Goal: Task Accomplishment & Management: Use online tool/utility

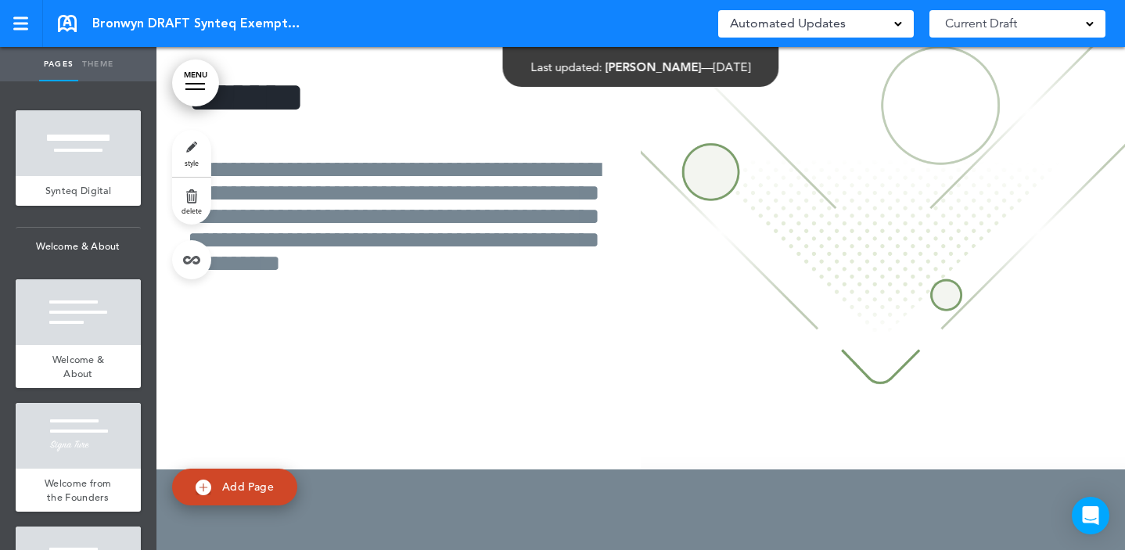
scroll to position [10213, 0]
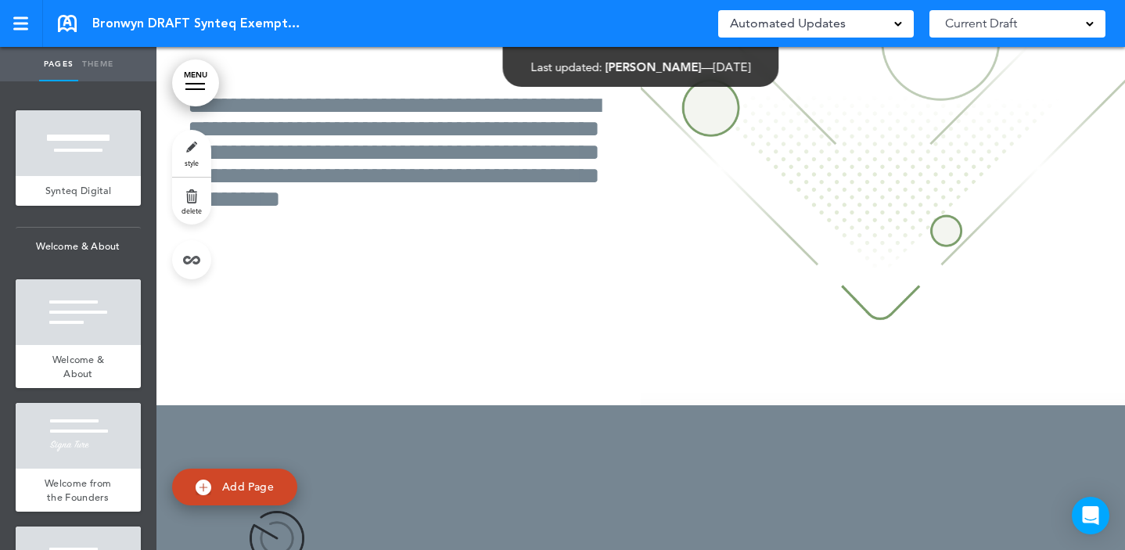
click at [830, 177] on img at bounding box center [883, 123] width 484 height 563
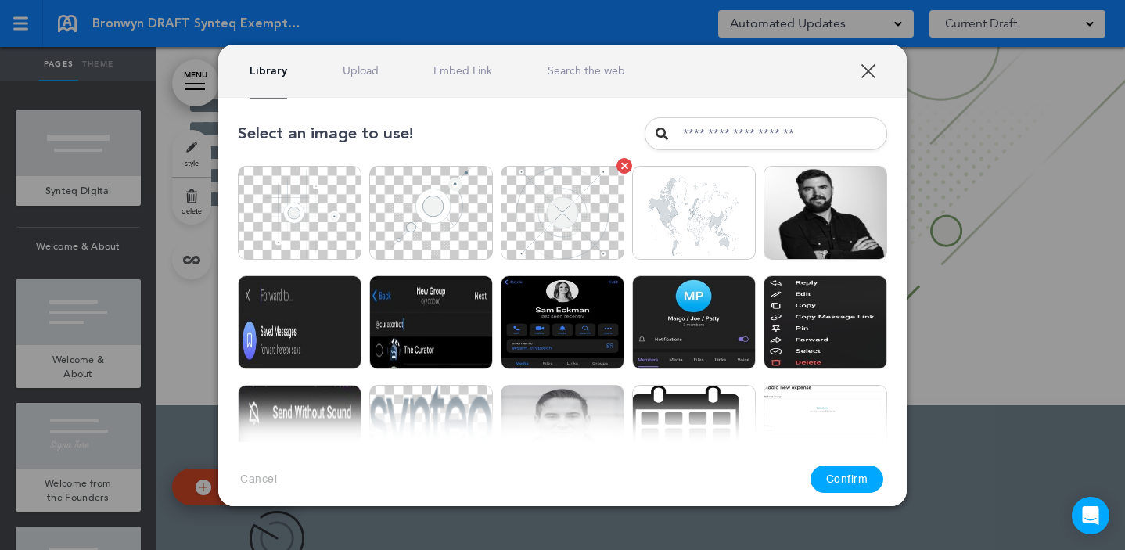
click at [539, 227] on img at bounding box center [563, 213] width 124 height 94
click at [830, 484] on button "Confirm" at bounding box center [847, 478] width 74 height 27
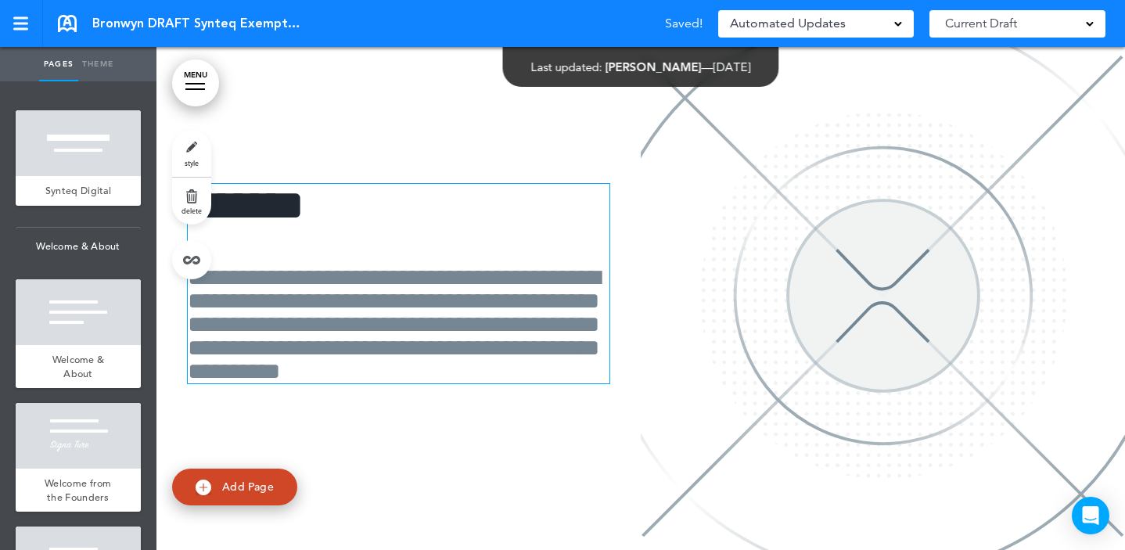
scroll to position [10084, 0]
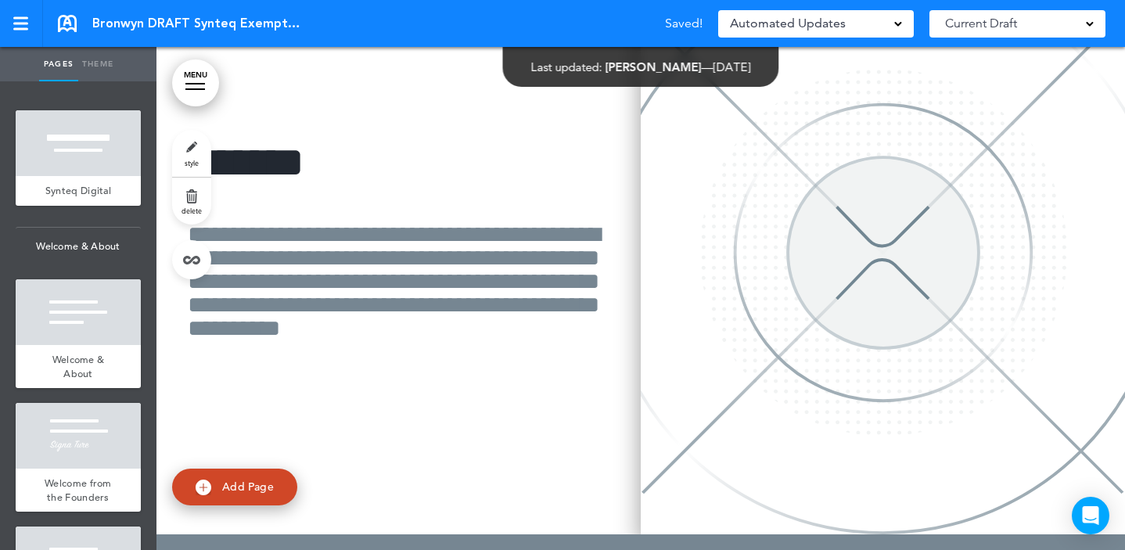
click at [813, 318] on img at bounding box center [883, 252] width 484 height 563
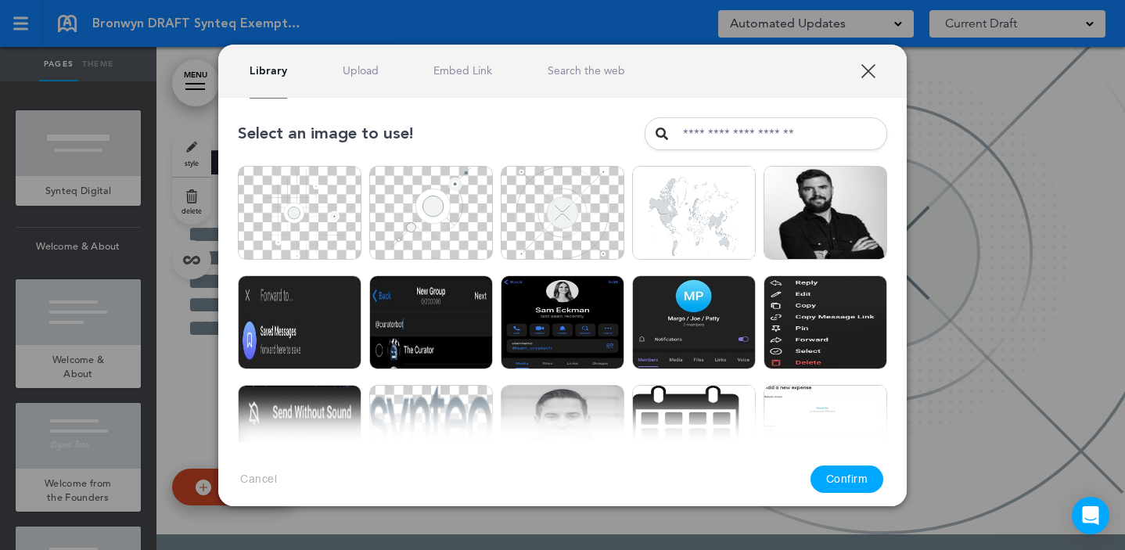
click at [874, 66] on link "XXX" at bounding box center [867, 70] width 15 height 15
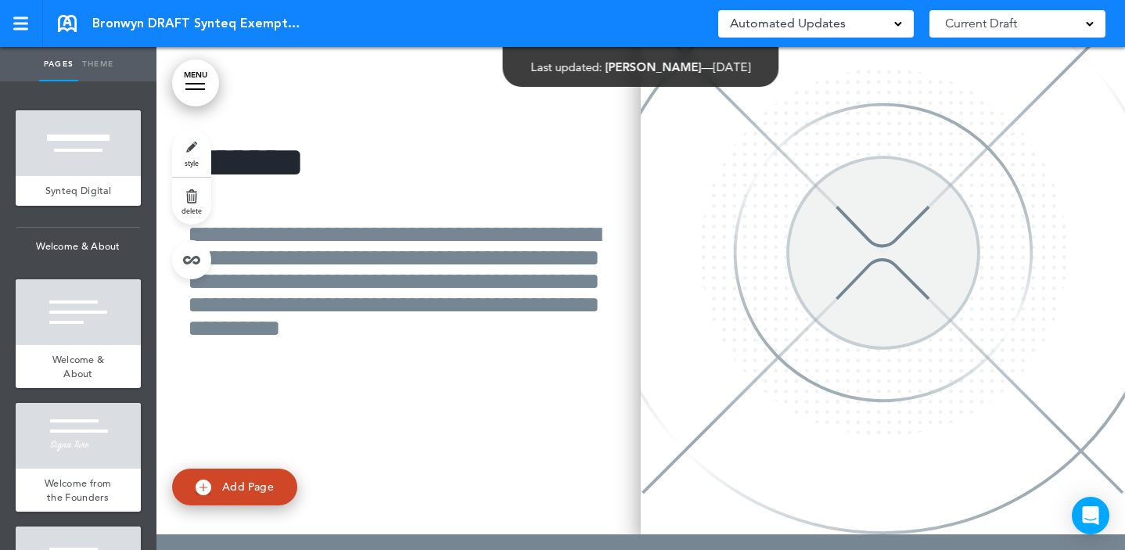
click at [676, 494] on img at bounding box center [883, 252] width 484 height 563
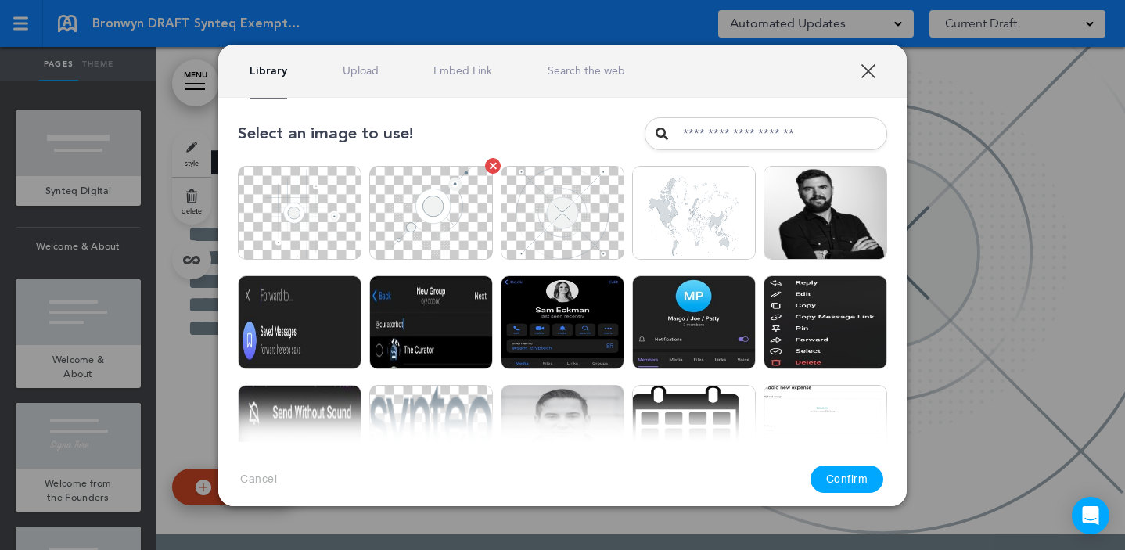
click at [382, 220] on img at bounding box center [431, 213] width 124 height 94
click at [842, 472] on button "Confirm" at bounding box center [847, 478] width 74 height 27
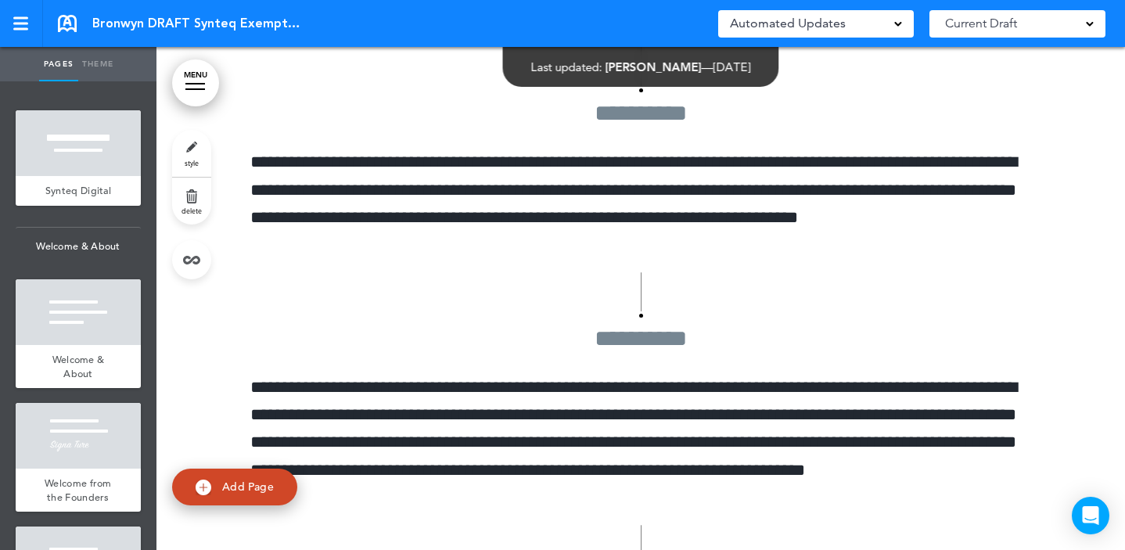
scroll to position [9685, 0]
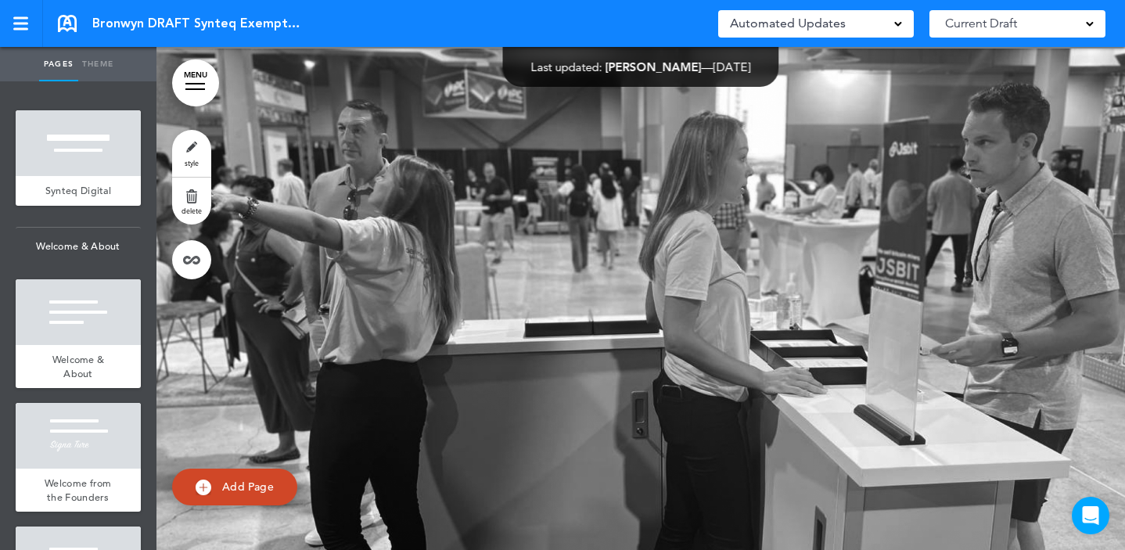
scroll to position [12788, 0]
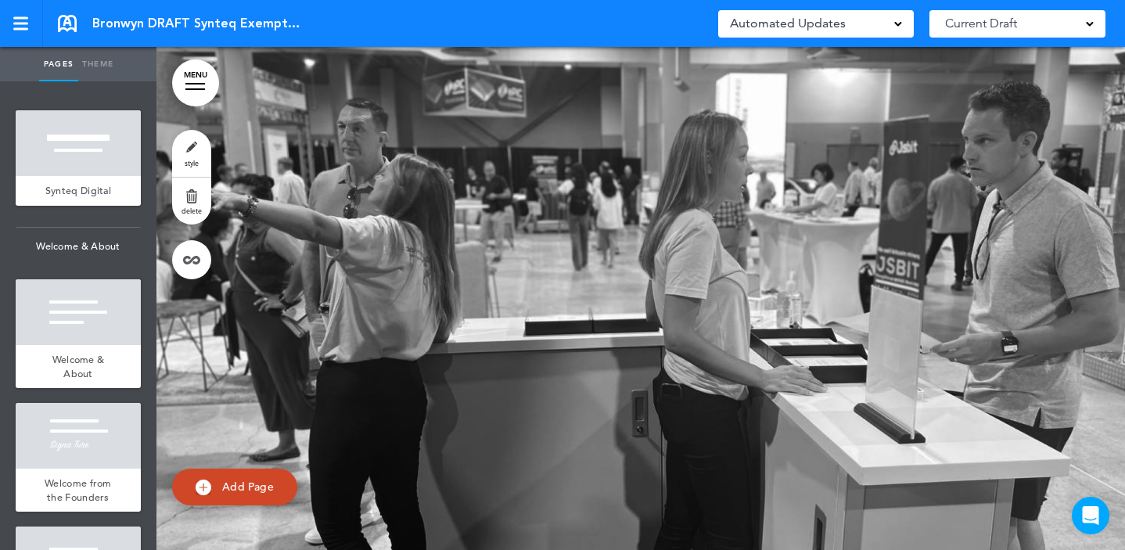
click at [634, 313] on div at bounding box center [640, 328] width 968 height 563
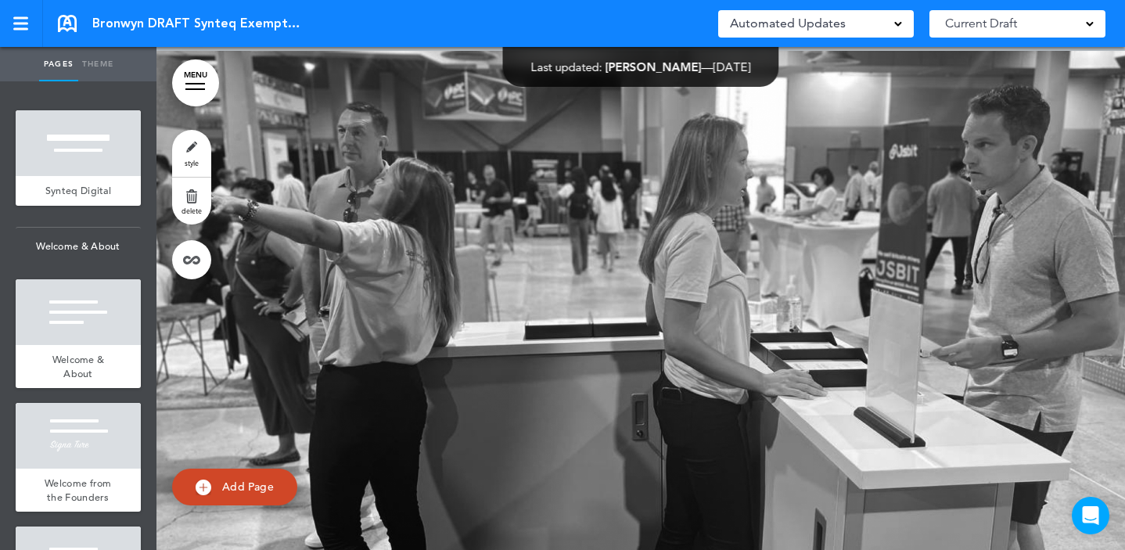
scroll to position [12910, 0]
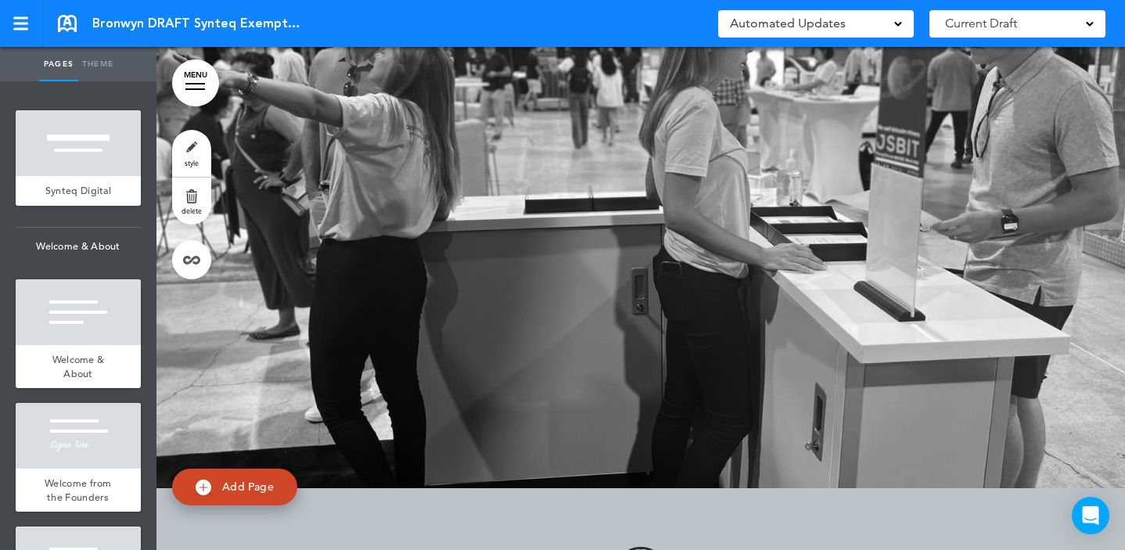
click at [556, 290] on div at bounding box center [640, 206] width 968 height 563
click at [304, 321] on div at bounding box center [640, 206] width 968 height 563
drag, startPoint x: 463, startPoint y: 203, endPoint x: 479, endPoint y: 202, distance: 16.5
click at [463, 203] on div at bounding box center [640, 206] width 968 height 563
click at [763, 254] on div at bounding box center [640, 206] width 968 height 563
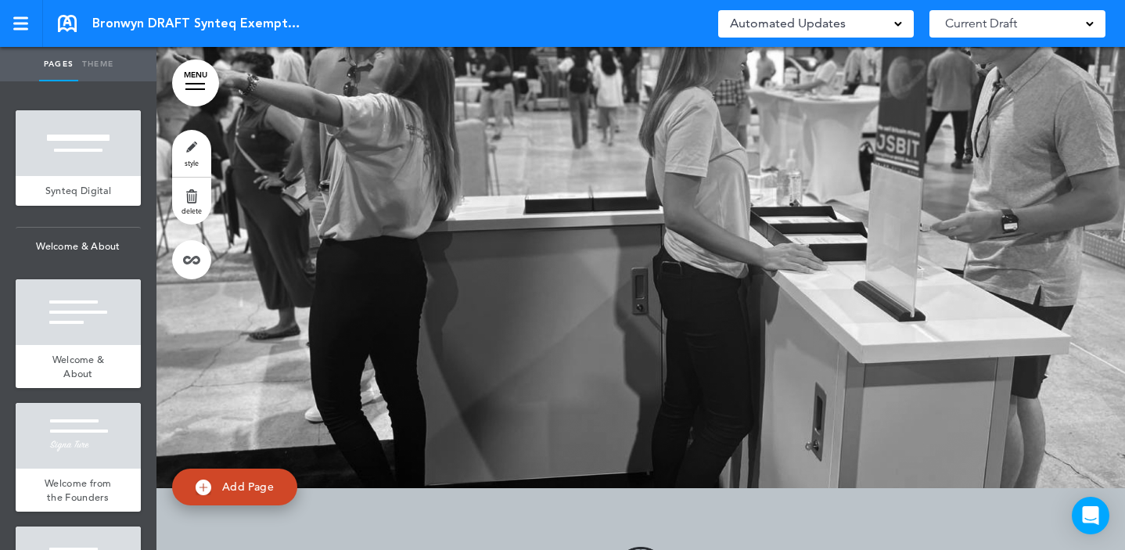
click at [763, 254] on div at bounding box center [640, 206] width 968 height 563
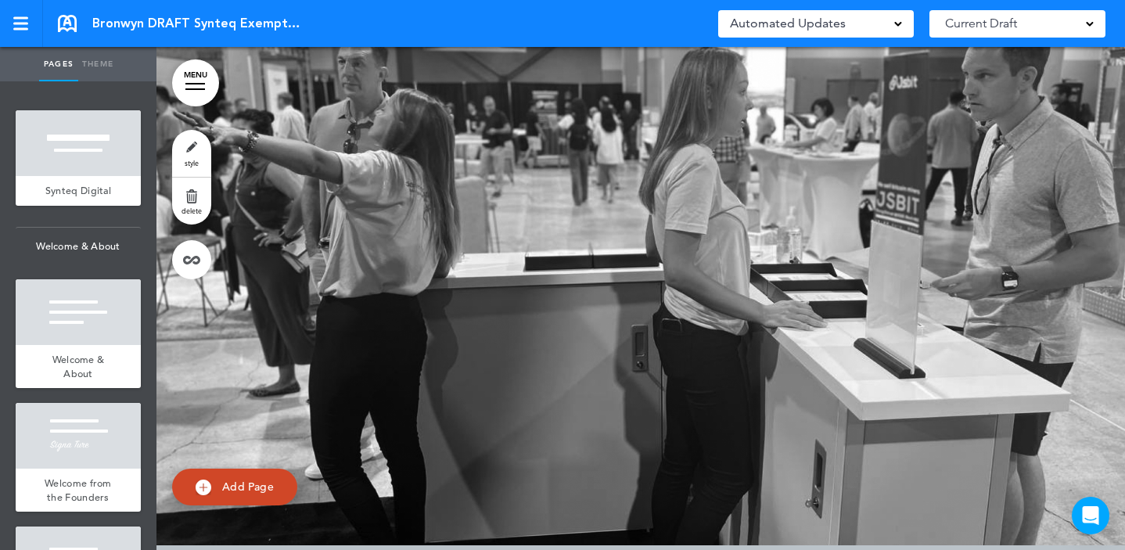
scroll to position [12600, 0]
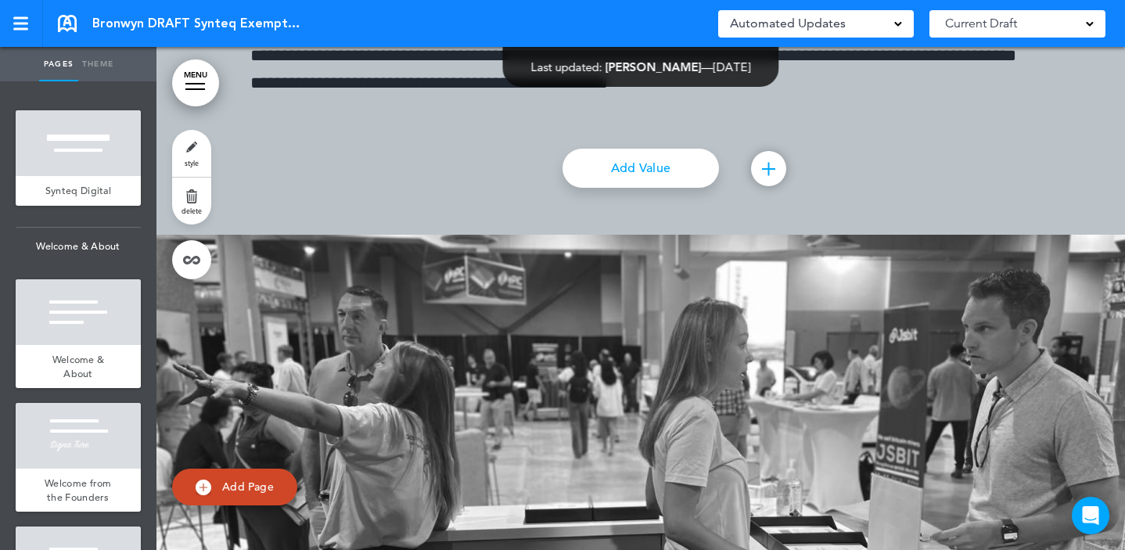
click at [662, 332] on div at bounding box center [640, 516] width 968 height 563
click at [530, 350] on div at bounding box center [640, 516] width 968 height 563
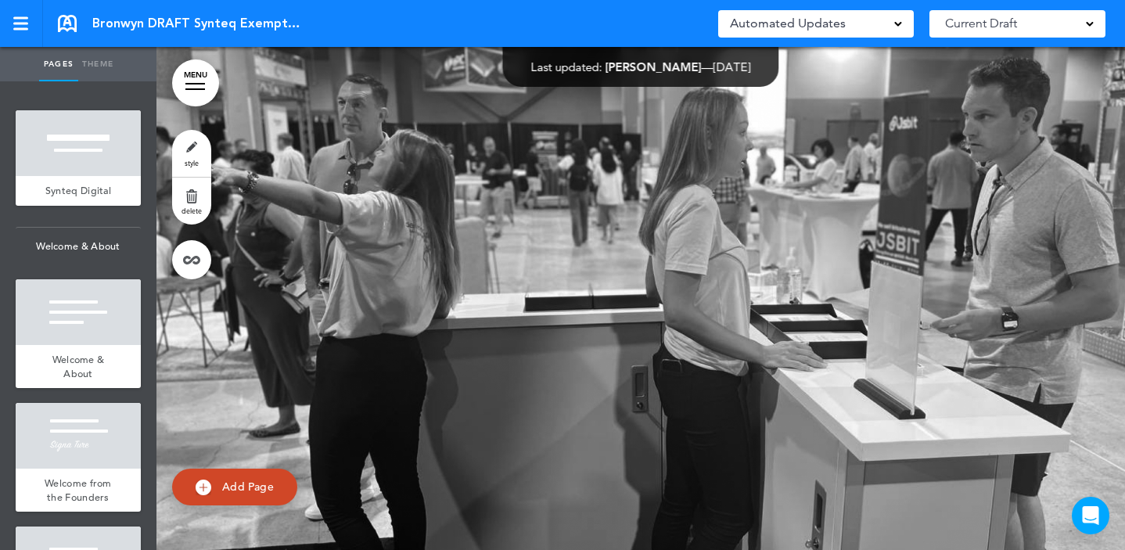
scroll to position [12913, 0]
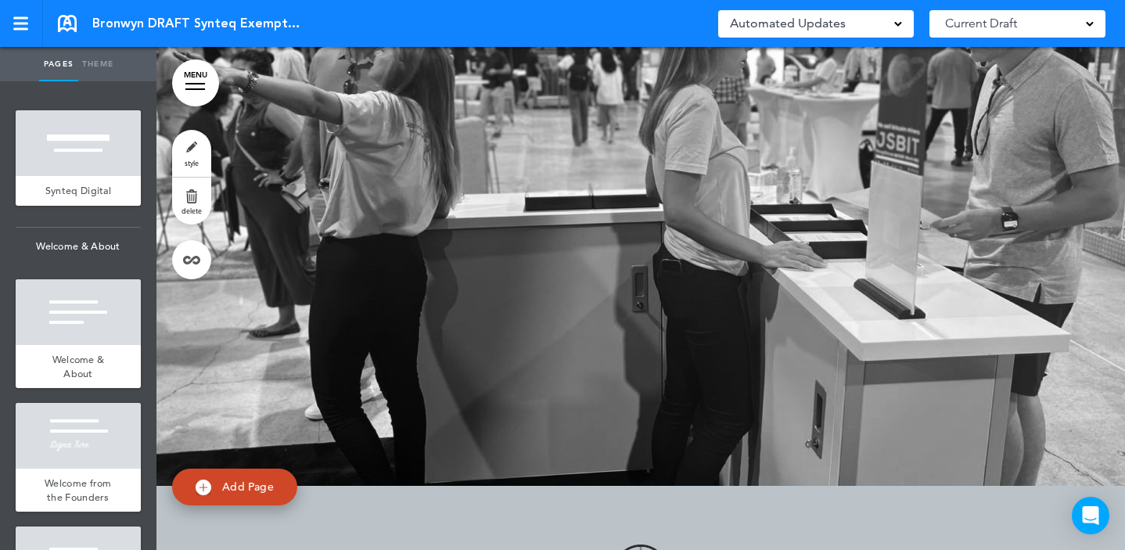
click at [564, 349] on div at bounding box center [640, 204] width 968 height 563
click at [186, 153] on link "style" at bounding box center [191, 153] width 39 height 47
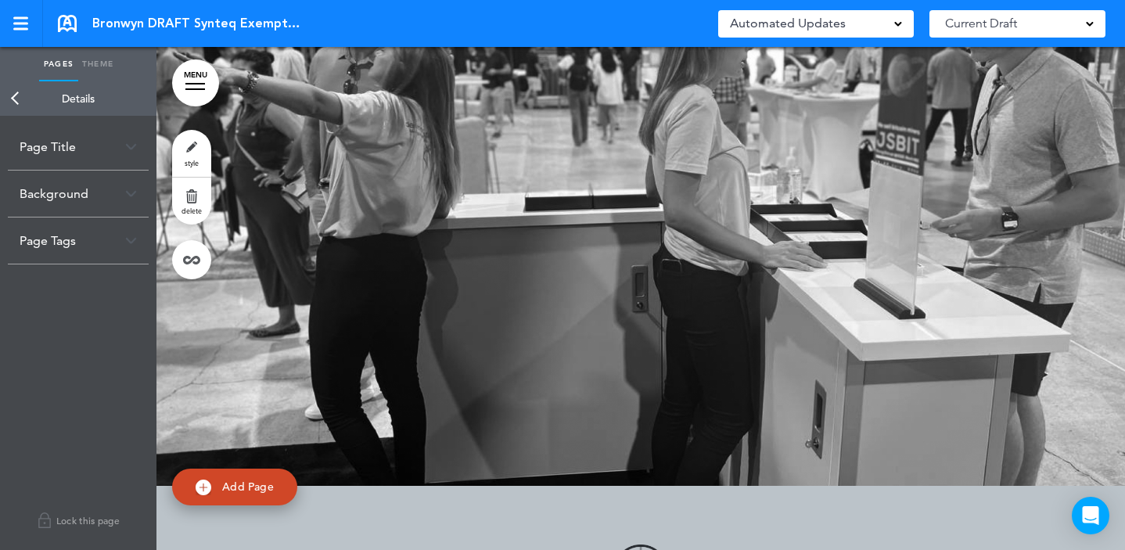
click at [55, 186] on div "Background" at bounding box center [78, 193] width 141 height 46
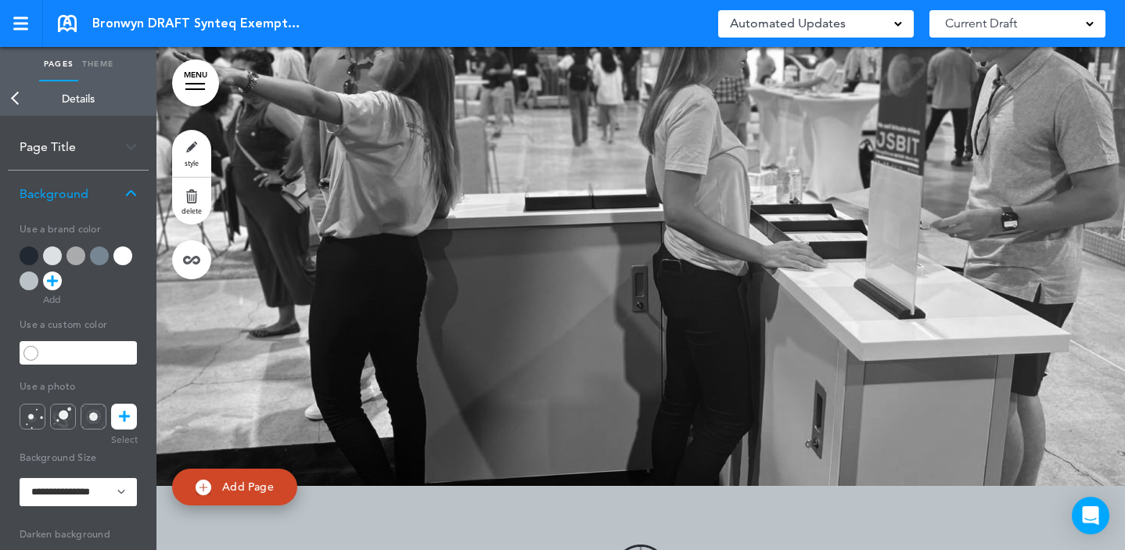
click at [81, 153] on div "Page Title" at bounding box center [78, 147] width 141 height 46
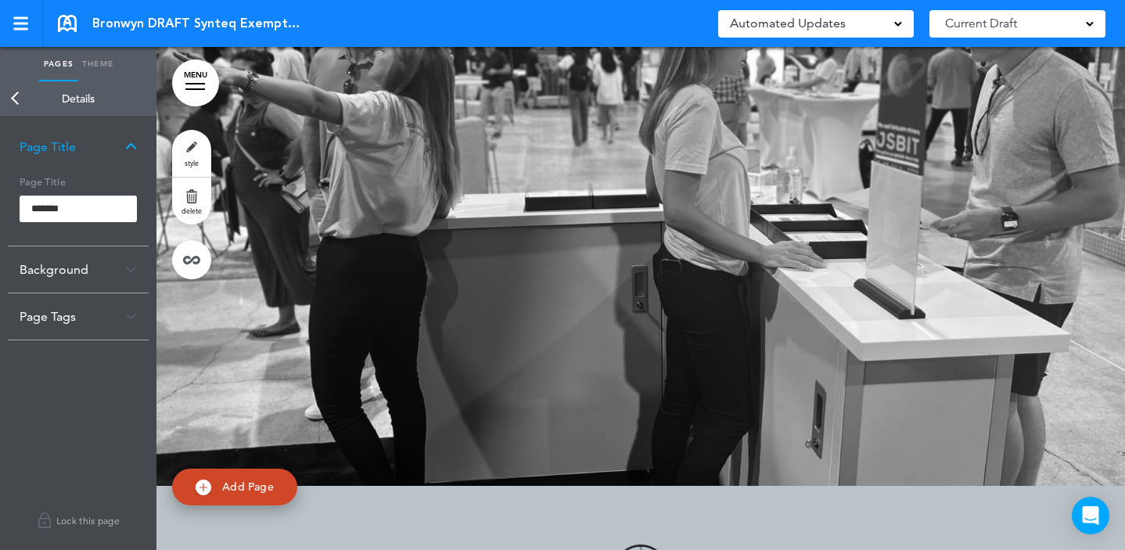
click at [91, 313] on div "Page Tags" at bounding box center [78, 316] width 141 height 46
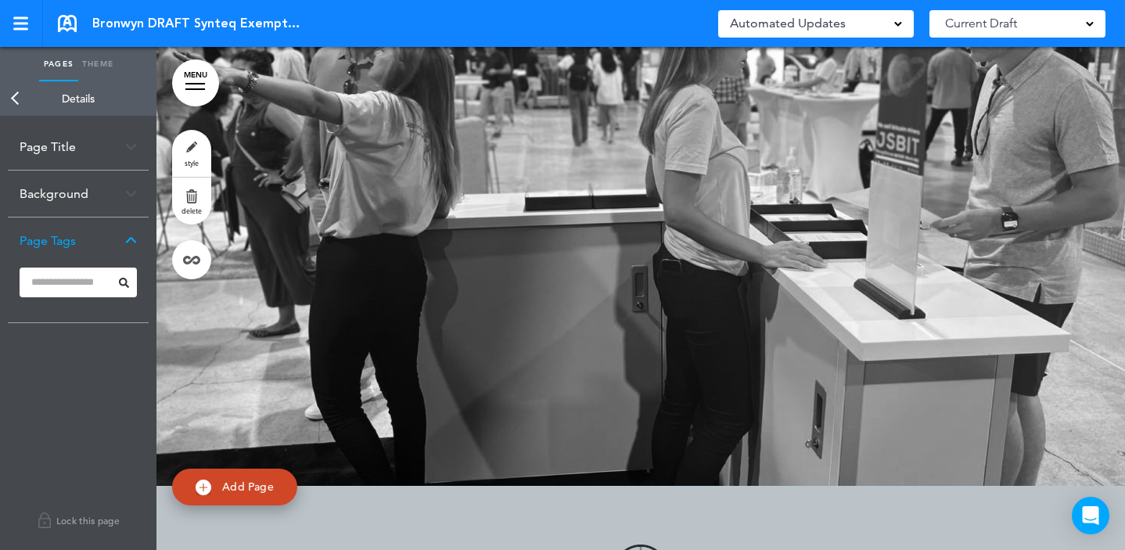
click at [16, 102] on link "Back" at bounding box center [15, 98] width 31 height 34
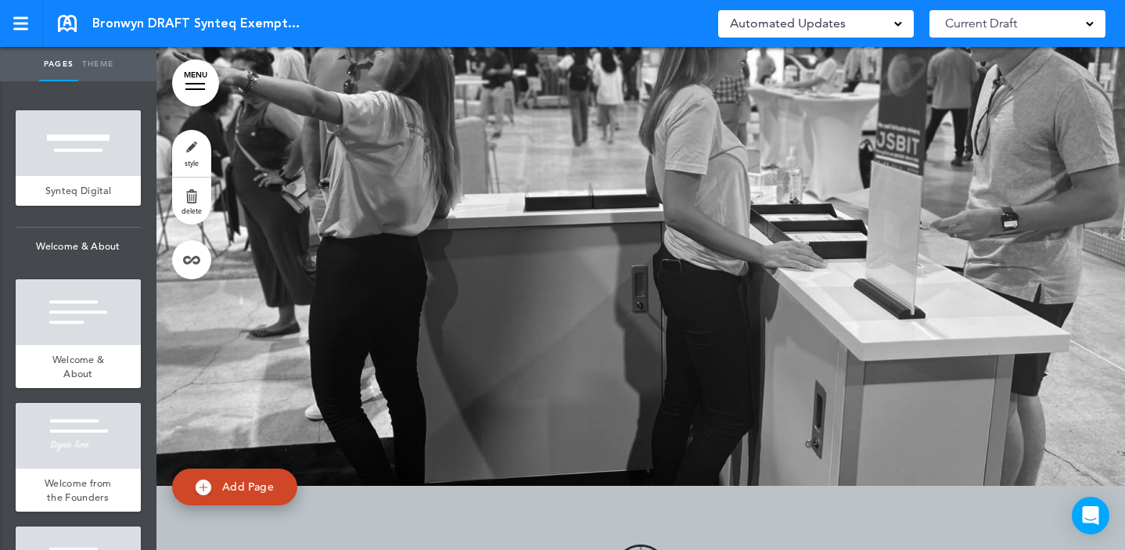
click at [602, 298] on div at bounding box center [640, 204] width 968 height 563
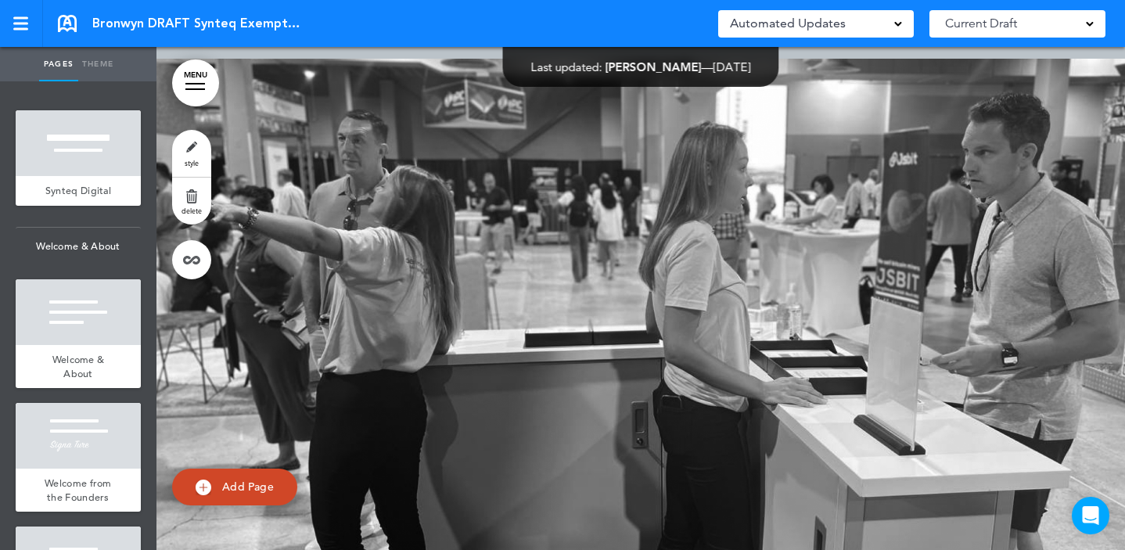
click at [314, 269] on div at bounding box center [640, 340] width 968 height 563
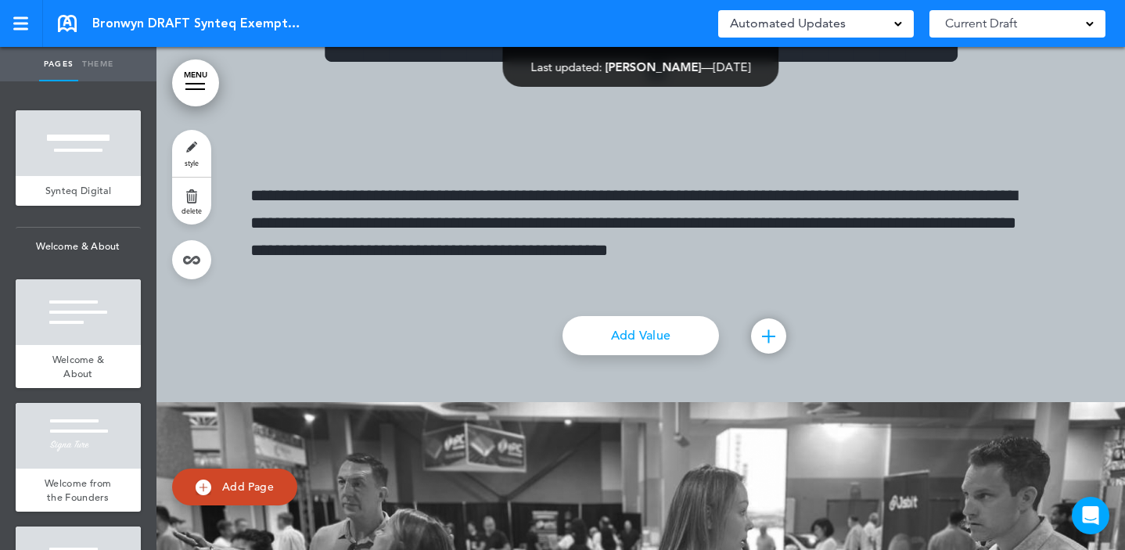
scroll to position [12464, 0]
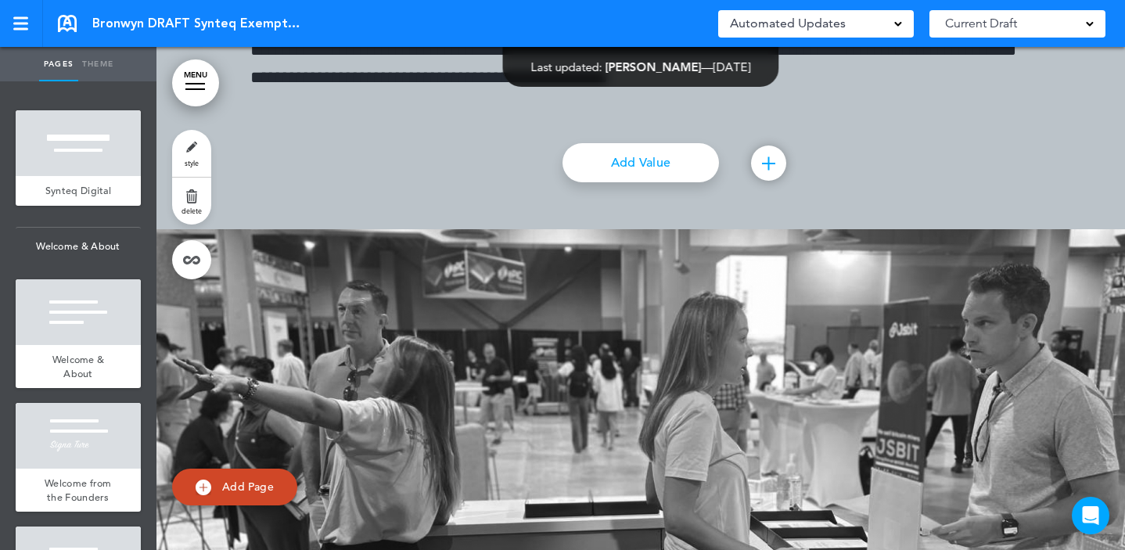
scroll to position [12930, 0]
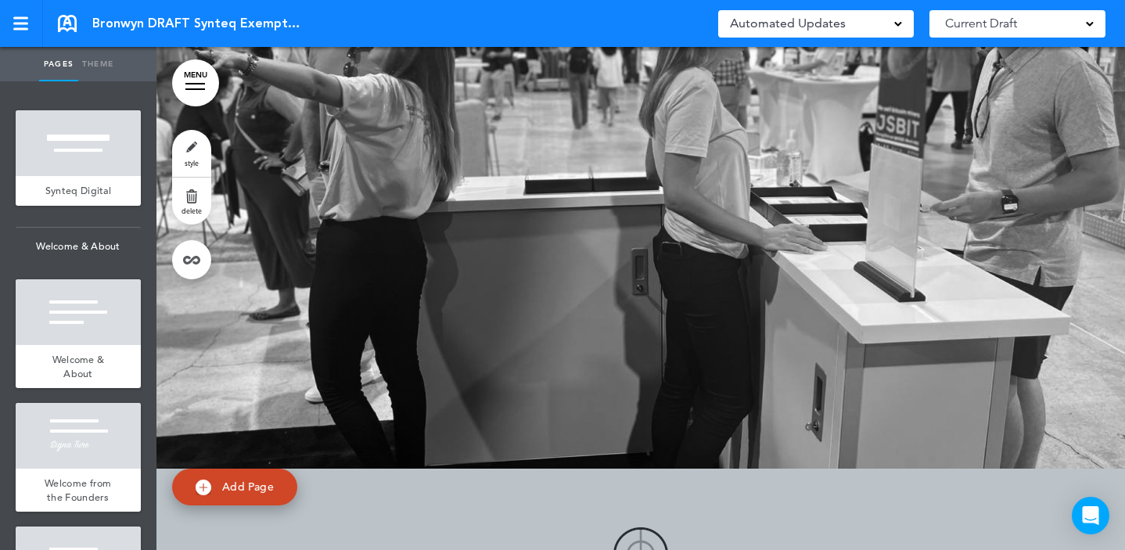
click at [921, 376] on div at bounding box center [640, 186] width 968 height 563
drag, startPoint x: 770, startPoint y: 283, endPoint x: 591, endPoint y: 288, distance: 179.2
click at [770, 283] on div at bounding box center [640, 186] width 968 height 563
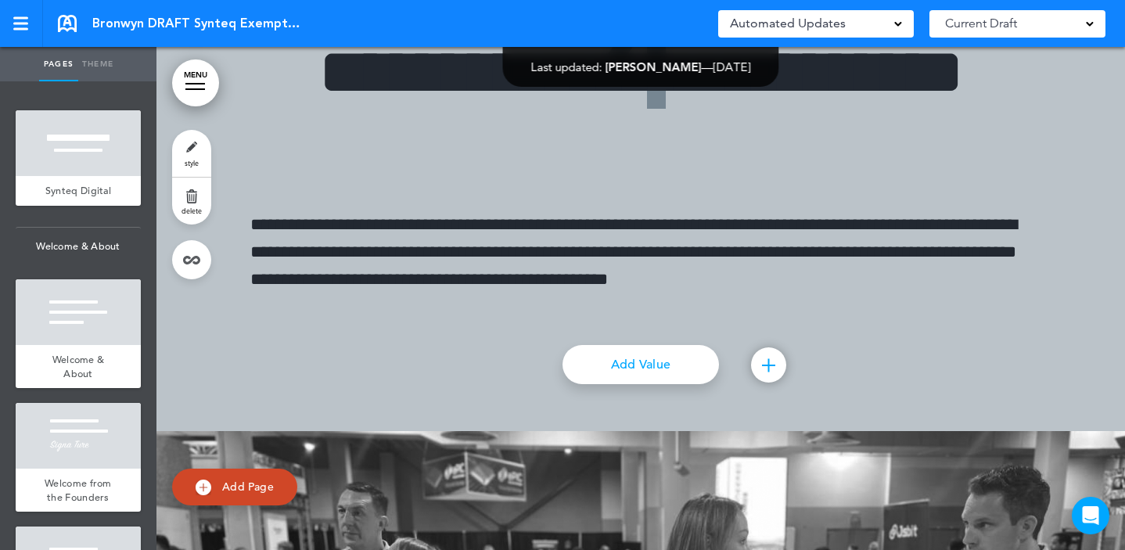
click at [421, 365] on div "Add collapsible section ? In order to add a collapsible section, only solid bac…" at bounding box center [640, 367] width 782 height 12
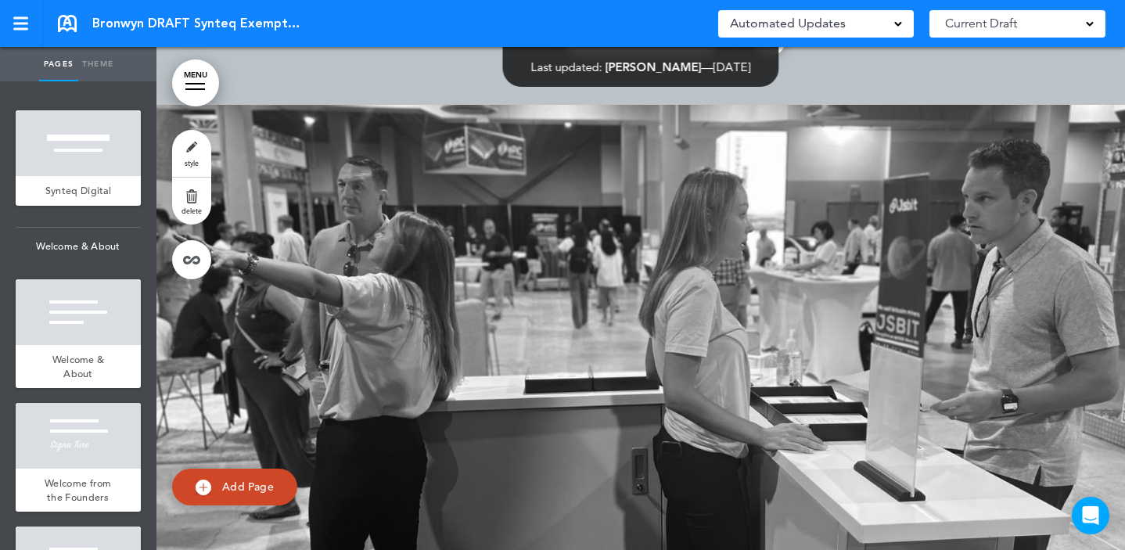
click at [599, 354] on div at bounding box center [640, 386] width 968 height 563
click at [511, 332] on div at bounding box center [640, 386] width 968 height 563
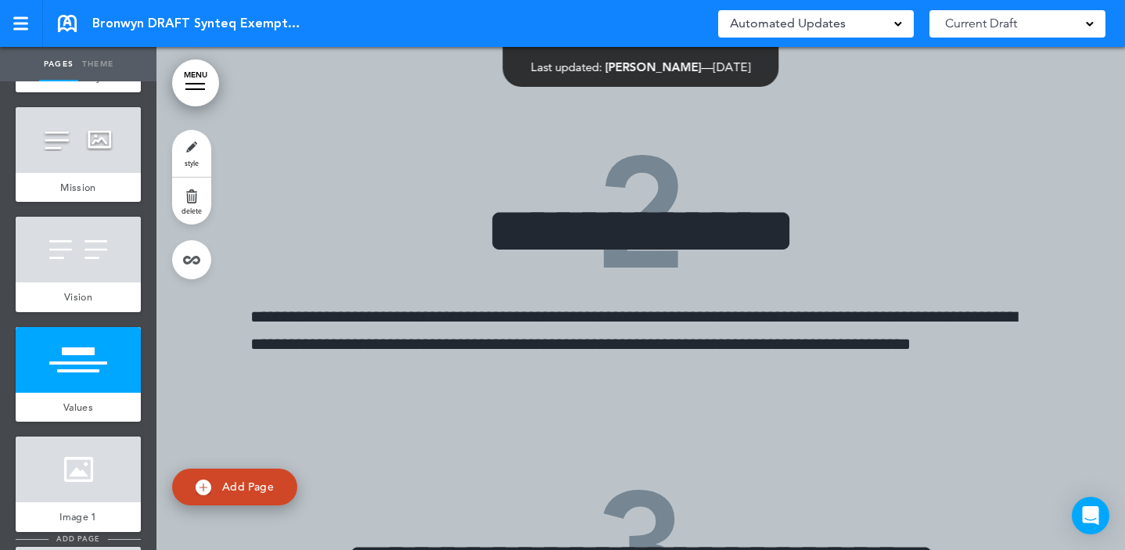
scroll to position [1326, 0]
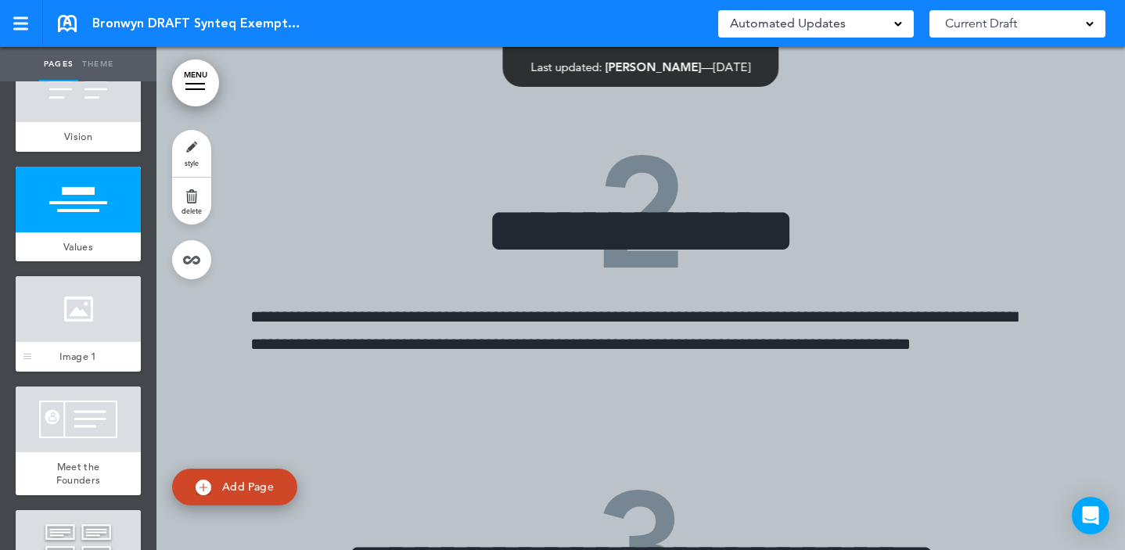
click at [89, 338] on div at bounding box center [78, 309] width 125 height 66
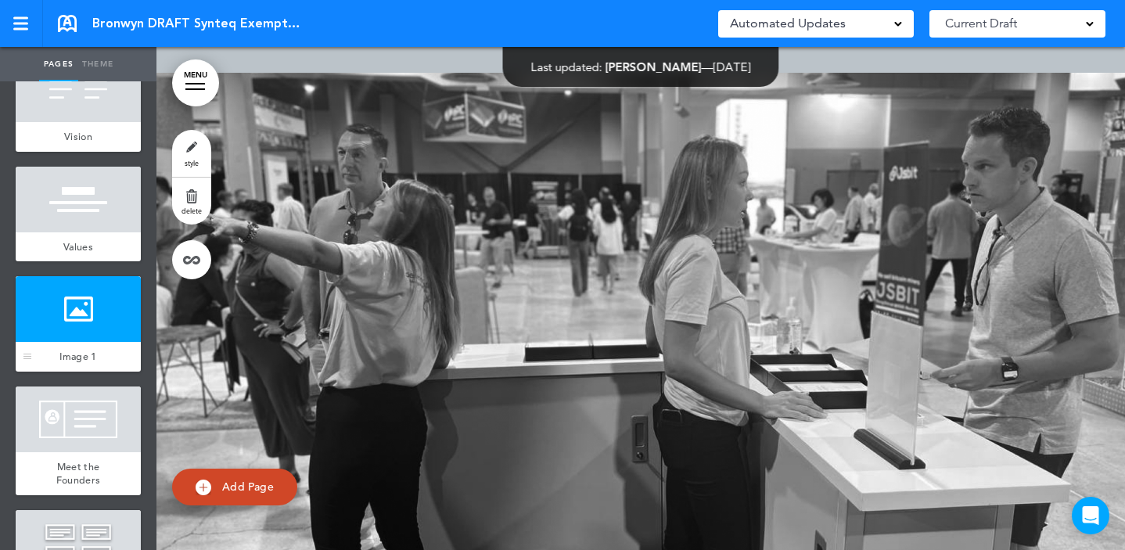
scroll to position [12786, 0]
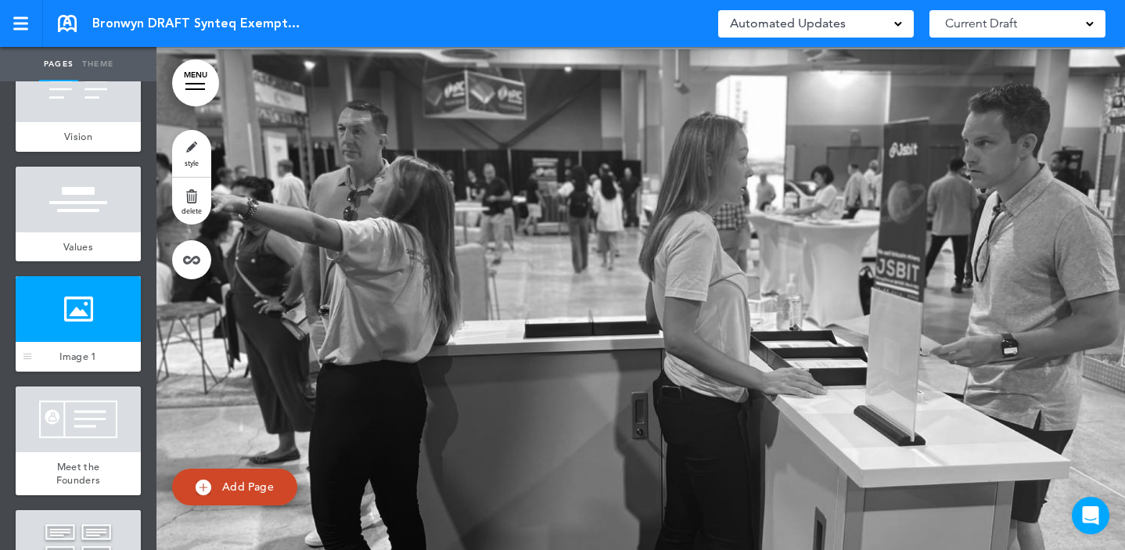
click at [74, 339] on div at bounding box center [78, 309] width 125 height 66
click at [69, 342] on div at bounding box center [78, 309] width 125 height 66
click at [83, 323] on div at bounding box center [78, 309] width 125 height 66
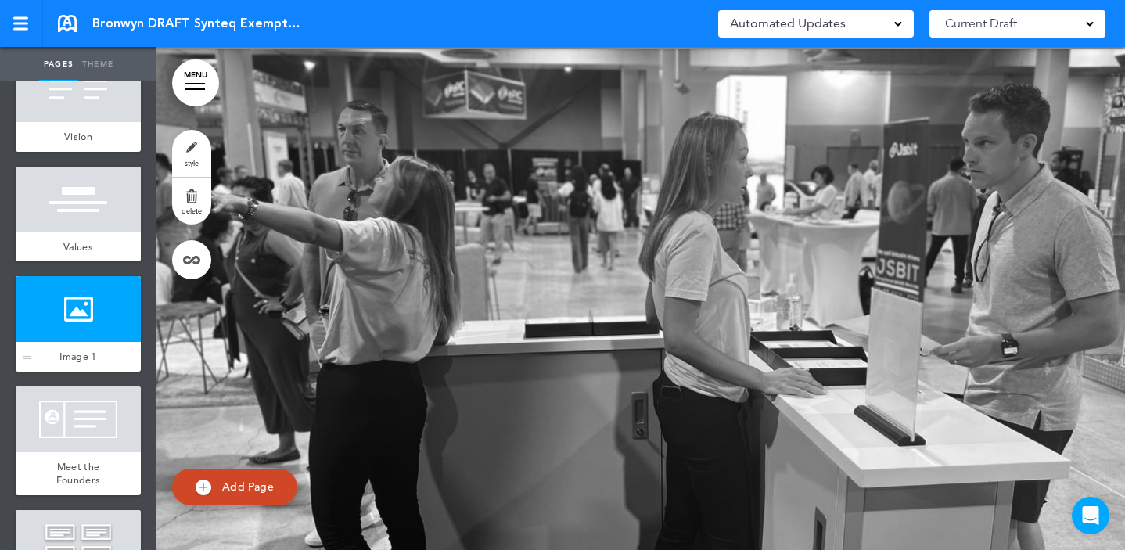
click at [66, 369] on div "Image 1" at bounding box center [78, 357] width 125 height 30
click at [63, 363] on span "Image 1" at bounding box center [77, 356] width 37 height 13
click at [59, 342] on div at bounding box center [78, 309] width 125 height 66
click at [31, 371] on div at bounding box center [27, 323] width 23 height 95
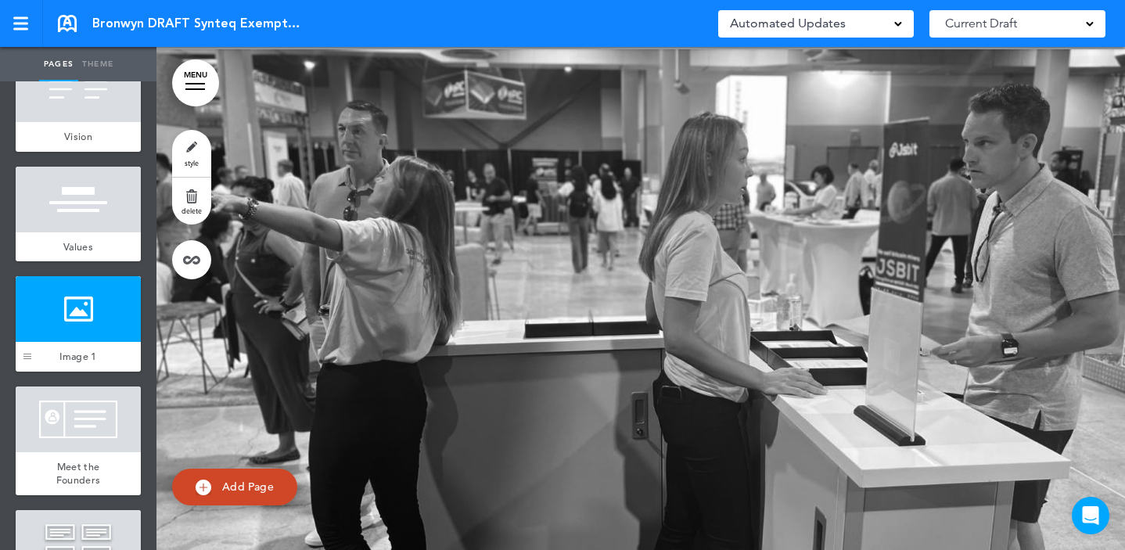
click at [31, 371] on div at bounding box center [27, 323] width 23 height 95
click at [84, 335] on div at bounding box center [78, 309] width 125 height 66
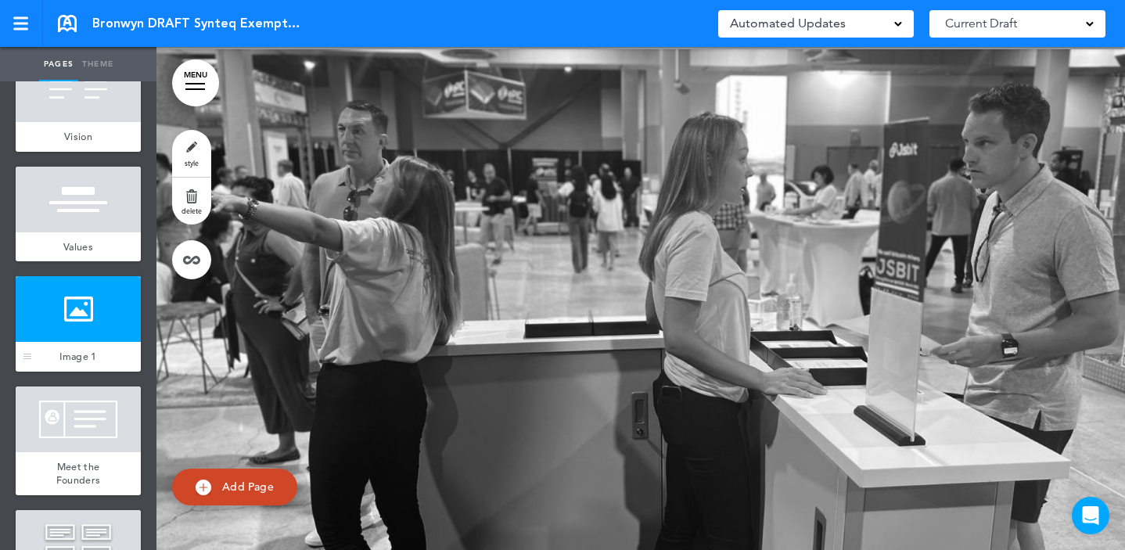
click at [84, 335] on div at bounding box center [78, 309] width 125 height 66
click at [191, 193] on link "delete" at bounding box center [191, 201] width 39 height 47
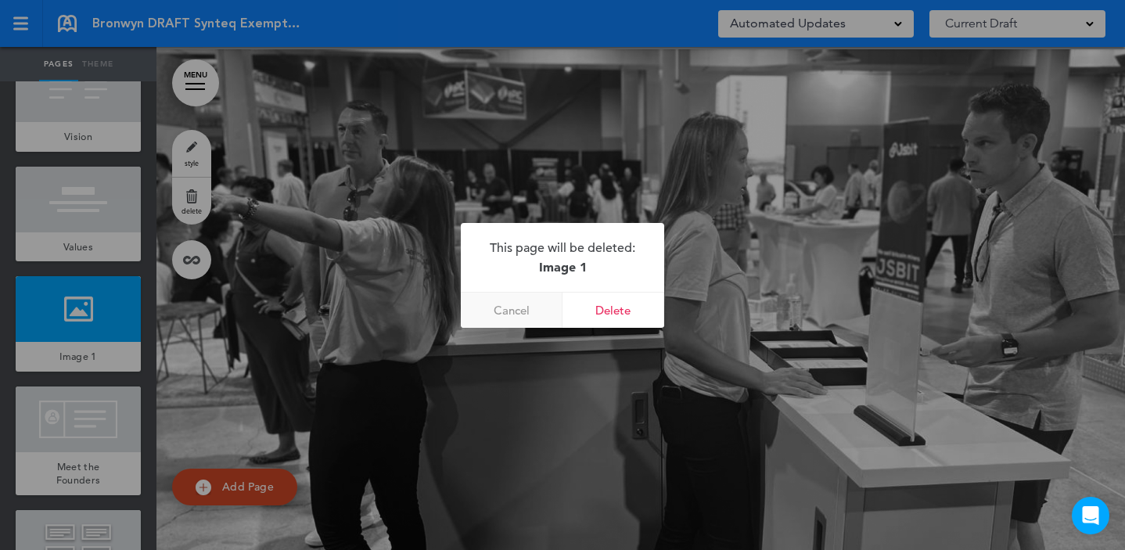
click at [516, 304] on link "Cancel" at bounding box center [512, 310] width 102 height 35
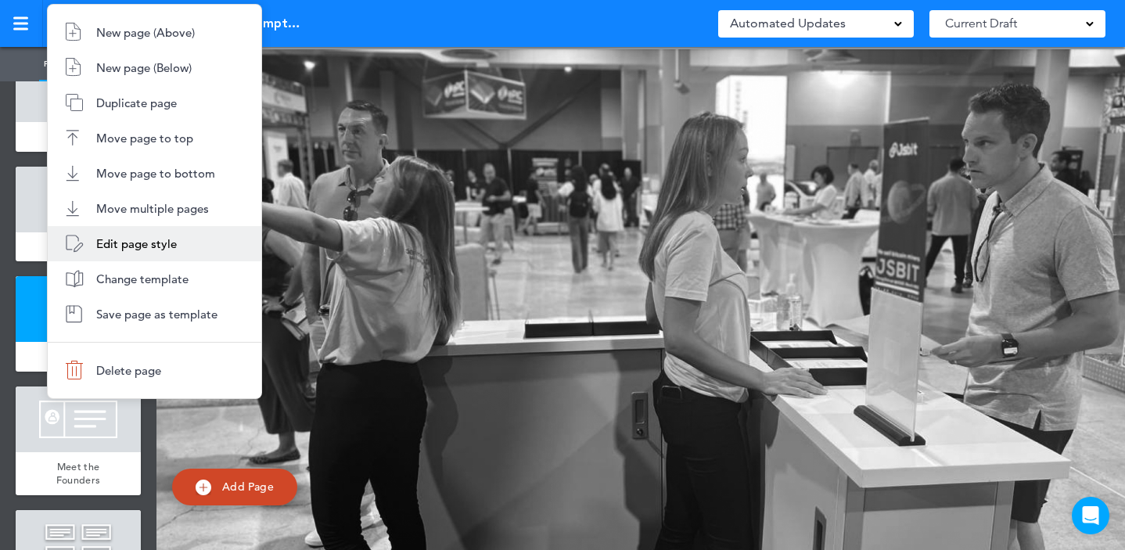
click at [145, 252] on li "Edit page style" at bounding box center [155, 243] width 214 height 35
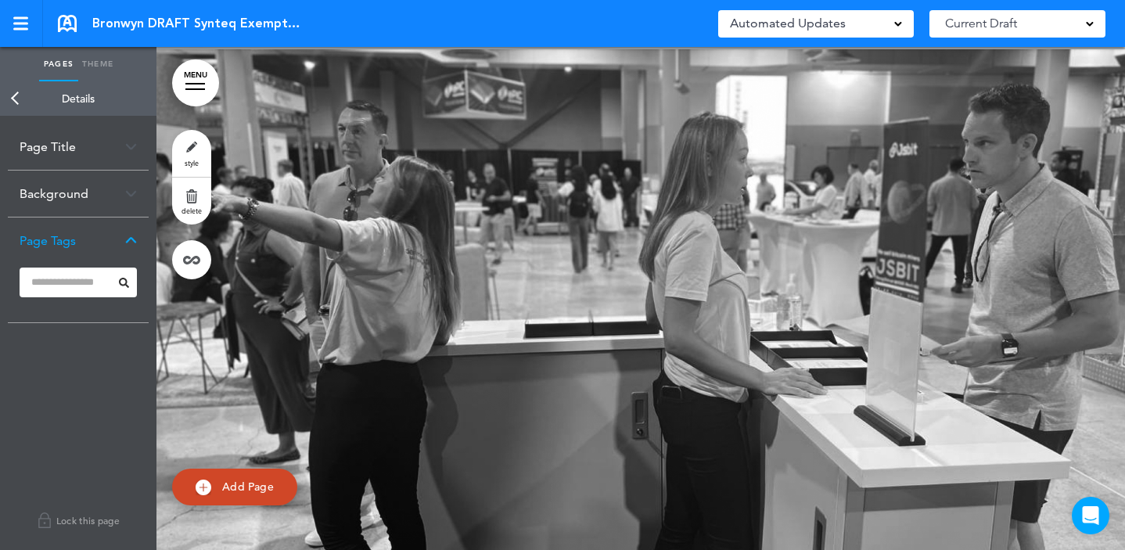
click at [108, 142] on div "Page Title" at bounding box center [78, 147] width 141 height 46
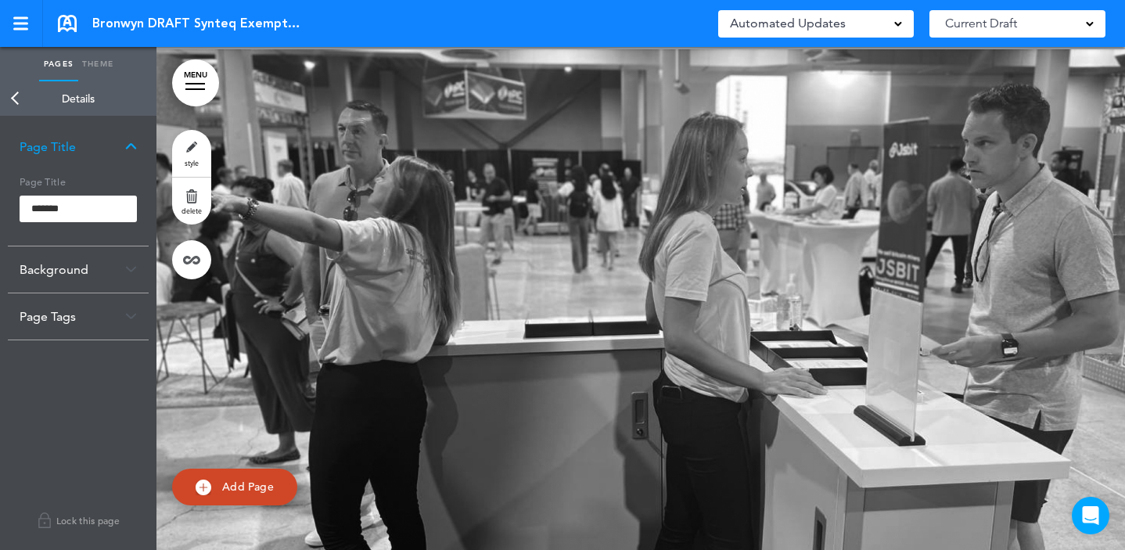
click at [73, 271] on div "Background" at bounding box center [78, 269] width 141 height 46
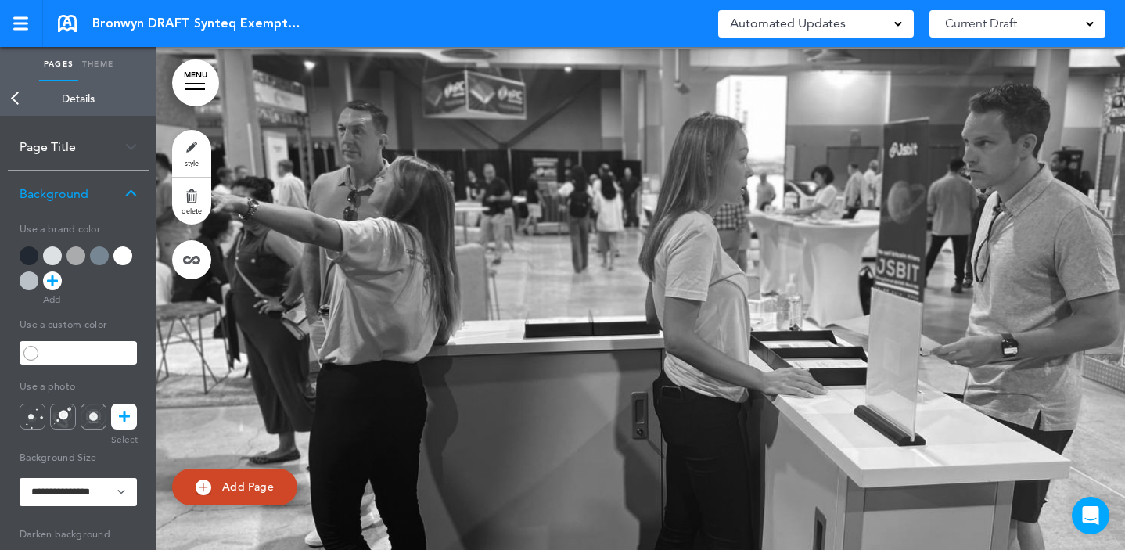
click at [9, 95] on link "Back" at bounding box center [15, 98] width 31 height 34
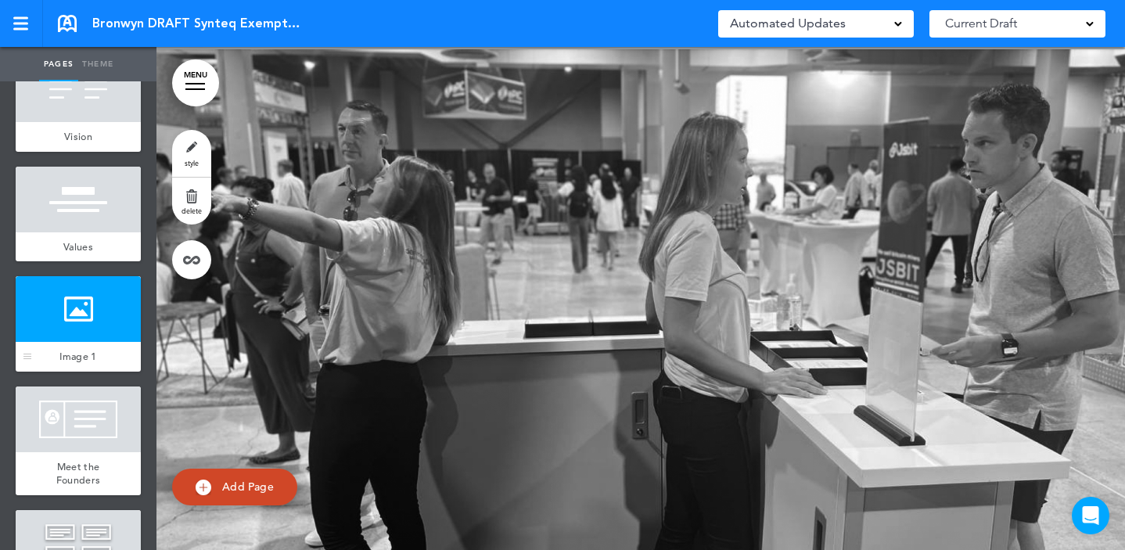
click at [73, 369] on div "Image 1" at bounding box center [78, 357] width 125 height 30
click at [30, 359] on div at bounding box center [27, 356] width 8 height 5
click at [41, 371] on div "Image 1" at bounding box center [78, 357] width 125 height 30
click at [93, 342] on div at bounding box center [78, 309] width 125 height 66
click at [73, 340] on div at bounding box center [78, 309] width 125 height 66
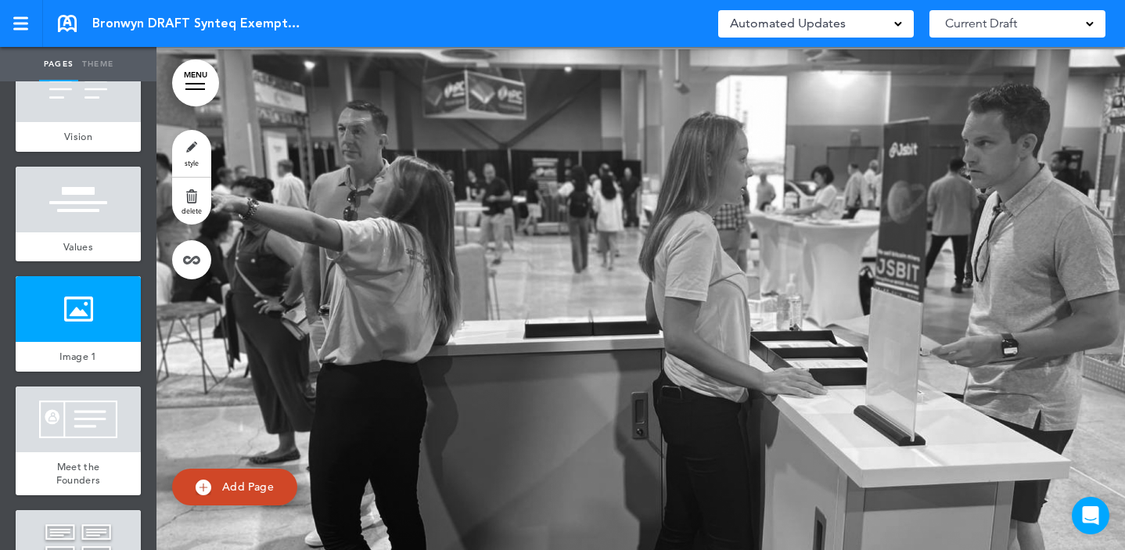
click at [206, 88] on link "MENU" at bounding box center [195, 82] width 47 height 47
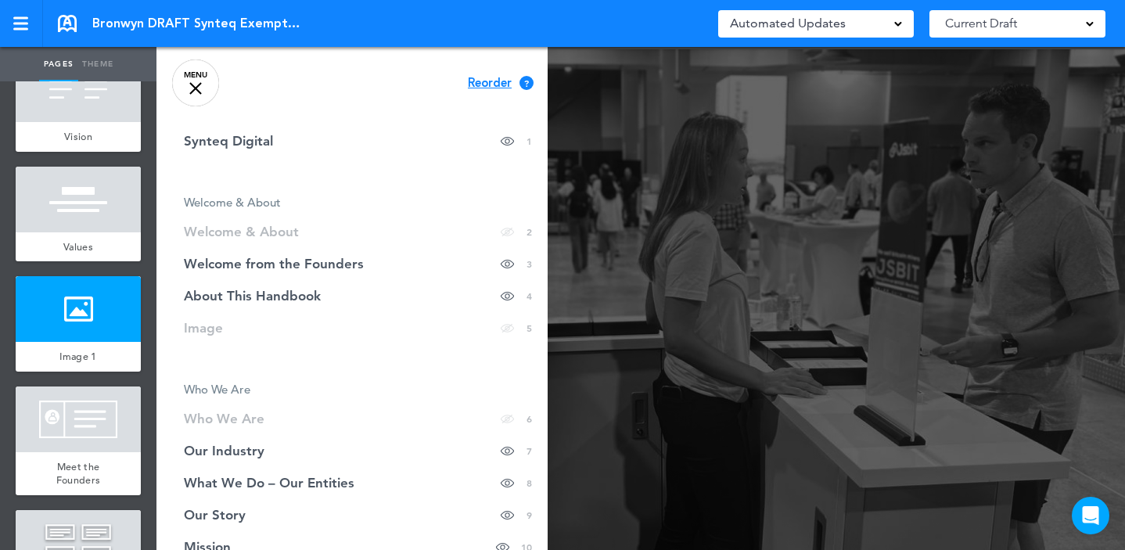
click at [752, 231] on div at bounding box center [718, 275] width 1125 height 550
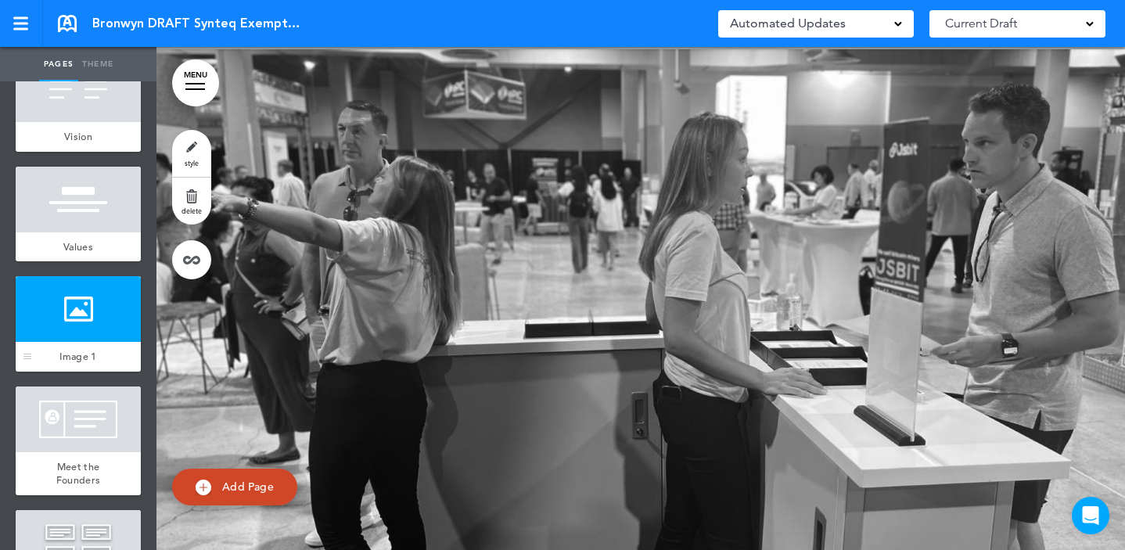
click at [65, 363] on span "Image 1" at bounding box center [77, 356] width 37 height 13
click at [66, 342] on div at bounding box center [78, 309] width 125 height 66
click at [77, 342] on div at bounding box center [78, 309] width 125 height 66
click at [73, 371] on div "Image 1" at bounding box center [78, 357] width 125 height 30
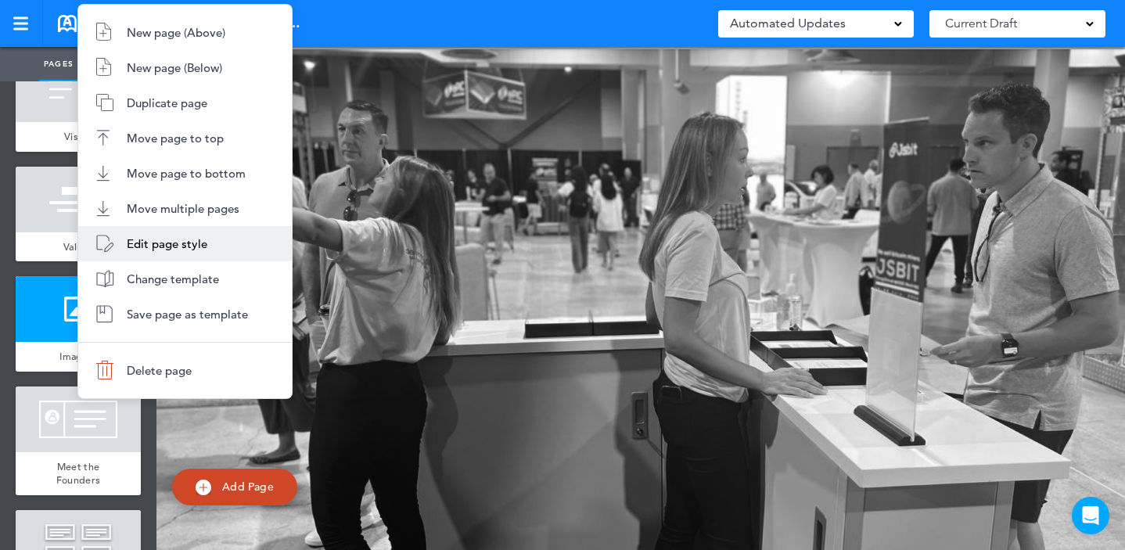
click at [169, 253] on li "Edit page style" at bounding box center [185, 243] width 214 height 35
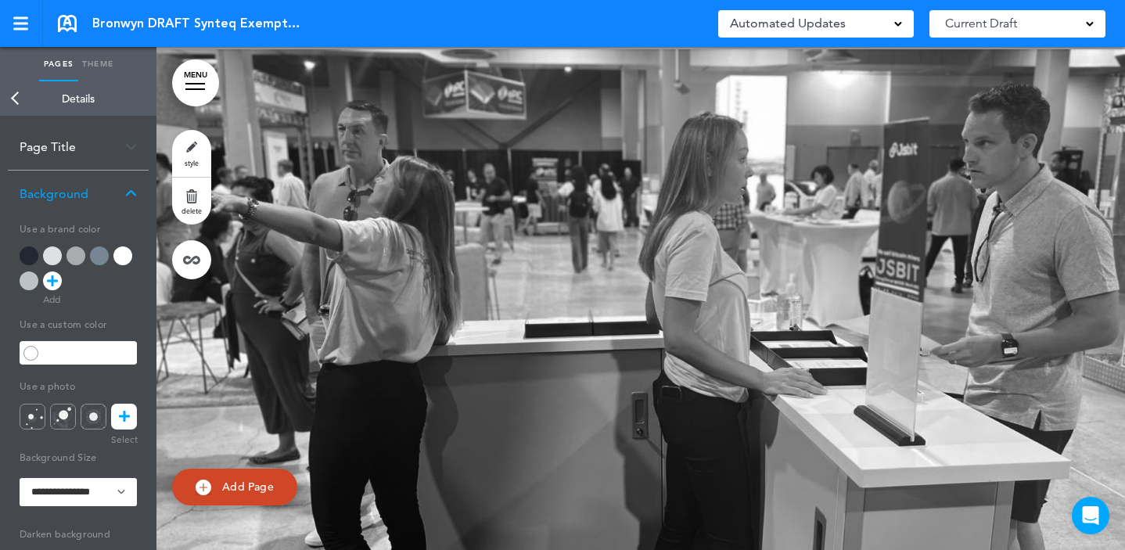
click at [47, 160] on div "Page Title" at bounding box center [78, 147] width 141 height 46
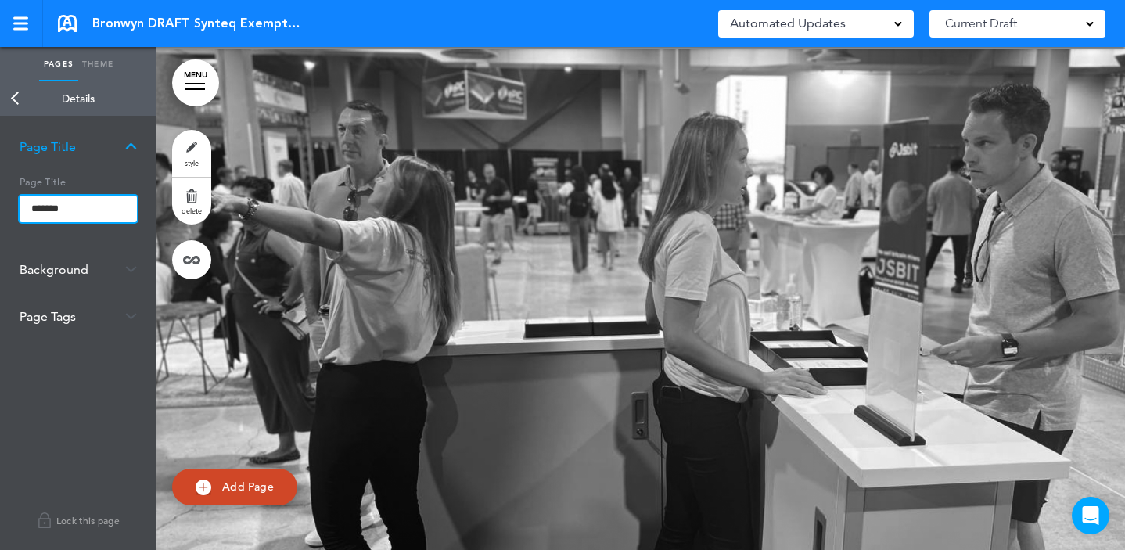
click at [85, 206] on input "*******" at bounding box center [78, 209] width 117 height 27
click at [349, 229] on body "Checking url availability Make this page common so it is available in other han…" at bounding box center [562, 275] width 1125 height 550
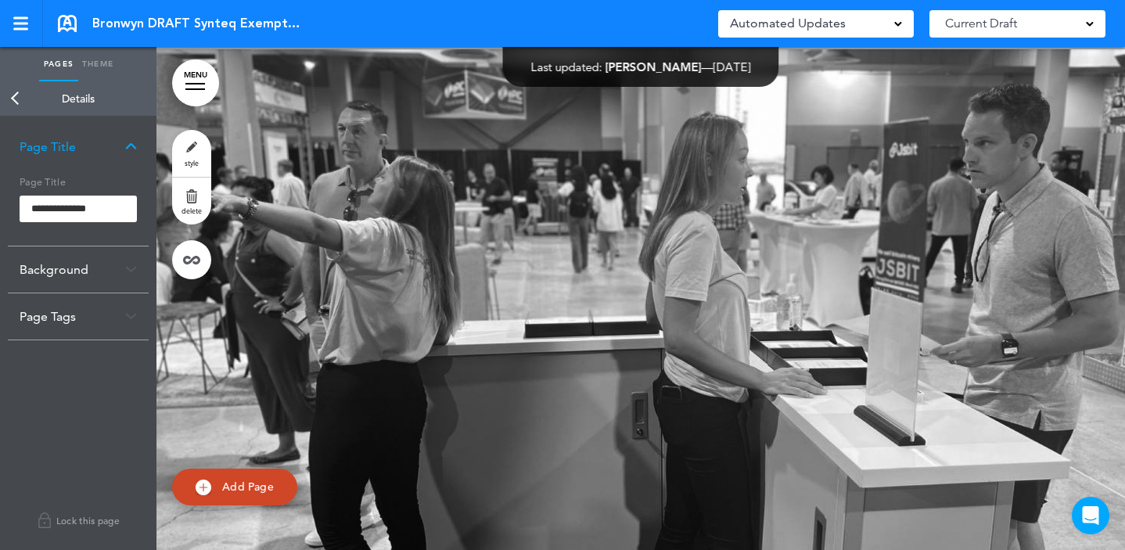
click at [108, 264] on div "Background" at bounding box center [78, 269] width 141 height 46
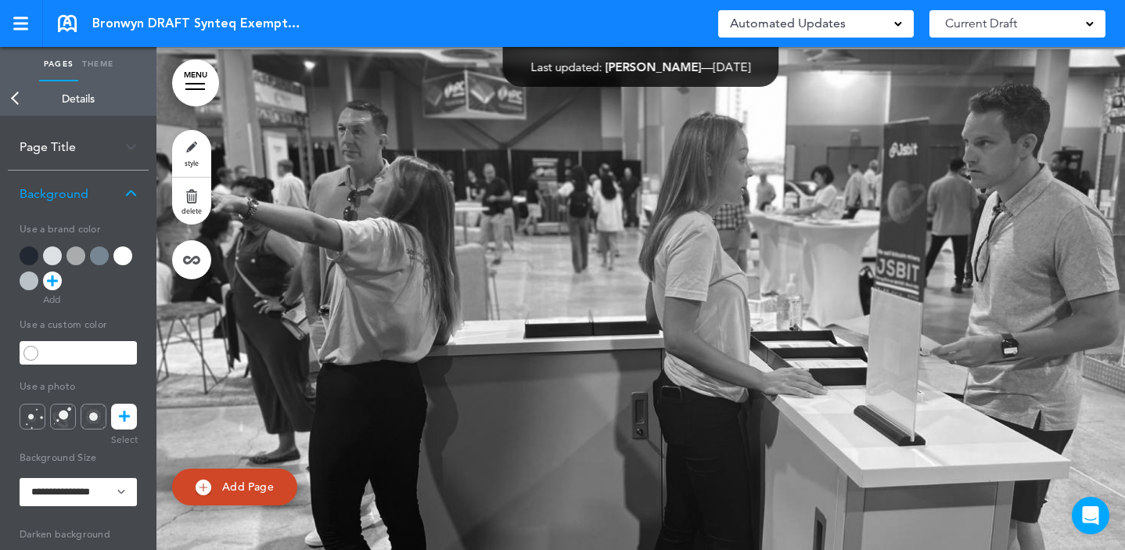
scroll to position [243, 0]
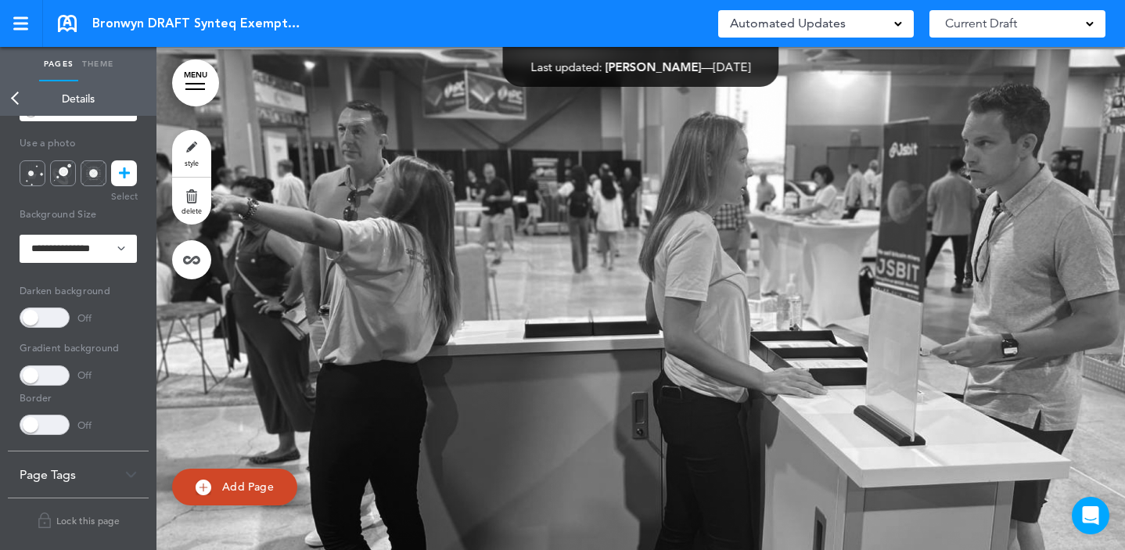
click at [78, 468] on div "Page Tags" at bounding box center [78, 474] width 141 height 46
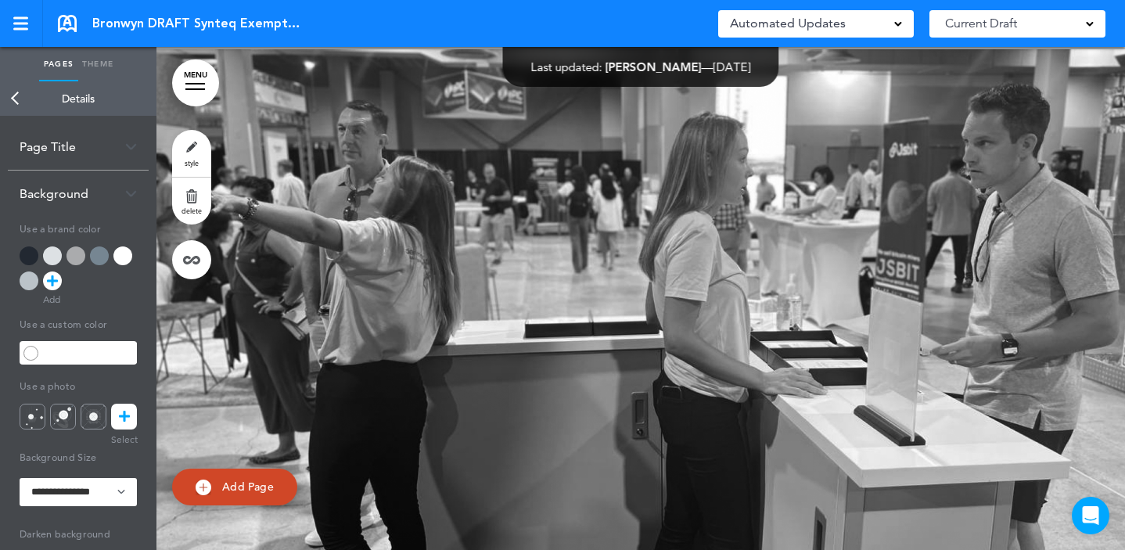
scroll to position [0, 0]
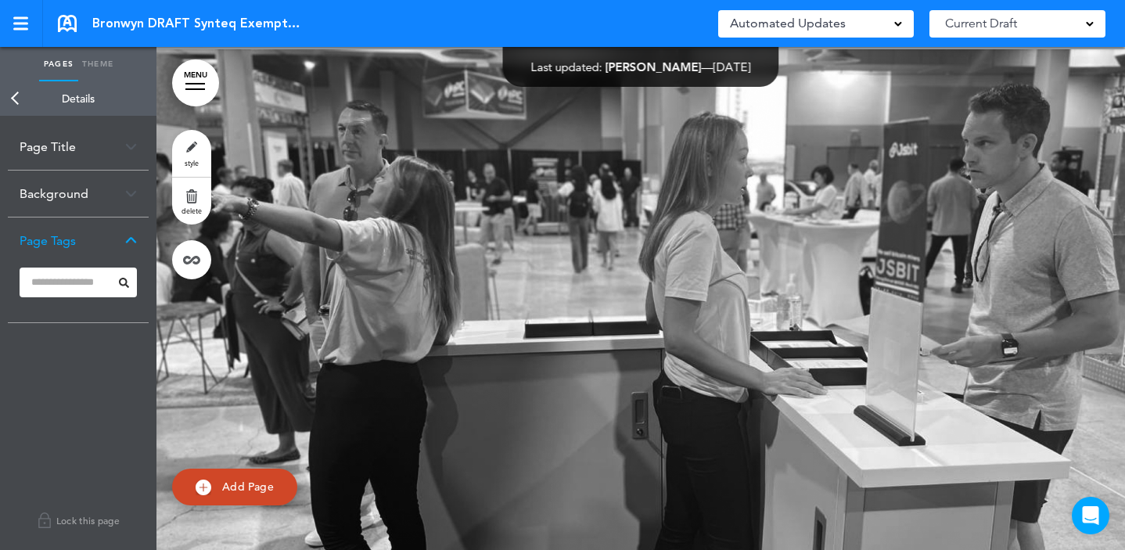
click at [17, 92] on link "Back" at bounding box center [15, 98] width 31 height 34
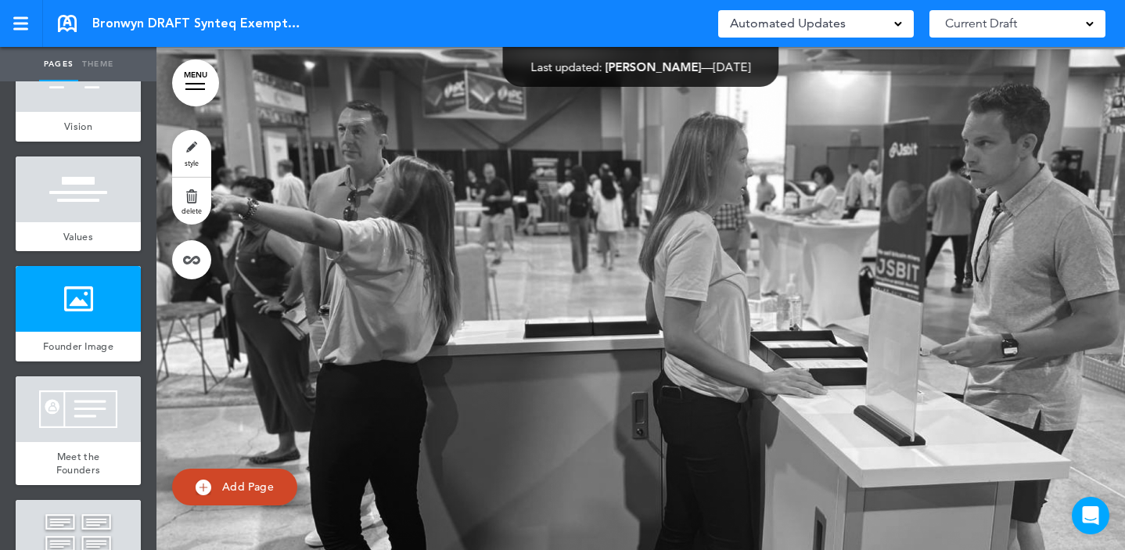
scroll to position [1472, 0]
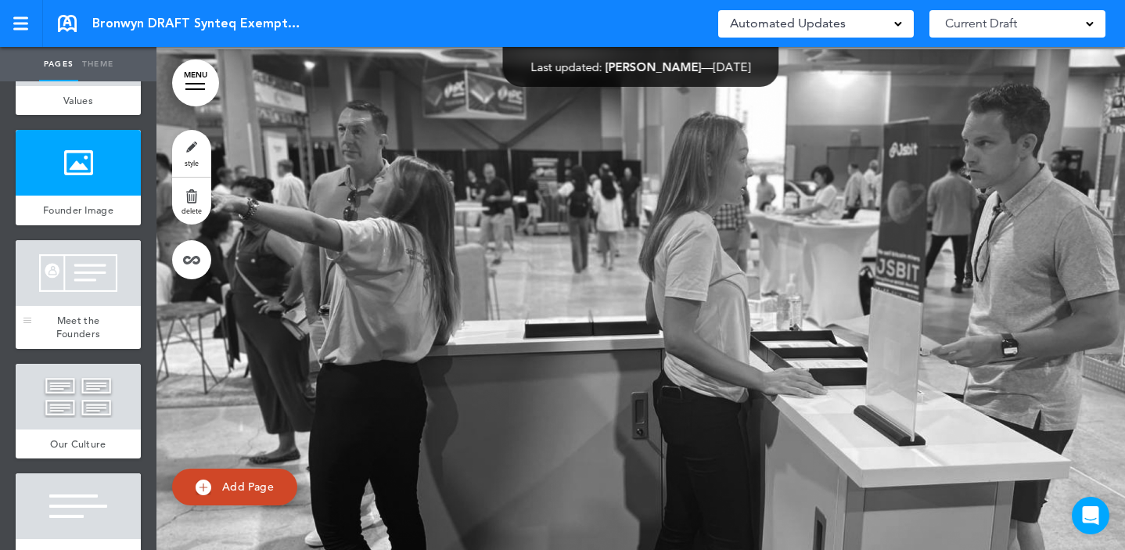
click at [81, 306] on div at bounding box center [78, 273] width 125 height 66
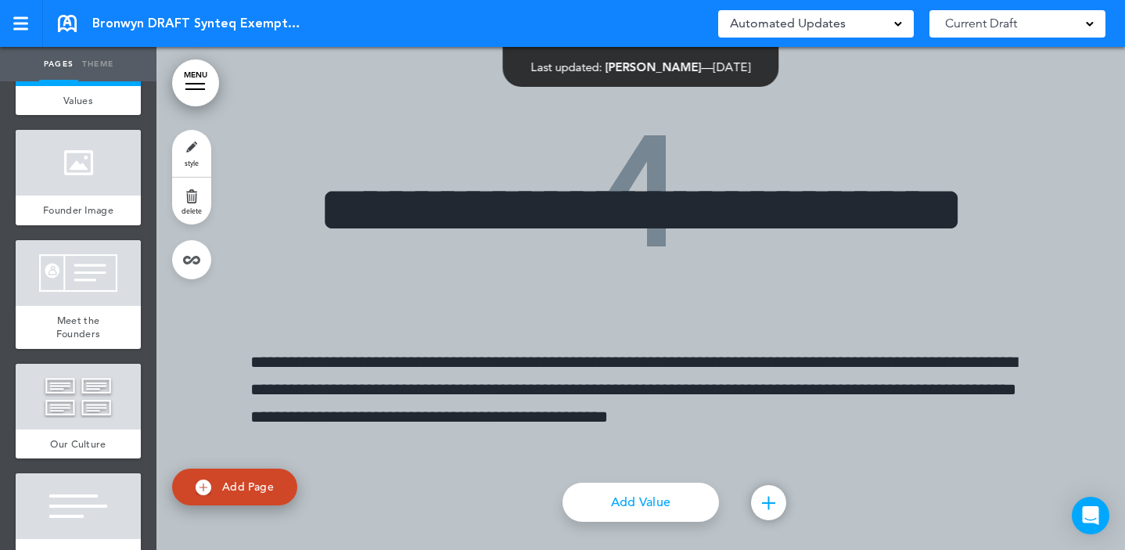
scroll to position [12792, 0]
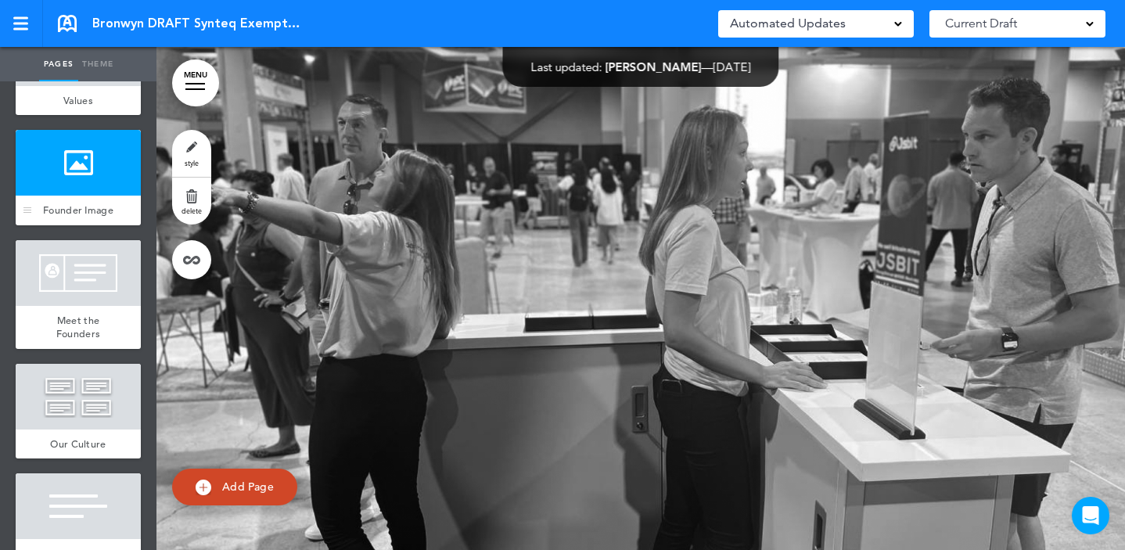
click at [61, 185] on div at bounding box center [78, 163] width 125 height 66
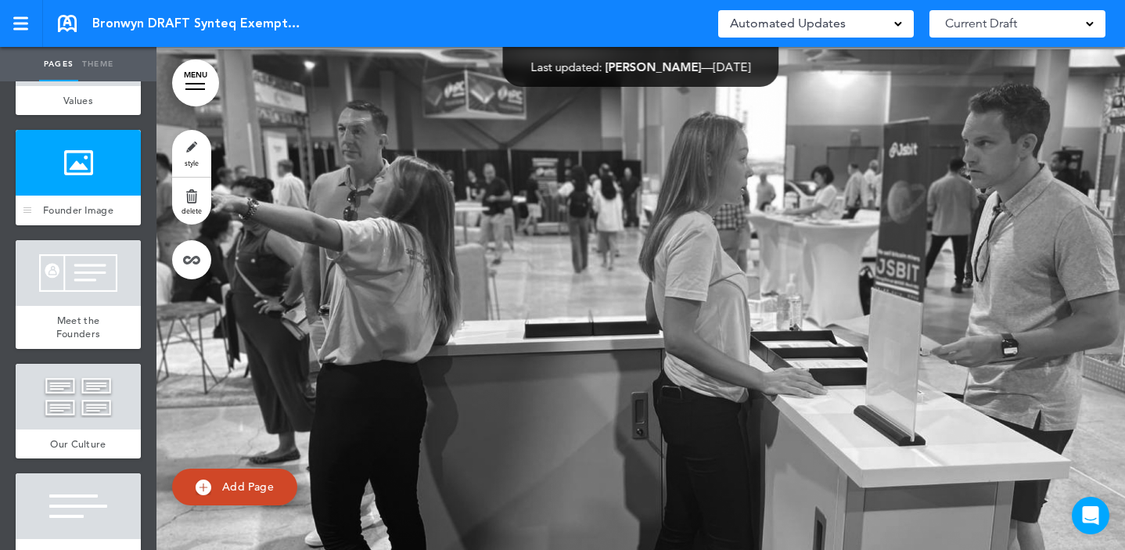
scroll to position [12786, 0]
click at [77, 196] on div at bounding box center [78, 163] width 125 height 66
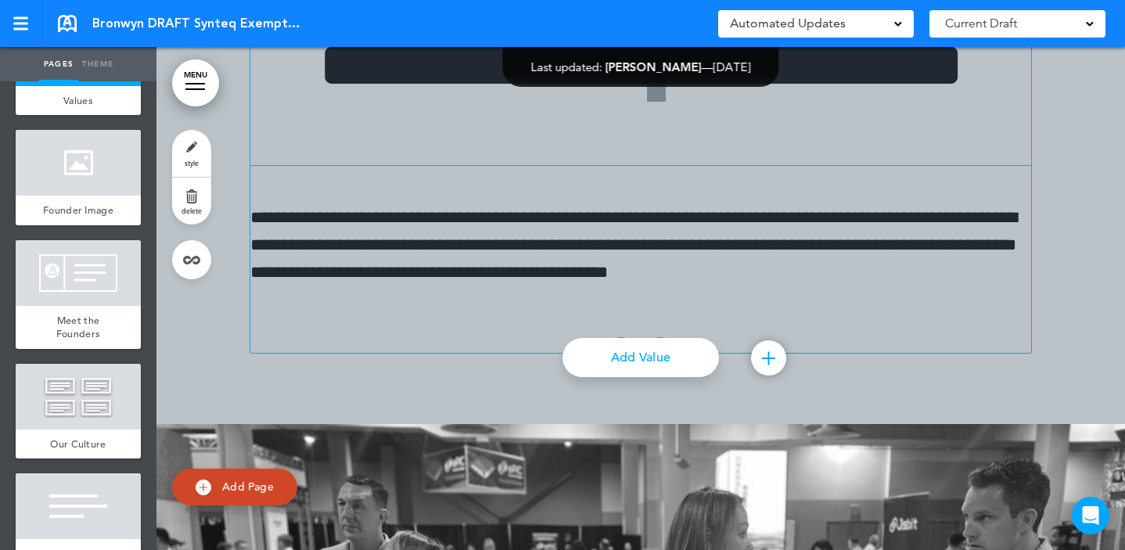
scroll to position [12945, 0]
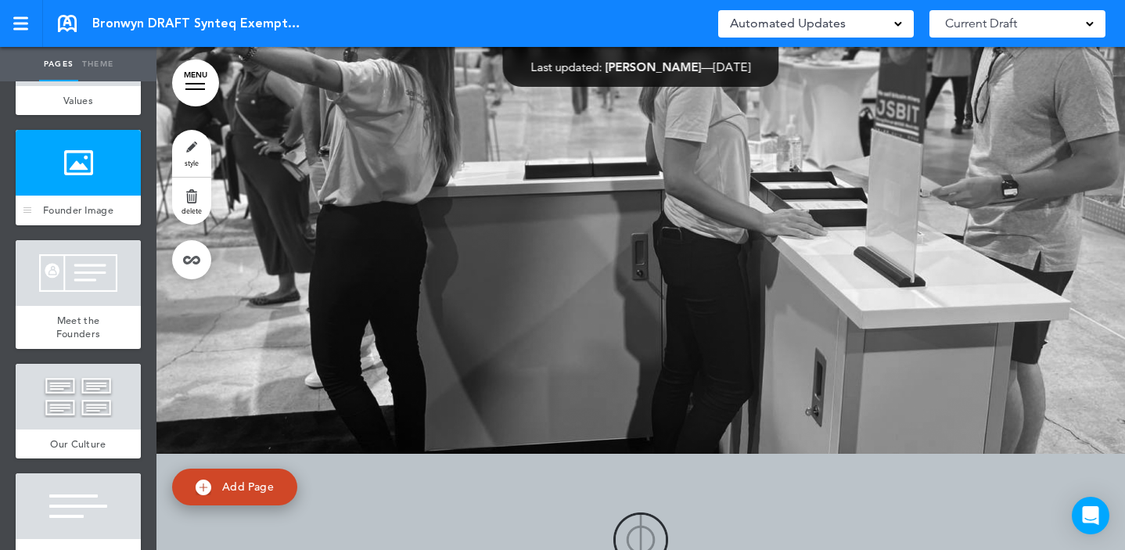
click at [79, 196] on div at bounding box center [78, 163] width 125 height 66
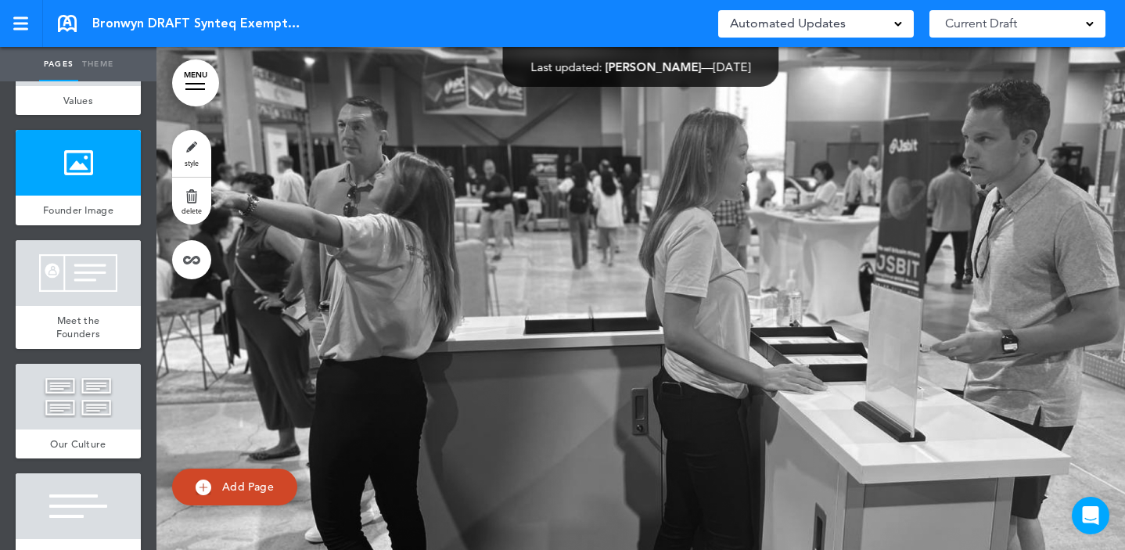
scroll to position [12786, 0]
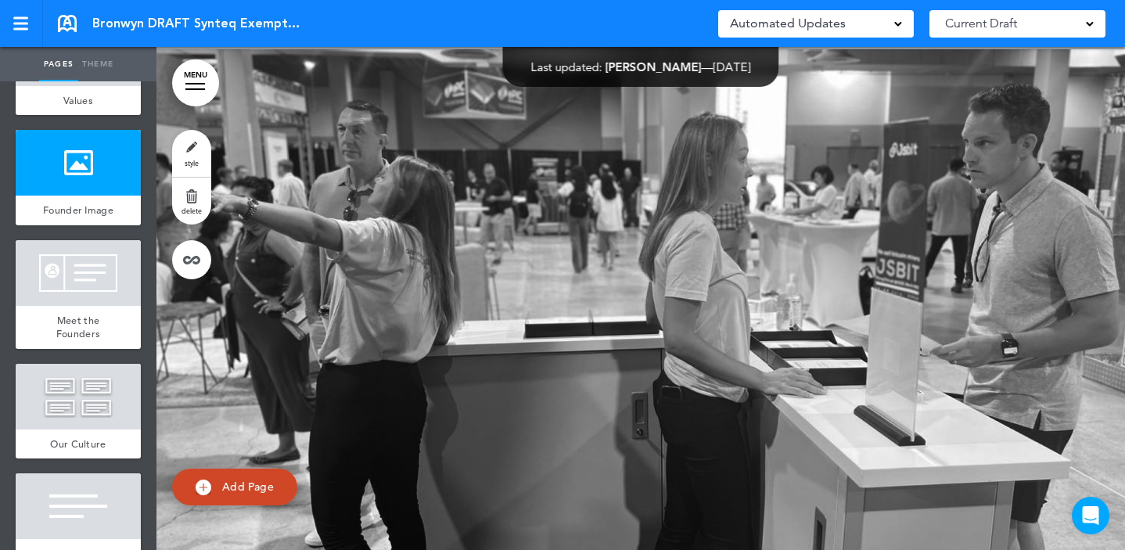
click at [188, 163] on span "style" at bounding box center [192, 162] width 14 height 9
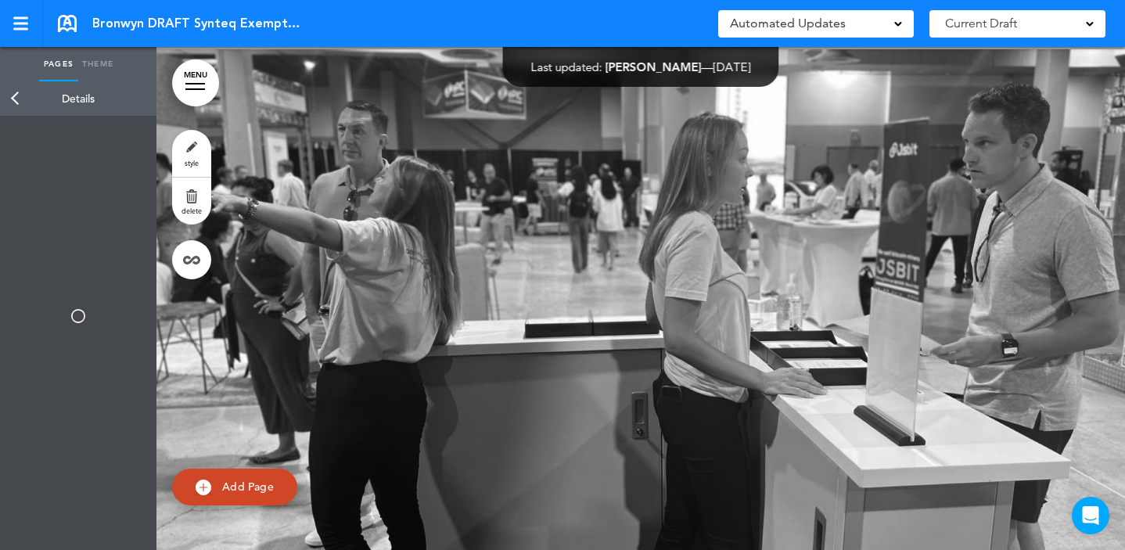
type input "**********"
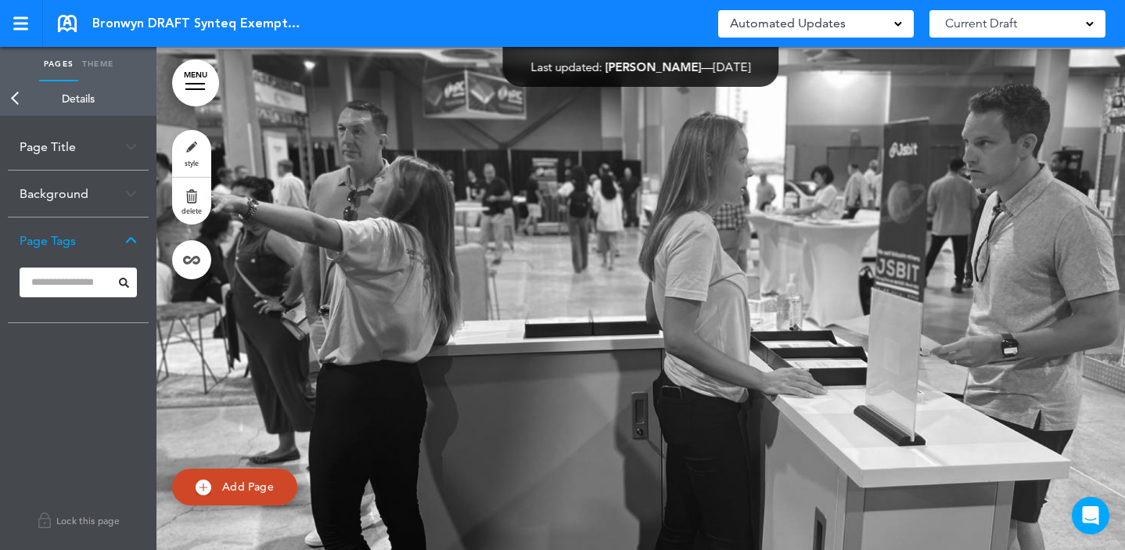
click at [61, 151] on div "Page Title" at bounding box center [78, 147] width 141 height 46
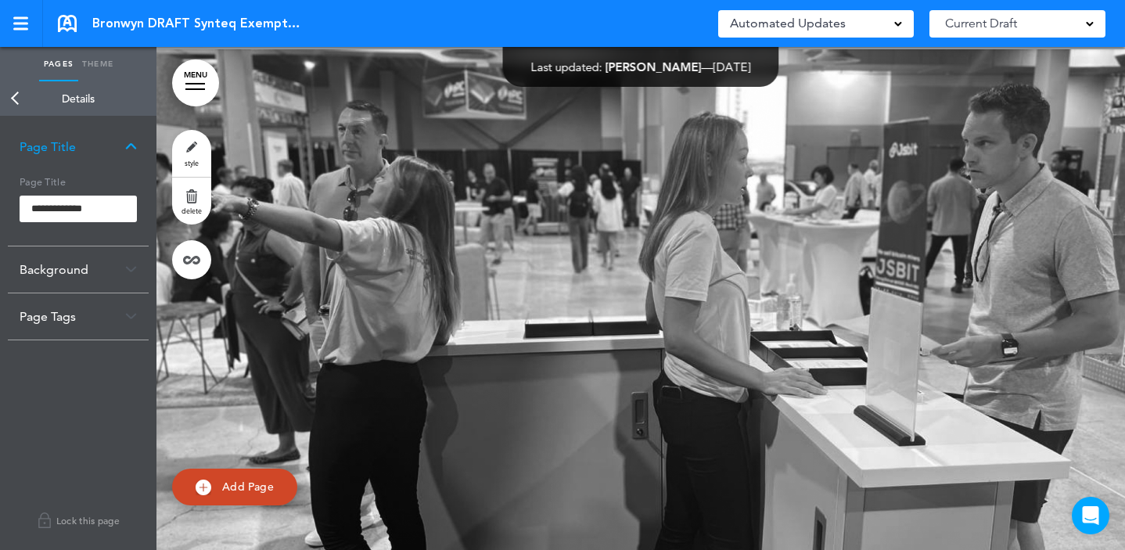
click at [100, 273] on div "Background" at bounding box center [78, 269] width 141 height 46
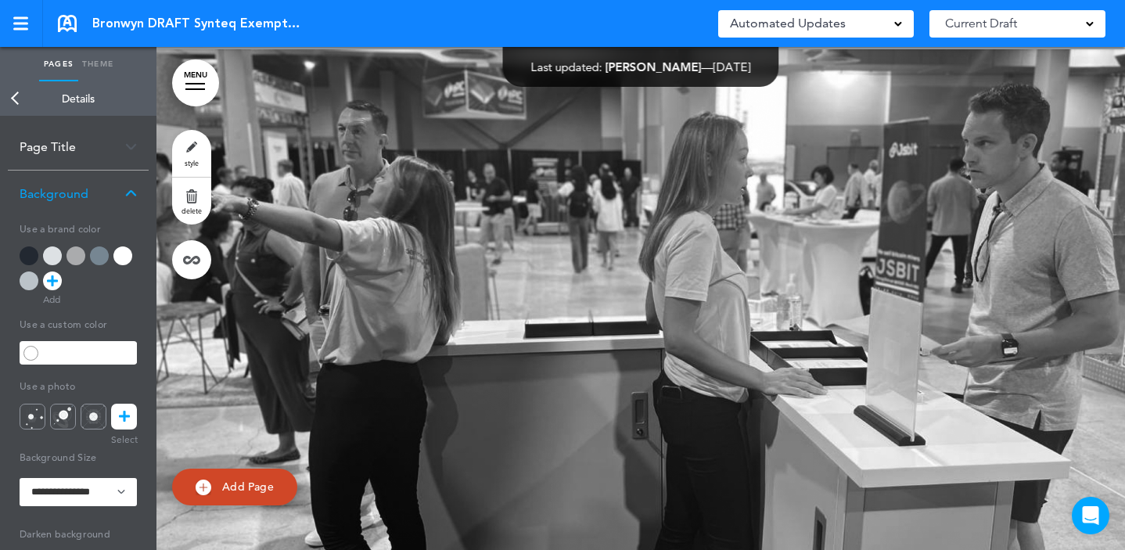
scroll to position [144, 0]
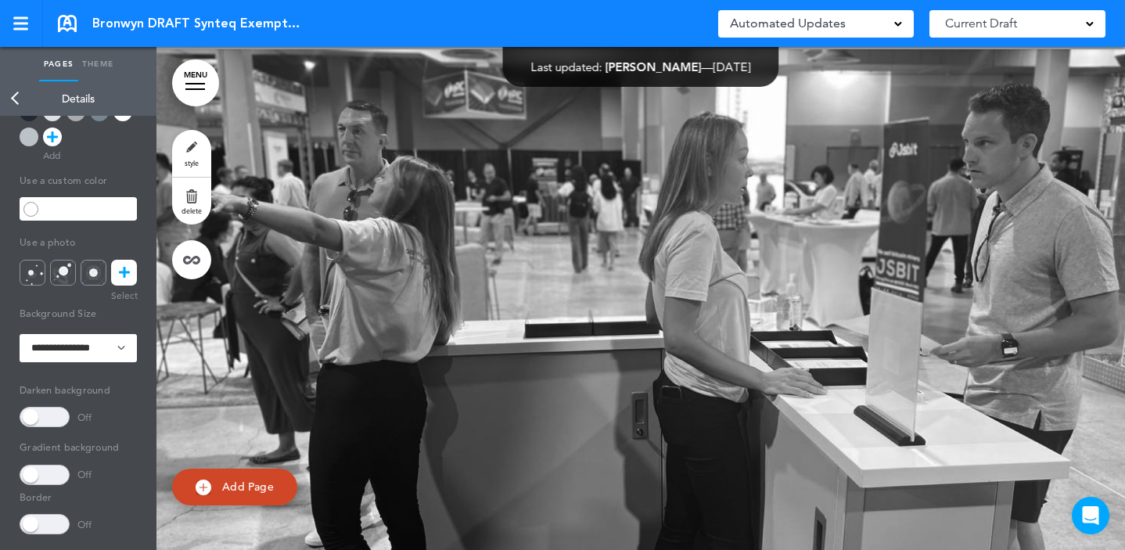
click at [131, 269] on link at bounding box center [124, 273] width 26 height 26
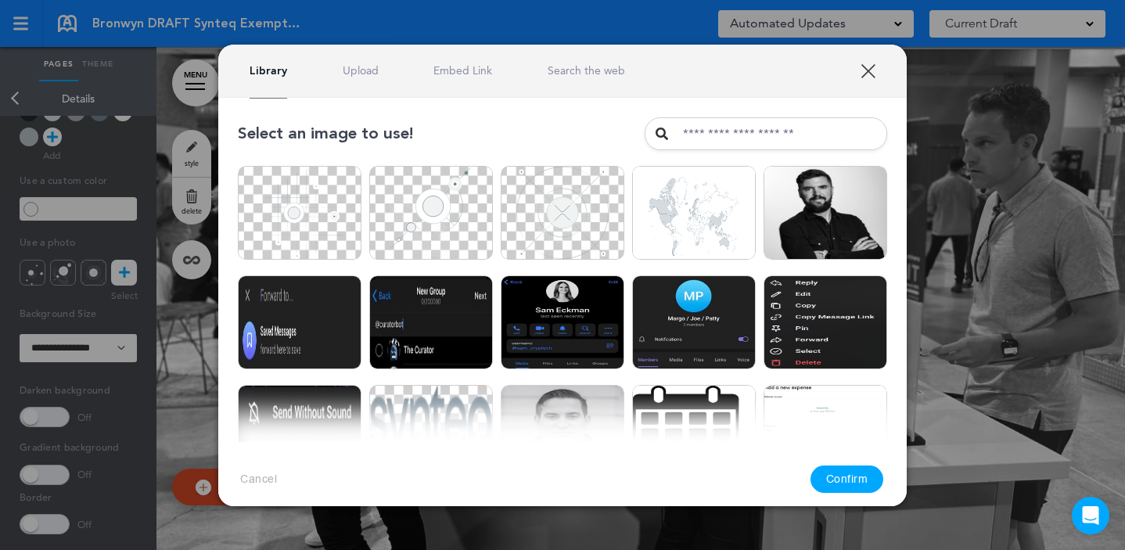
click at [1036, 278] on div at bounding box center [562, 275] width 1125 height 550
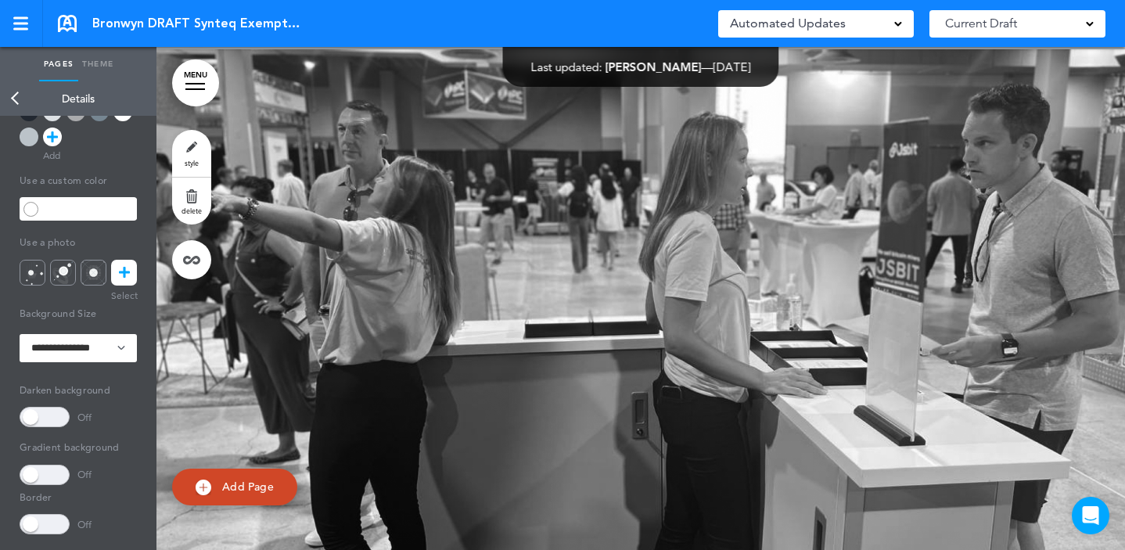
click at [412, 356] on div at bounding box center [640, 330] width 968 height 563
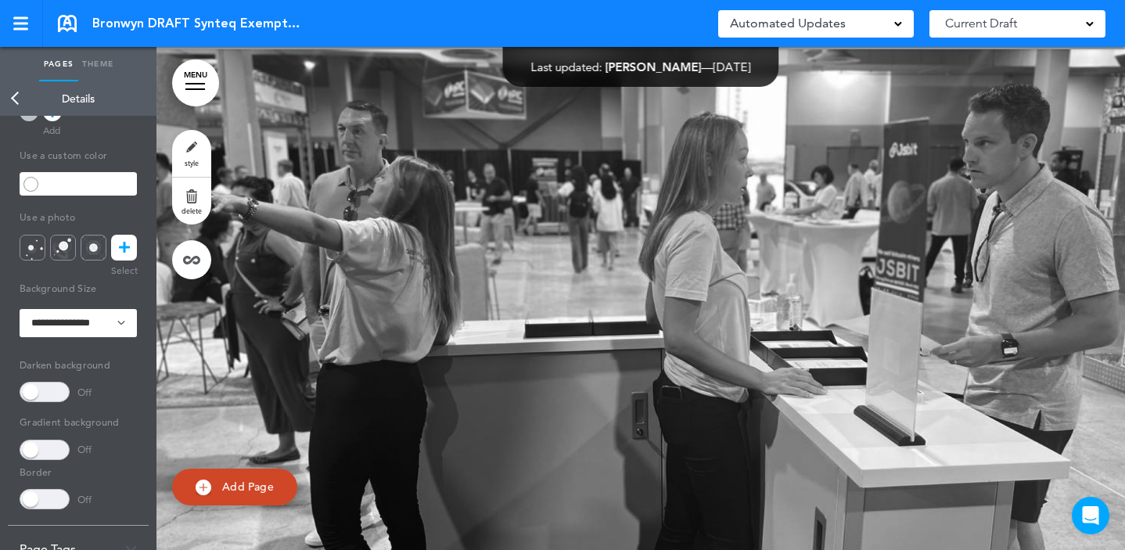
scroll to position [243, 0]
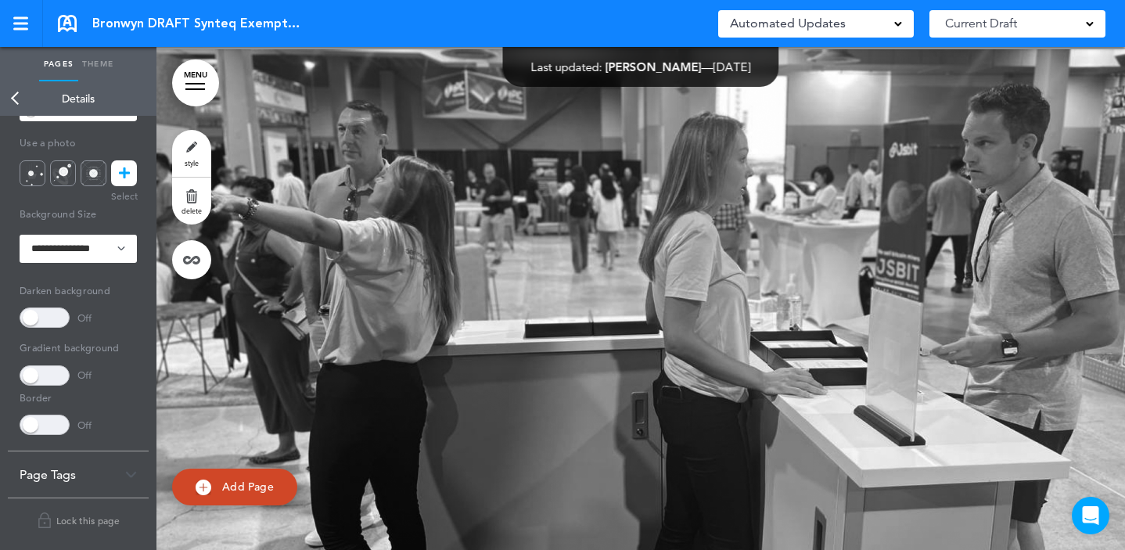
click at [115, 61] on link "Theme" at bounding box center [97, 64] width 39 height 34
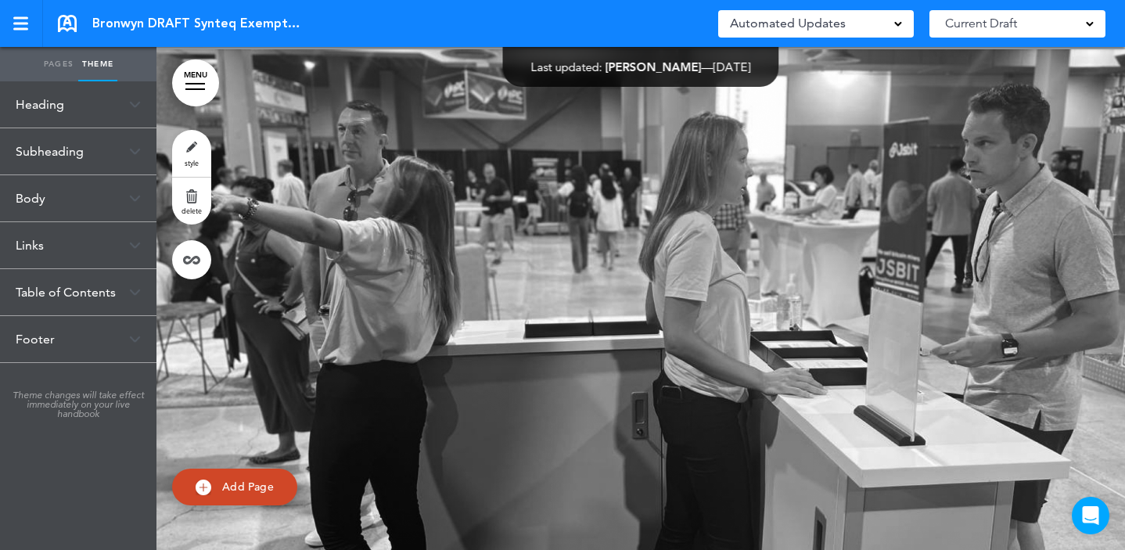
click at [67, 58] on link "Pages" at bounding box center [58, 64] width 39 height 34
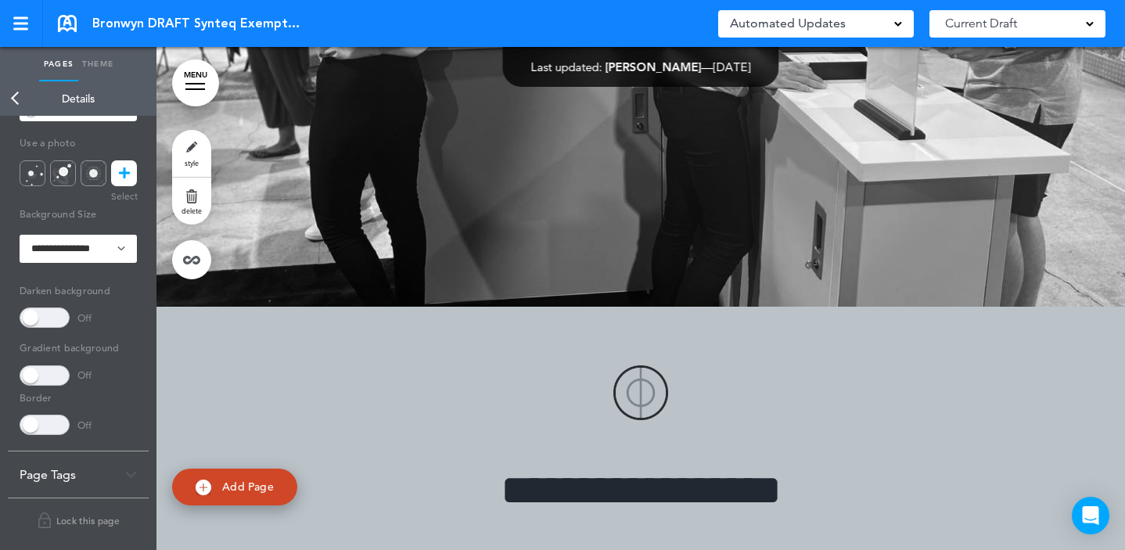
scroll to position [12771, 0]
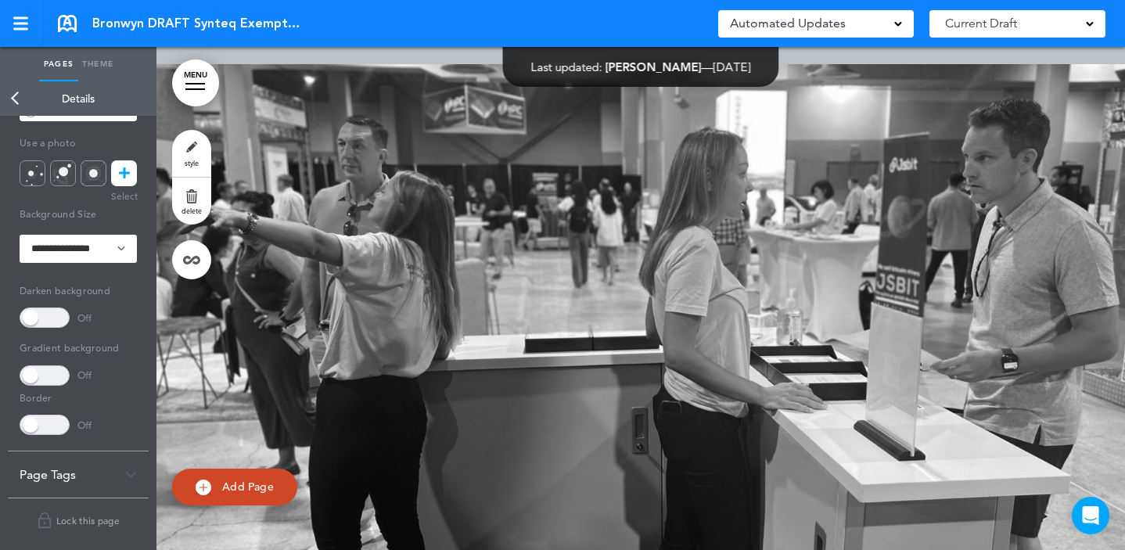
click at [592, 305] on div at bounding box center [640, 345] width 968 height 563
click at [590, 305] on div at bounding box center [640, 345] width 968 height 563
click at [589, 305] on div at bounding box center [640, 345] width 968 height 563
click at [10, 91] on link "Back" at bounding box center [15, 98] width 31 height 34
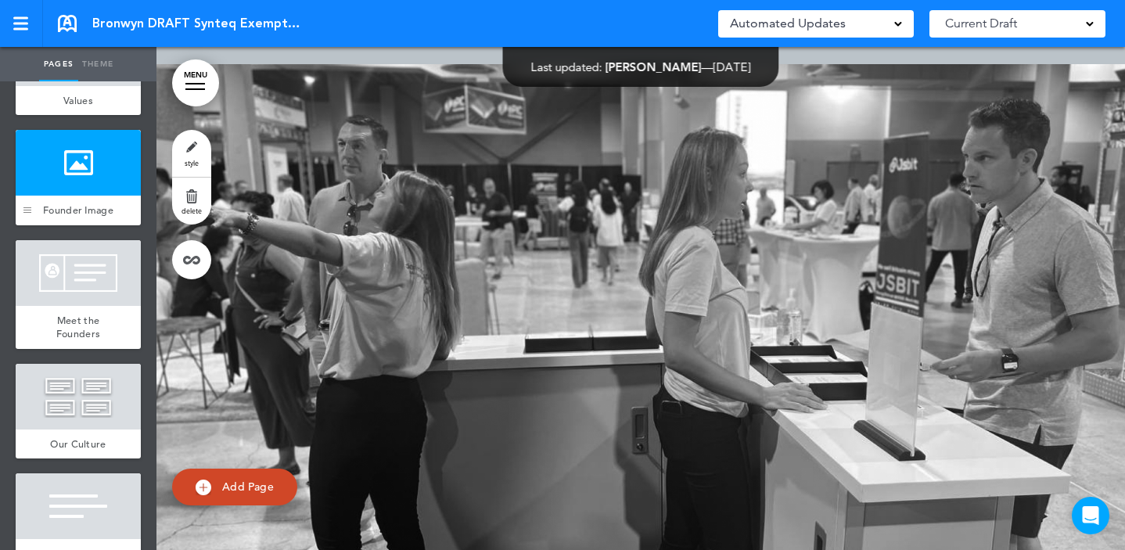
click at [33, 225] on div at bounding box center [27, 177] width 23 height 95
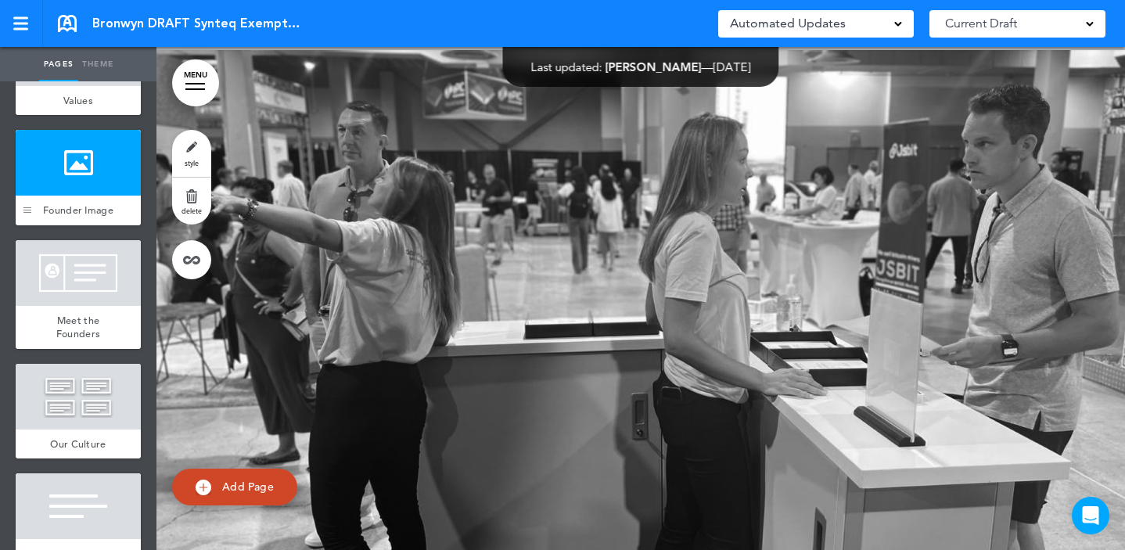
scroll to position [12786, 0]
click at [462, 235] on div at bounding box center [640, 330] width 968 height 563
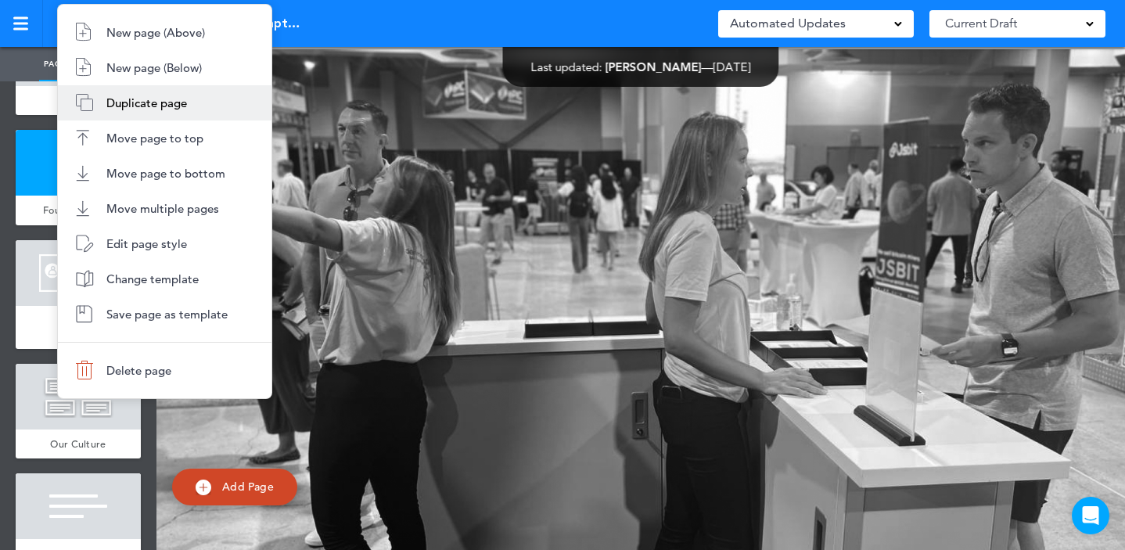
click at [115, 108] on span "Duplicate page" at bounding box center [146, 102] width 81 height 15
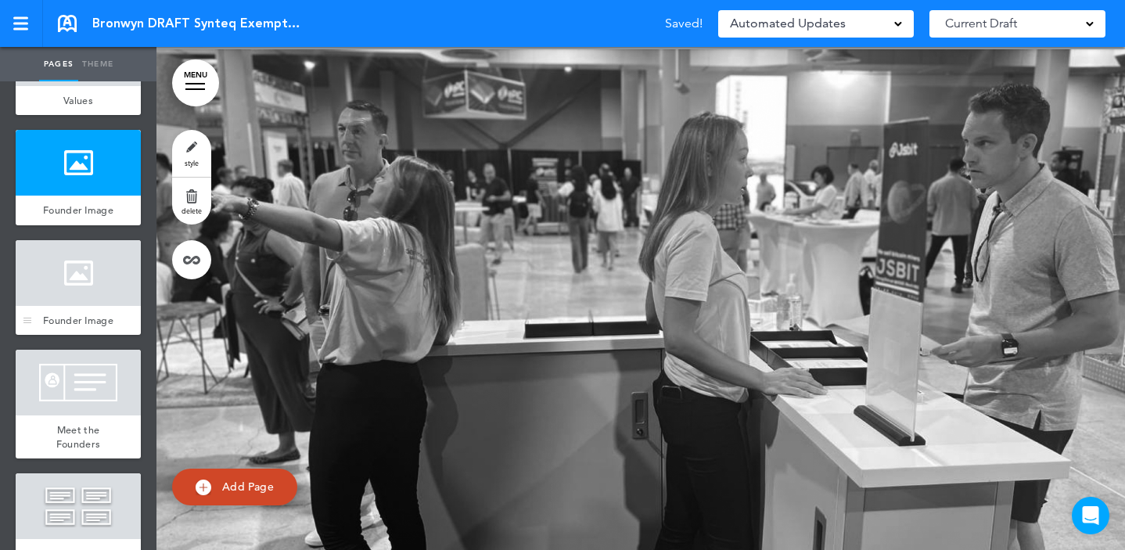
click at [70, 327] on span "Founder Image" at bounding box center [78, 320] width 70 height 13
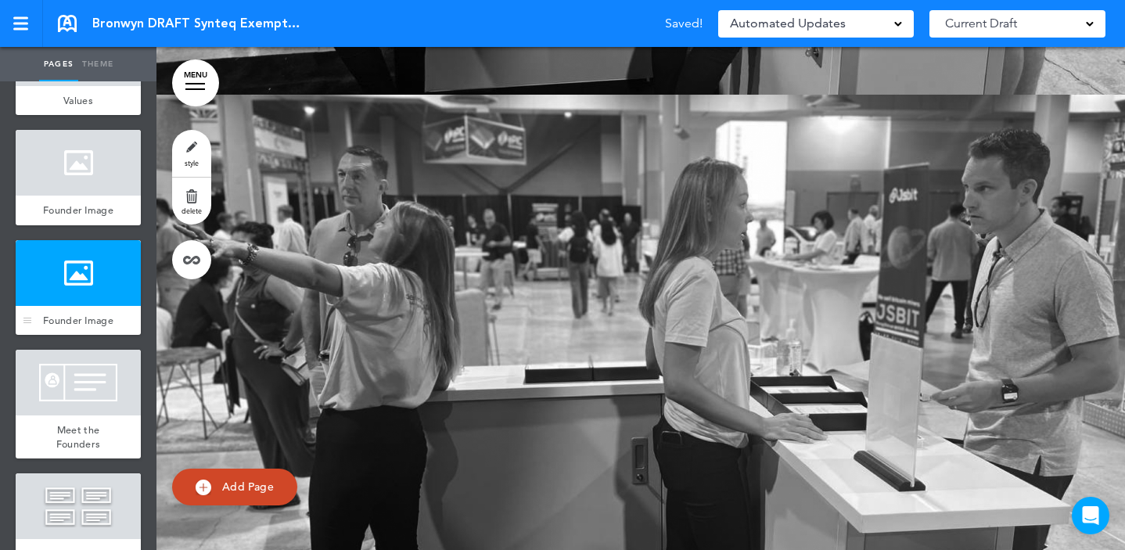
scroll to position [13349, 0]
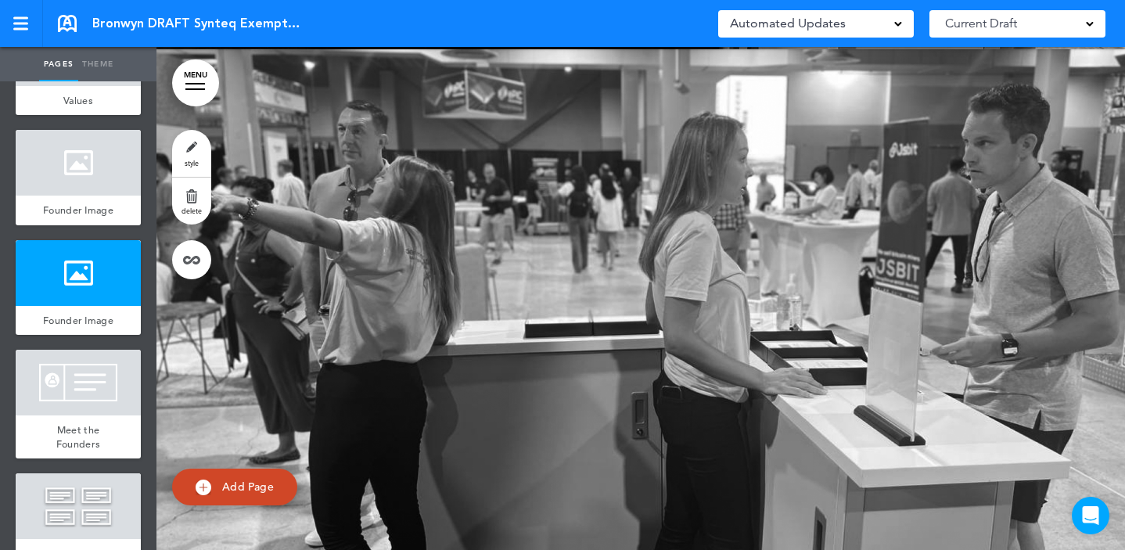
click at [199, 191] on link "delete" at bounding box center [191, 201] width 39 height 47
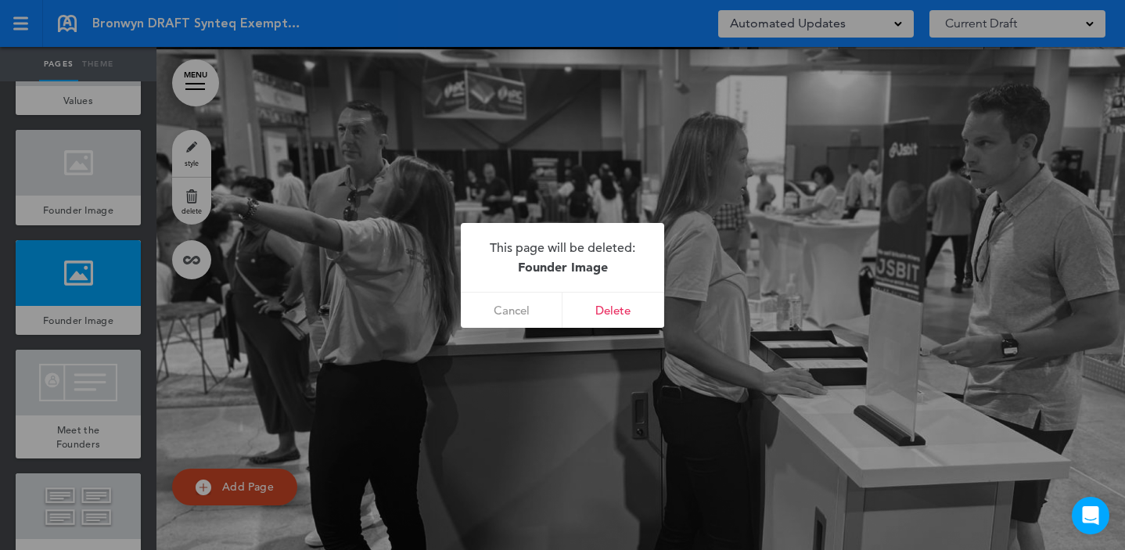
click at [630, 311] on link "Delete" at bounding box center [613, 310] width 102 height 35
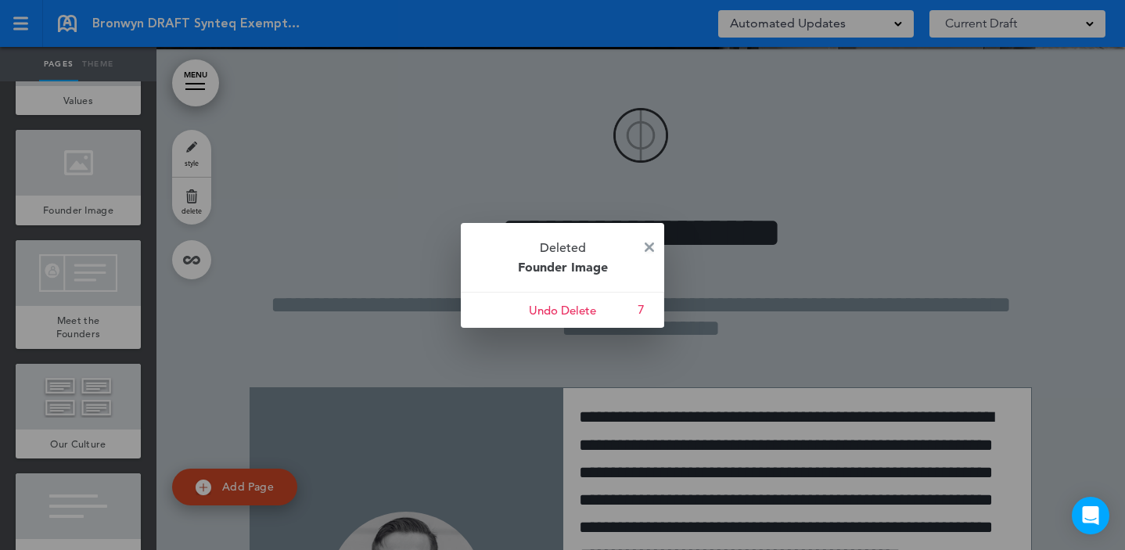
click at [648, 247] on img at bounding box center [648, 246] width 9 height 9
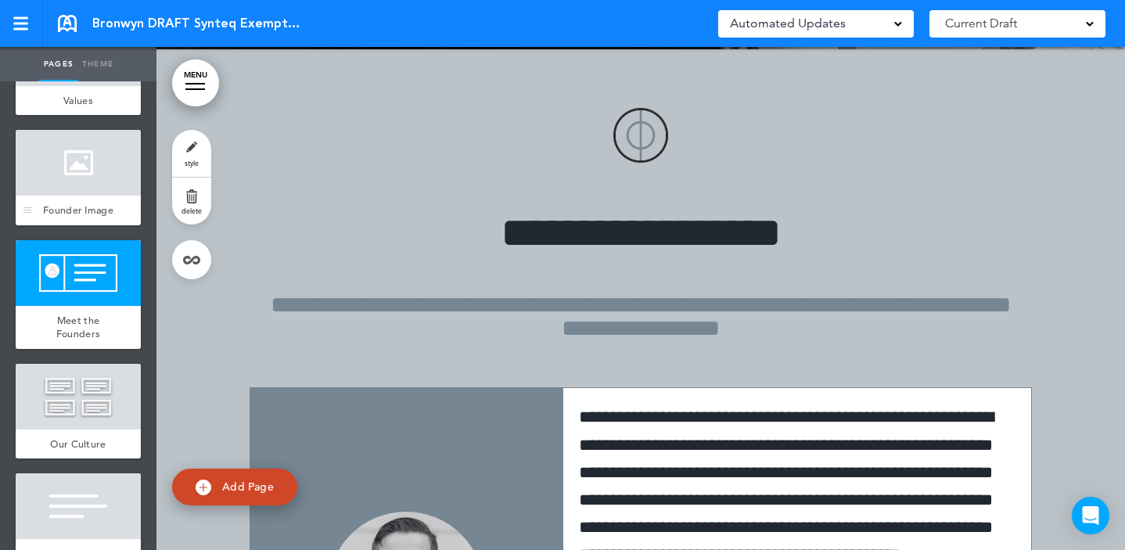
click at [97, 182] on div at bounding box center [78, 163] width 125 height 66
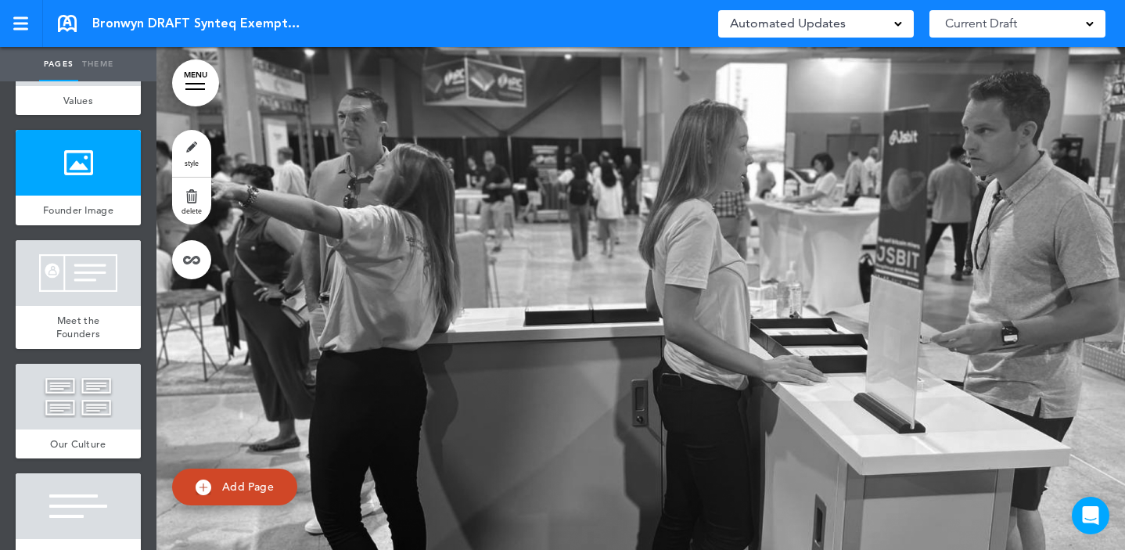
scroll to position [12786, 0]
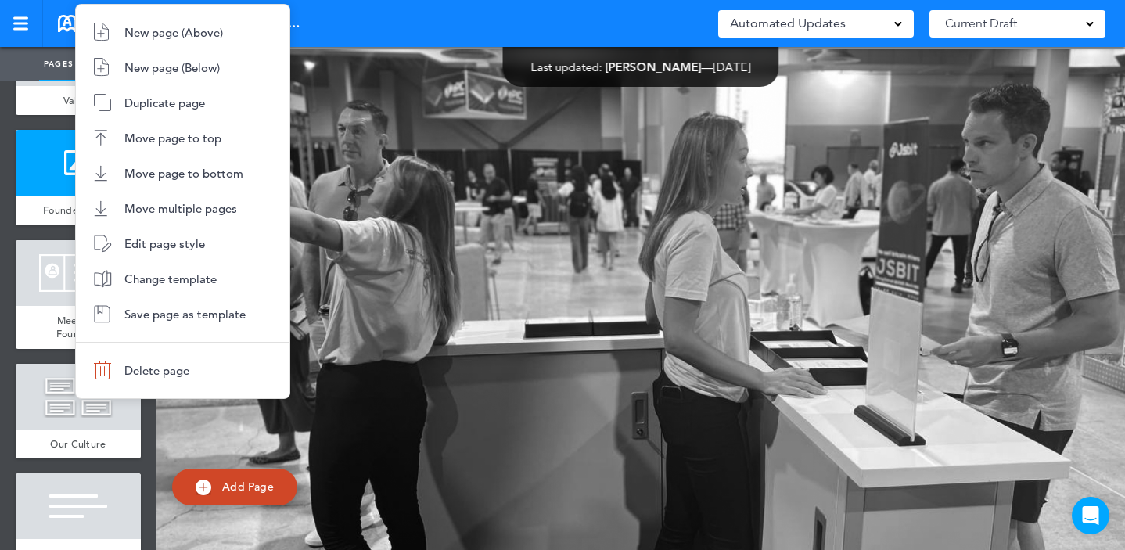
click at [555, 373] on div at bounding box center [562, 275] width 1125 height 550
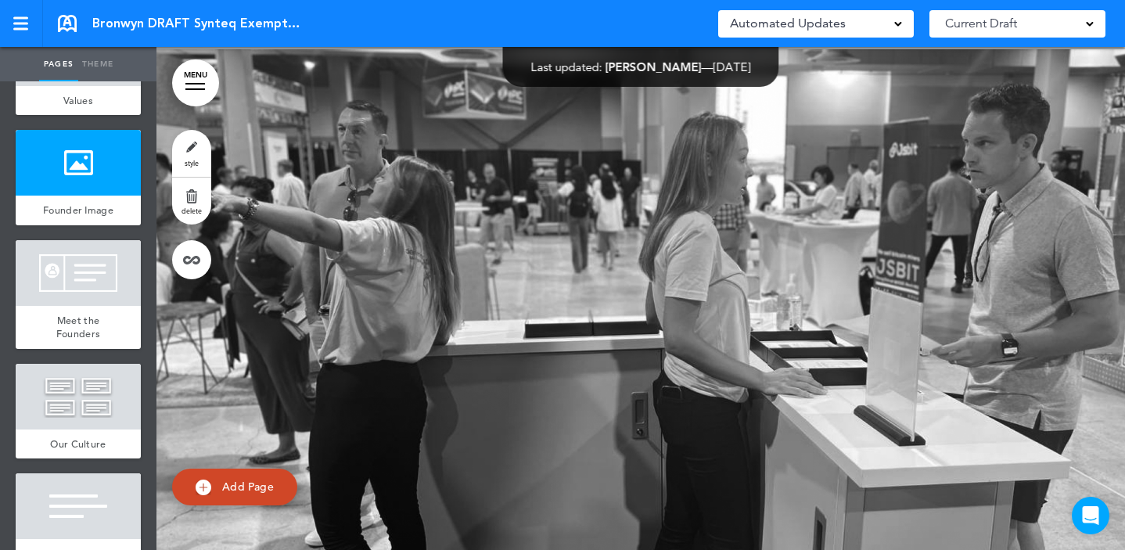
click at [229, 479] on link "Add Page" at bounding box center [234, 486] width 125 height 37
type input "********"
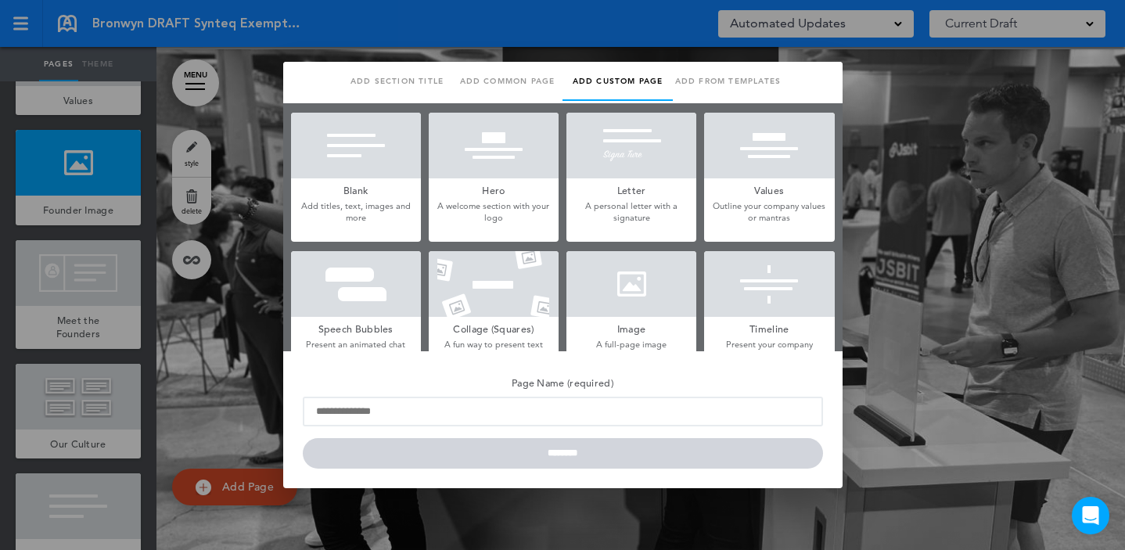
scroll to position [3, 0]
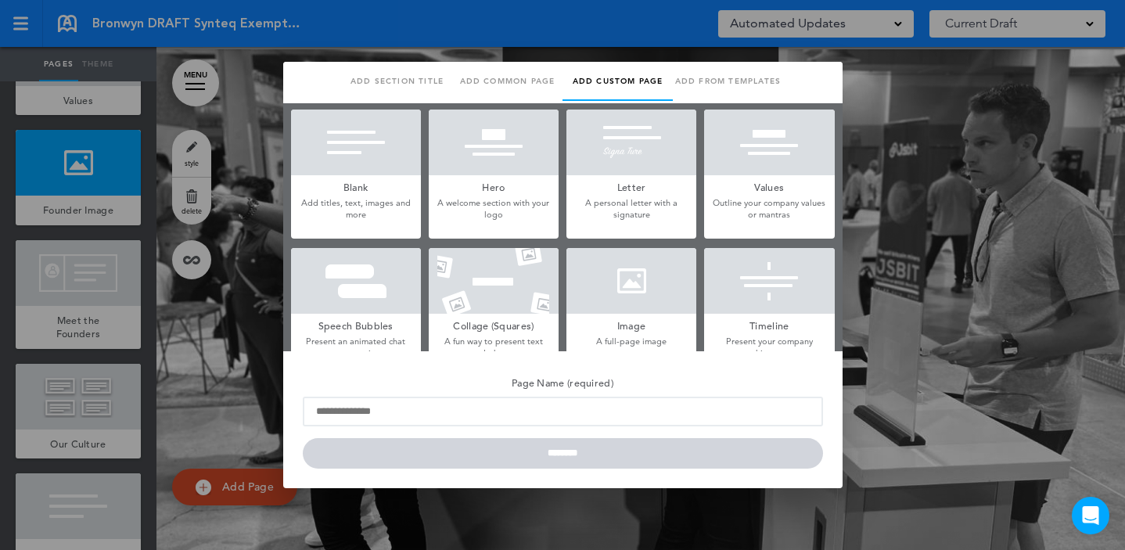
click at [609, 280] on div at bounding box center [631, 281] width 130 height 66
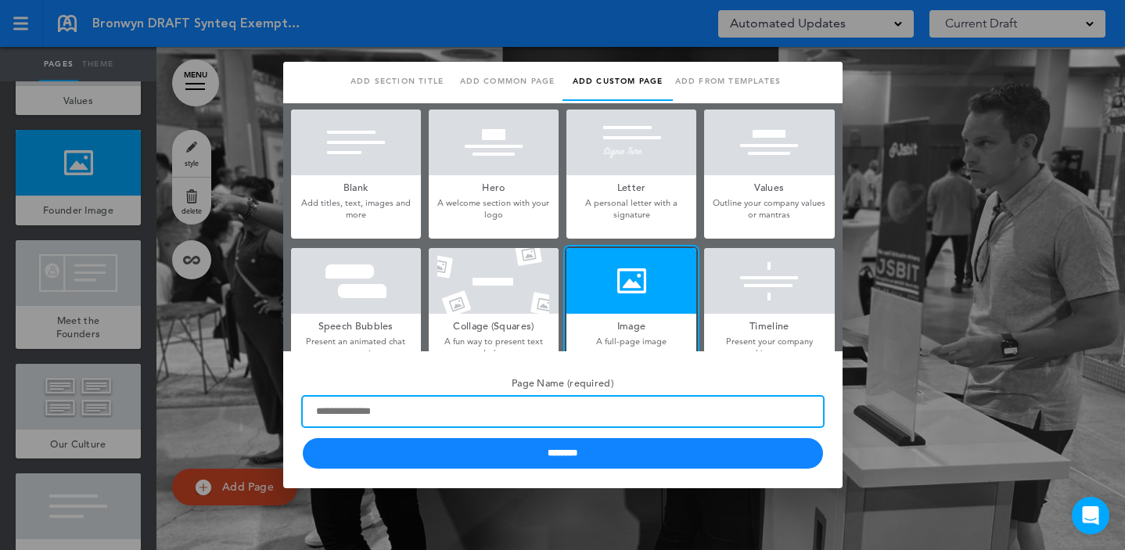
click at [403, 415] on input "Page Name (required)" at bounding box center [563, 412] width 520 height 30
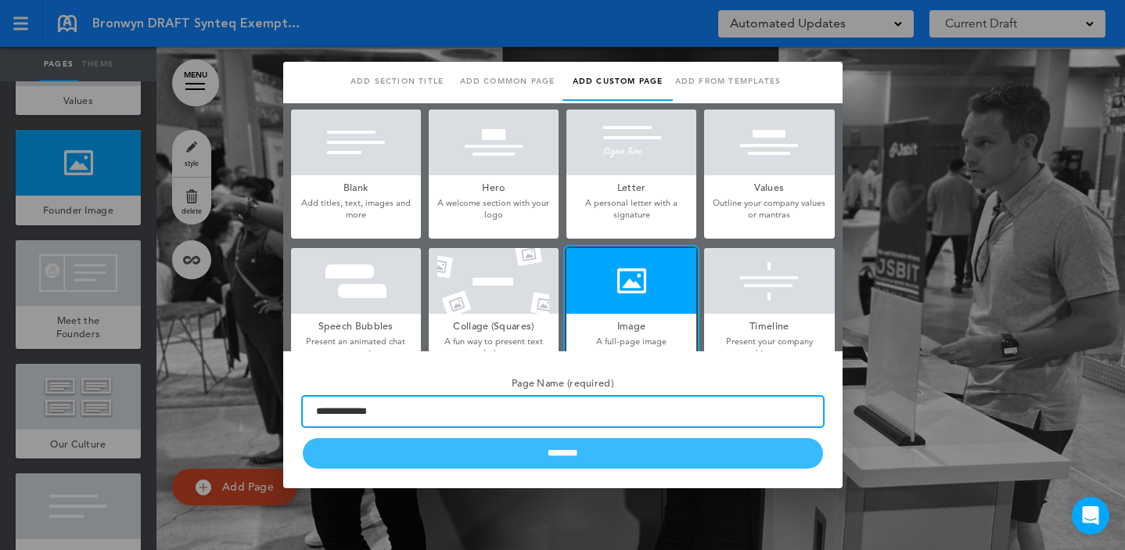
type input "**********"
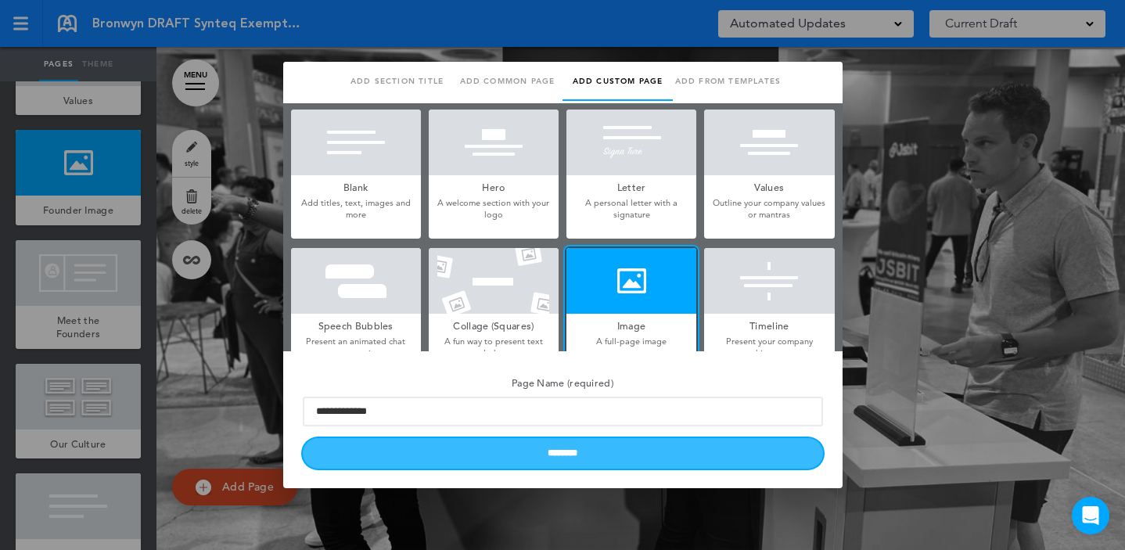
click at [667, 461] on input "********" at bounding box center [563, 453] width 520 height 31
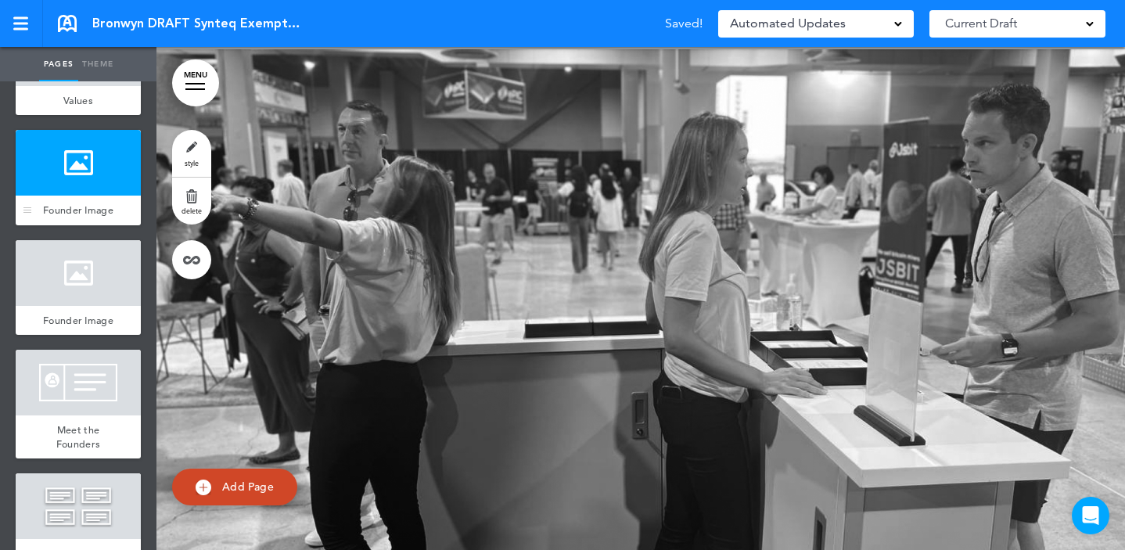
click at [52, 196] on div at bounding box center [78, 163] width 125 height 66
click at [84, 306] on div at bounding box center [78, 273] width 125 height 66
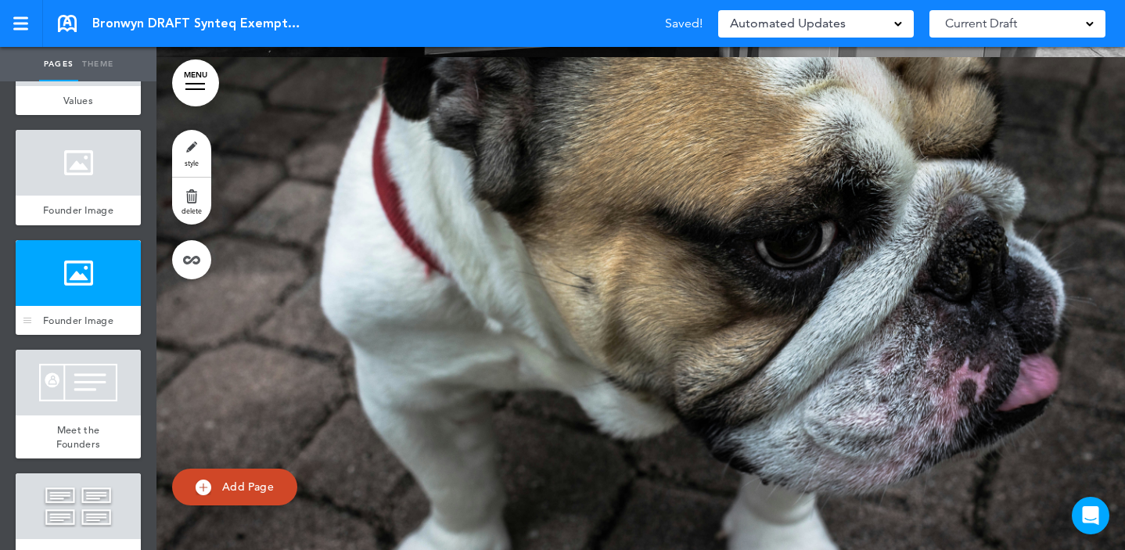
scroll to position [13349, 0]
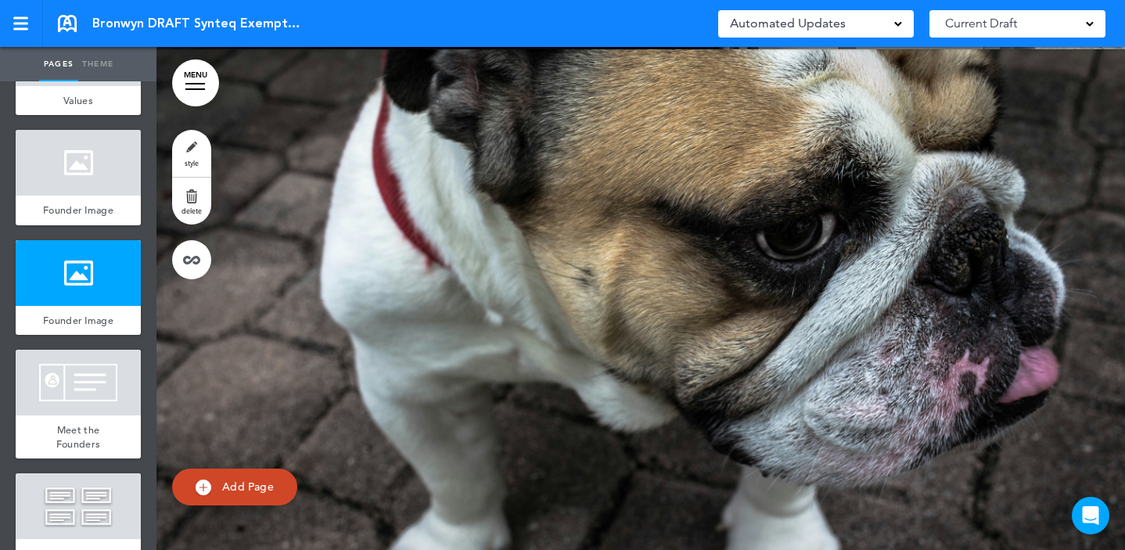
click at [320, 358] on div at bounding box center [640, 330] width 968 height 563
click at [604, 382] on div at bounding box center [640, 330] width 968 height 563
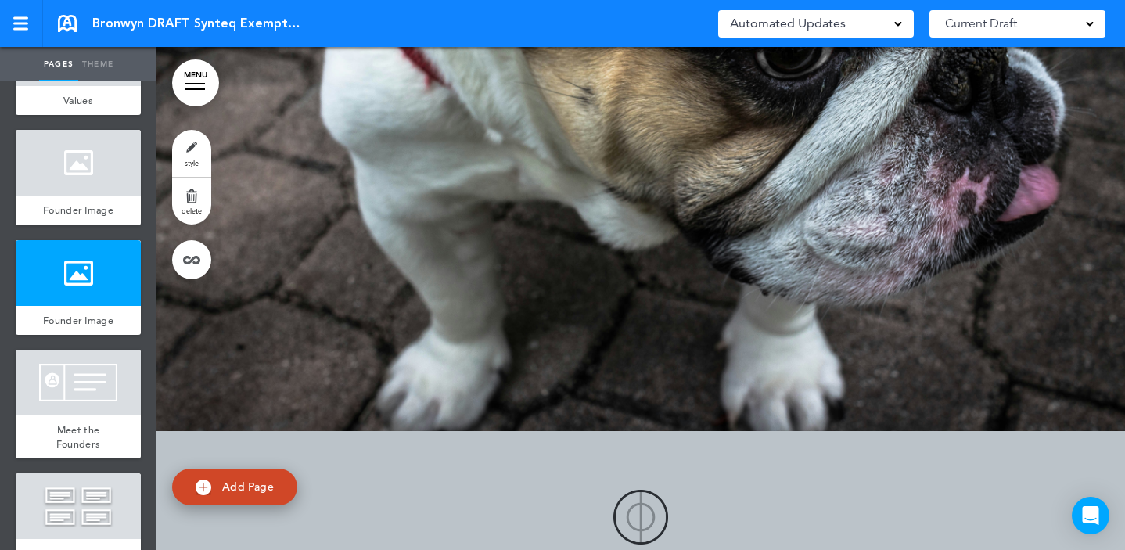
scroll to position [13393, 0]
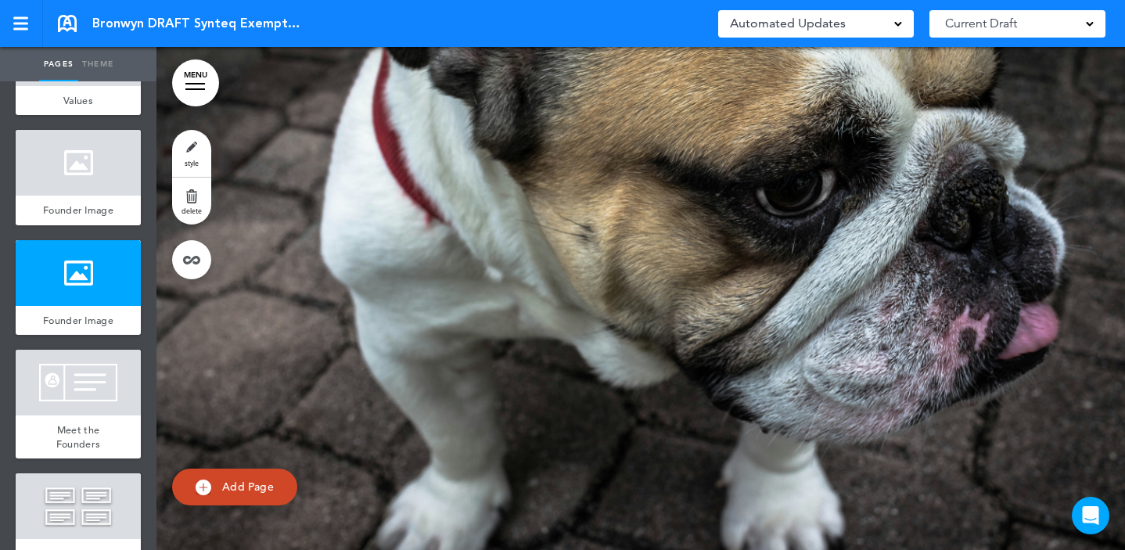
click at [369, 317] on div at bounding box center [640, 286] width 968 height 563
click at [369, 316] on div at bounding box center [640, 286] width 968 height 563
click at [84, 306] on div at bounding box center [78, 273] width 125 height 66
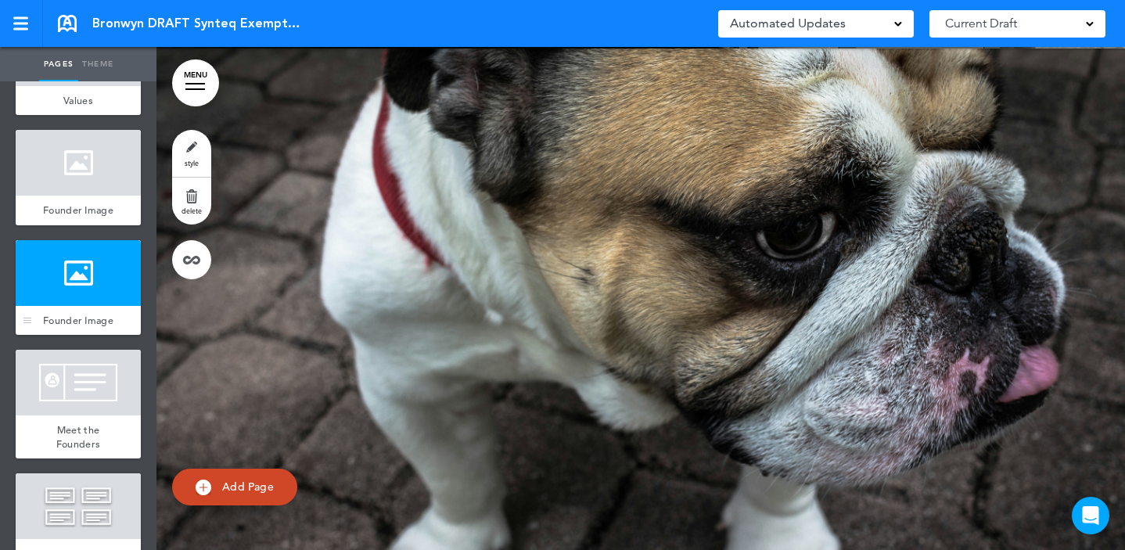
scroll to position [13349, 0]
click at [41, 336] on div "Founder Image" at bounding box center [78, 321] width 125 height 30
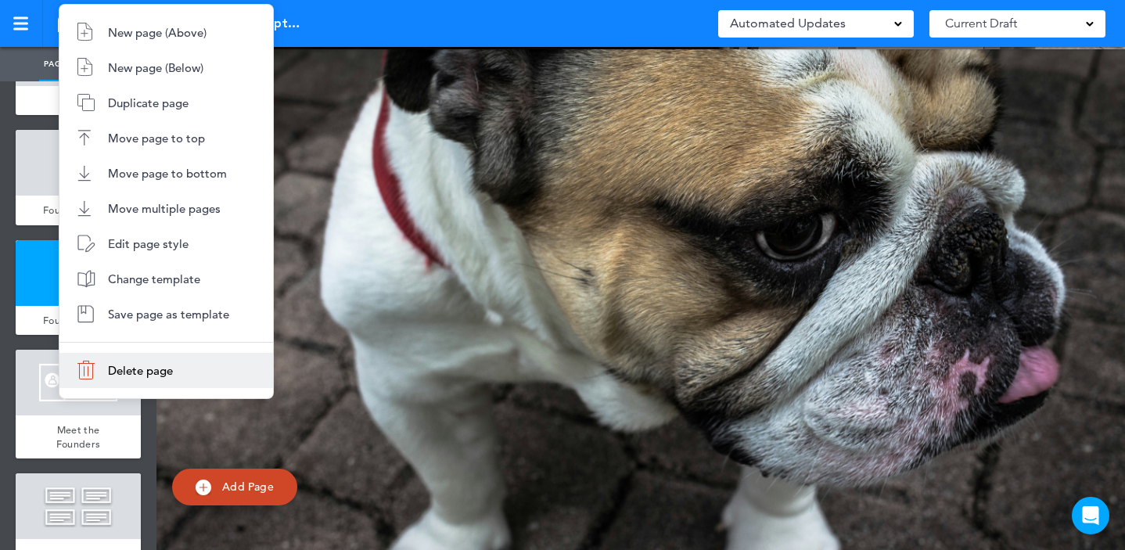
click at [113, 371] on span "Delete page" at bounding box center [140, 370] width 65 height 15
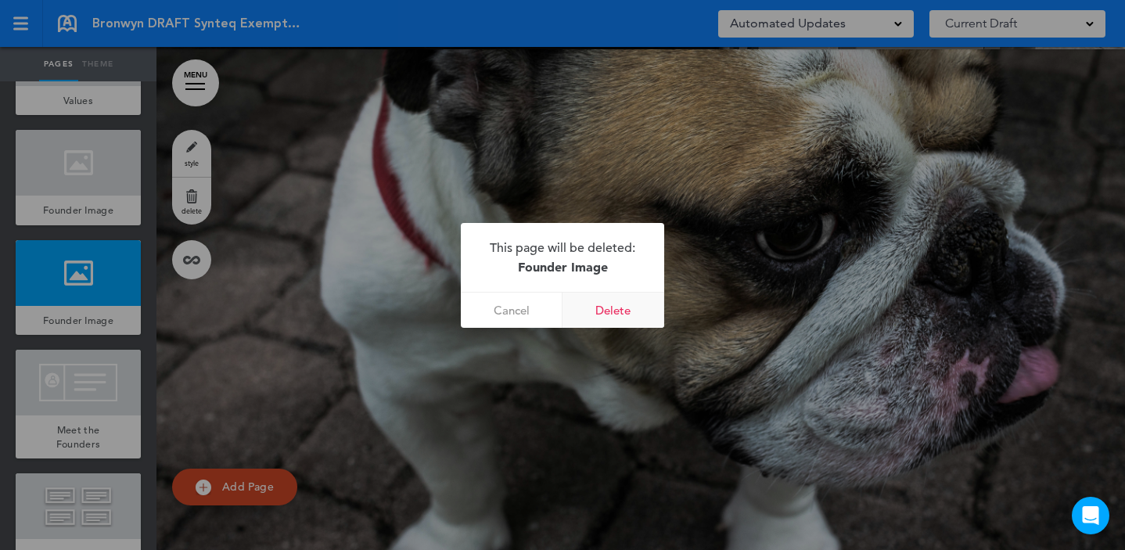
click at [598, 312] on link "Delete" at bounding box center [613, 310] width 102 height 35
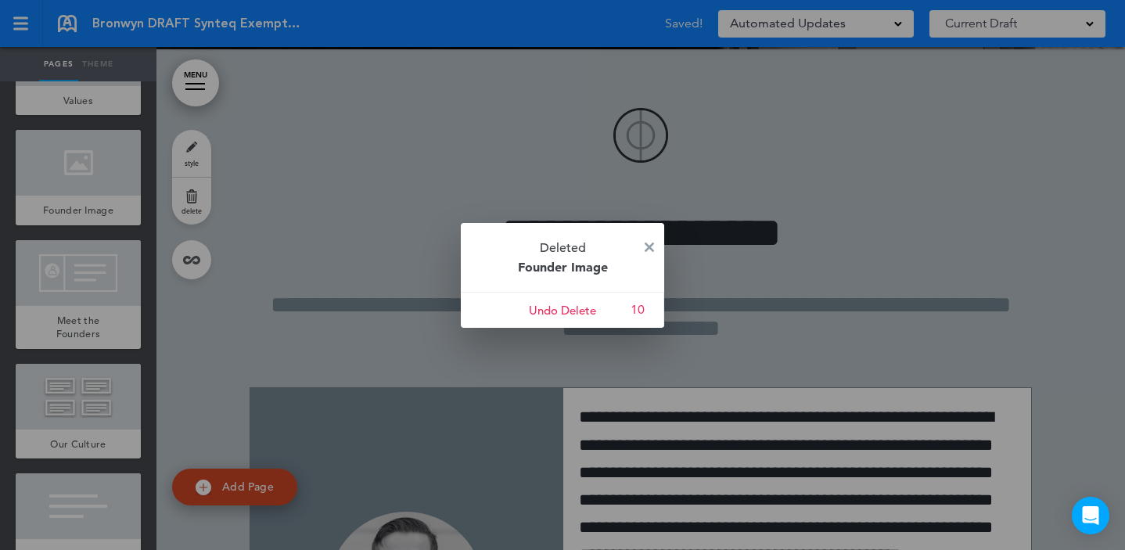
click at [75, 193] on div at bounding box center [562, 275] width 1125 height 550
click at [648, 242] on img at bounding box center [648, 246] width 9 height 9
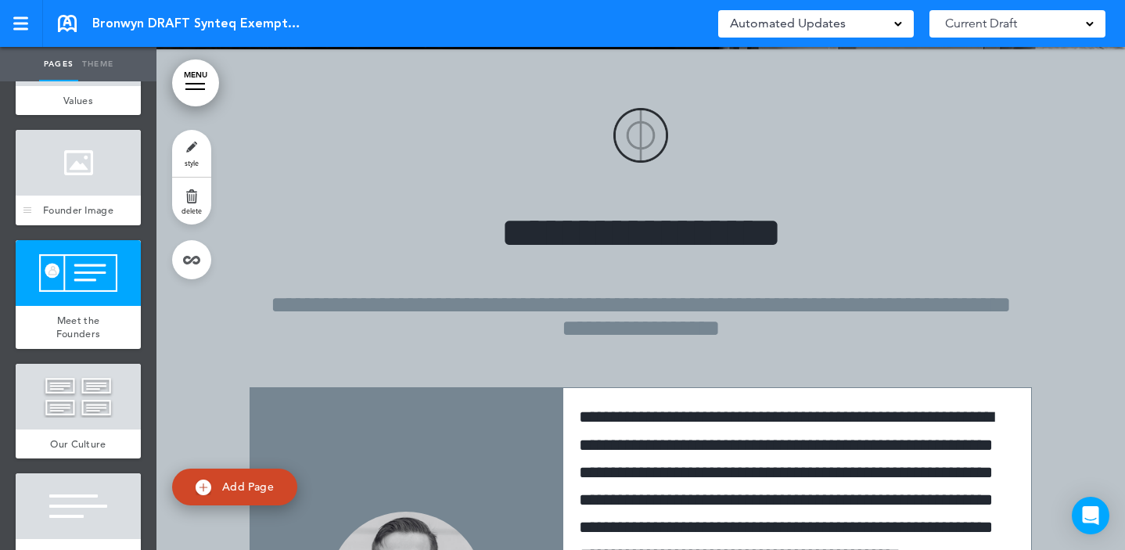
click at [71, 196] on div at bounding box center [78, 163] width 125 height 66
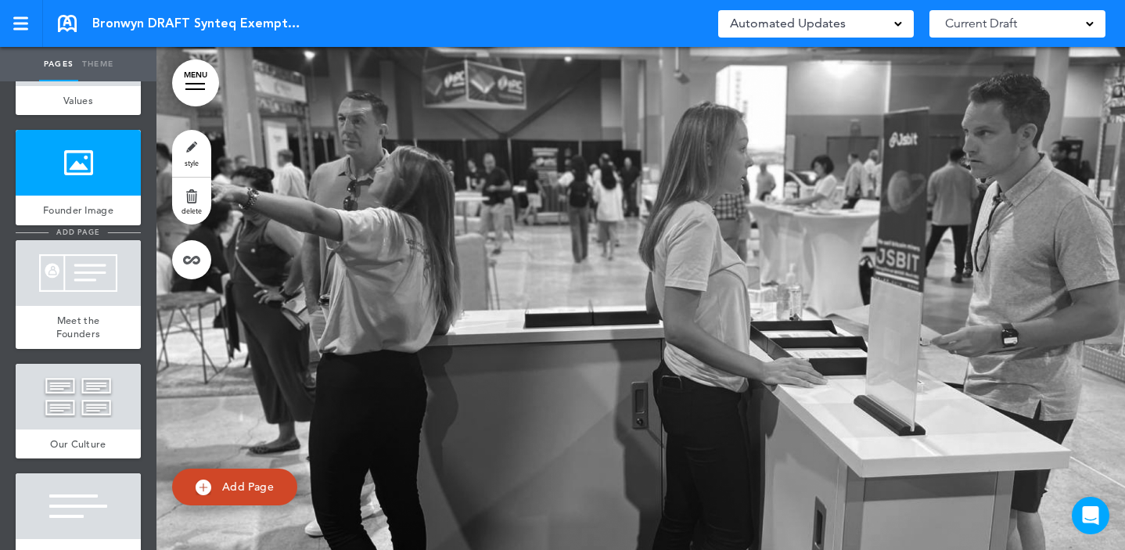
scroll to position [12786, 0]
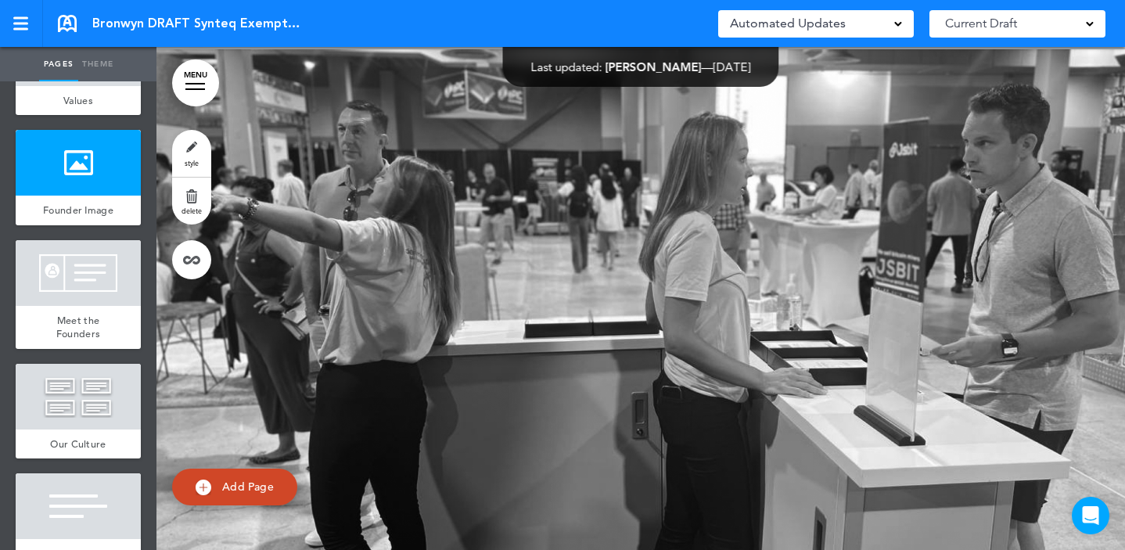
click at [183, 149] on link "style" at bounding box center [191, 153] width 39 height 47
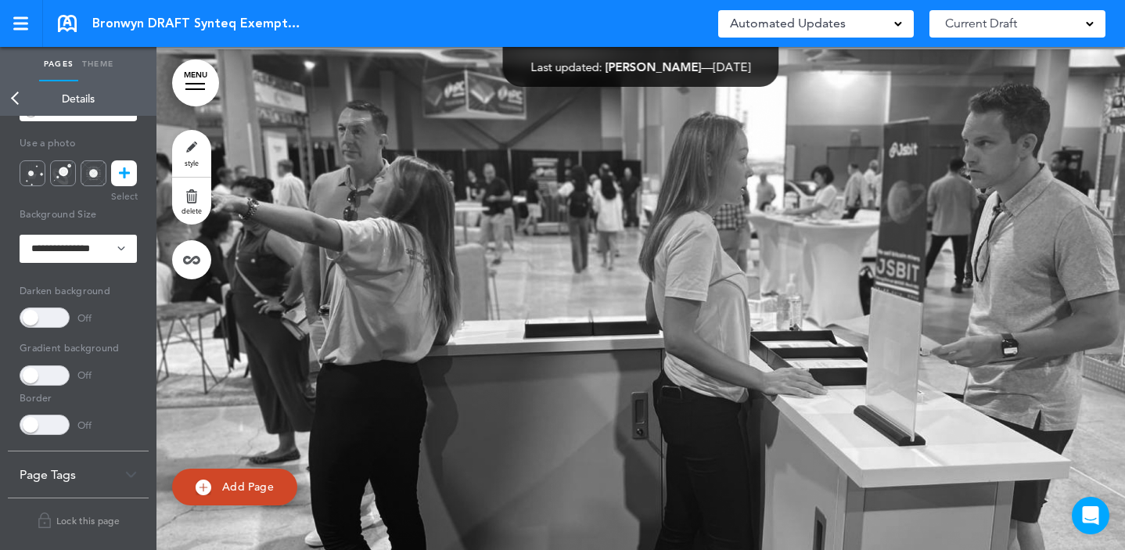
click at [127, 157] on div "Use a photo" at bounding box center [78, 159] width 117 height 56
click at [126, 163] on icon at bounding box center [124, 173] width 11 height 26
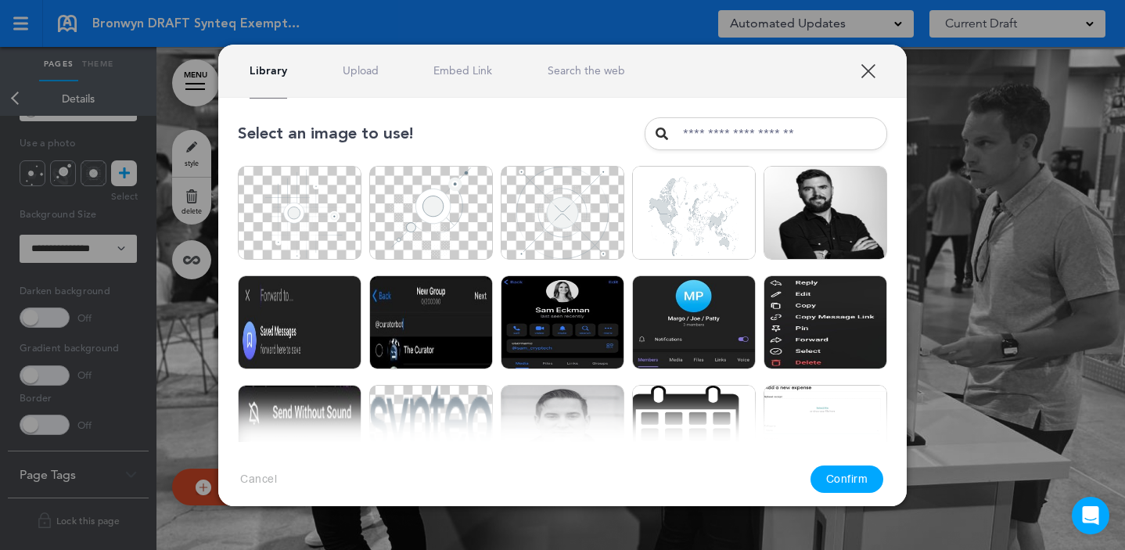
click at [351, 77] on link "Upload" at bounding box center [361, 70] width 36 height 15
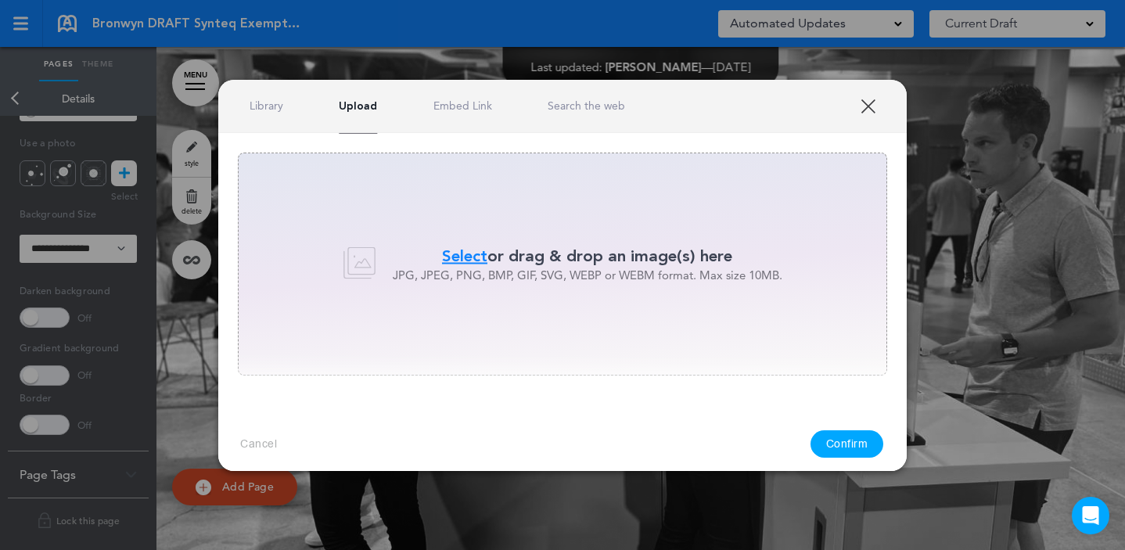
click at [458, 256] on span "Select" at bounding box center [464, 256] width 45 height 23
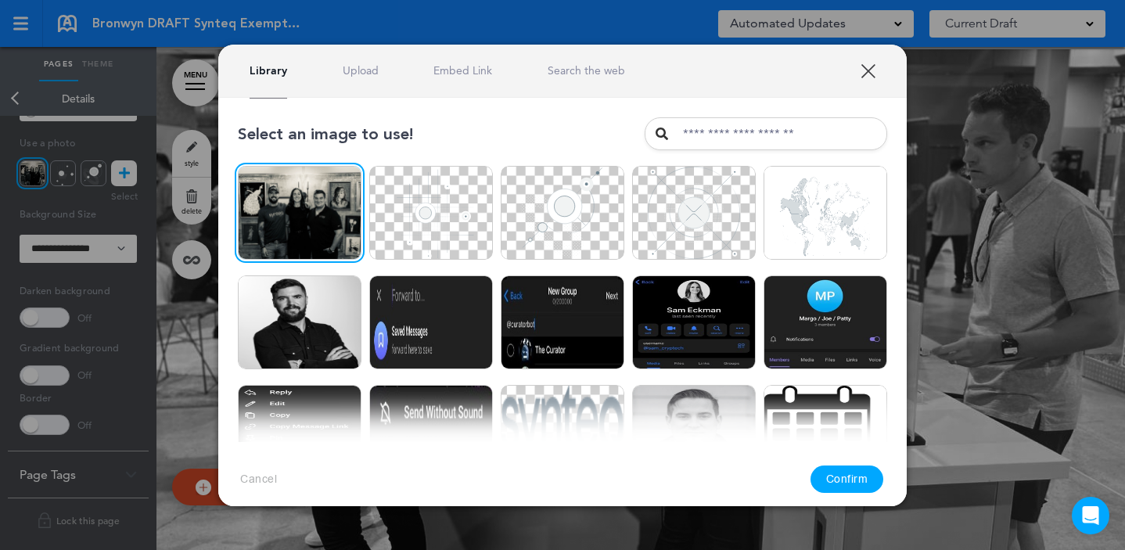
click at [857, 480] on button "Confirm" at bounding box center [847, 478] width 74 height 27
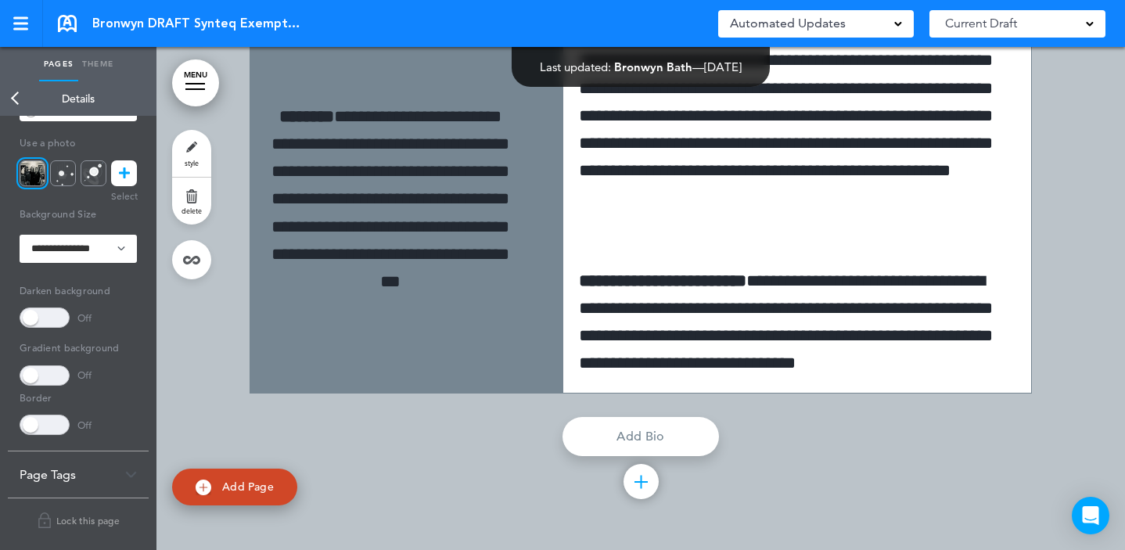
scroll to position [15030, 0]
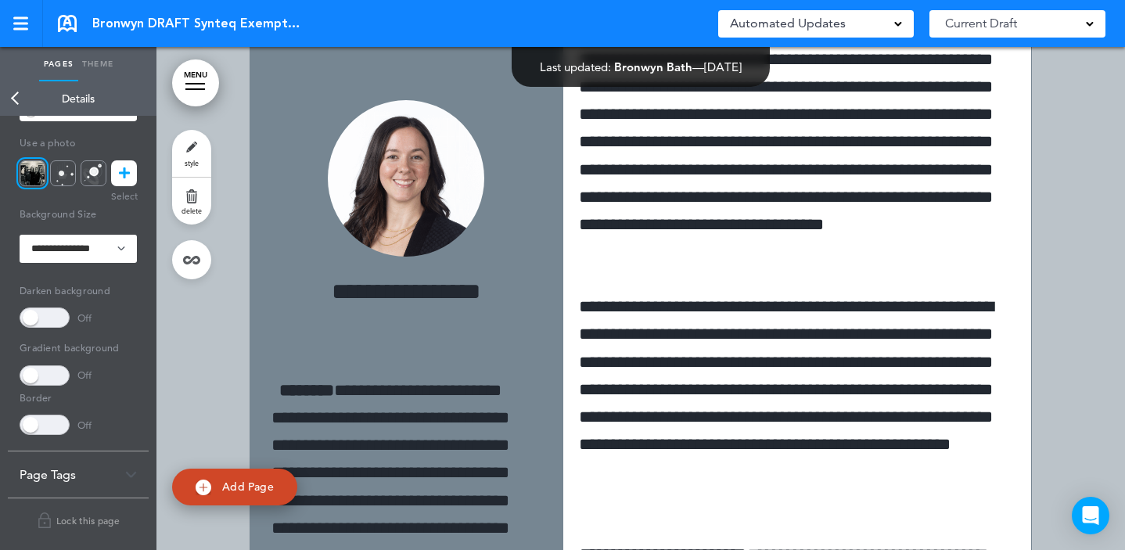
click at [400, 173] on img at bounding box center [406, 178] width 156 height 156
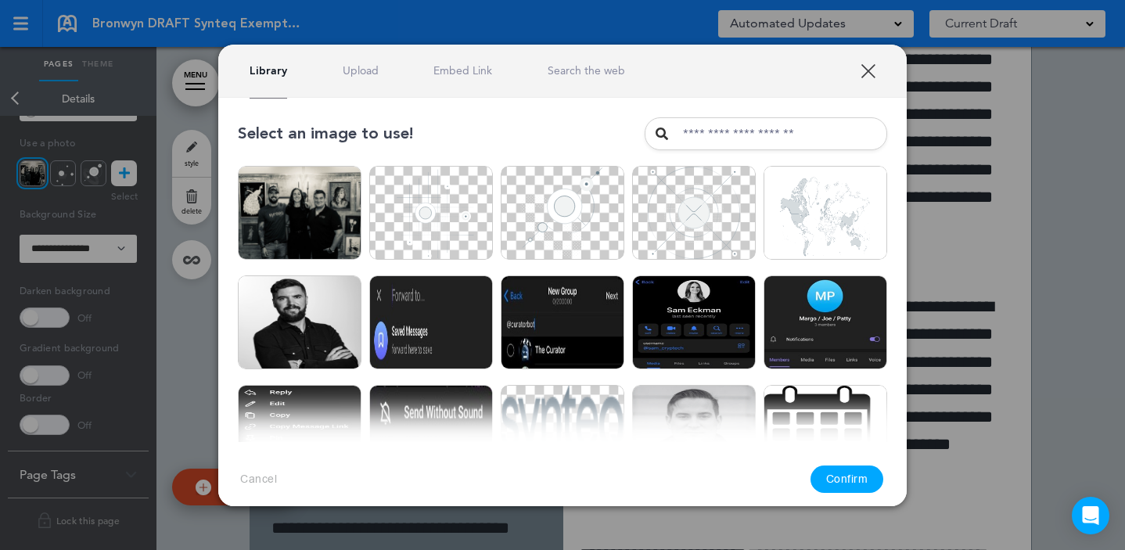
click at [371, 77] on link "Upload" at bounding box center [361, 70] width 36 height 15
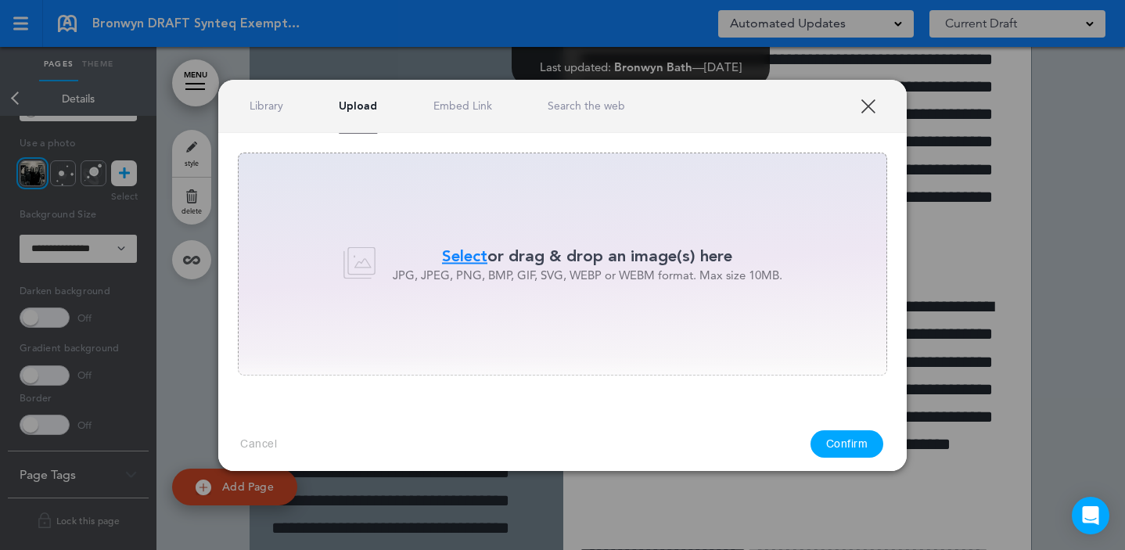
click at [445, 249] on span "Select" at bounding box center [464, 256] width 45 height 23
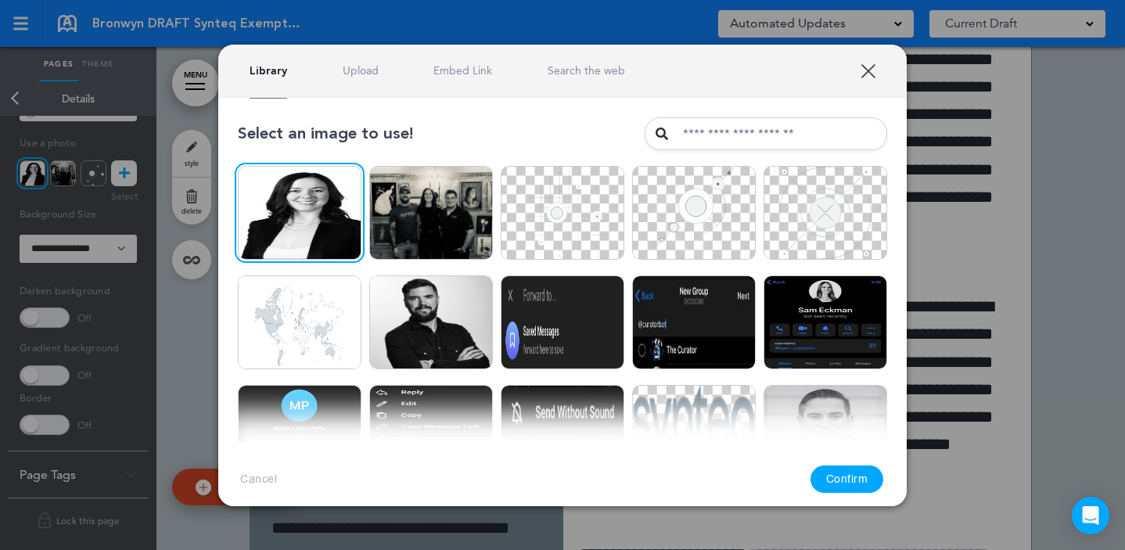
click at [850, 475] on button "Confirm" at bounding box center [847, 478] width 74 height 27
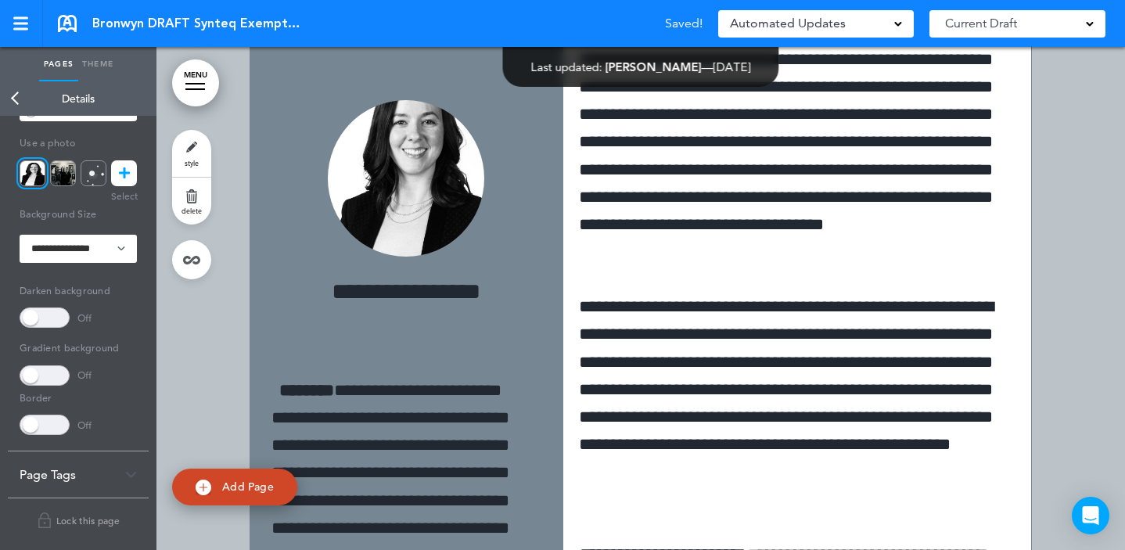
click at [392, 188] on img at bounding box center [406, 178] width 156 height 156
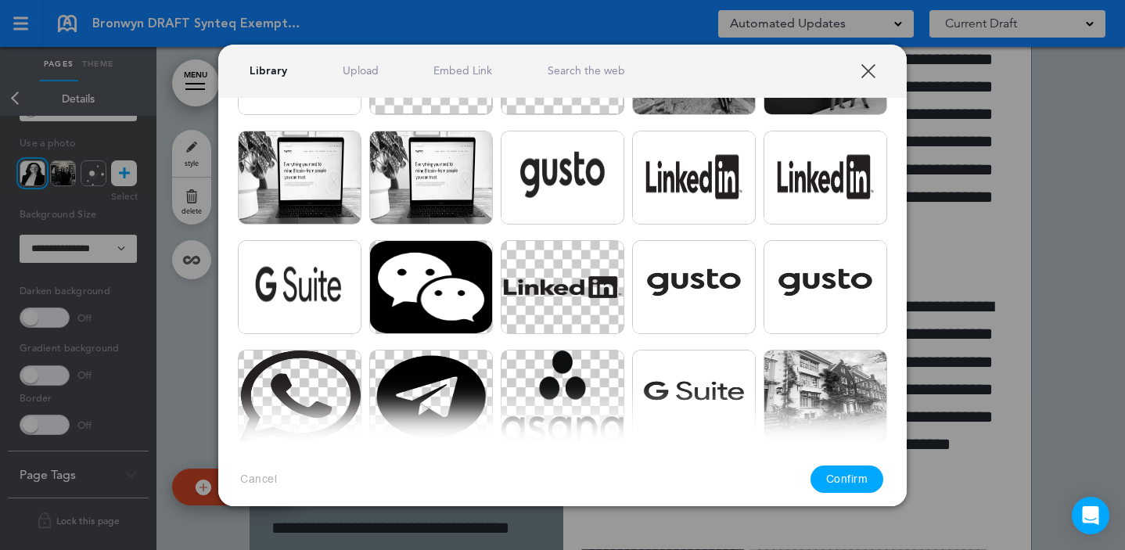
scroll to position [249, 0]
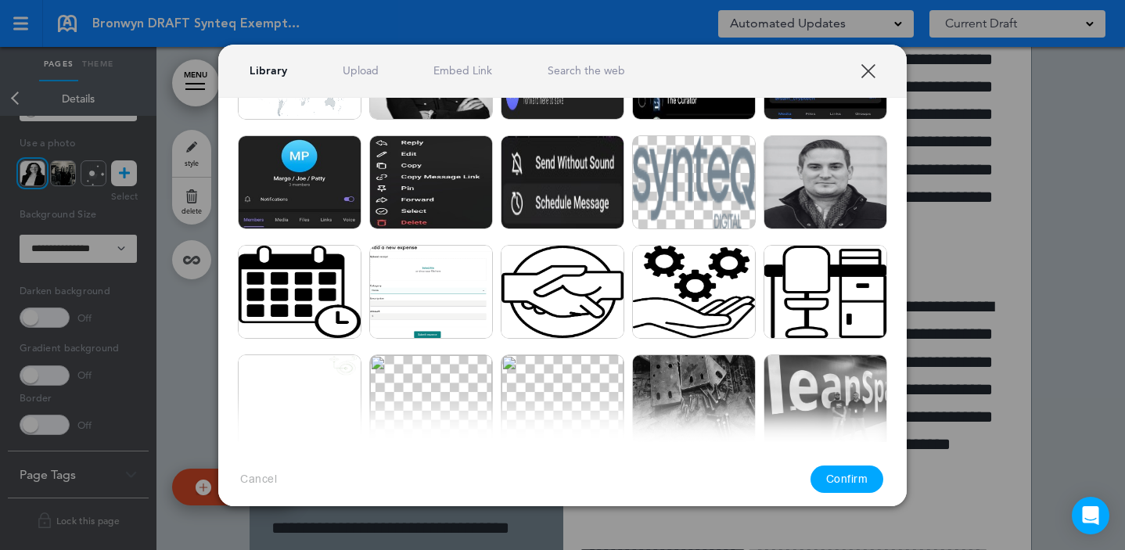
click at [967, 280] on div at bounding box center [562, 275] width 1125 height 550
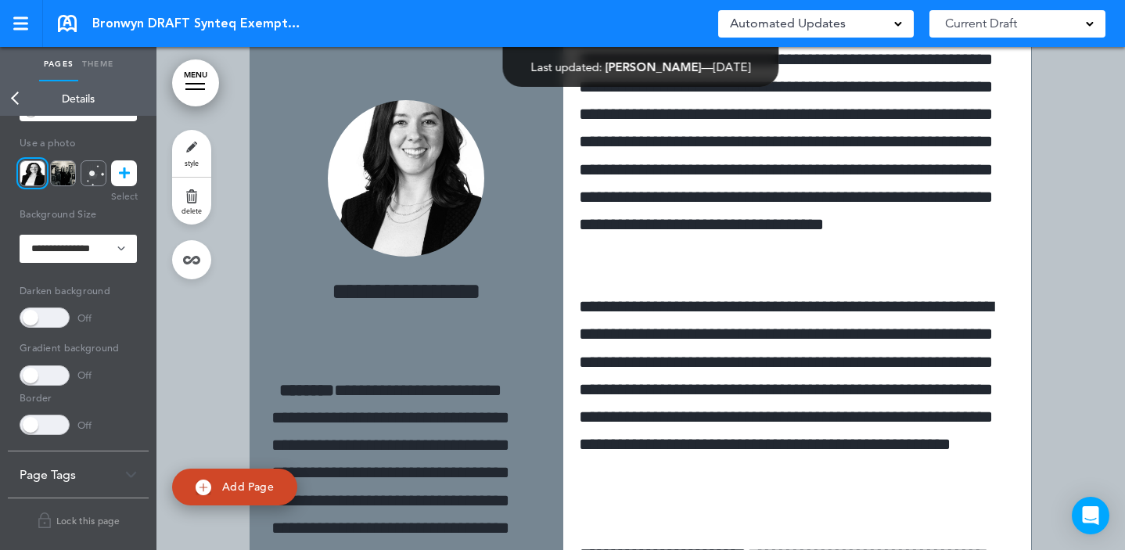
click at [382, 162] on img at bounding box center [406, 178] width 156 height 156
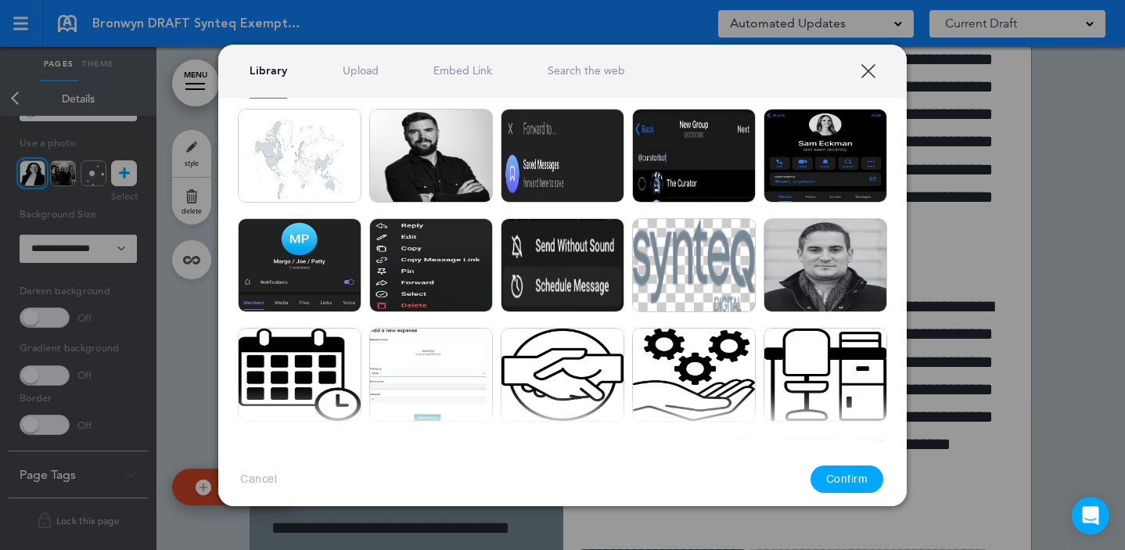
scroll to position [0, 0]
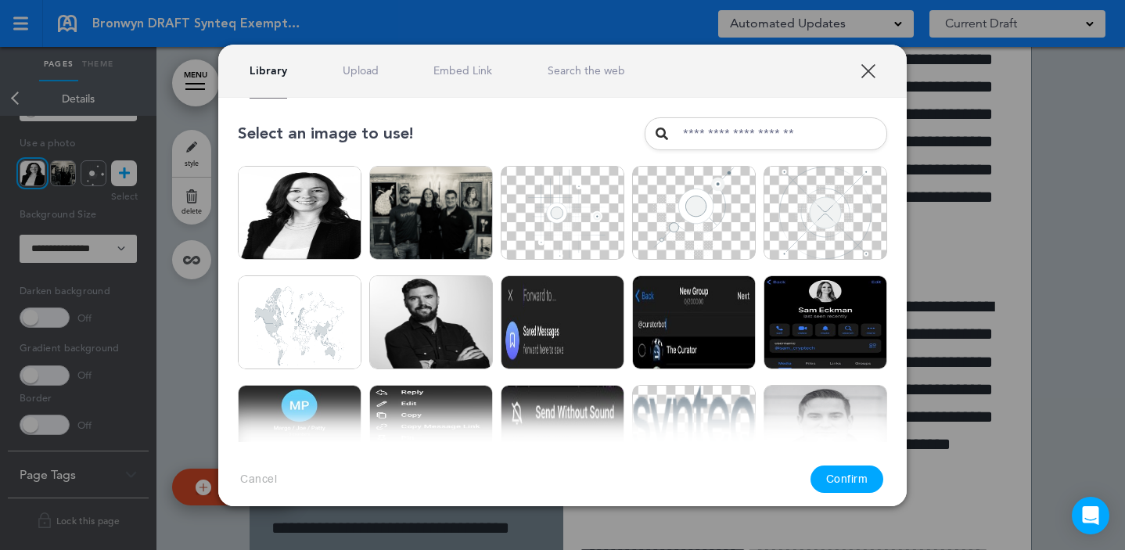
click at [350, 70] on link "Upload" at bounding box center [361, 70] width 36 height 15
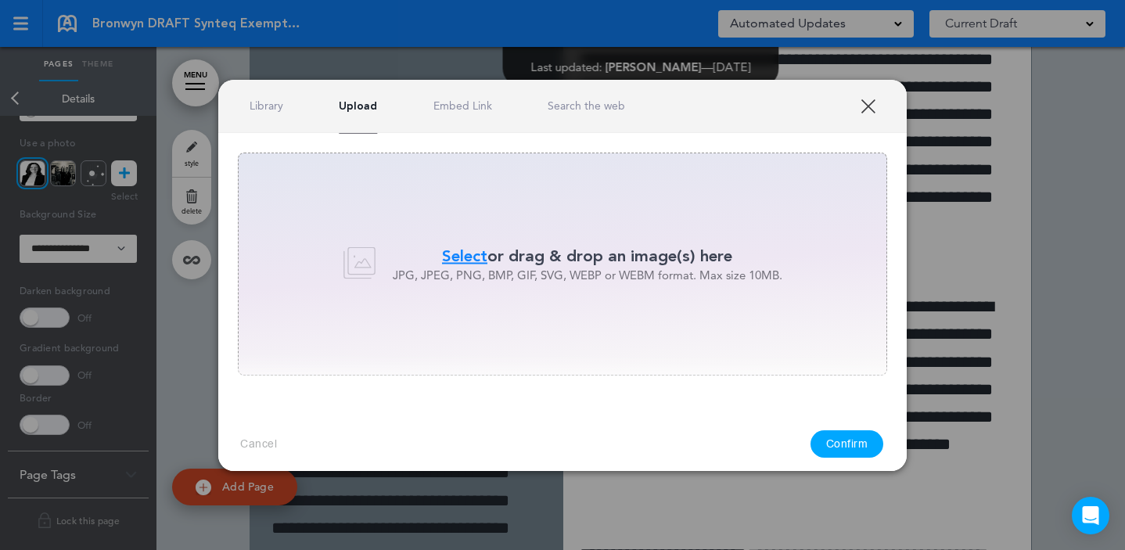
click at [468, 255] on span "Select" at bounding box center [464, 256] width 45 height 23
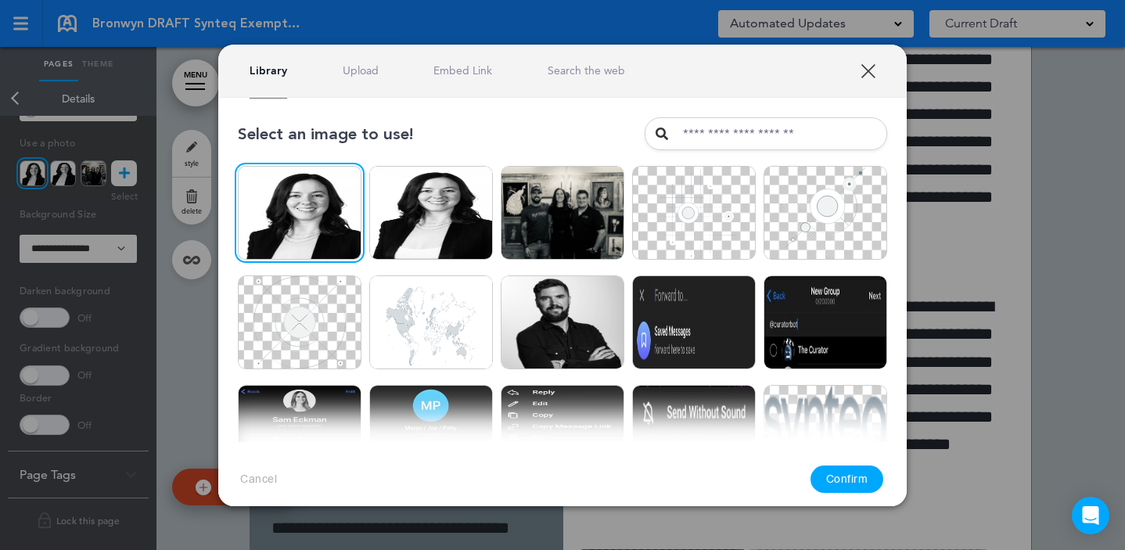
click at [845, 466] on button "Confirm" at bounding box center [847, 478] width 74 height 27
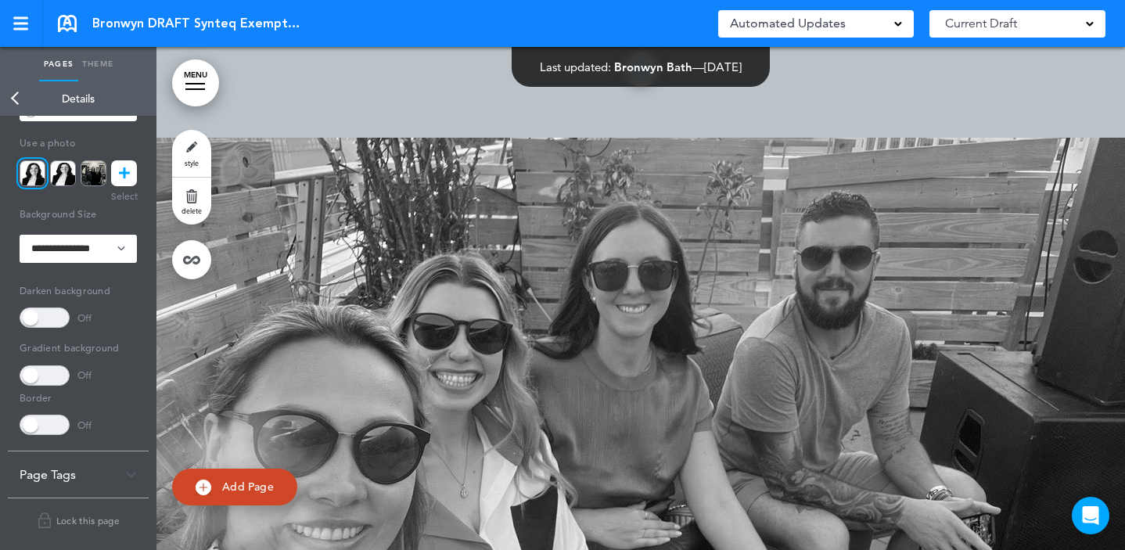
scroll to position [17763, 0]
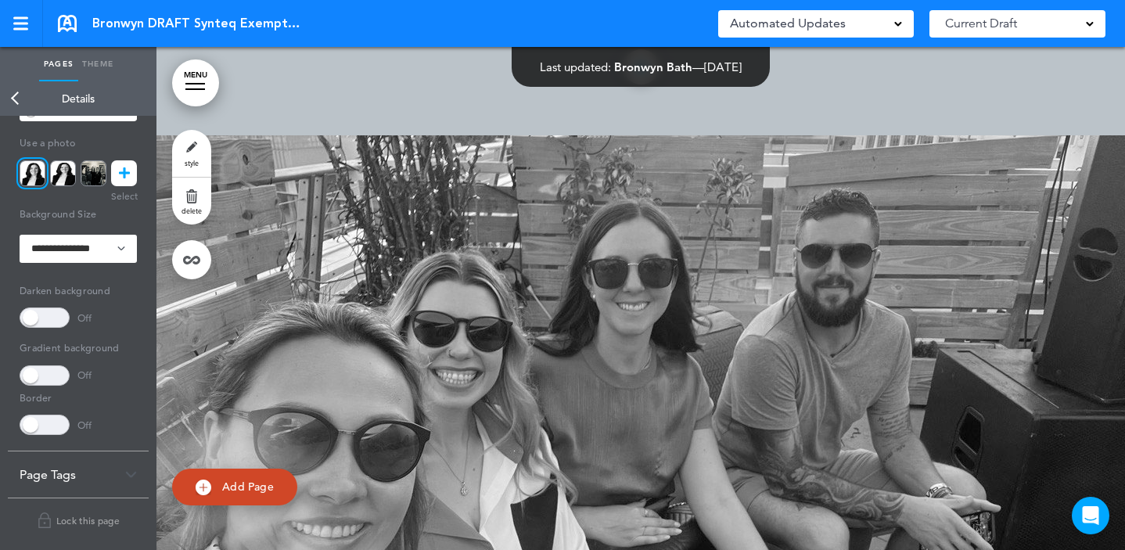
click at [532, 373] on div at bounding box center [640, 416] width 968 height 563
click at [452, 304] on div at bounding box center [640, 416] width 968 height 563
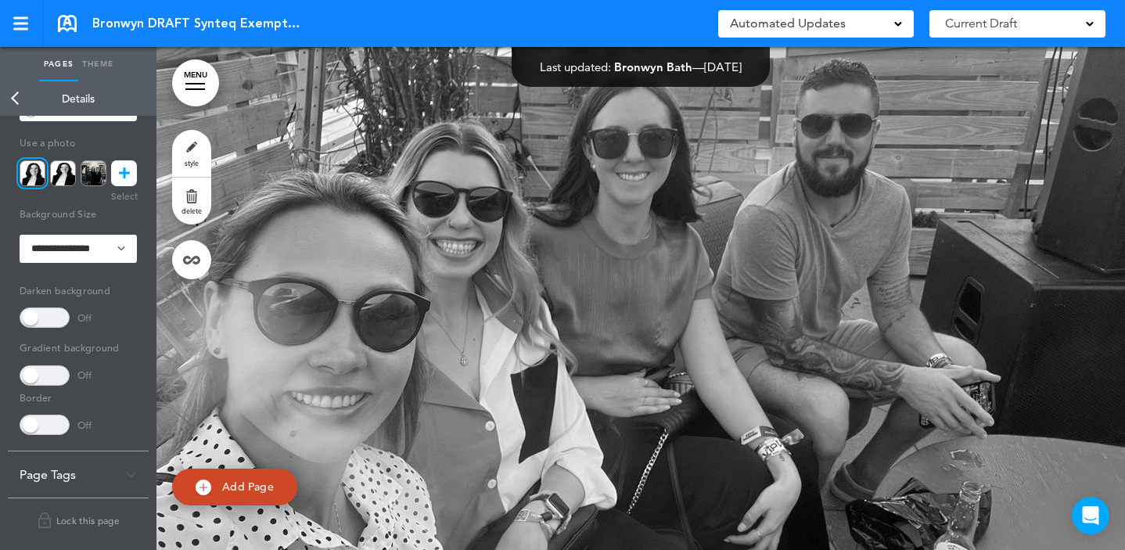
click at [360, 367] on div at bounding box center [640, 286] width 968 height 563
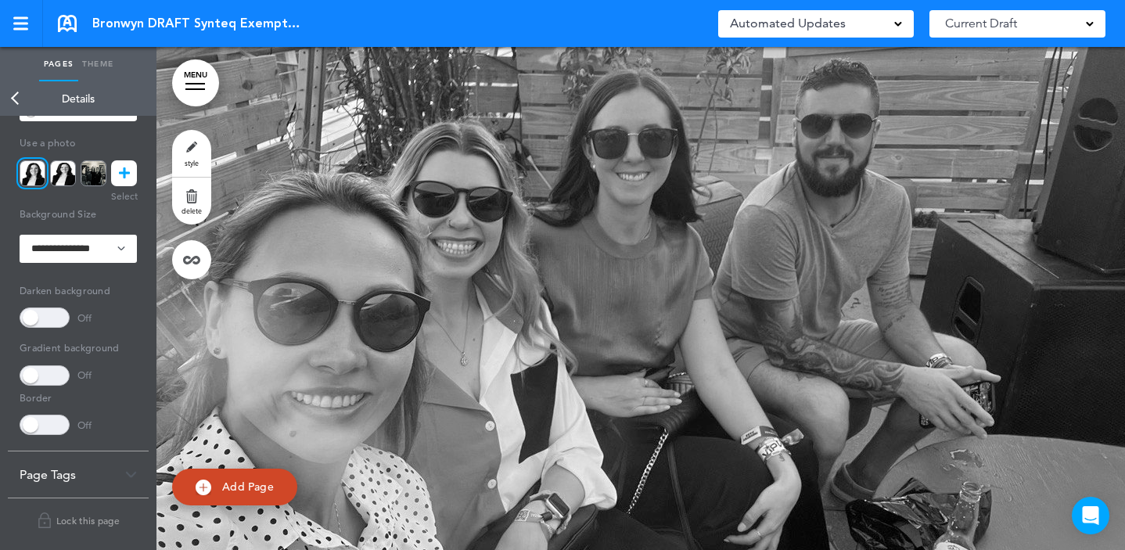
click at [360, 367] on div at bounding box center [640, 286] width 968 height 563
click at [13, 97] on link "Back" at bounding box center [15, 98] width 31 height 34
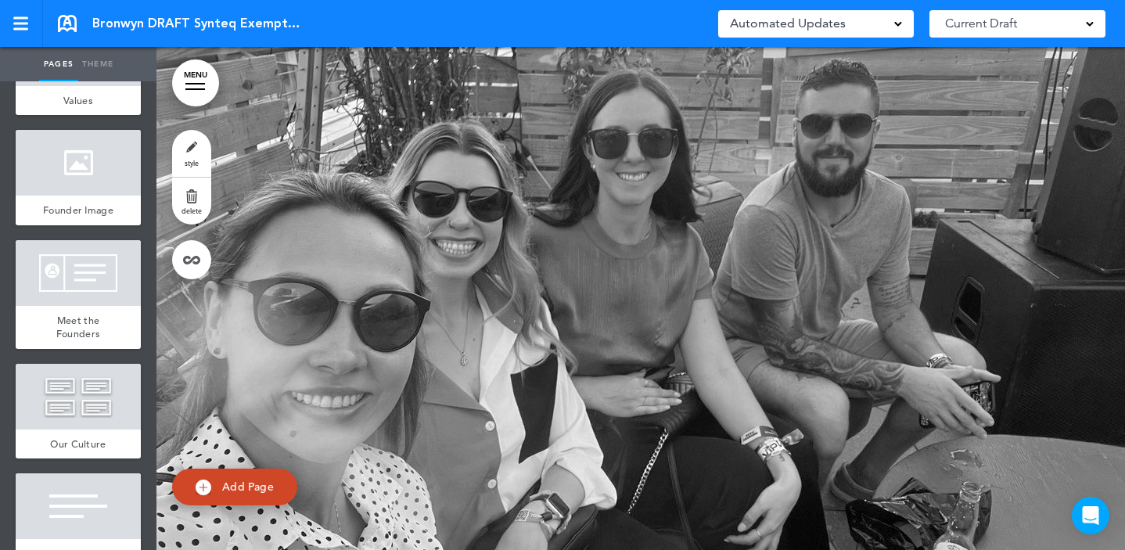
click at [393, 281] on div at bounding box center [640, 286] width 968 height 563
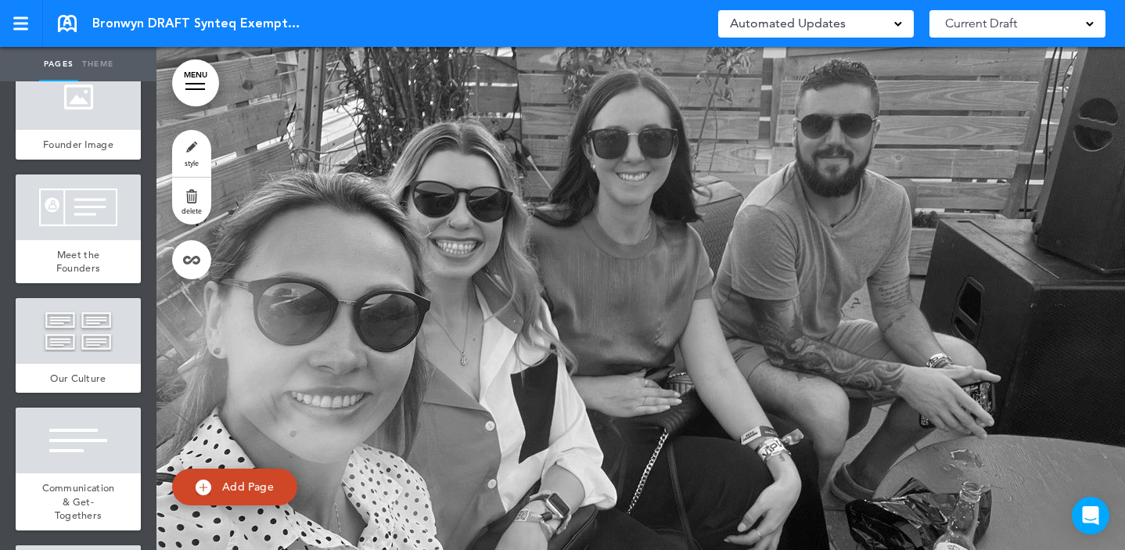
scroll to position [1595, 0]
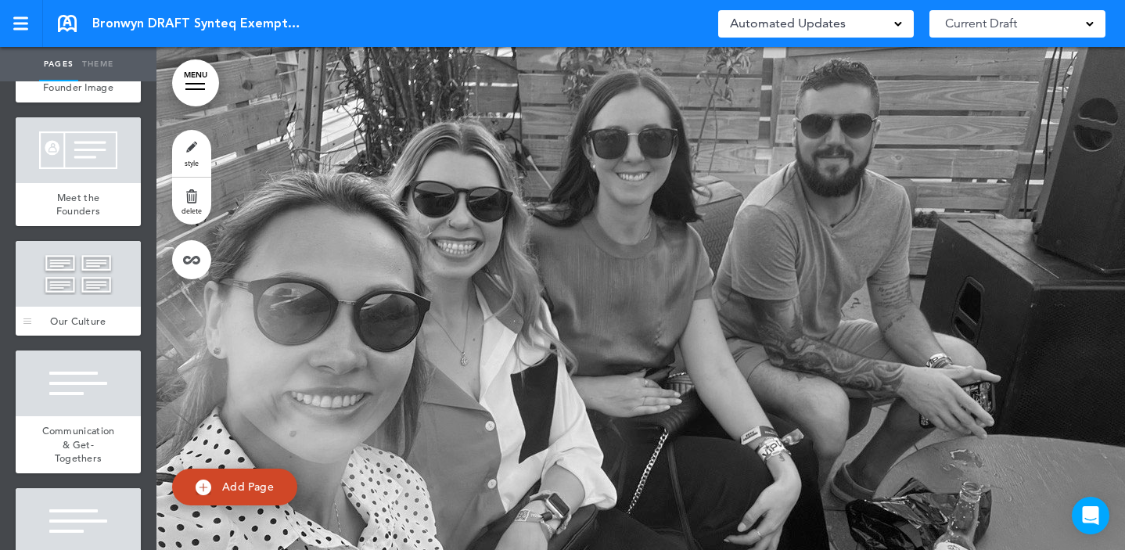
click at [74, 307] on div at bounding box center [78, 274] width 125 height 66
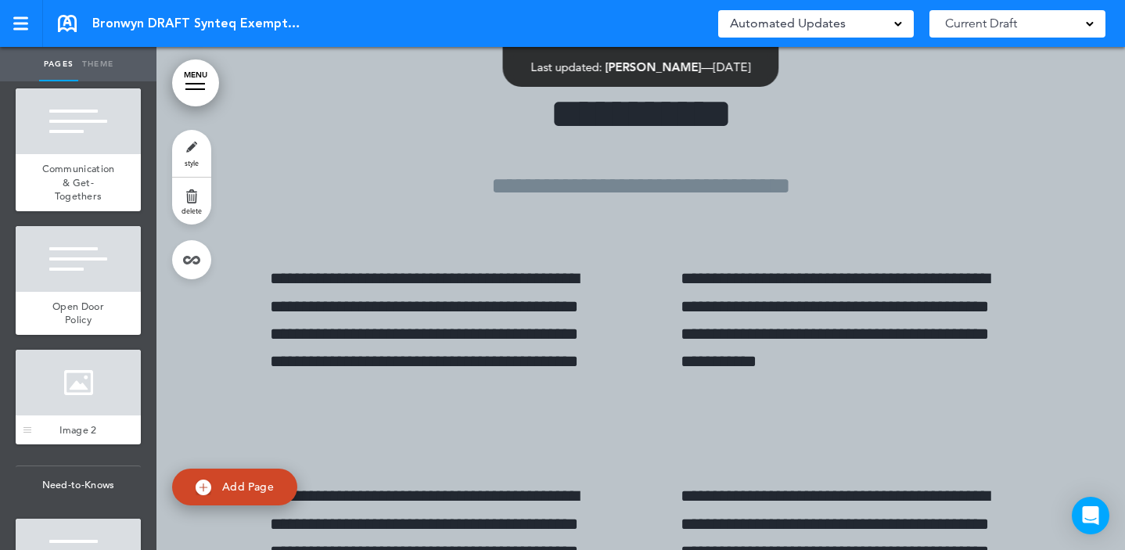
scroll to position [1858, 0]
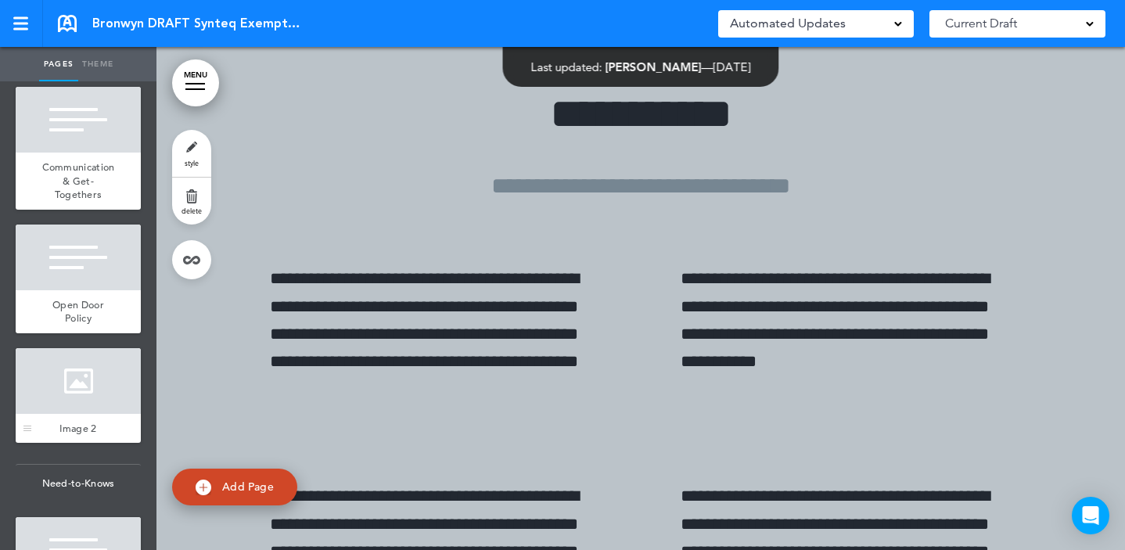
click at [70, 414] on div at bounding box center [78, 381] width 125 height 66
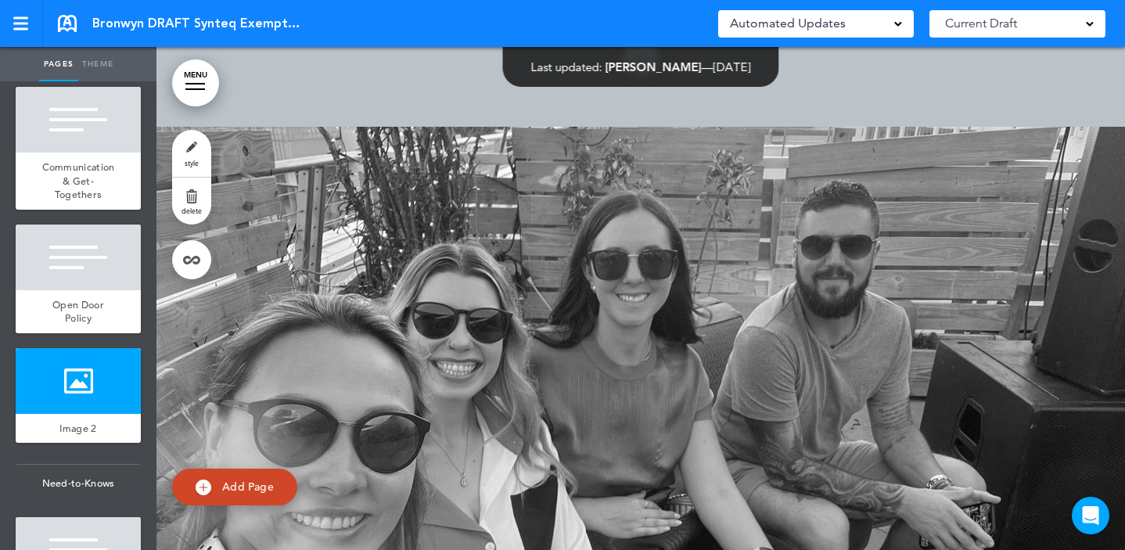
scroll to position [17842, 0]
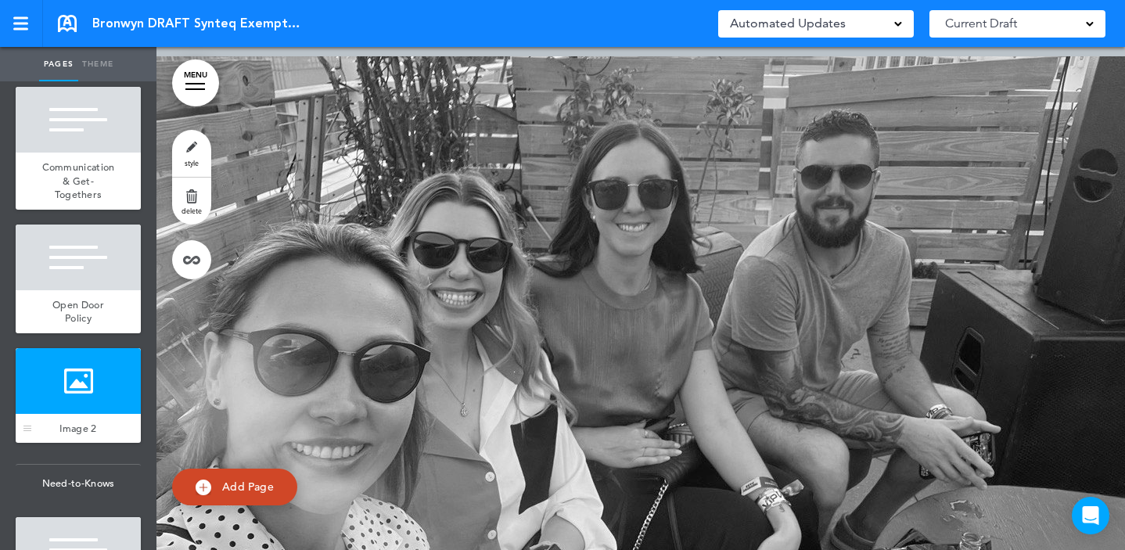
click at [78, 443] on div "Image 2" at bounding box center [78, 429] width 125 height 30
click at [20, 443] on div at bounding box center [27, 395] width 23 height 95
click at [56, 414] on div at bounding box center [78, 381] width 125 height 66
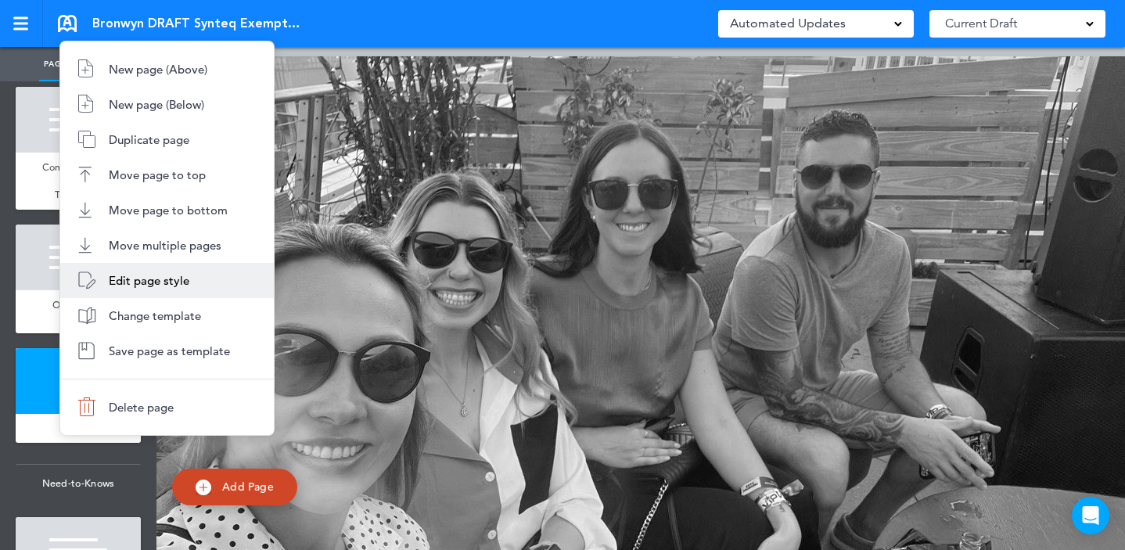
click at [149, 282] on span "Edit page style" at bounding box center [149, 280] width 81 height 15
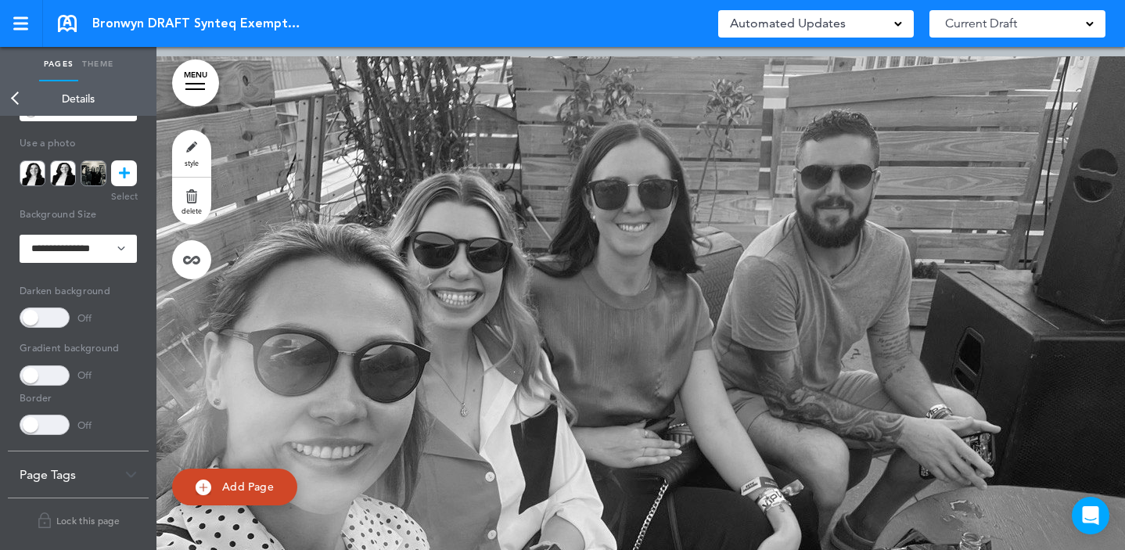
click at [119, 174] on icon at bounding box center [124, 173] width 11 height 26
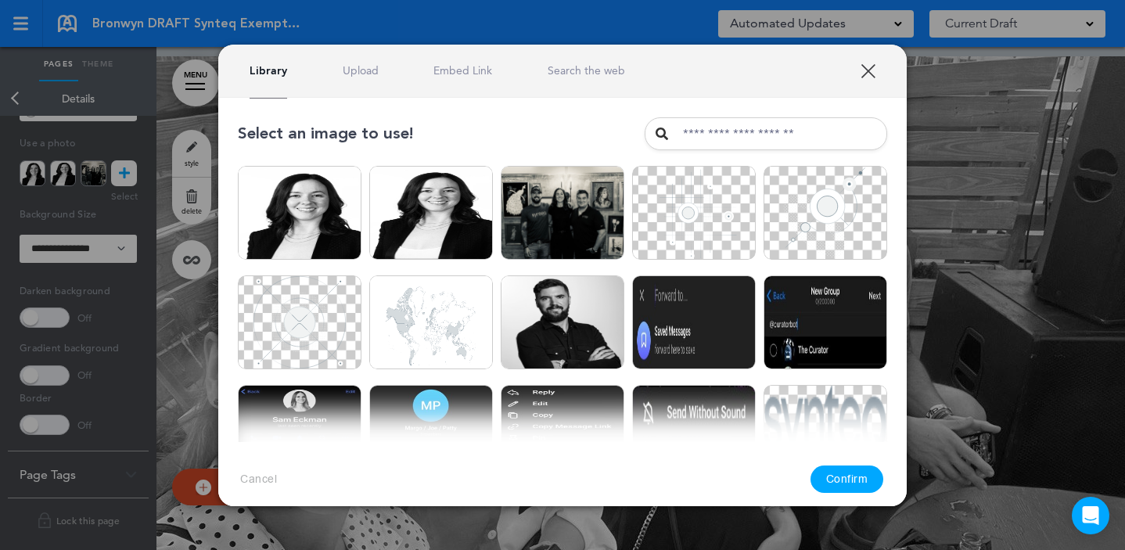
click at [363, 66] on link "Upload" at bounding box center [361, 70] width 36 height 15
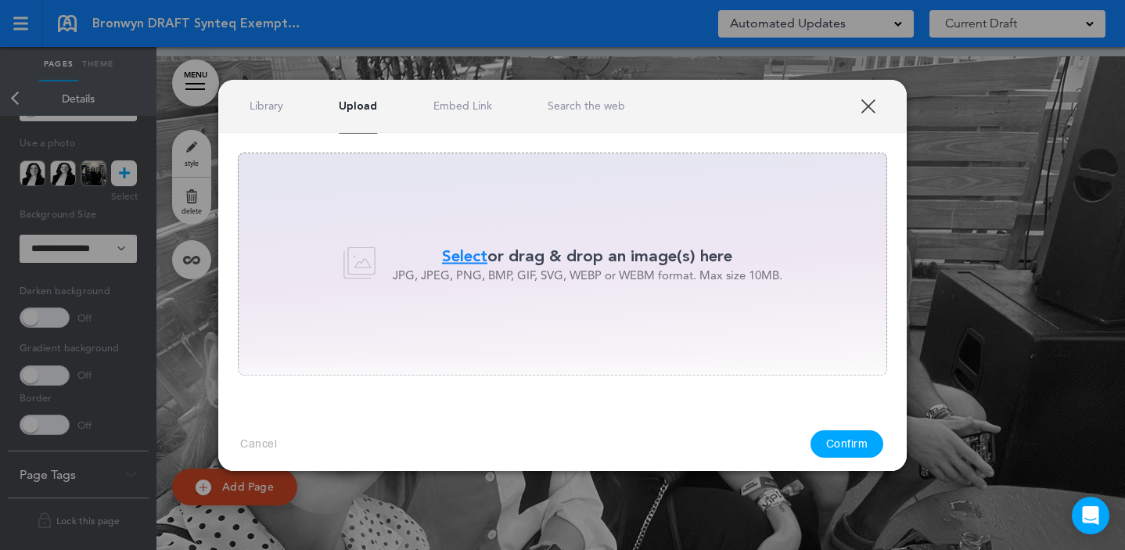
click at [472, 275] on p "JPG, JPEG, PNG, BMP, GIF, SVG, WEBP or WEBM format. Max size 10MB." at bounding box center [587, 275] width 389 height 16
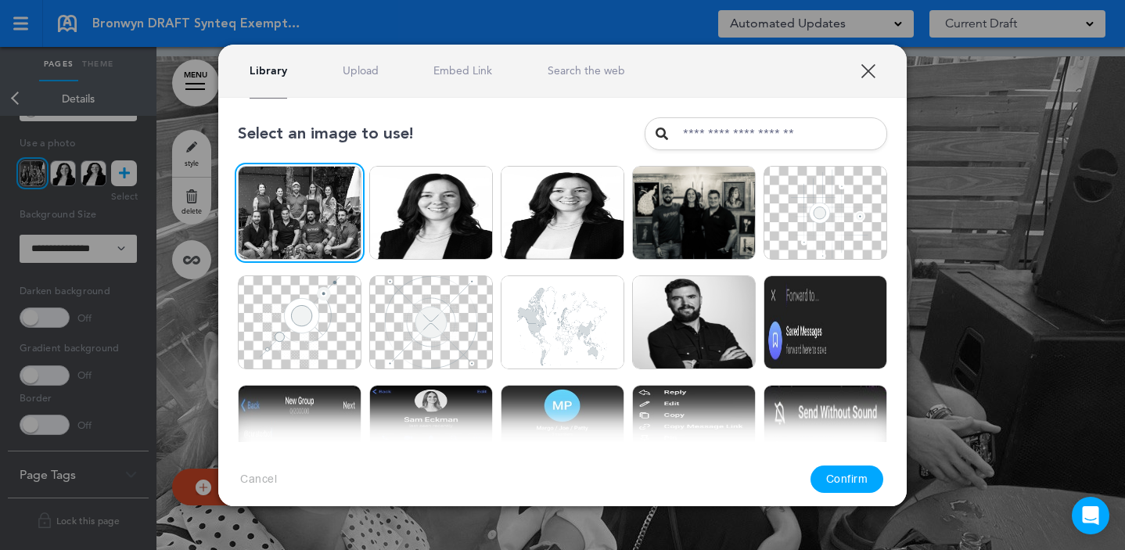
click at [845, 478] on button "Confirm" at bounding box center [847, 478] width 74 height 27
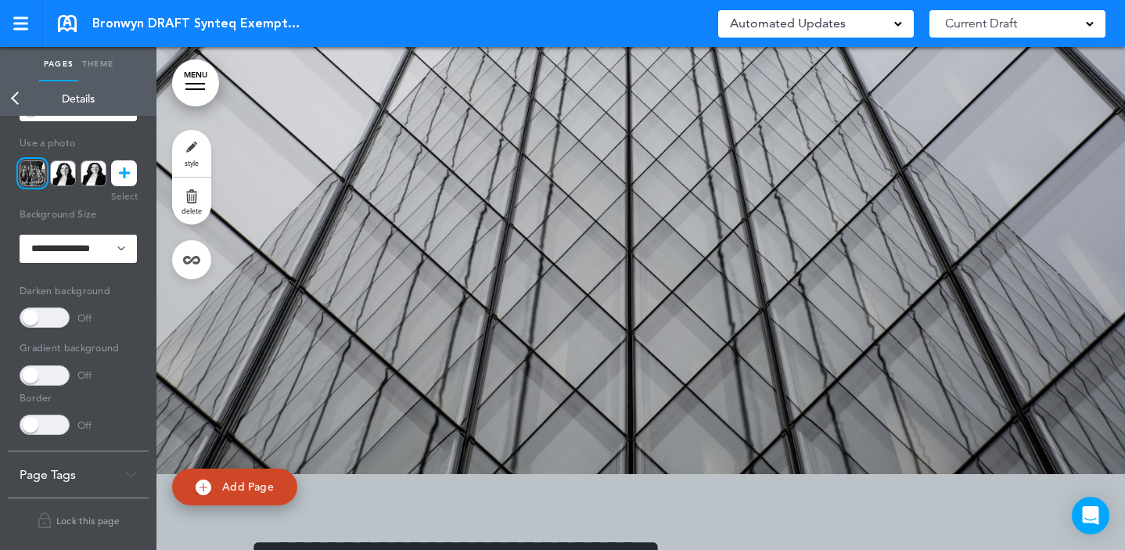
scroll to position [21898, 0]
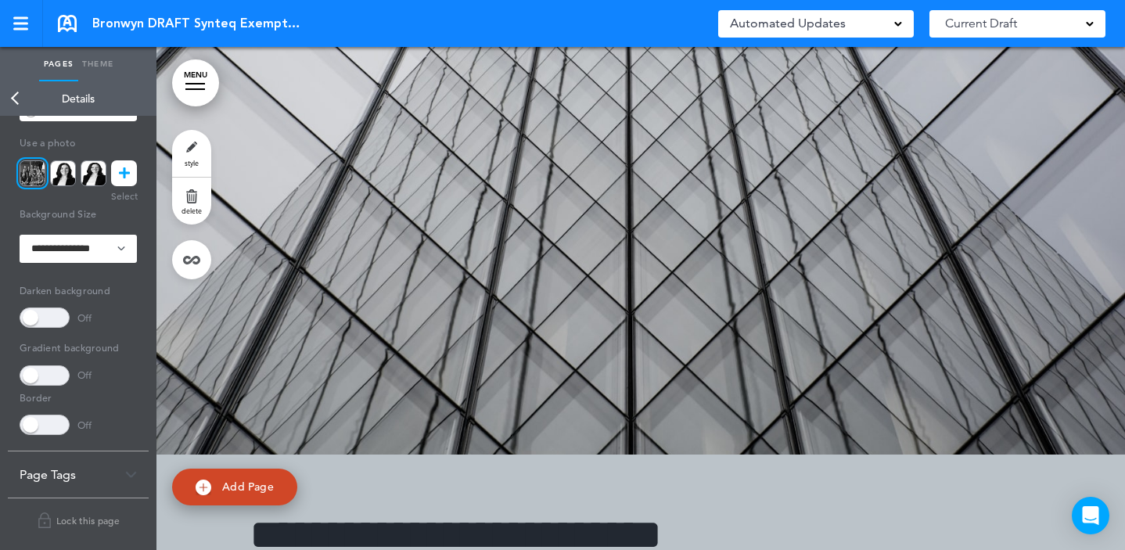
click at [511, 332] on div at bounding box center [640, 172] width 968 height 563
click at [22, 99] on link "Back" at bounding box center [15, 98] width 31 height 34
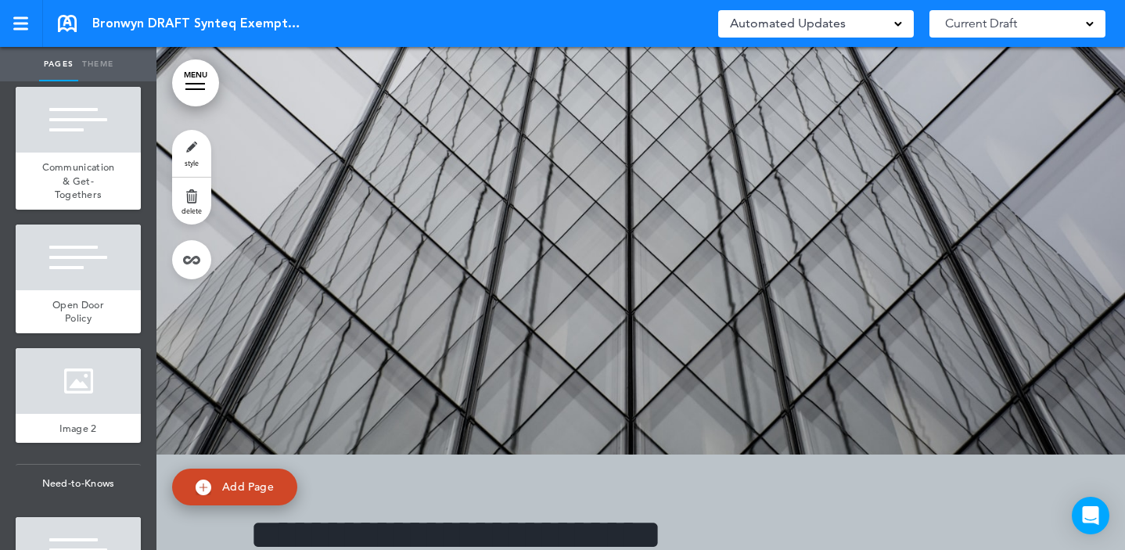
click at [566, 341] on div at bounding box center [640, 172] width 968 height 563
click at [66, 414] on div at bounding box center [78, 381] width 125 height 66
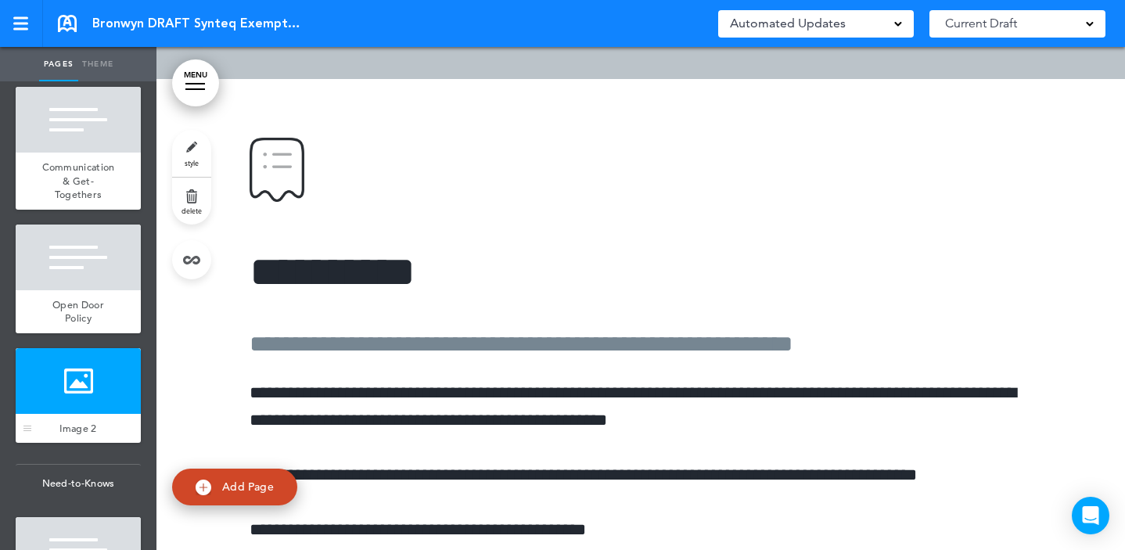
scroll to position [17842, 0]
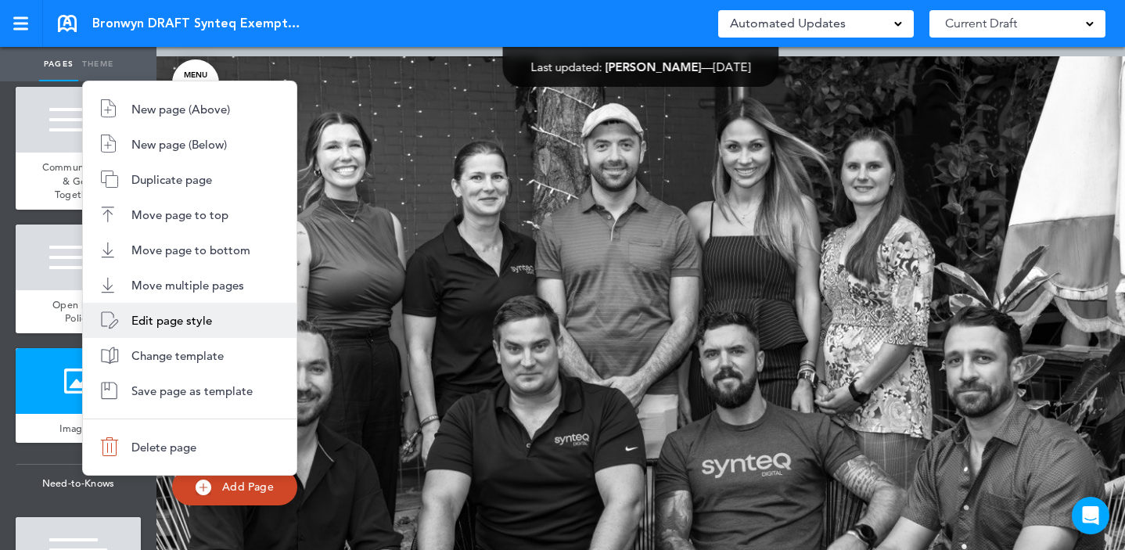
click at [161, 323] on span "Edit page style" at bounding box center [171, 320] width 81 height 15
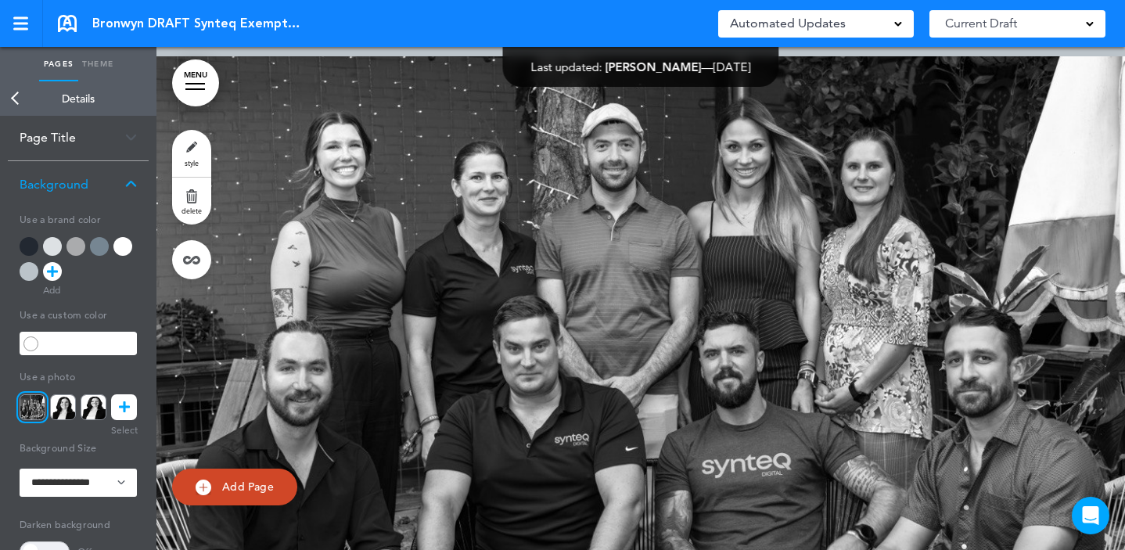
scroll to position [0, 0]
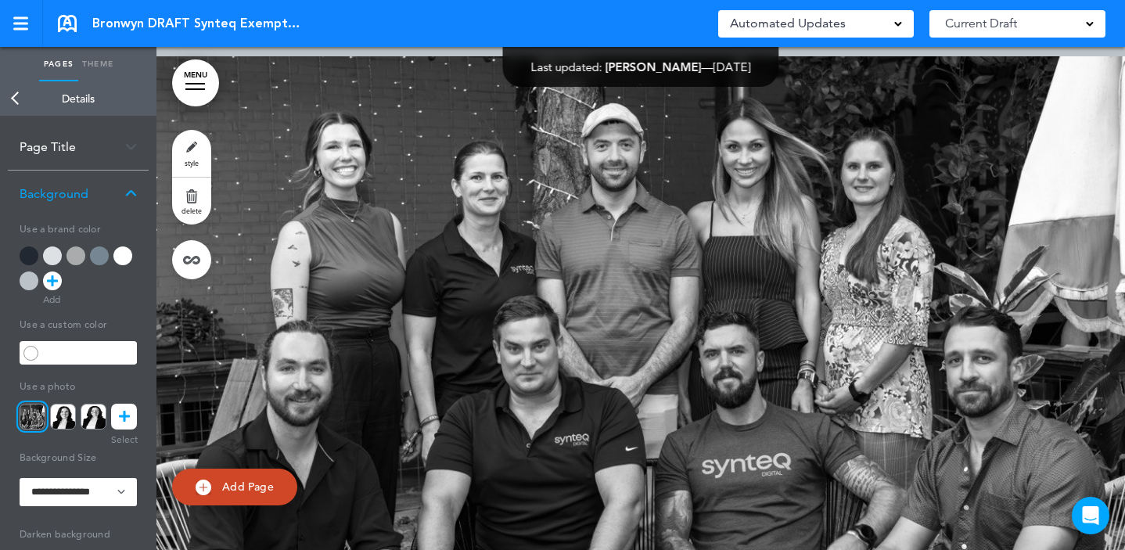
click at [59, 153] on div "Page Title" at bounding box center [78, 147] width 141 height 46
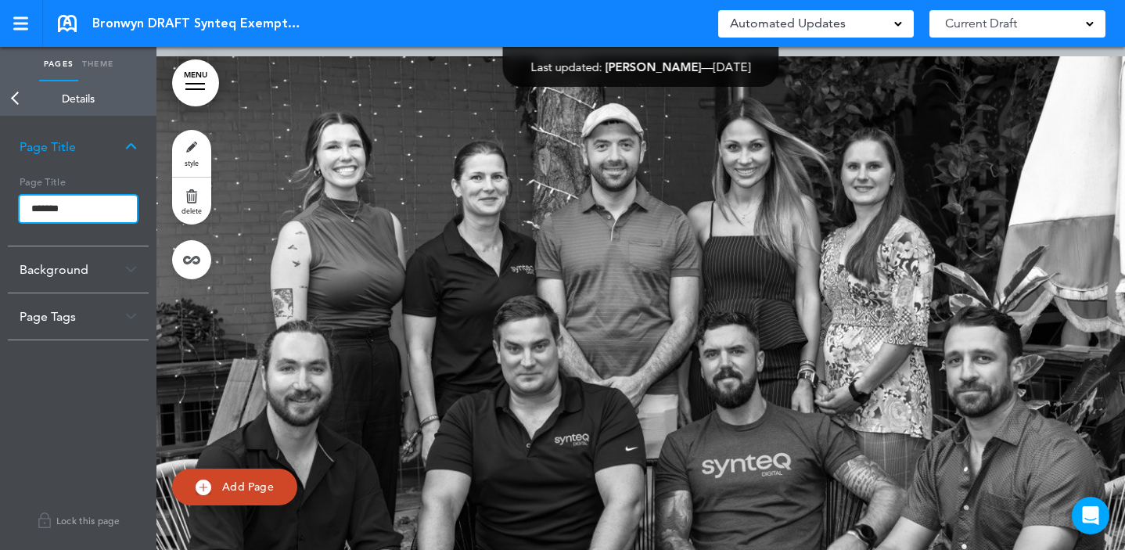
click at [82, 206] on input "*******" at bounding box center [78, 209] width 117 height 27
click at [81, 206] on input "*******" at bounding box center [78, 209] width 117 height 27
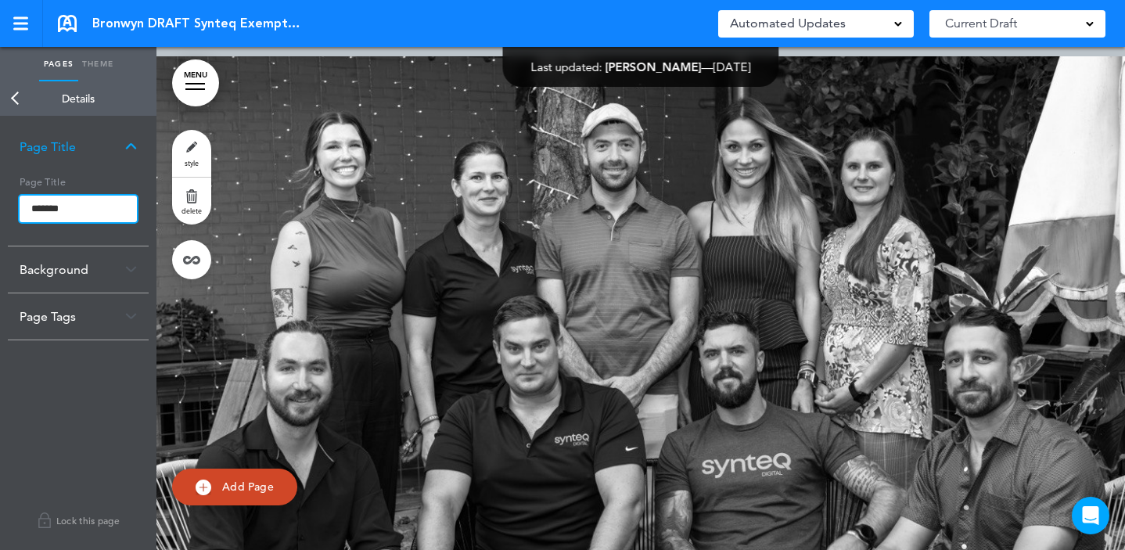
click at [81, 206] on input "*******" at bounding box center [78, 209] width 117 height 27
click at [16, 94] on body "Make this page common so it is available in other handbooks. This handbook Prev…" at bounding box center [562, 275] width 1125 height 550
click at [8, 94] on link "Back" at bounding box center [15, 98] width 31 height 34
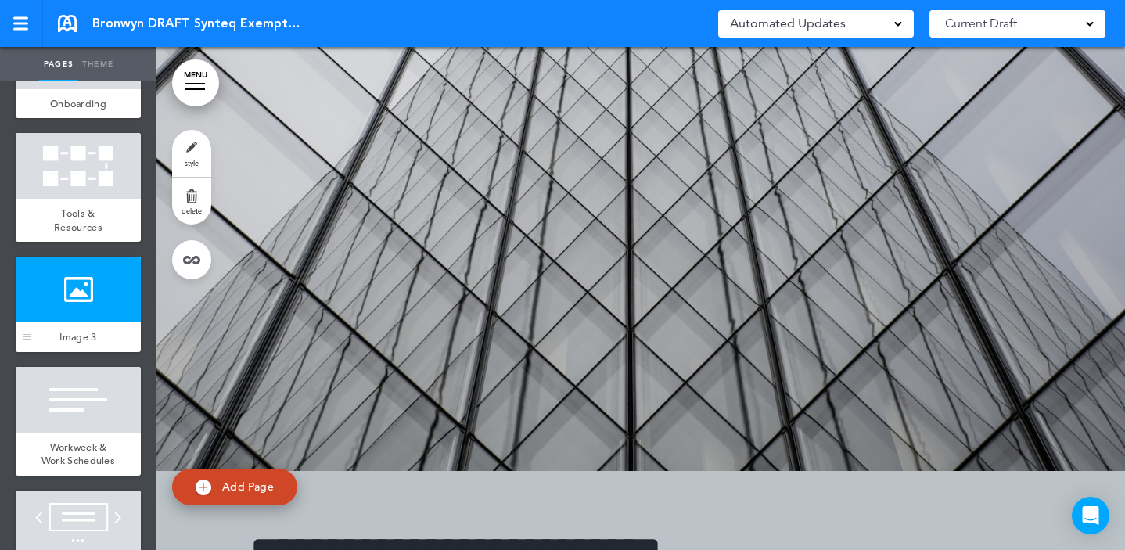
scroll to position [2602, 0]
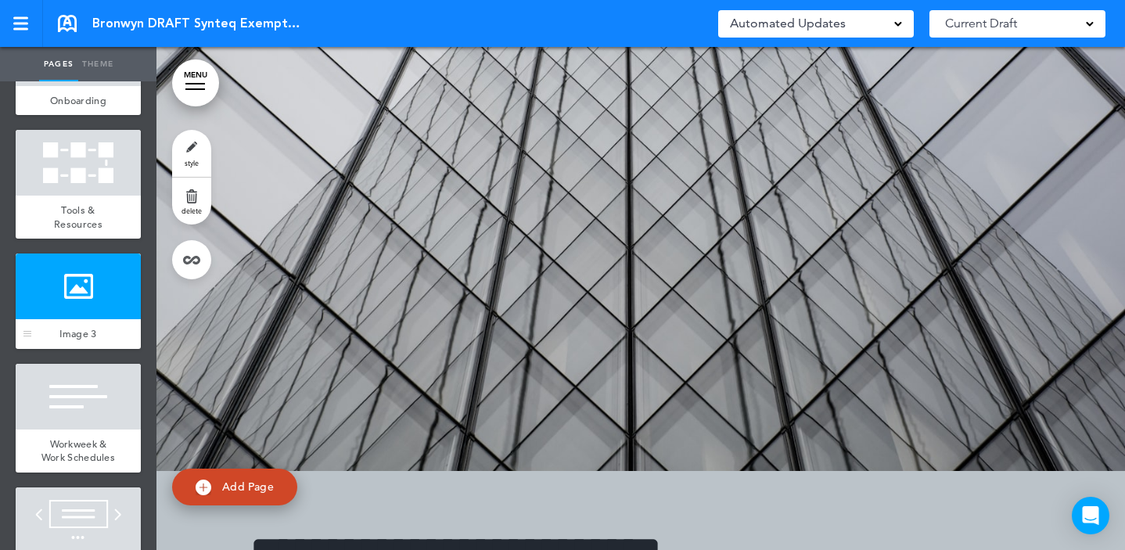
click at [88, 319] on div at bounding box center [78, 286] width 125 height 66
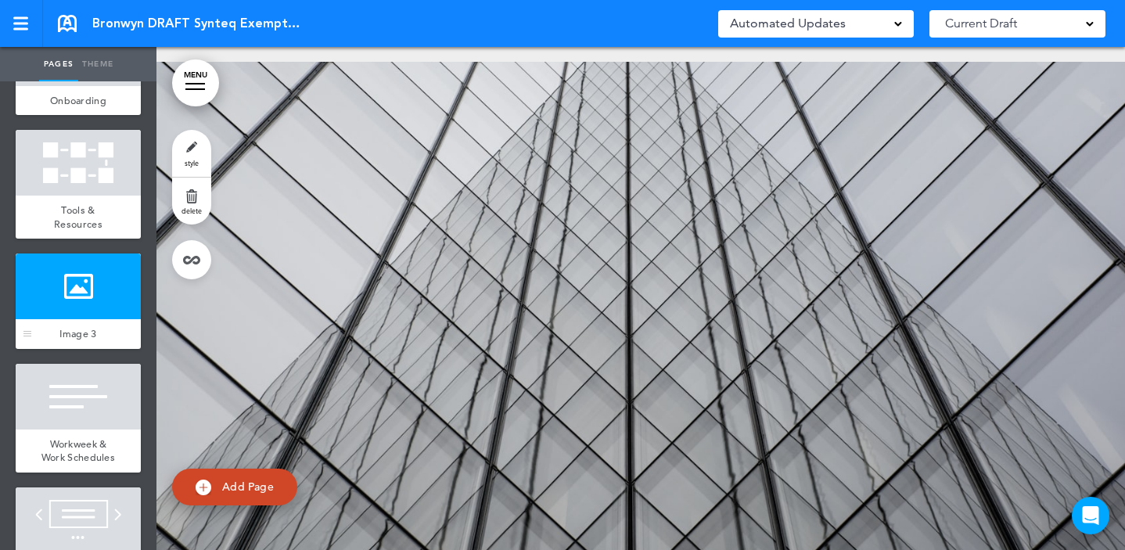
scroll to position [21728, 0]
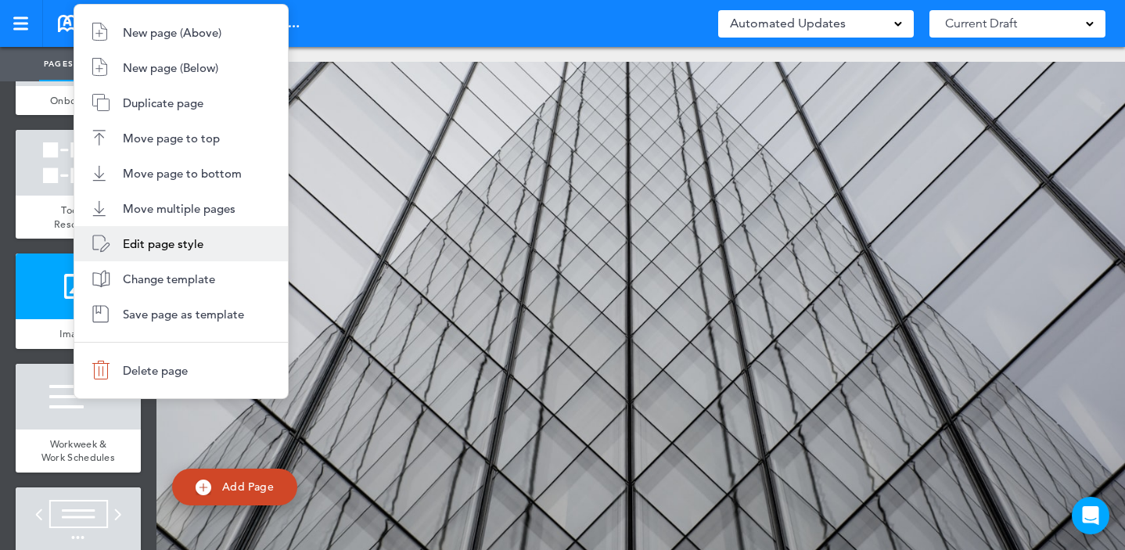
click at [165, 255] on li "Edit page style" at bounding box center [181, 243] width 214 height 35
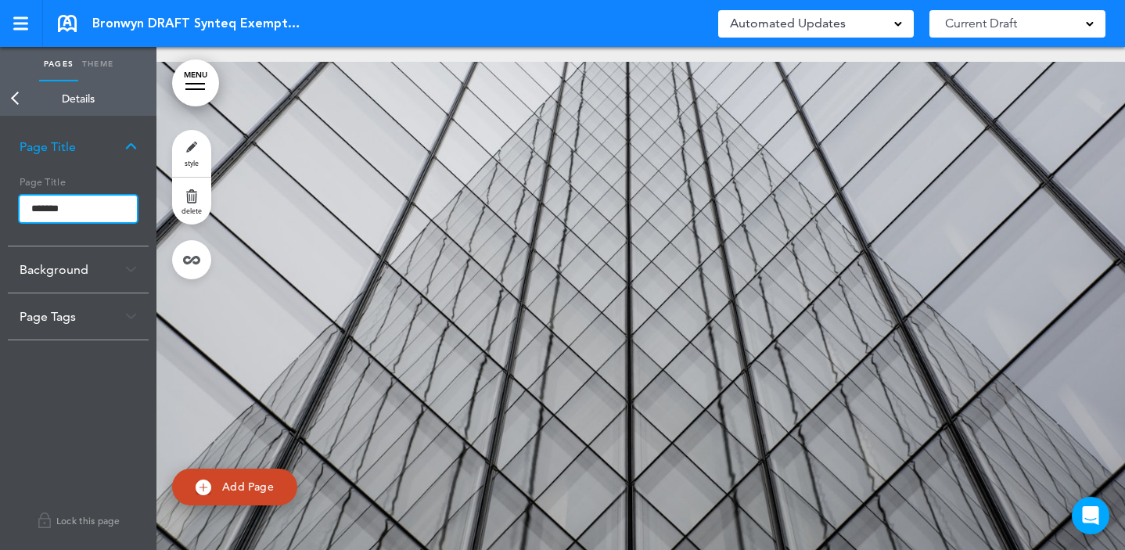
click at [75, 207] on input "*******" at bounding box center [78, 209] width 117 height 27
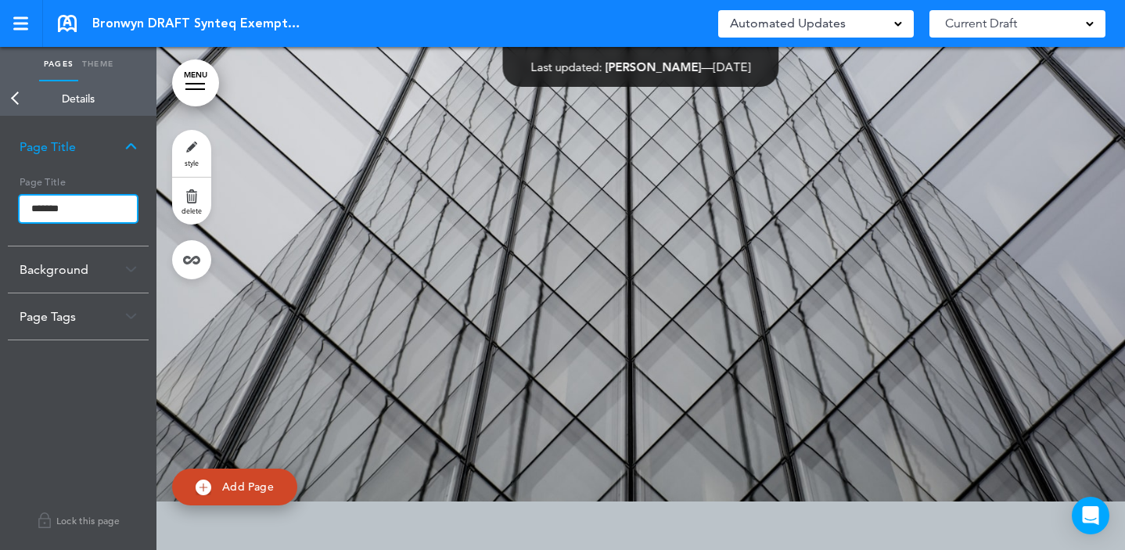
scroll to position [21824, 0]
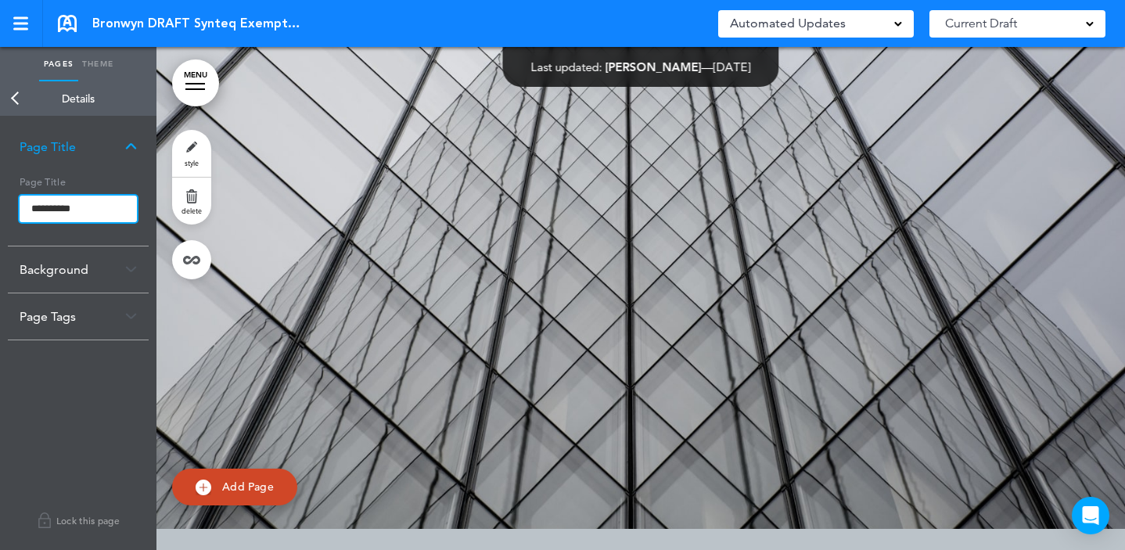
click at [38, 213] on input "**********" at bounding box center [78, 209] width 117 height 27
click at [60, 206] on input "**********" at bounding box center [78, 209] width 117 height 27
type input "**********"
click at [16, 102] on body "Make this page common so it is available in other handbooks. This handbook Prev…" at bounding box center [562, 275] width 1125 height 550
click at [9, 100] on link "Back" at bounding box center [15, 98] width 31 height 34
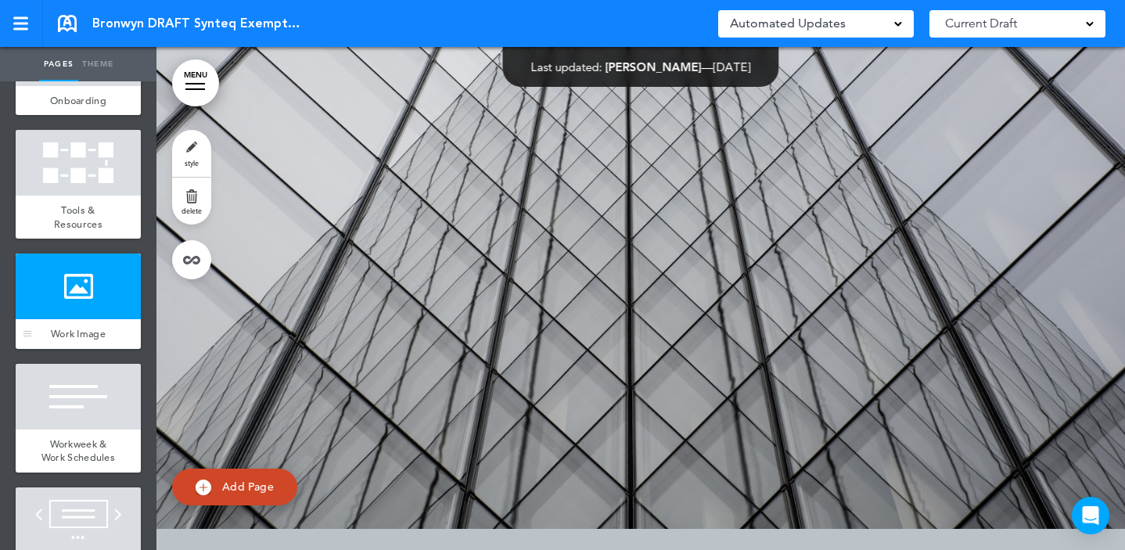
click at [88, 319] on div at bounding box center [78, 286] width 125 height 66
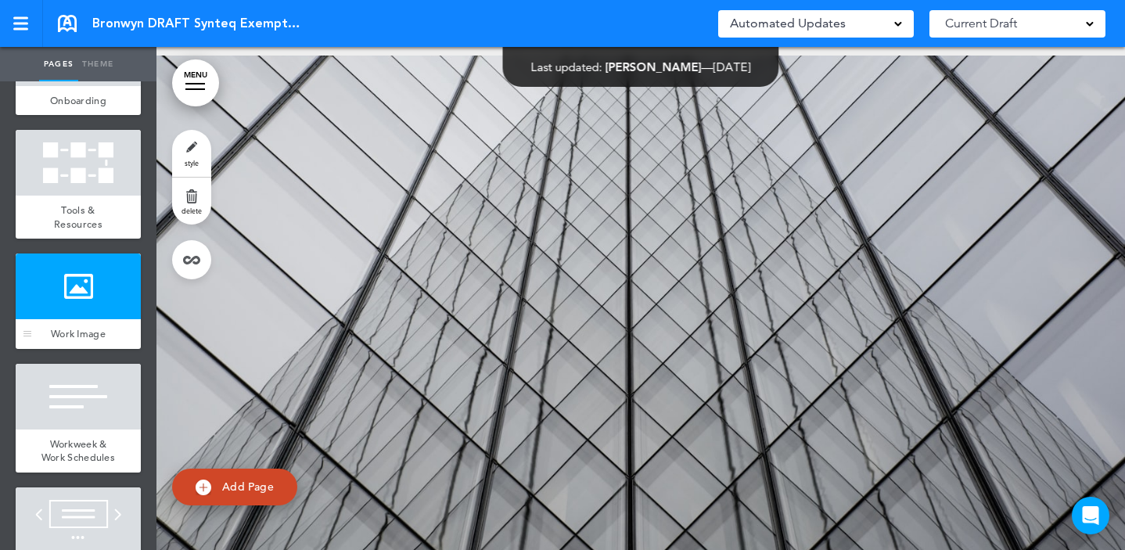
scroll to position [21728, 0]
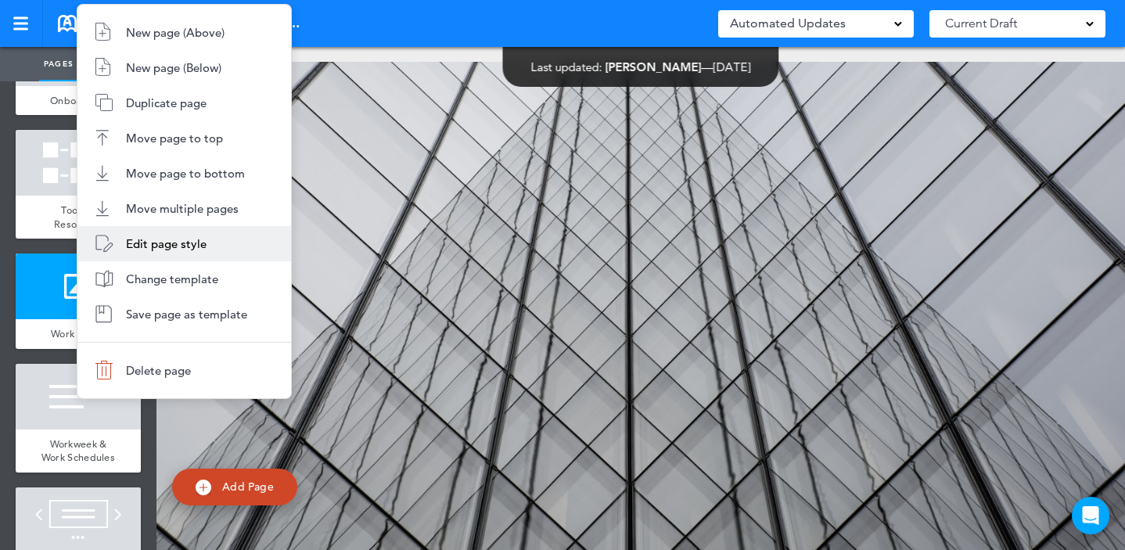
click at [167, 252] on li "Edit page style" at bounding box center [184, 243] width 214 height 35
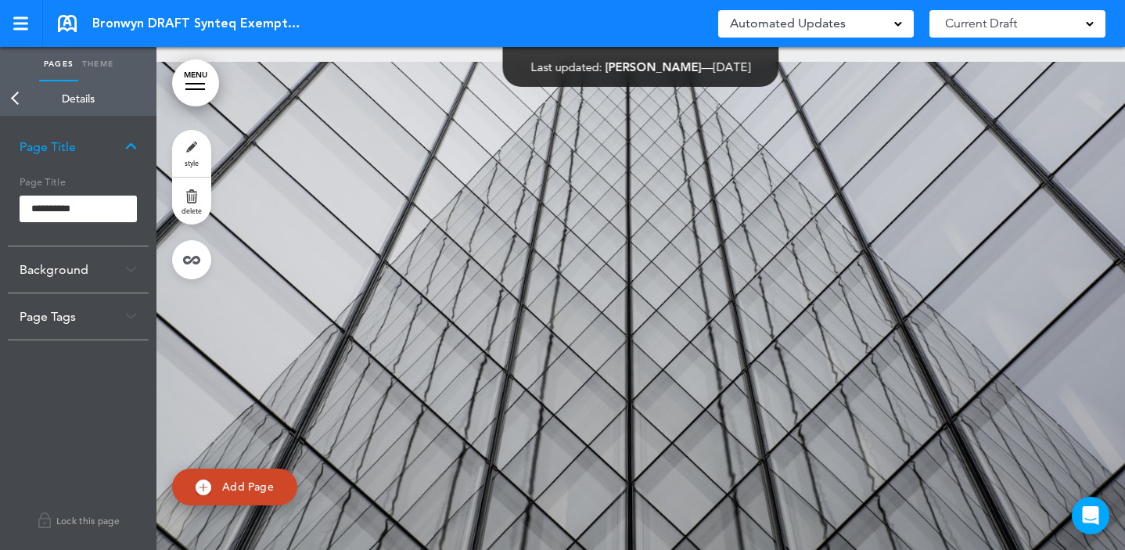
click at [86, 267] on div "Background" at bounding box center [78, 269] width 141 height 46
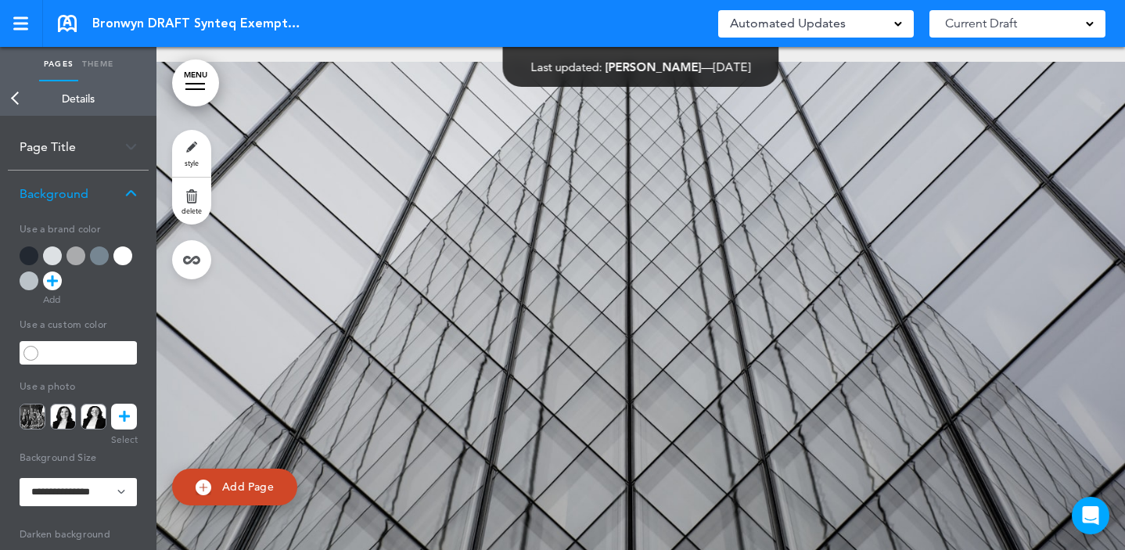
click at [127, 414] on icon at bounding box center [124, 417] width 11 height 26
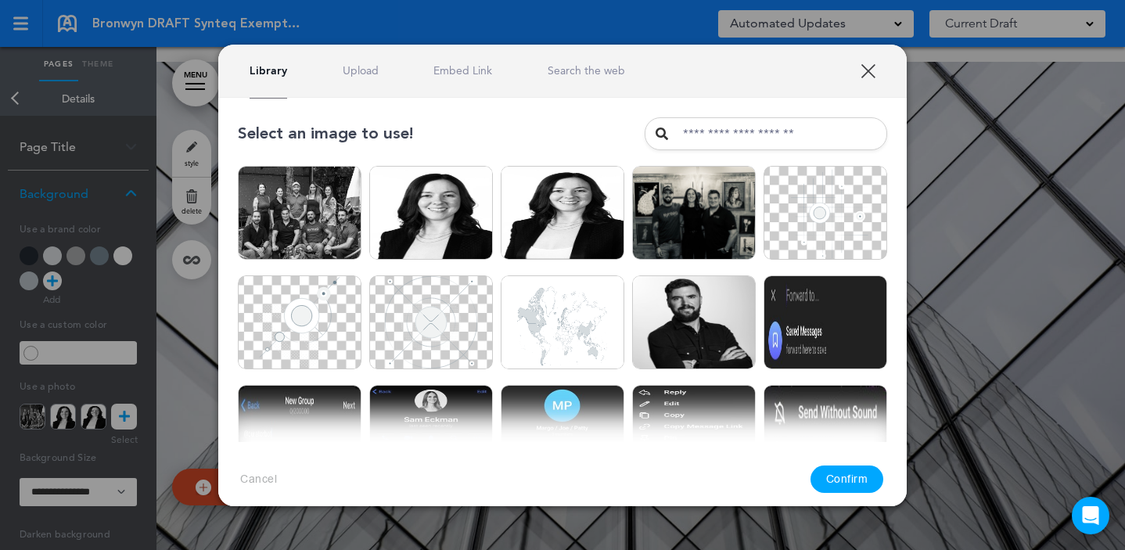
click at [378, 71] on div "Library Upload Embed Link Search the web" at bounding box center [436, 70] width 375 height 15
click at [360, 63] on link "Upload" at bounding box center [361, 70] width 36 height 15
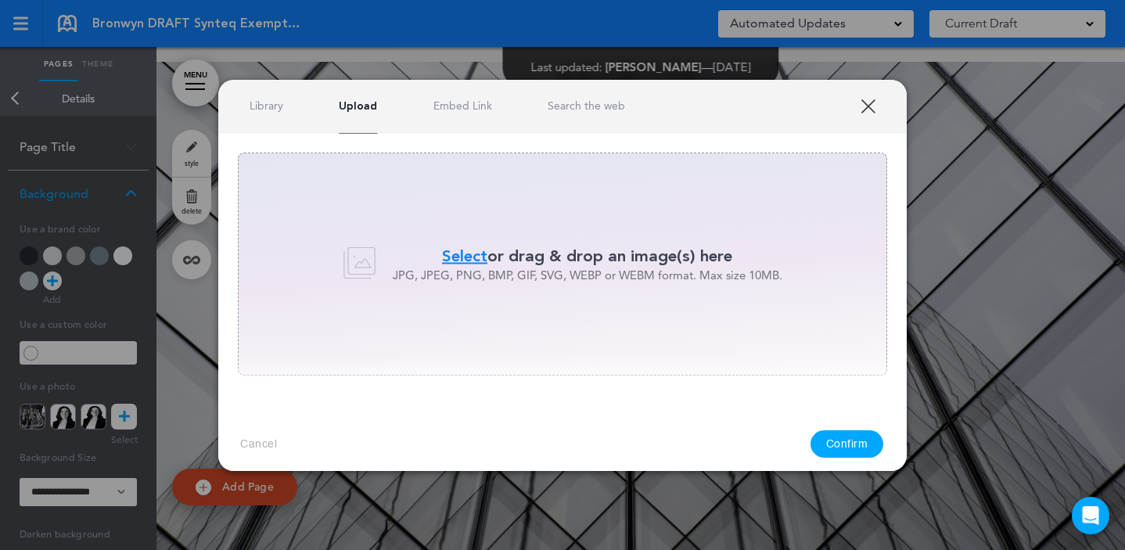
click at [478, 246] on span "Select" at bounding box center [464, 256] width 45 height 23
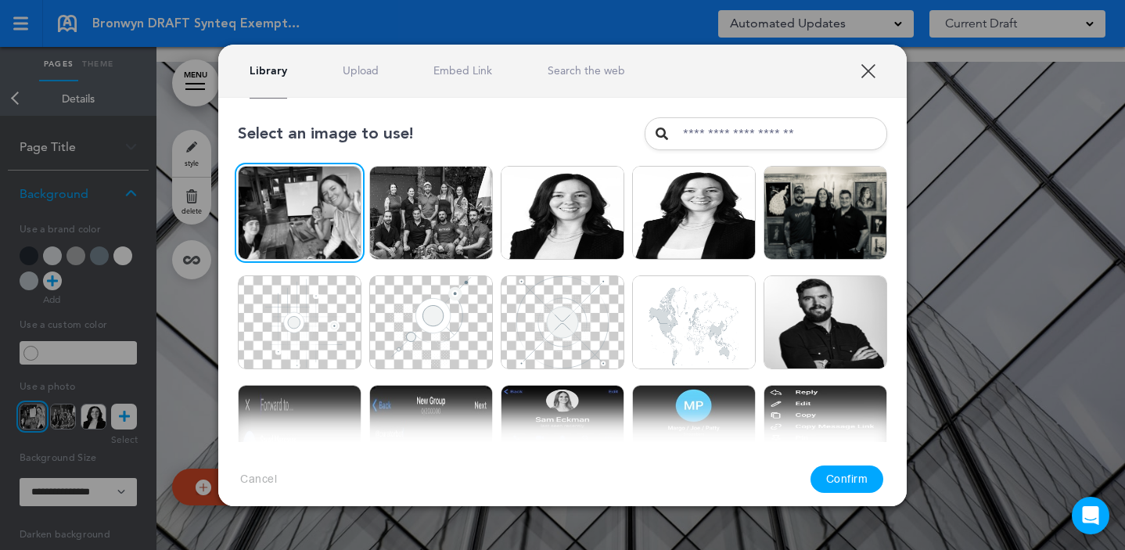
click at [856, 476] on button "Confirm" at bounding box center [847, 478] width 74 height 27
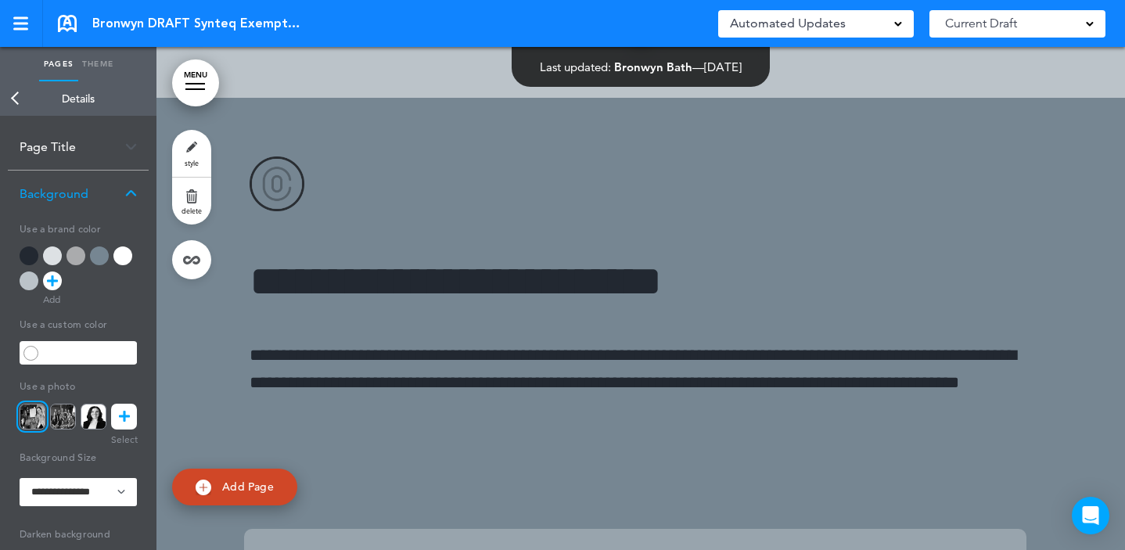
scroll to position [22978, 0]
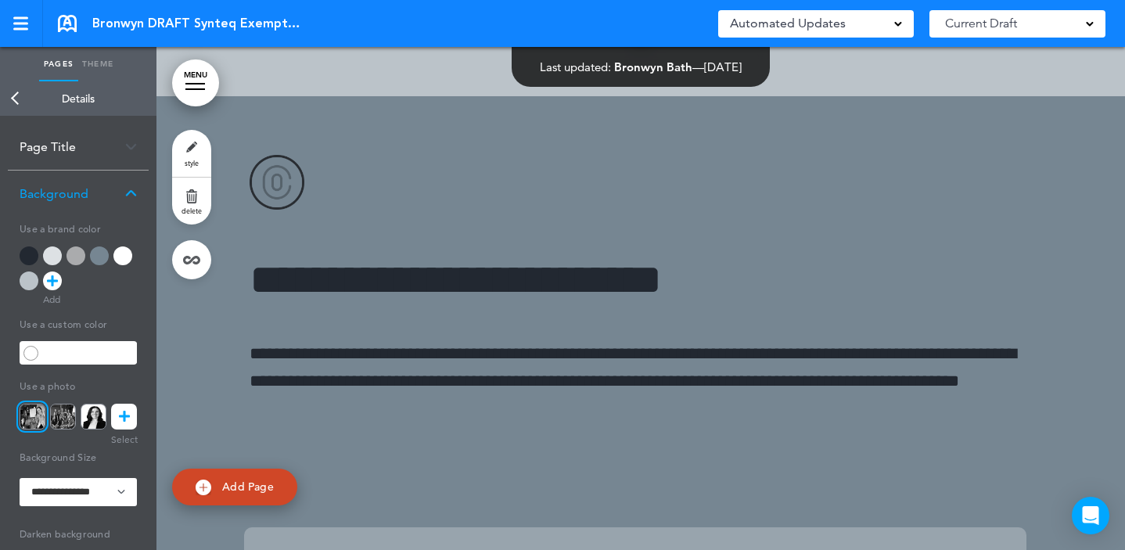
click at [20, 90] on link "Back" at bounding box center [15, 98] width 31 height 34
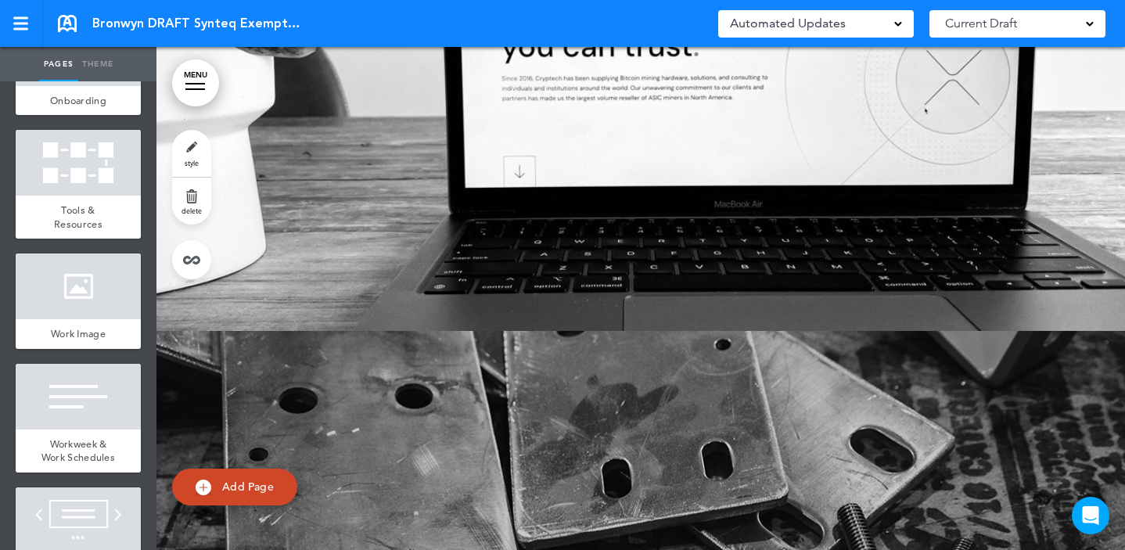
scroll to position [23953, 0]
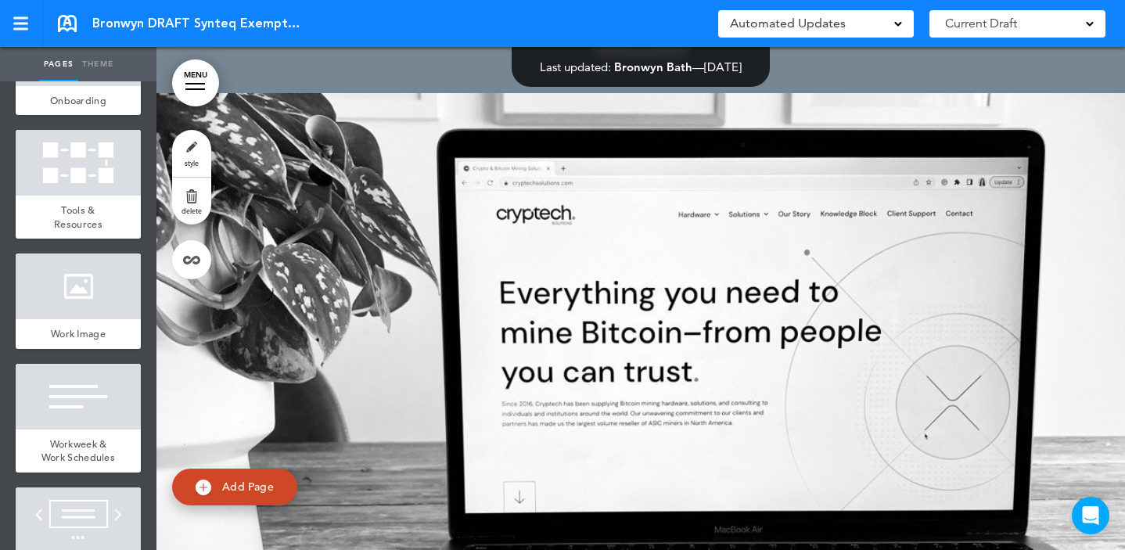
click at [542, 313] on div at bounding box center [640, 374] width 968 height 563
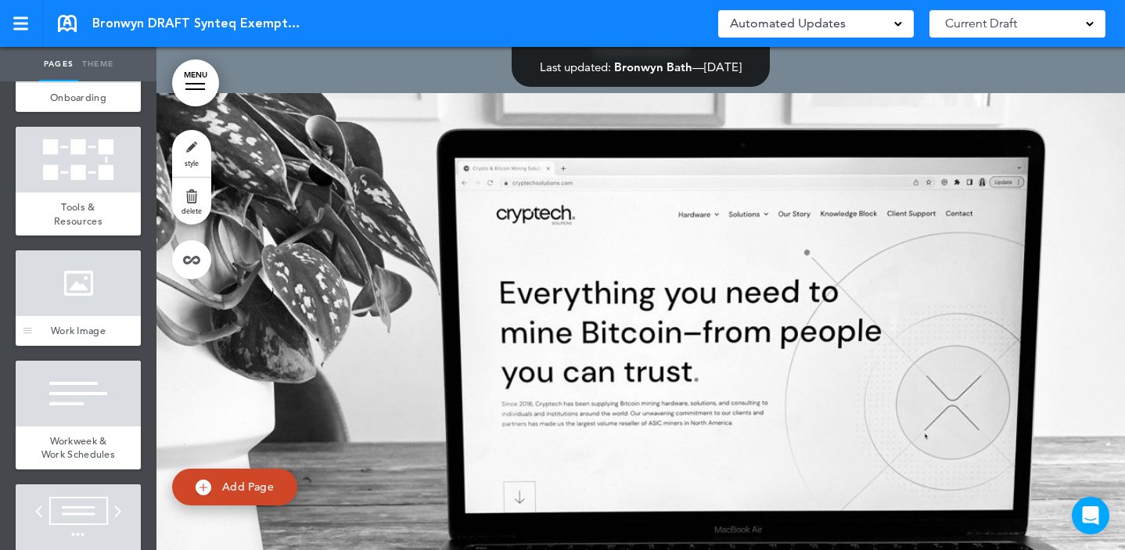
click at [85, 316] on div at bounding box center [78, 283] width 125 height 66
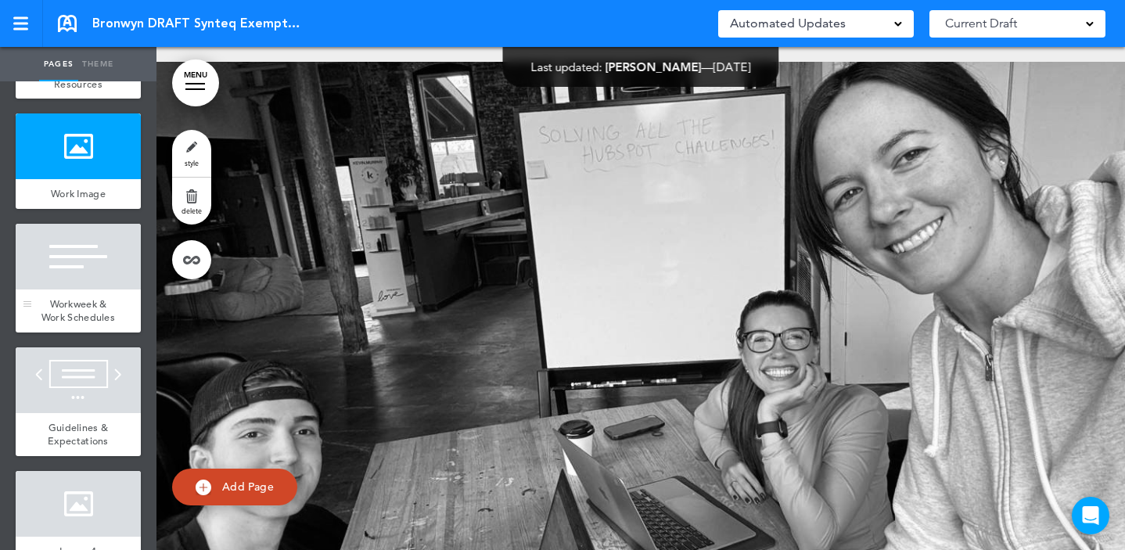
scroll to position [2751, 0]
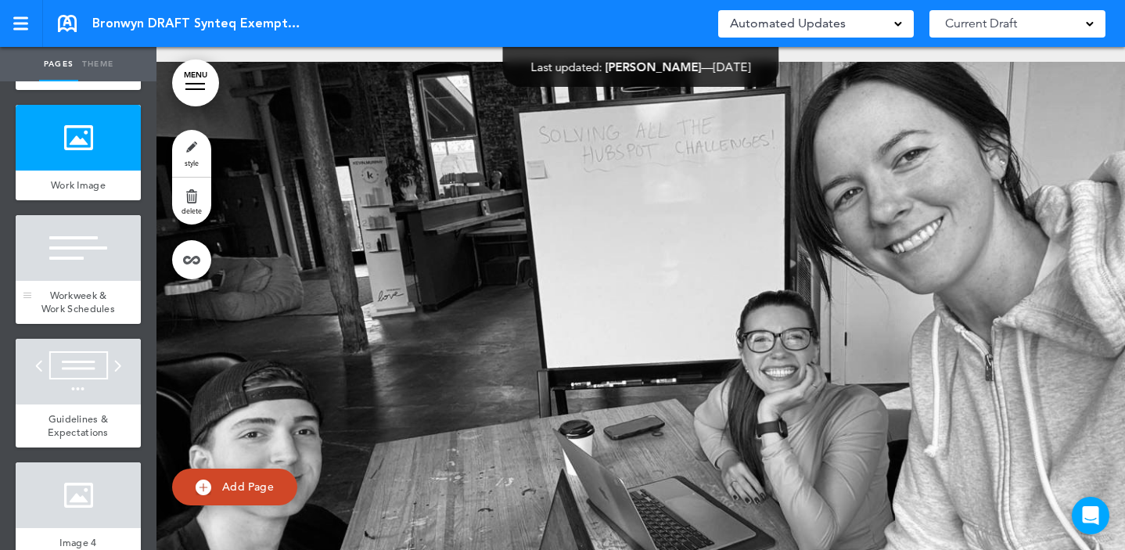
click at [55, 281] on div at bounding box center [78, 248] width 125 height 66
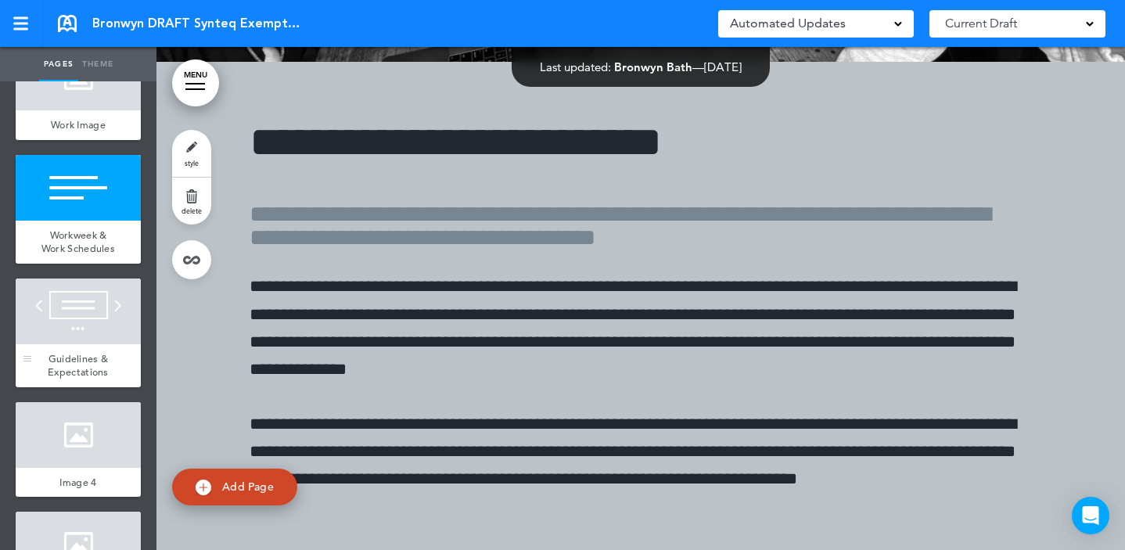
scroll to position [2866, 0]
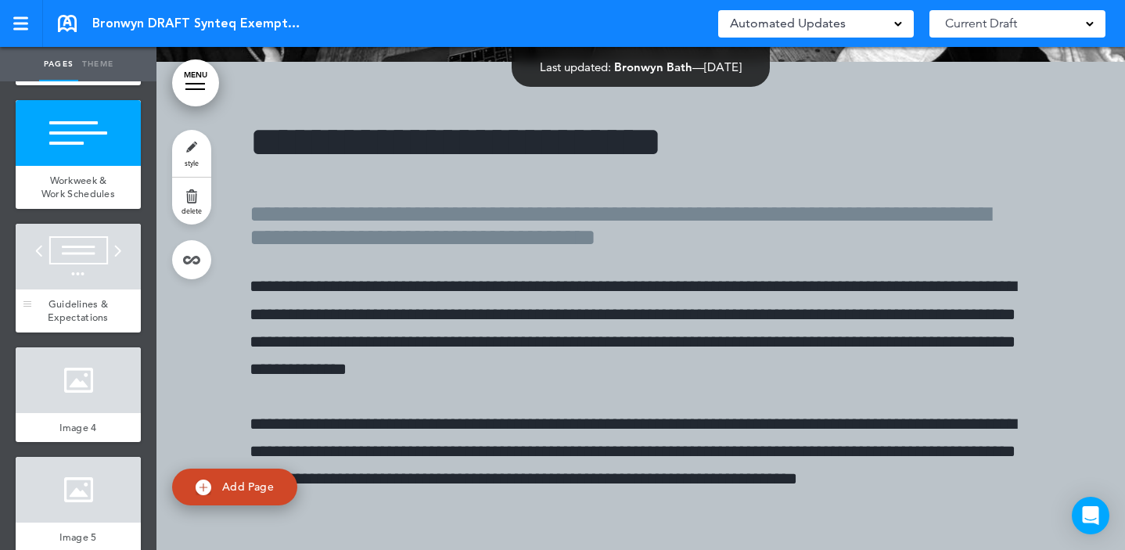
click at [61, 289] on div at bounding box center [78, 257] width 125 height 66
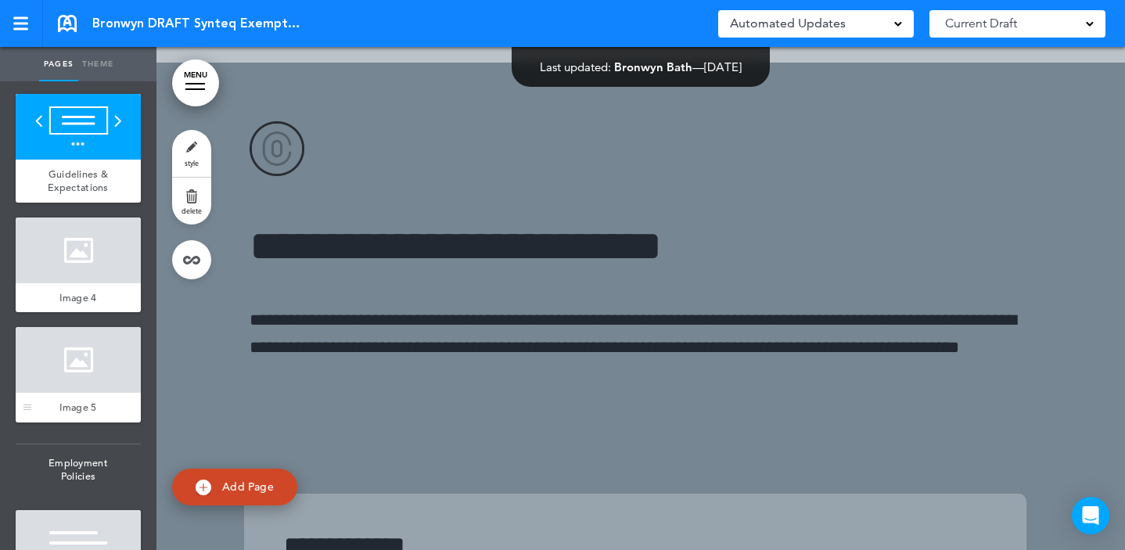
scroll to position [3003, 0]
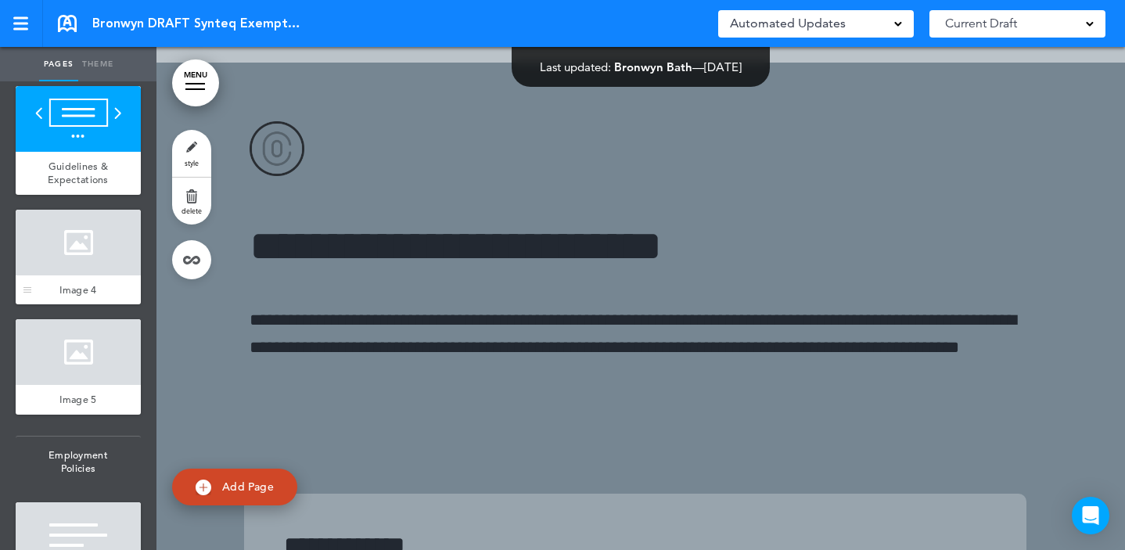
click at [71, 275] on div at bounding box center [78, 243] width 125 height 66
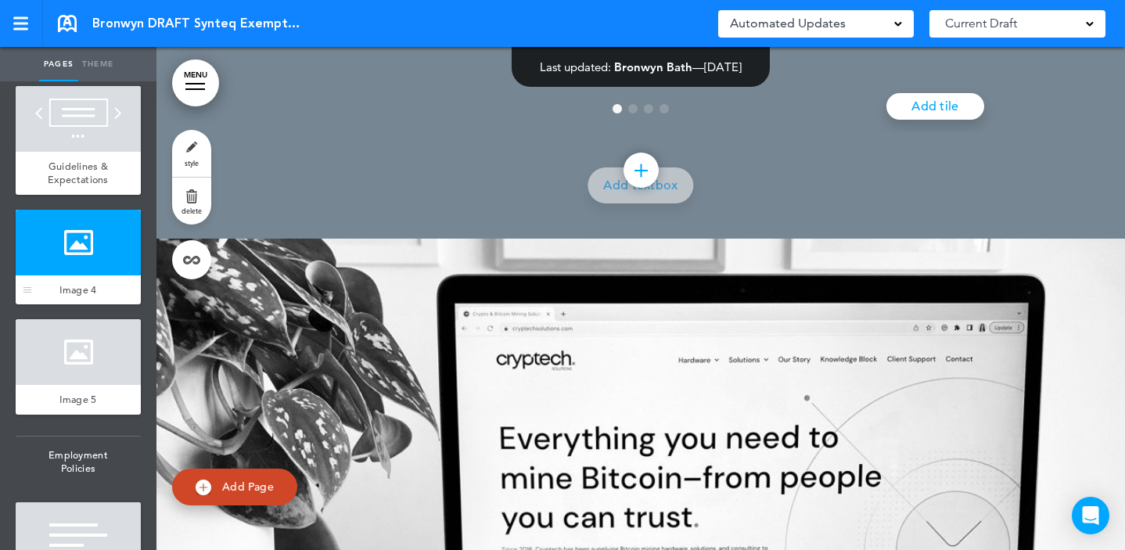
scroll to position [23982, 0]
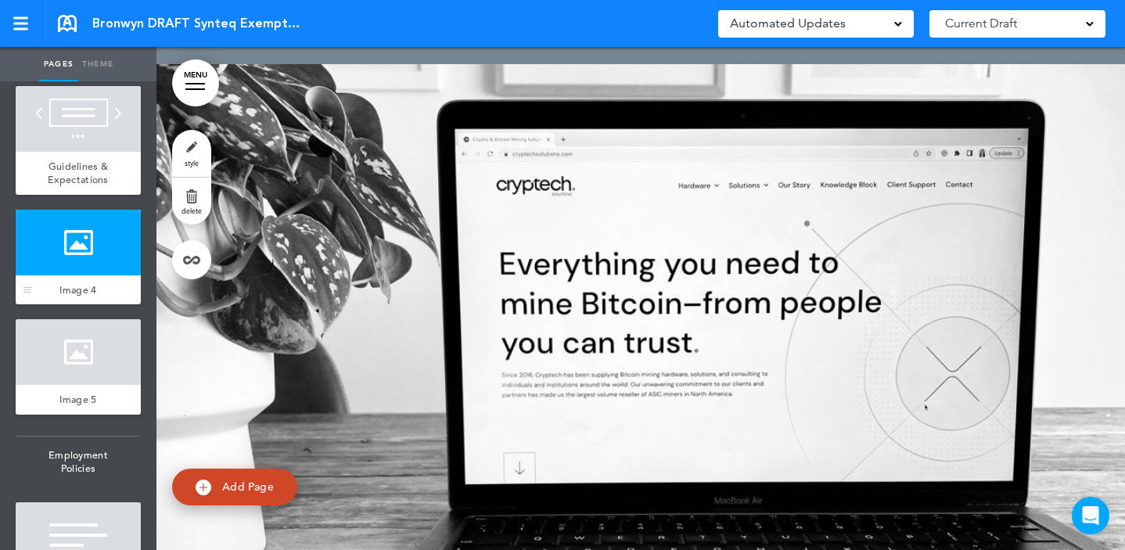
click at [59, 296] on span "Image 4" at bounding box center [77, 289] width 37 height 13
click at [57, 275] on div at bounding box center [78, 243] width 125 height 66
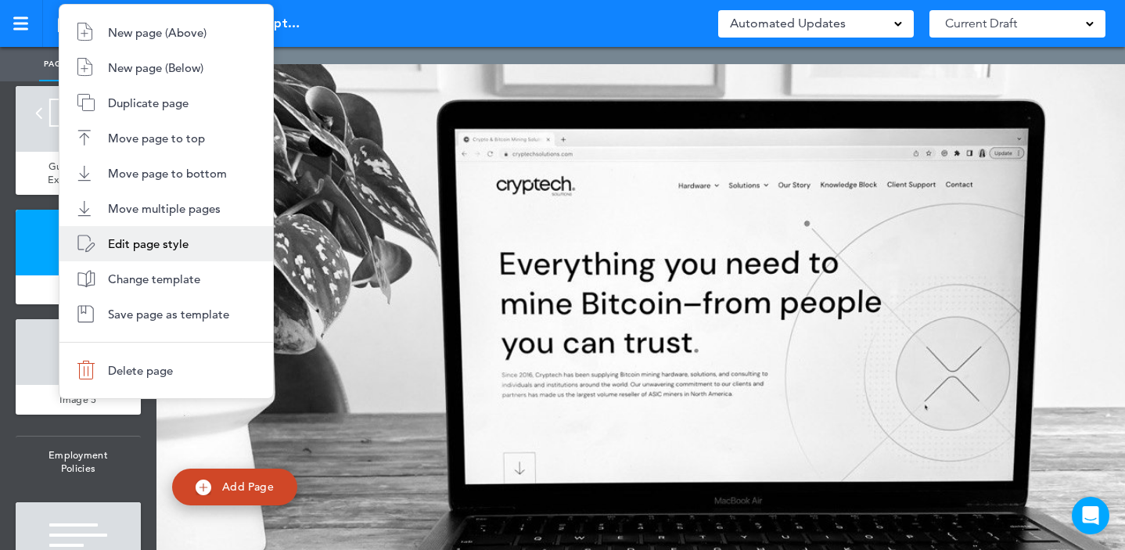
click at [135, 248] on span "Edit page style" at bounding box center [148, 243] width 81 height 15
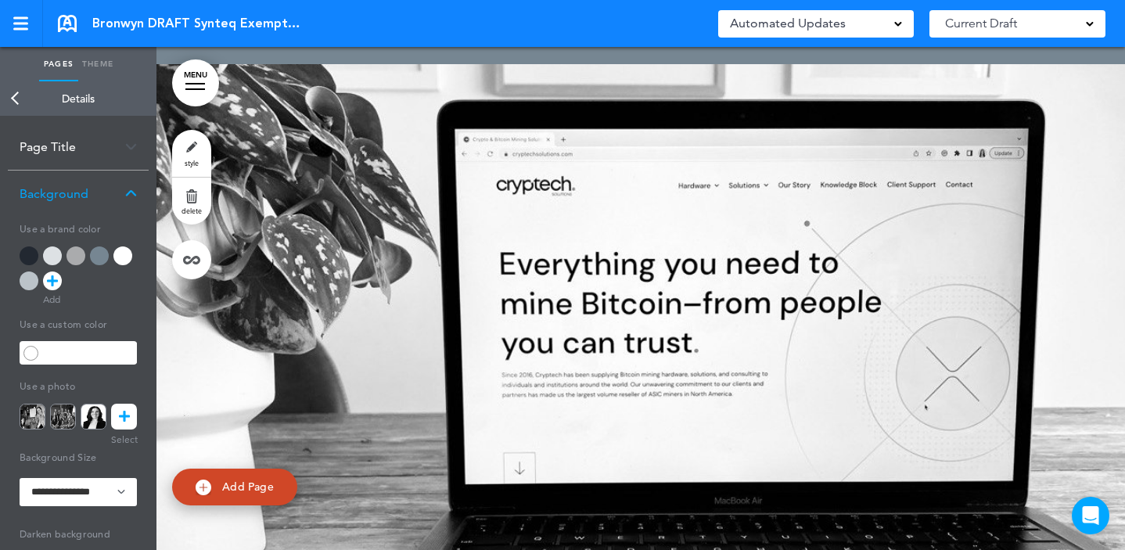
click at [120, 415] on icon at bounding box center [124, 417] width 11 height 26
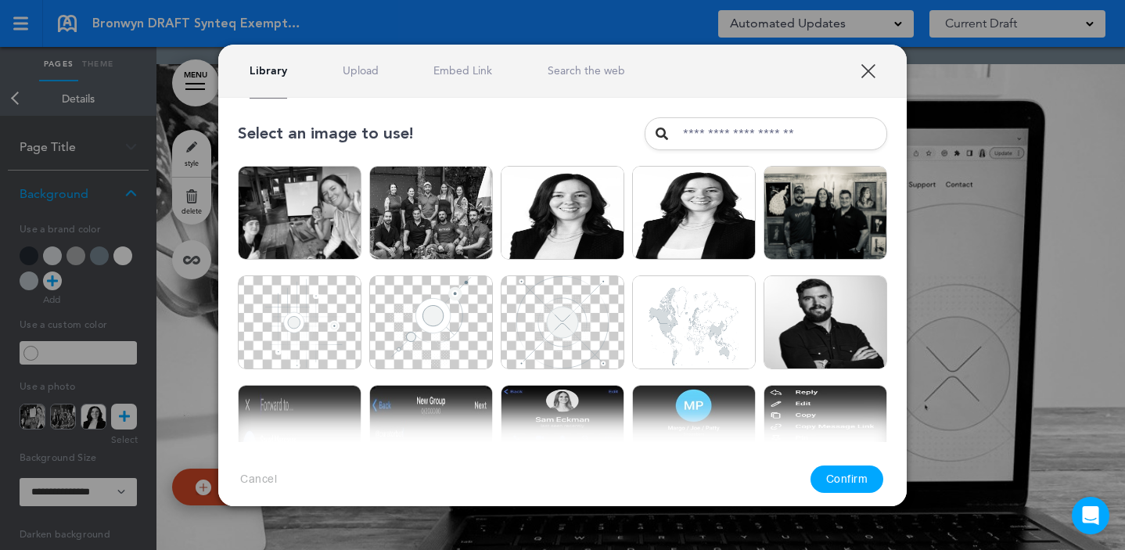
click at [867, 68] on link "XXX" at bounding box center [867, 70] width 15 height 15
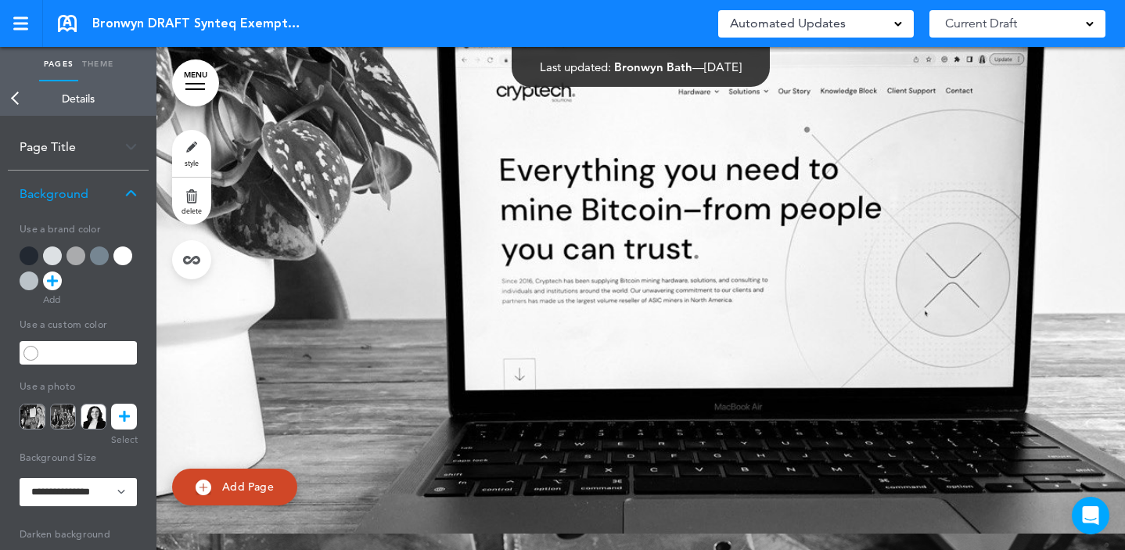
scroll to position [24122, 0]
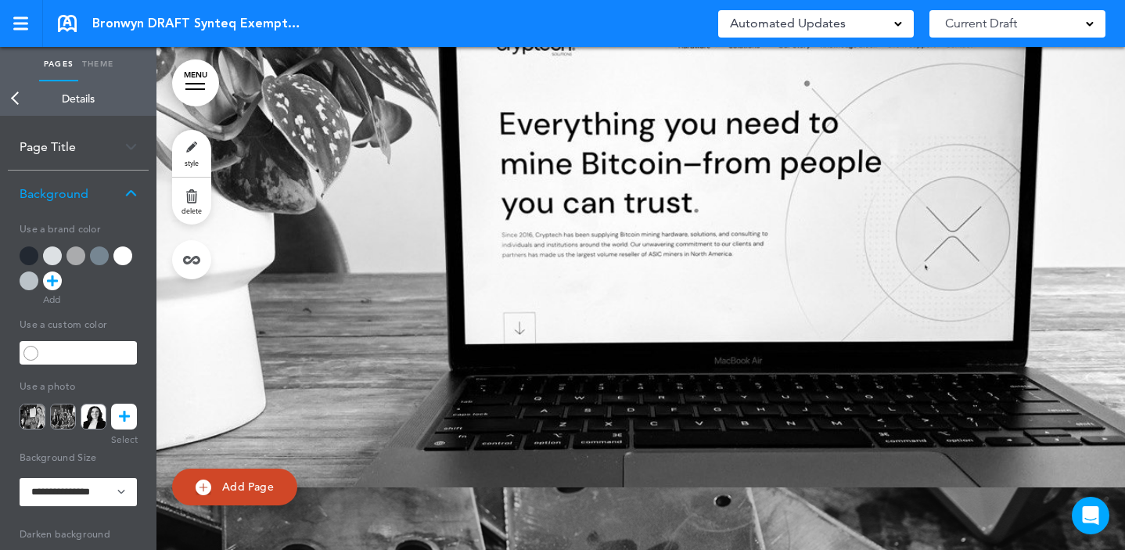
click at [127, 413] on icon at bounding box center [124, 417] width 11 height 26
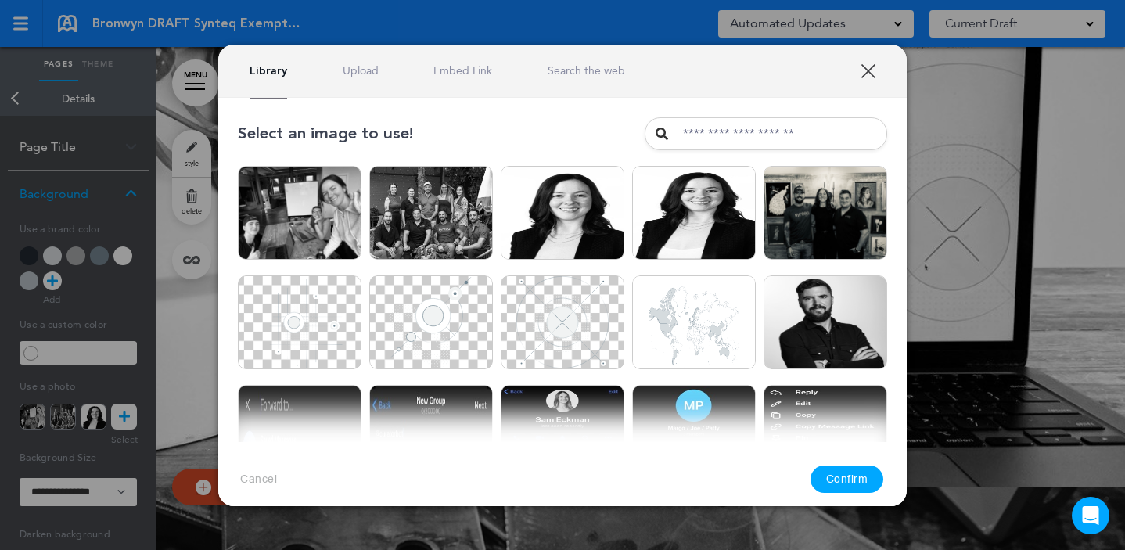
click at [368, 72] on link "Upload" at bounding box center [361, 70] width 36 height 15
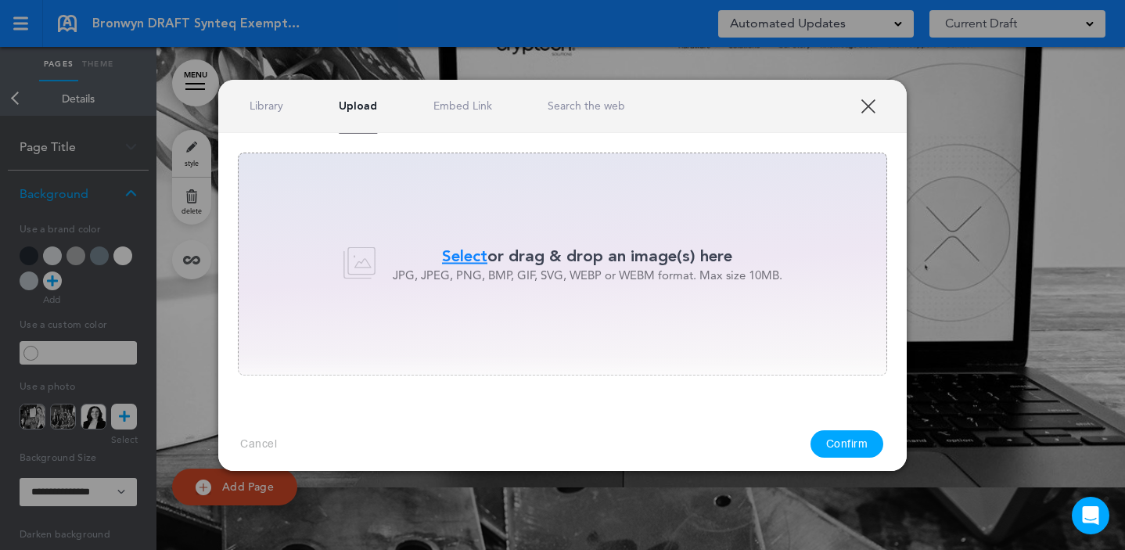
click at [453, 248] on span "Select" at bounding box center [464, 256] width 45 height 23
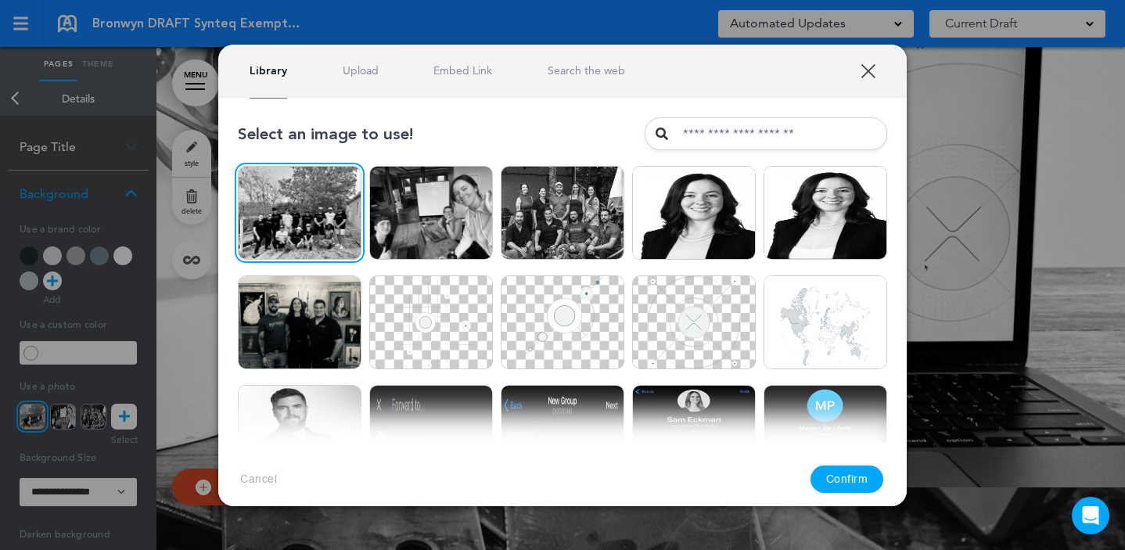
click at [842, 477] on button "Confirm" at bounding box center [847, 478] width 74 height 27
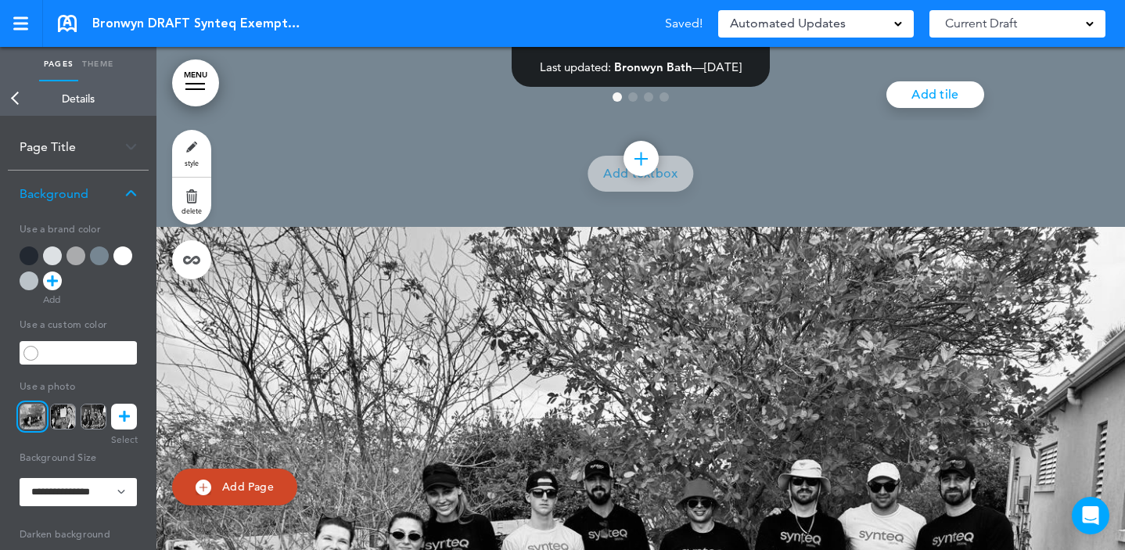
scroll to position [23957, 0]
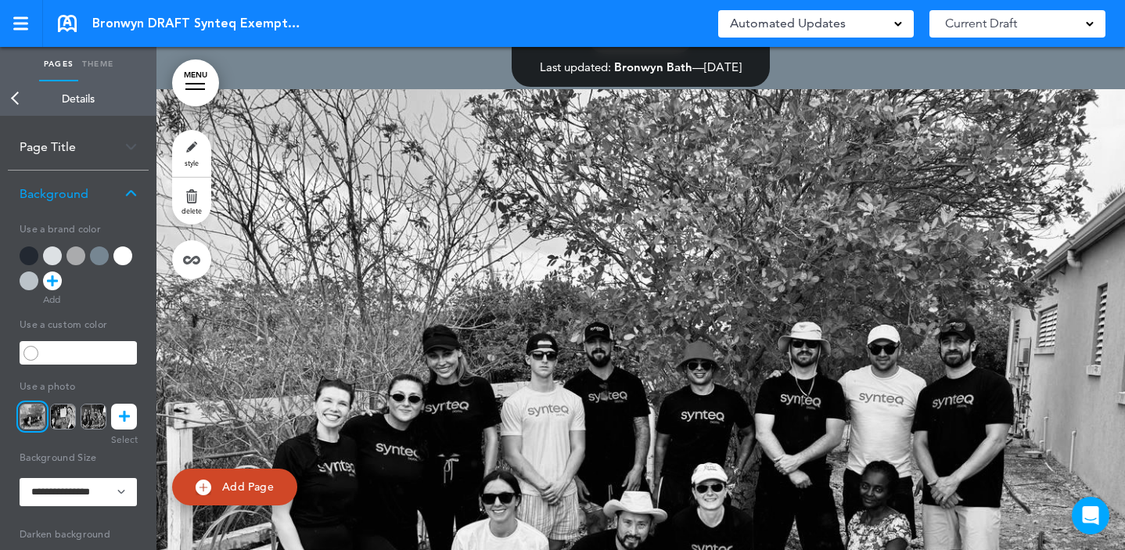
click at [114, 411] on link at bounding box center [124, 417] width 26 height 26
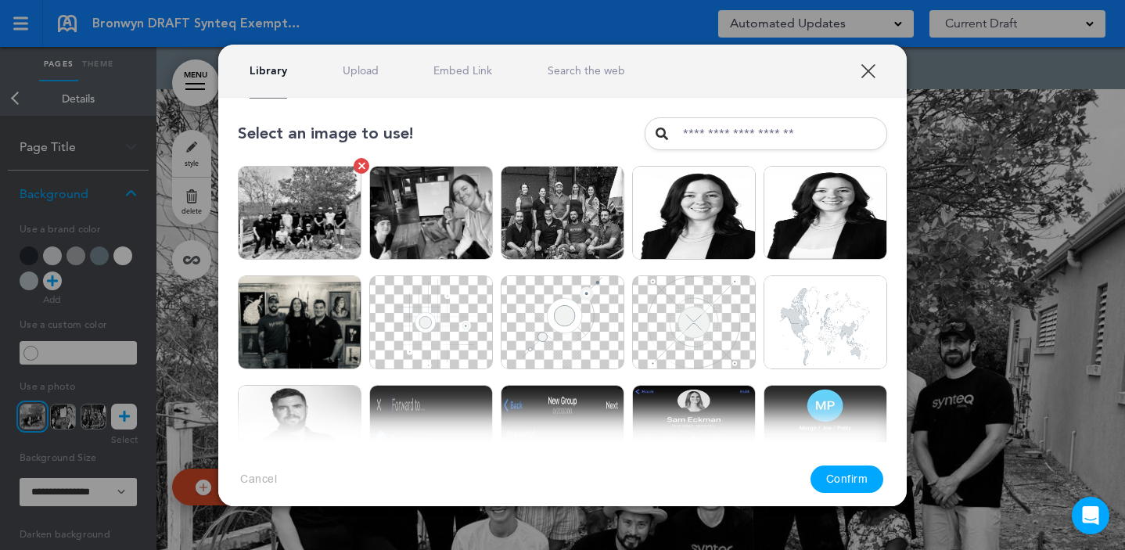
click at [278, 180] on img at bounding box center [300, 213] width 124 height 94
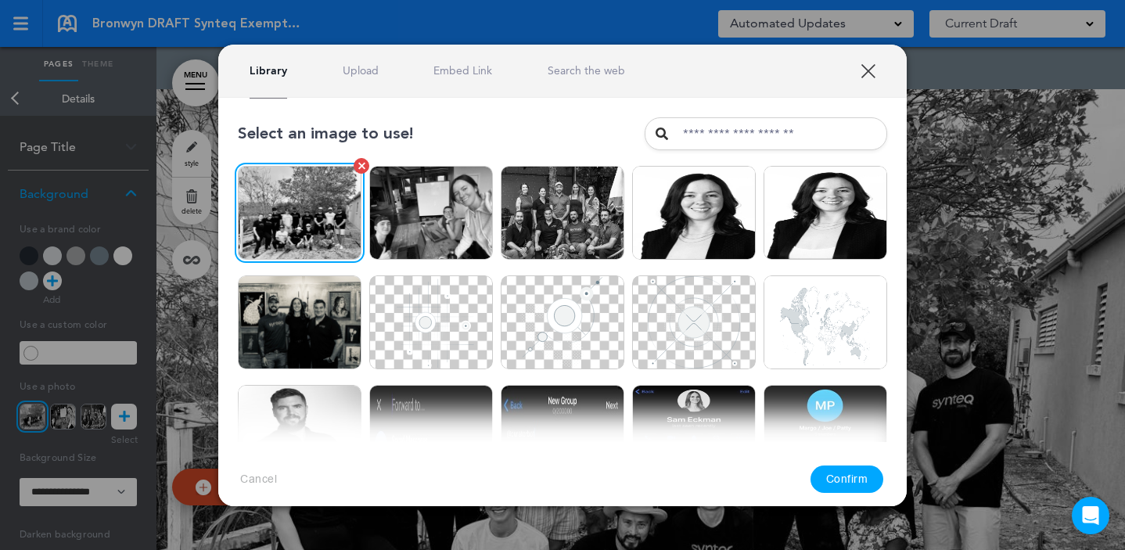
click at [354, 167] on link at bounding box center [362, 166] width 16 height 16
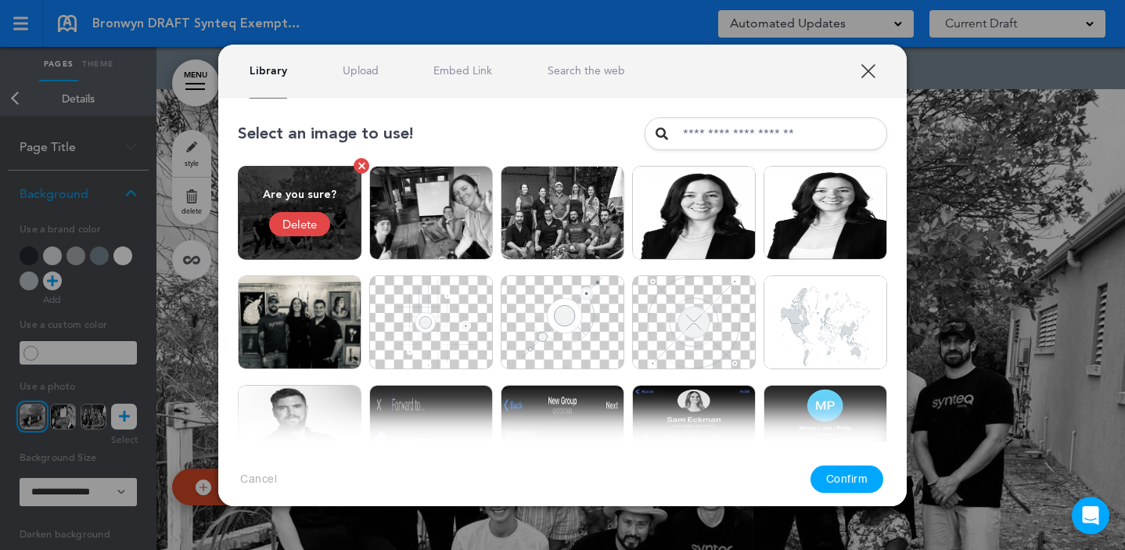
click at [295, 226] on div "Delete" at bounding box center [299, 224] width 61 height 24
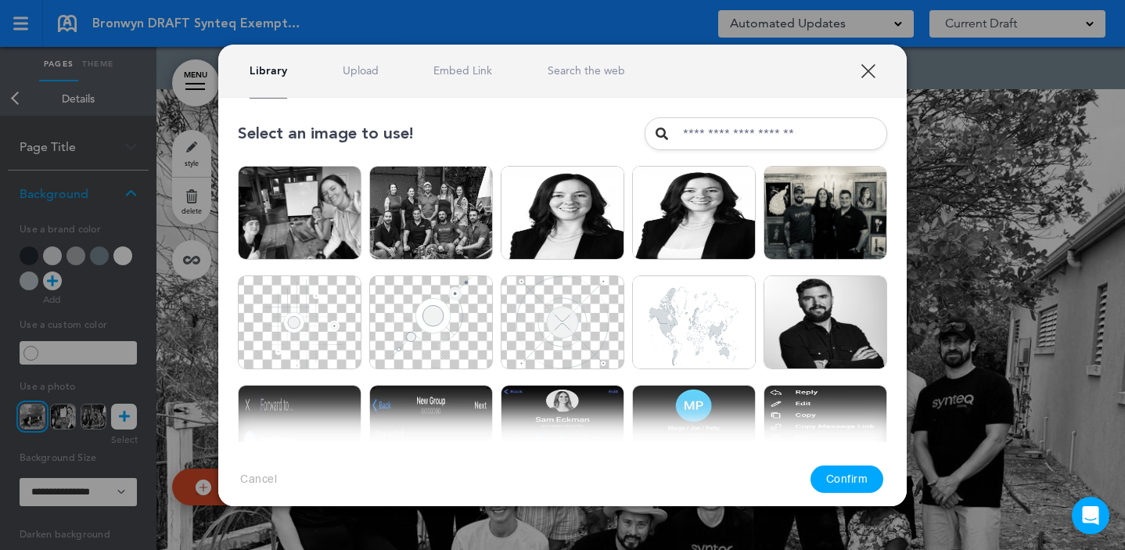
click at [361, 73] on link "Upload" at bounding box center [361, 70] width 36 height 15
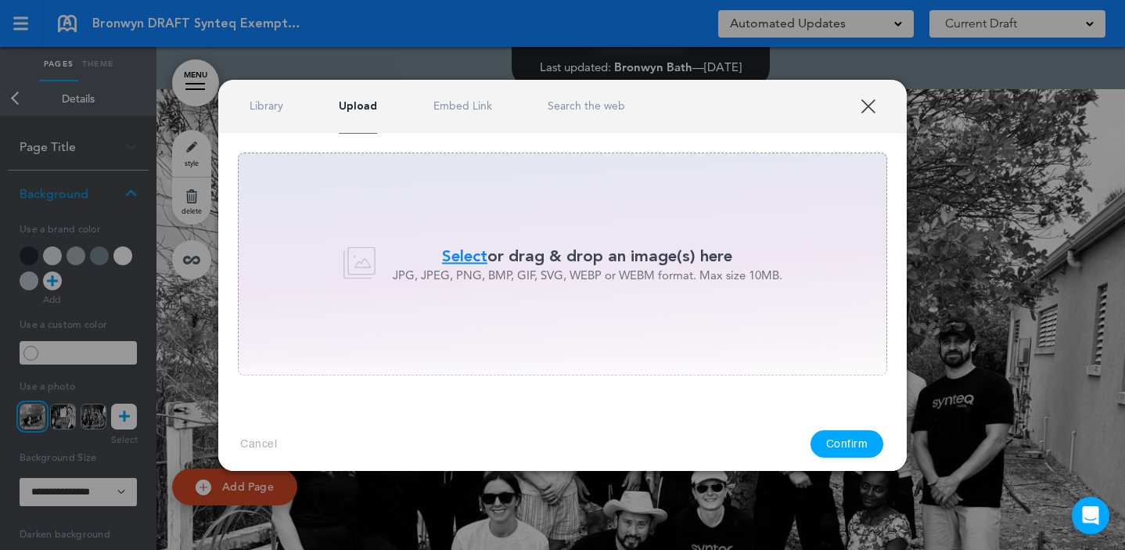
click at [476, 257] on span "Select" at bounding box center [464, 256] width 45 height 23
click at [537, 316] on div "Select or drag & drop an image(s) here JPG, JPEG, PNG, BMP, GIF, SVG, WEBP or W…" at bounding box center [562, 264] width 649 height 223
click at [458, 249] on span "Select" at bounding box center [464, 256] width 45 height 23
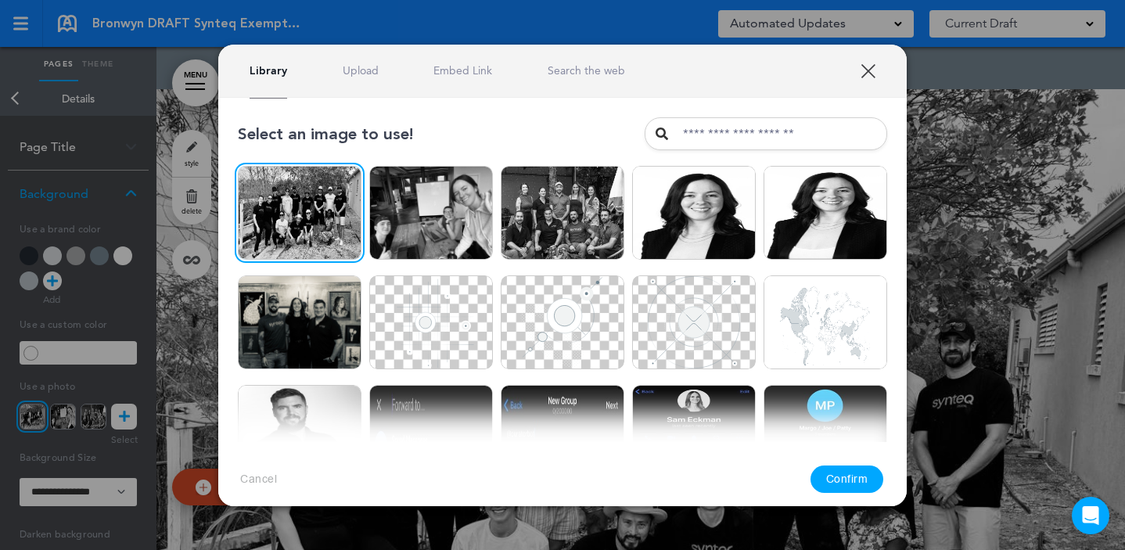
click at [856, 481] on button "Confirm" at bounding box center [847, 478] width 74 height 27
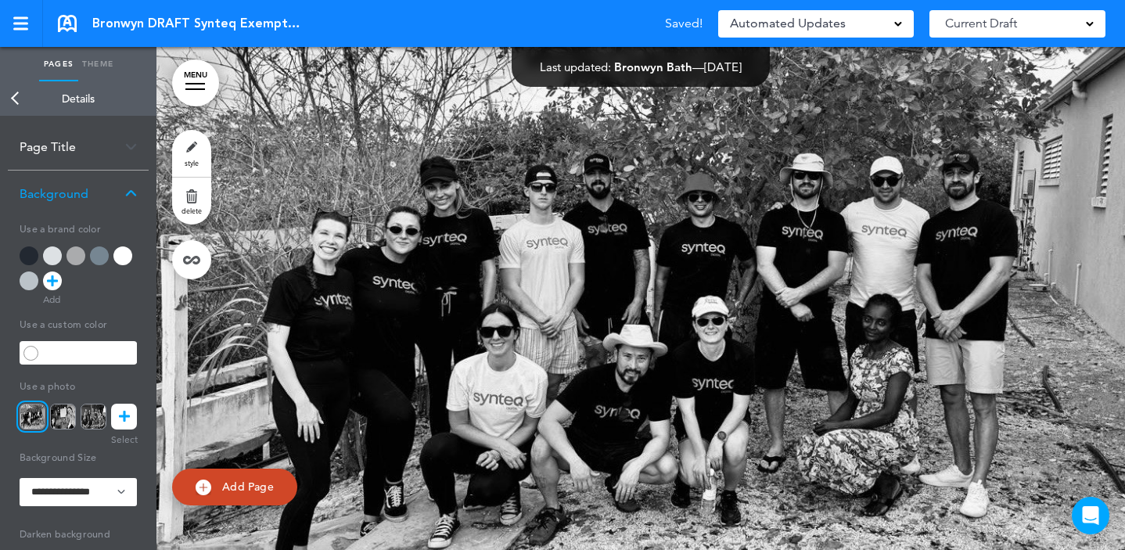
scroll to position [24256, 0]
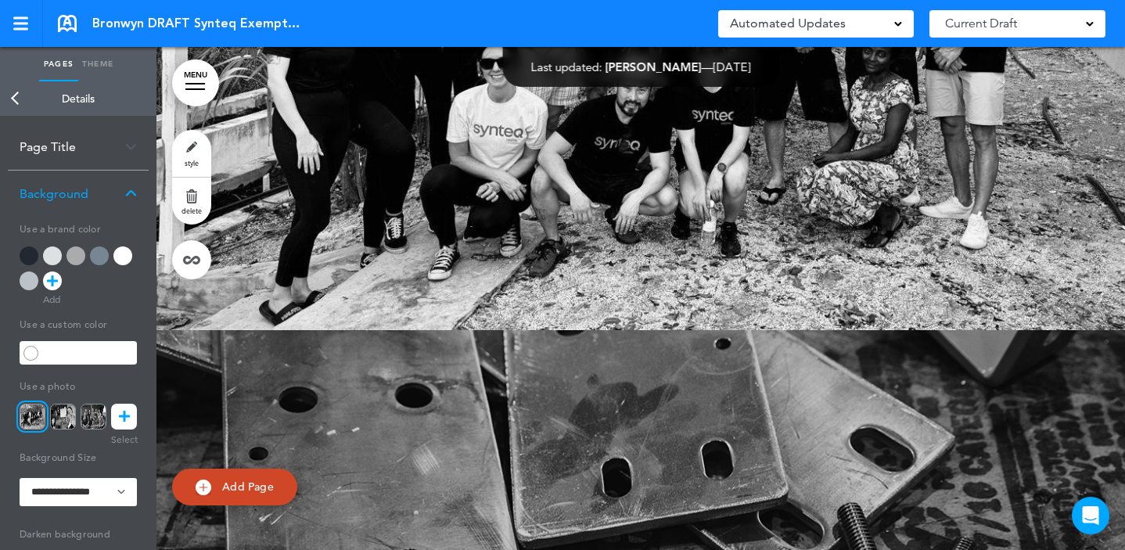
scroll to position [24288, 0]
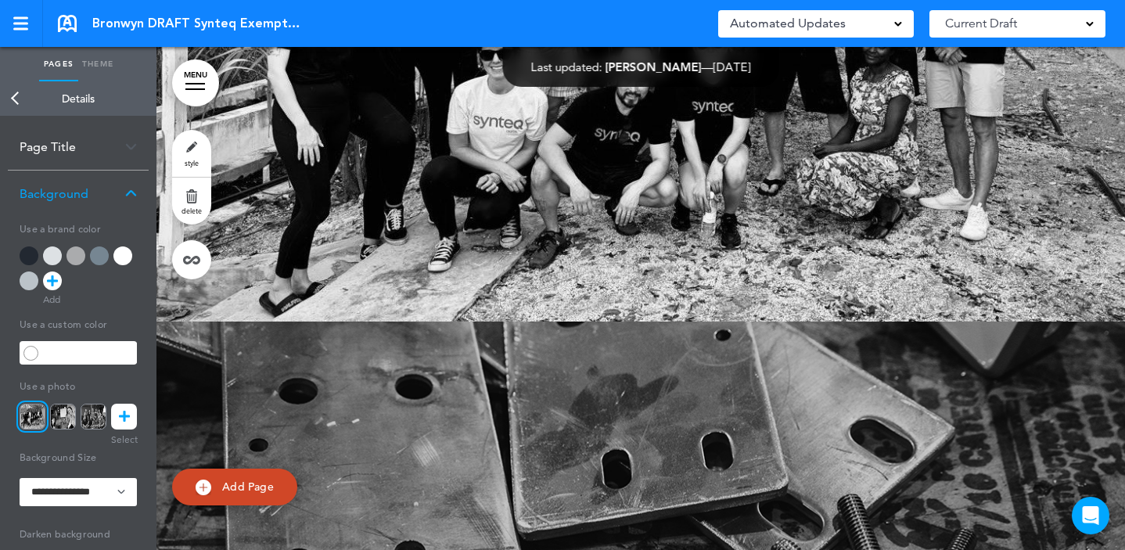
click at [16, 94] on link "Back" at bounding box center [15, 98] width 31 height 34
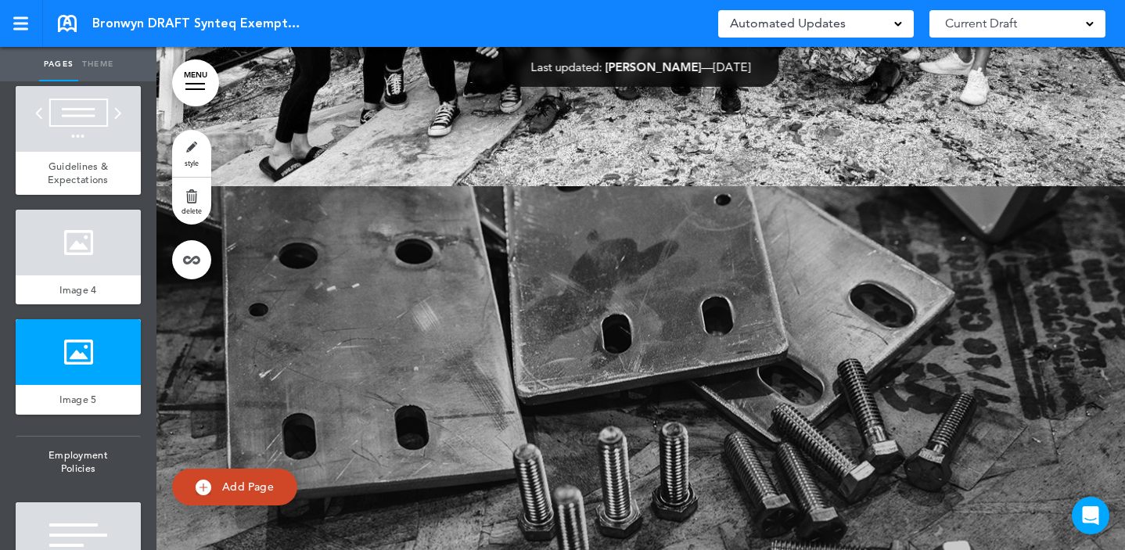
scroll to position [24433, 0]
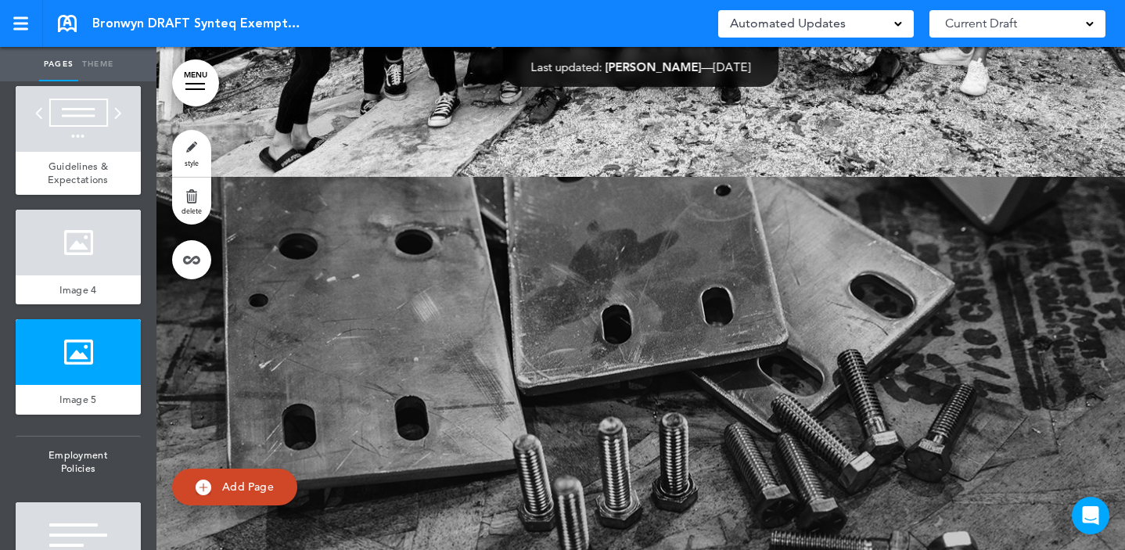
click at [589, 348] on div at bounding box center [640, 458] width 968 height 563
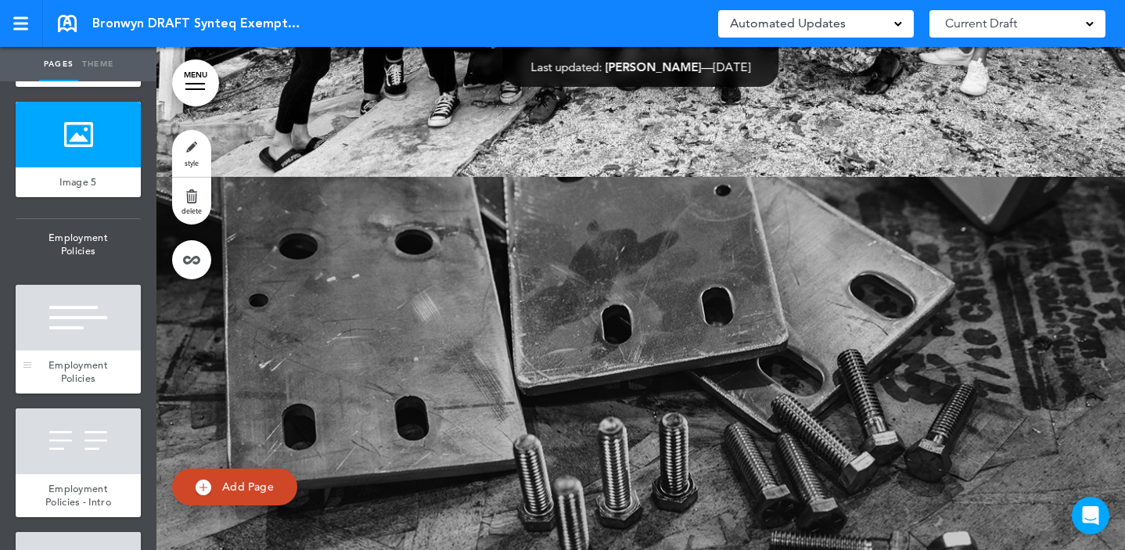
scroll to position [3284, 0]
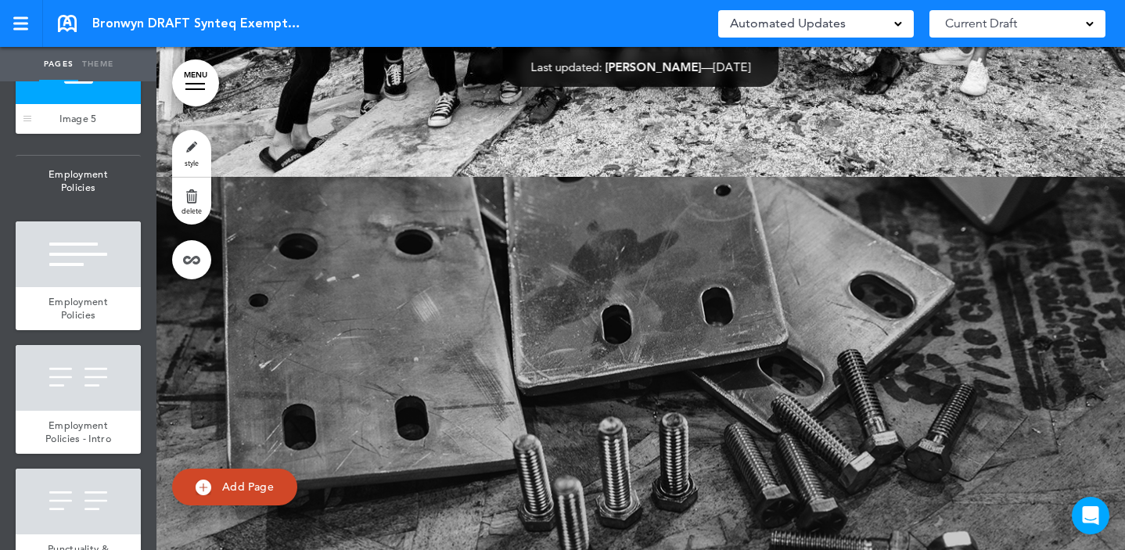
click at [67, 104] on div at bounding box center [78, 71] width 125 height 66
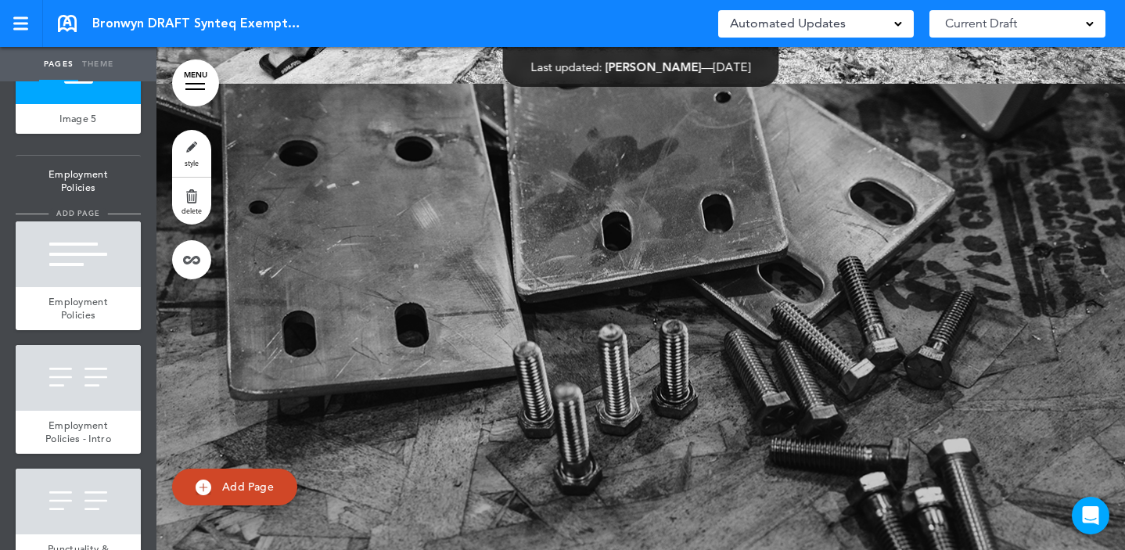
scroll to position [24546, 0]
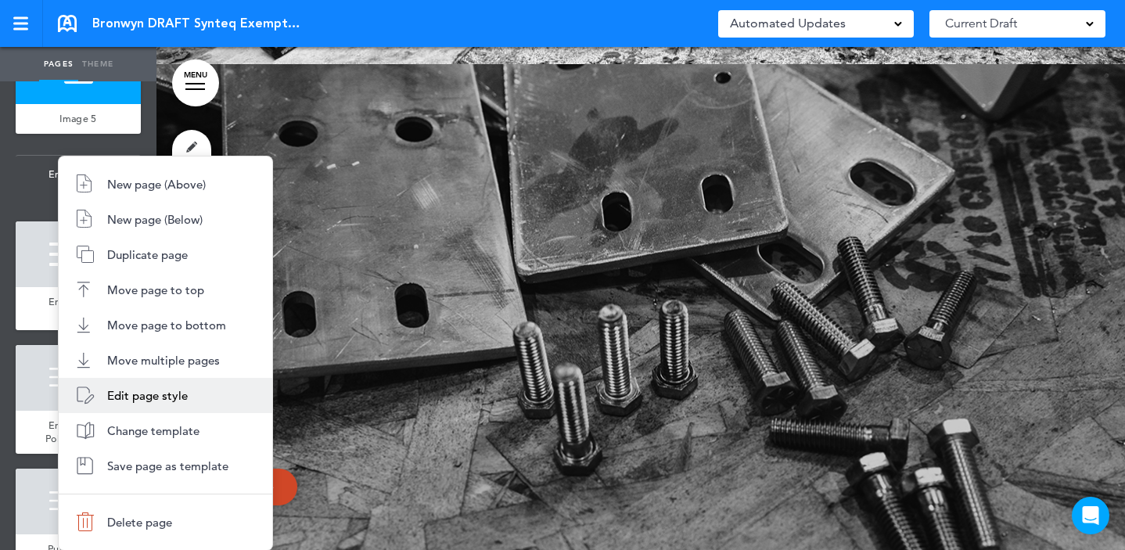
click at [204, 390] on li "Edit page style" at bounding box center [166, 395] width 214 height 35
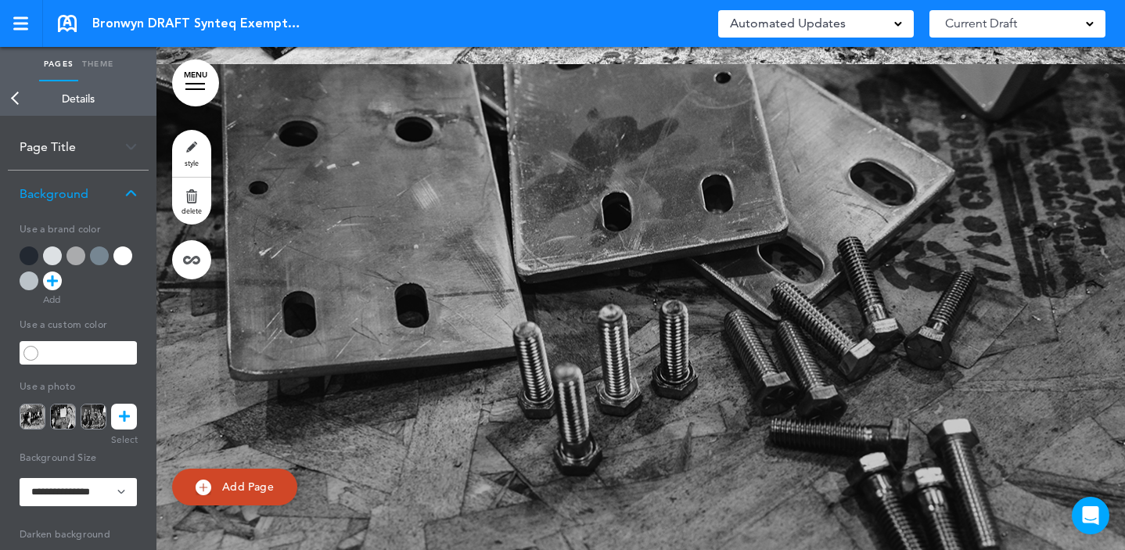
click at [116, 411] on link at bounding box center [124, 417] width 26 height 26
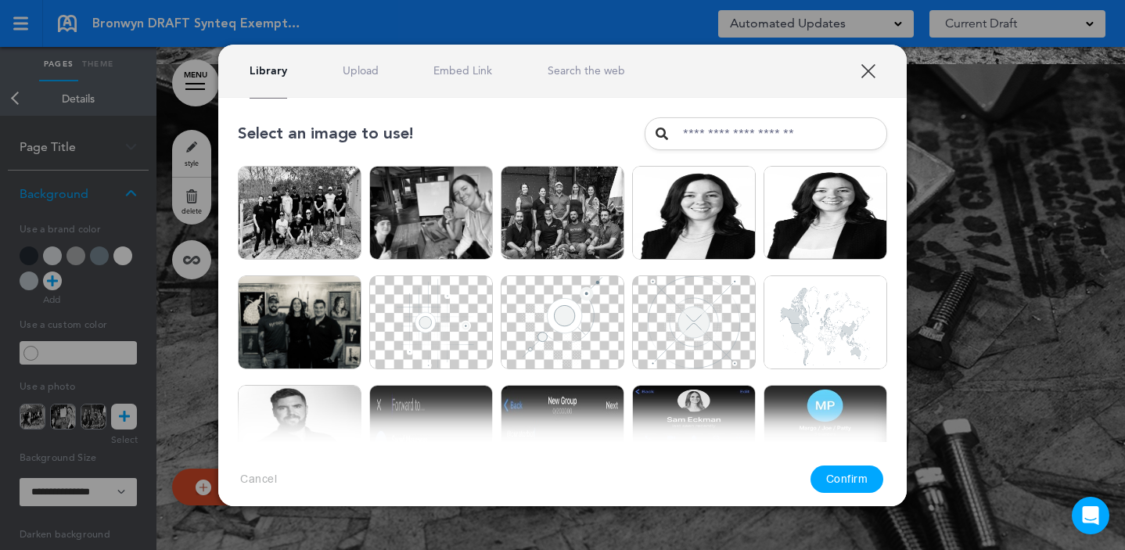
click at [363, 65] on link "Upload" at bounding box center [361, 70] width 36 height 15
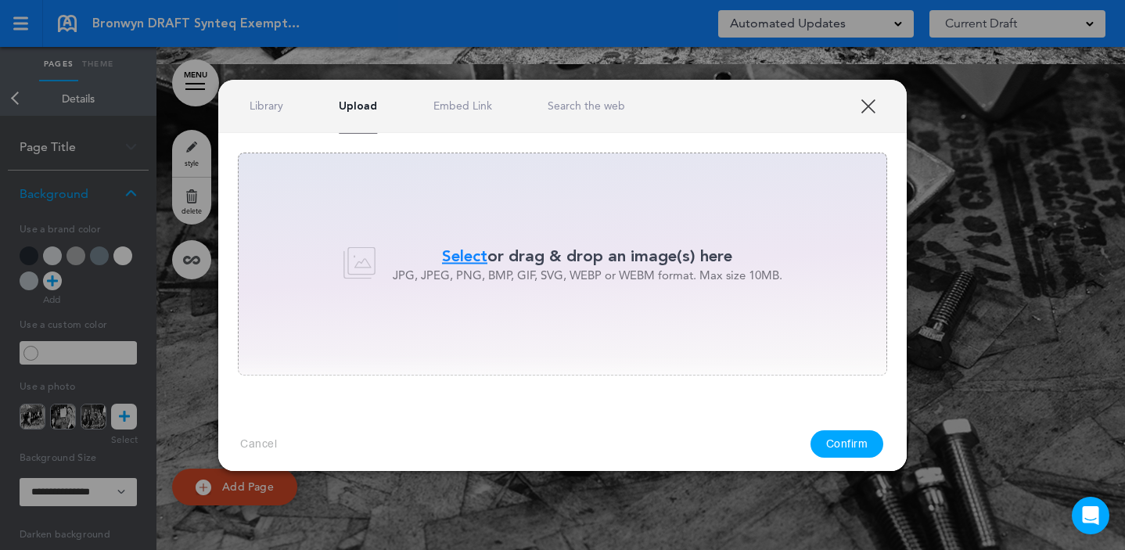
click at [478, 271] on p "JPG, JPEG, PNG, BMP, GIF, SVG, WEBP or WEBM format. Max size 10MB." at bounding box center [587, 275] width 389 height 16
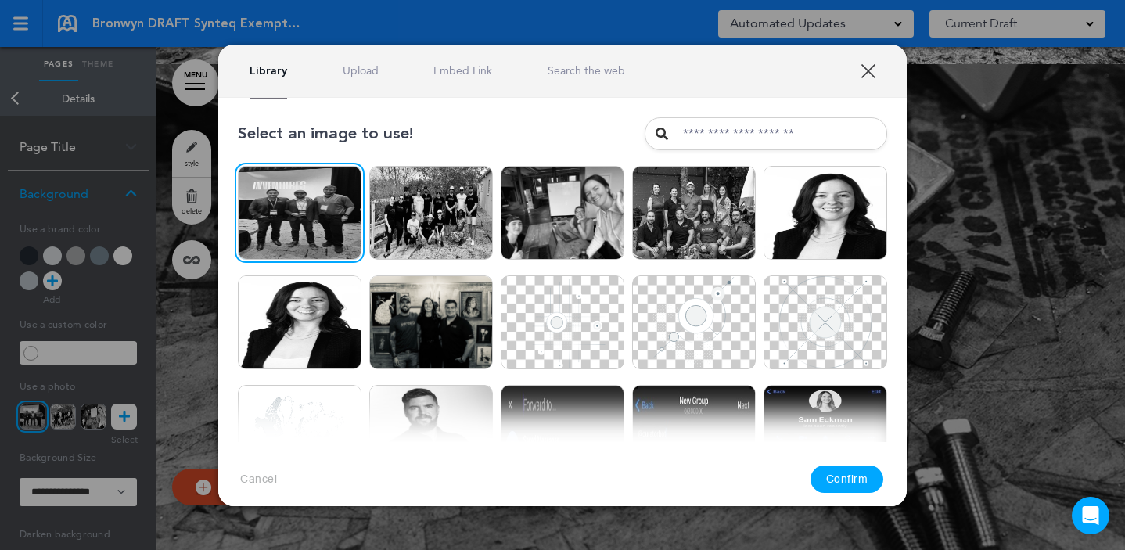
click at [853, 480] on button "Confirm" at bounding box center [847, 478] width 74 height 27
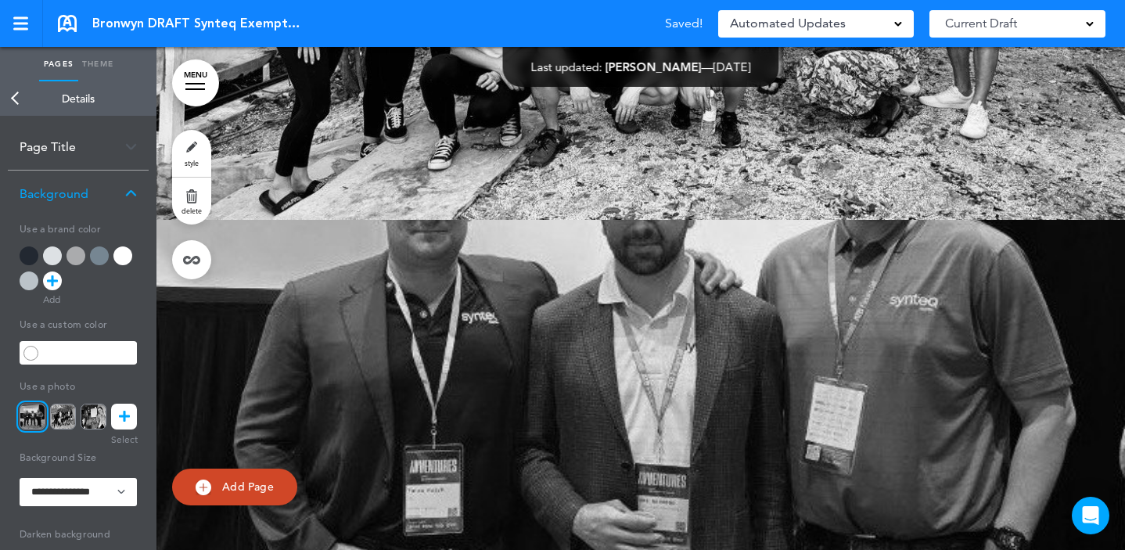
scroll to position [24389, 0]
click at [51, 283] on icon at bounding box center [52, 280] width 11 height 19
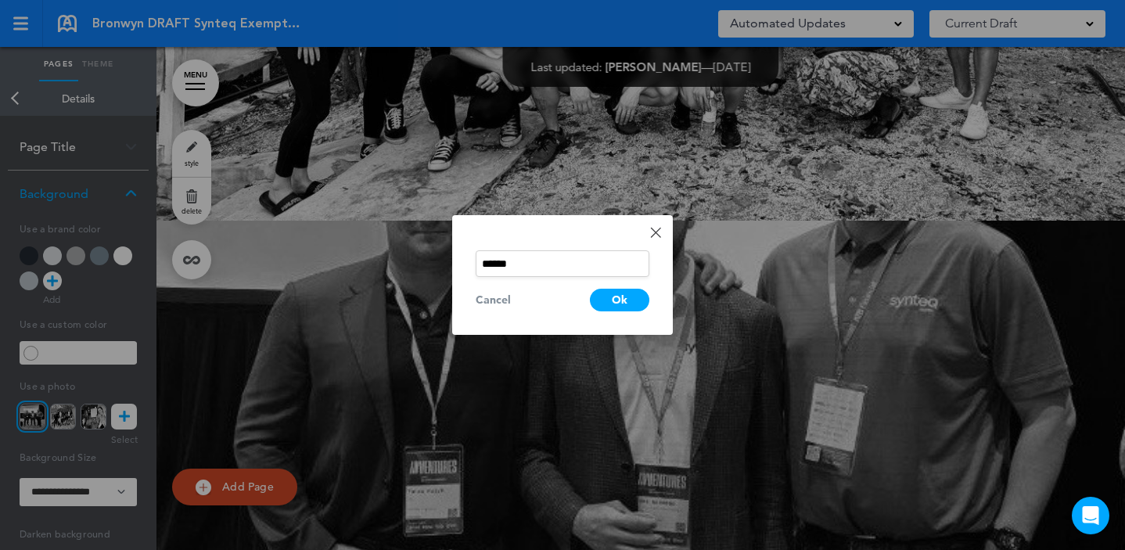
click at [655, 232] on link "Done" at bounding box center [655, 232] width 11 height 11
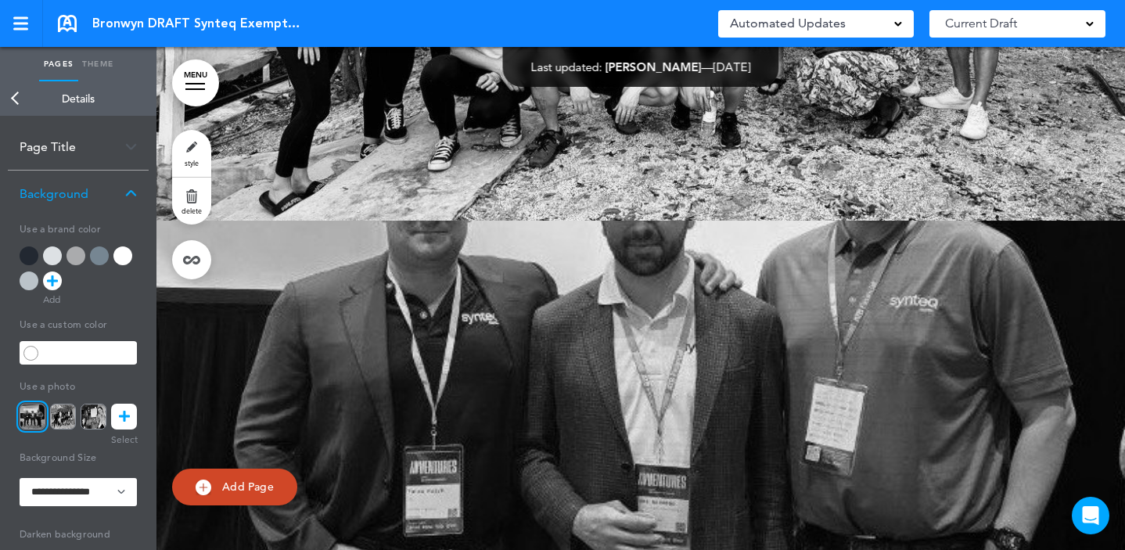
click at [116, 418] on link at bounding box center [124, 417] width 26 height 26
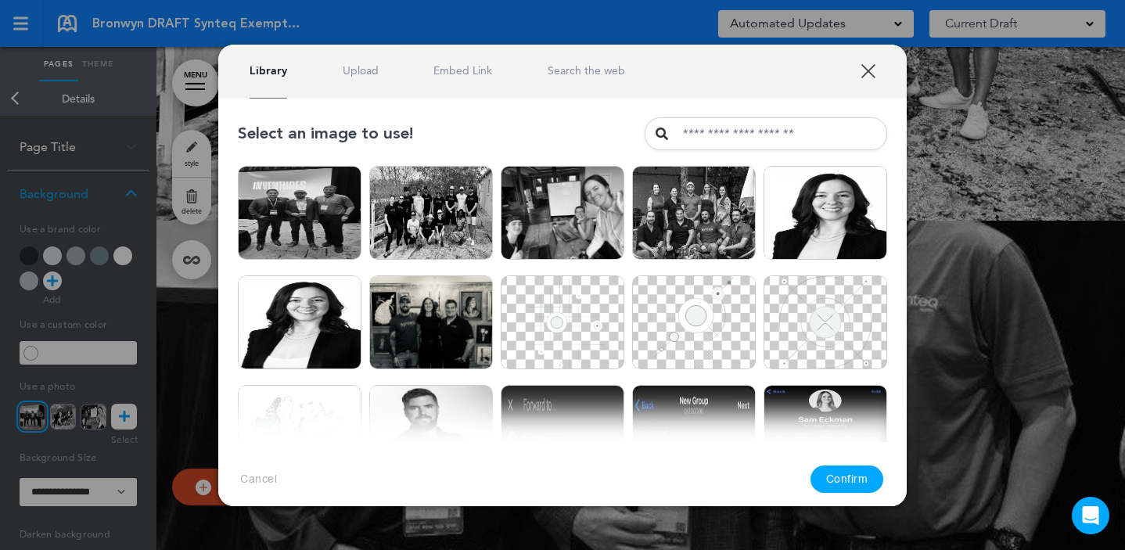
click at [343, 70] on link "Upload" at bounding box center [361, 70] width 36 height 15
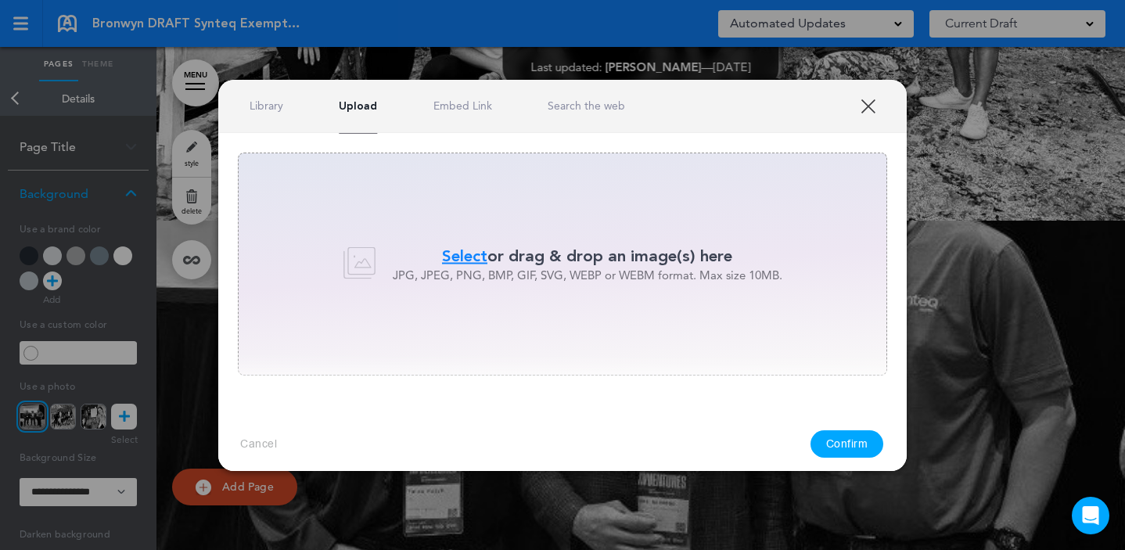
click at [467, 257] on span "Select" at bounding box center [464, 256] width 45 height 23
click at [458, 254] on span "Select" at bounding box center [464, 256] width 45 height 23
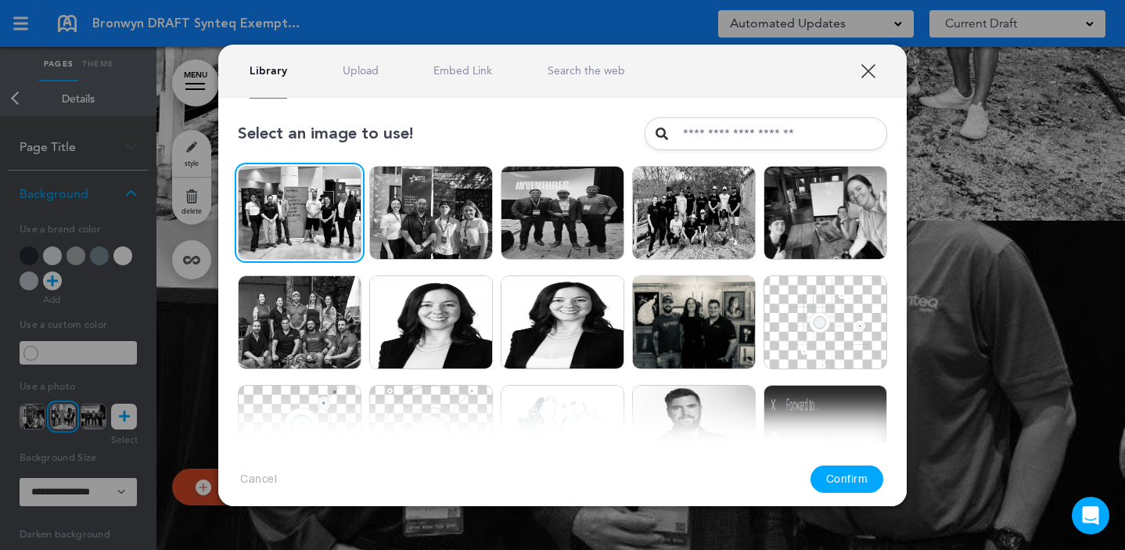
click at [855, 475] on button "Confirm" at bounding box center [847, 478] width 74 height 27
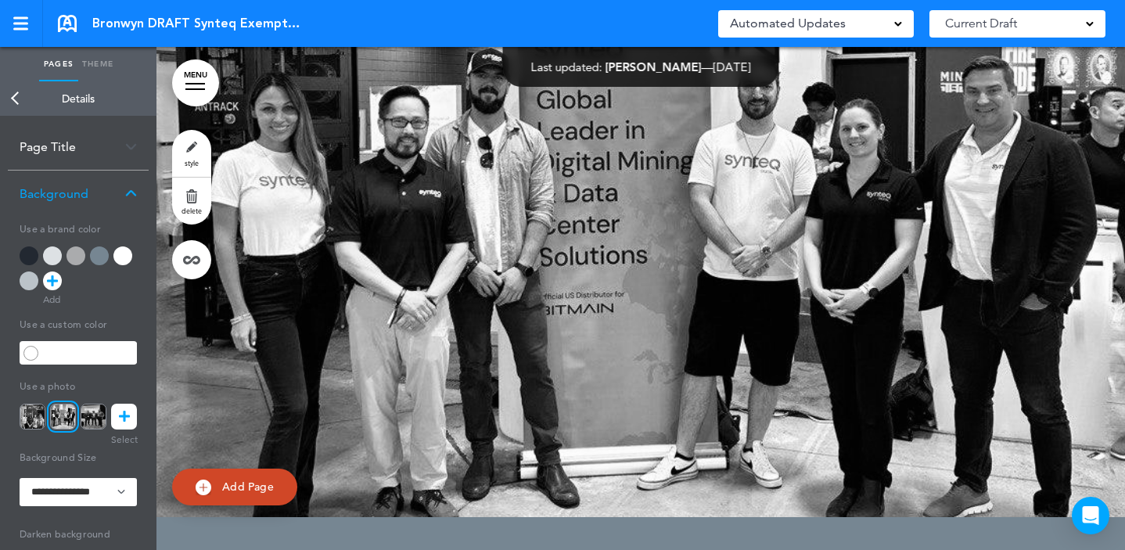
scroll to position [24657, 0]
click at [458, 297] on div at bounding box center [640, 234] width 968 height 563
click at [46, 278] on div at bounding box center [52, 280] width 19 height 19
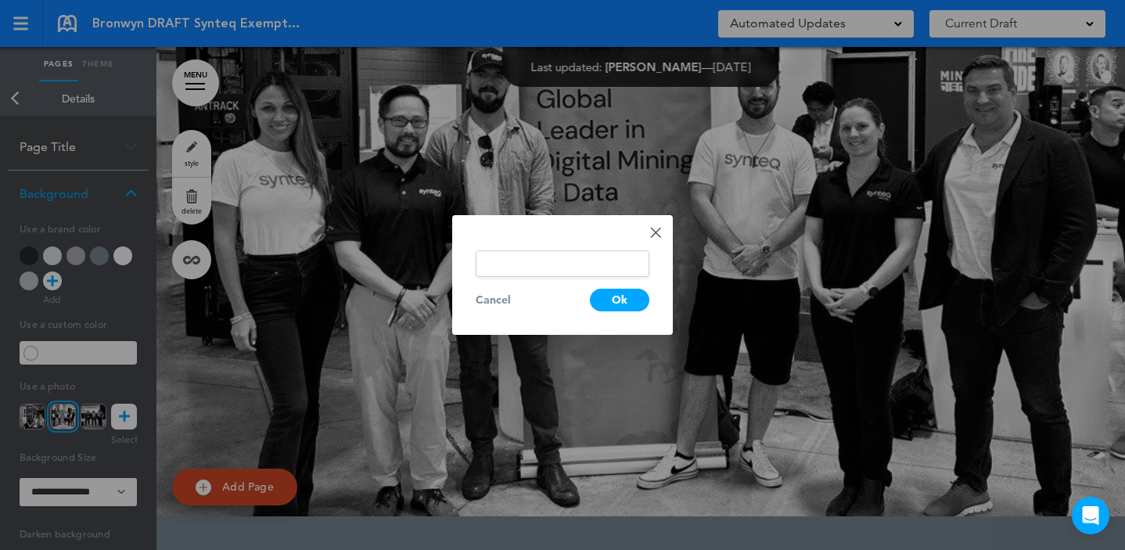
click at [656, 228] on link "Done" at bounding box center [655, 232] width 11 height 11
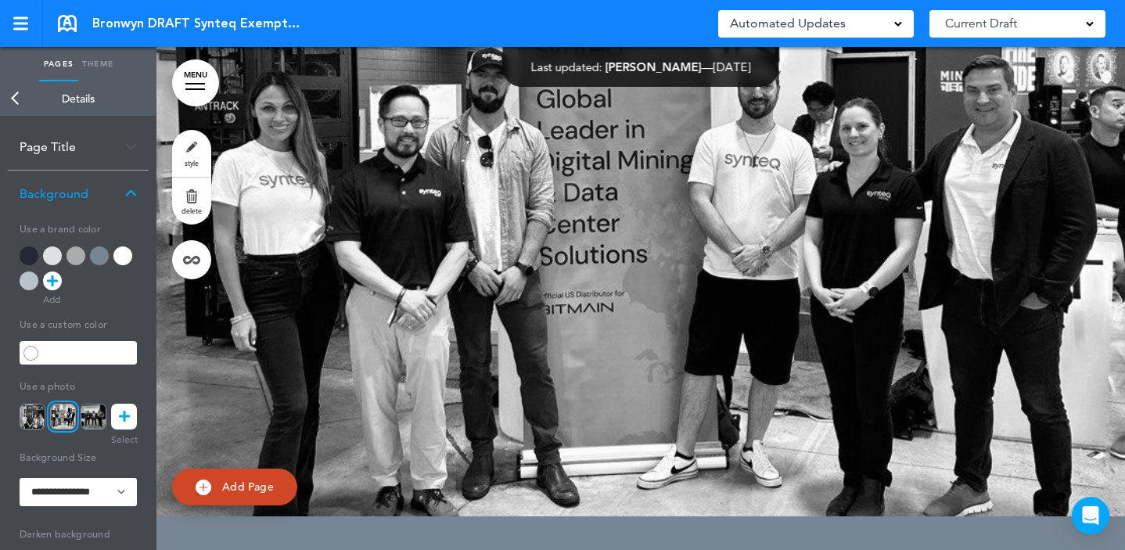
click at [30, 420] on img at bounding box center [33, 417] width 26 height 26
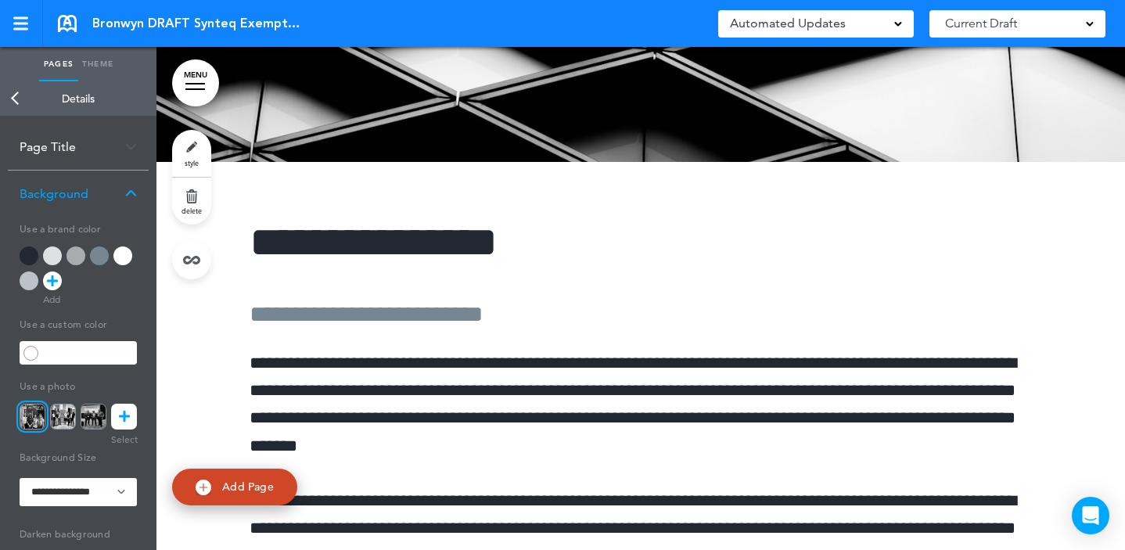
scroll to position [33942, 0]
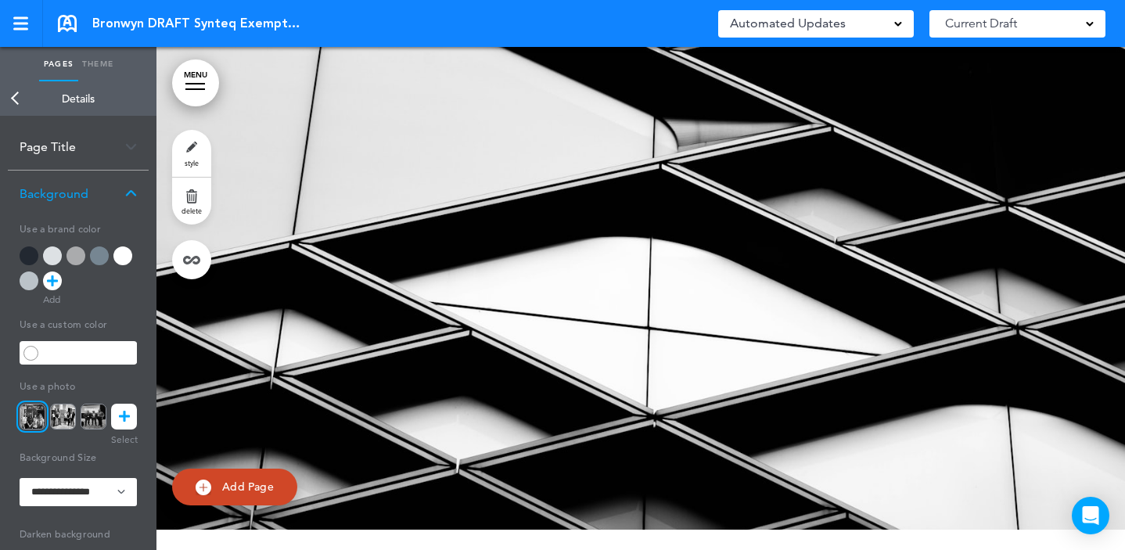
click at [490, 320] on div at bounding box center [640, 247] width 968 height 563
click at [16, 104] on link "Back" at bounding box center [15, 98] width 31 height 34
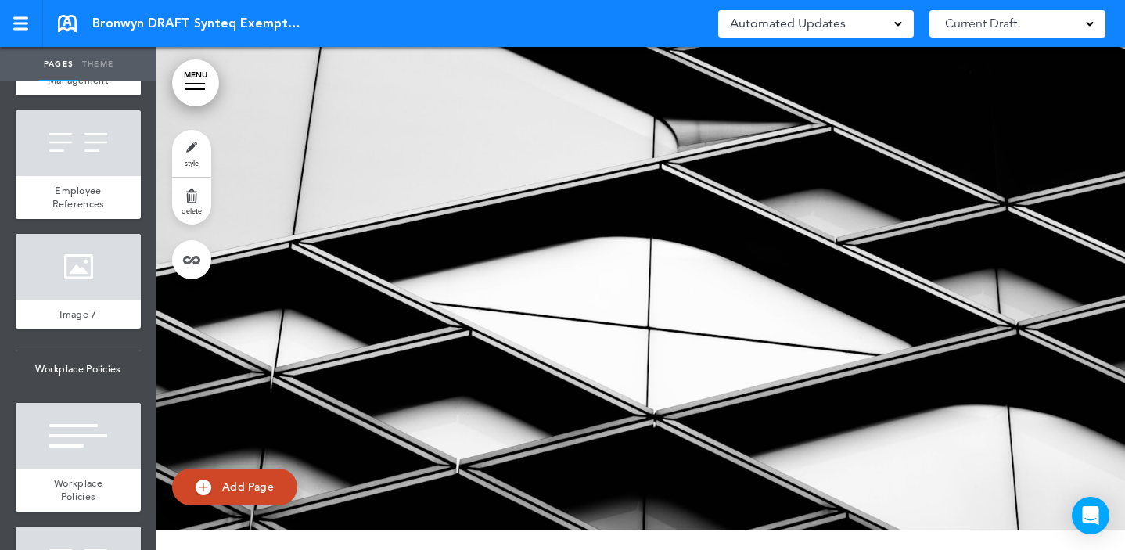
scroll to position [4559, 0]
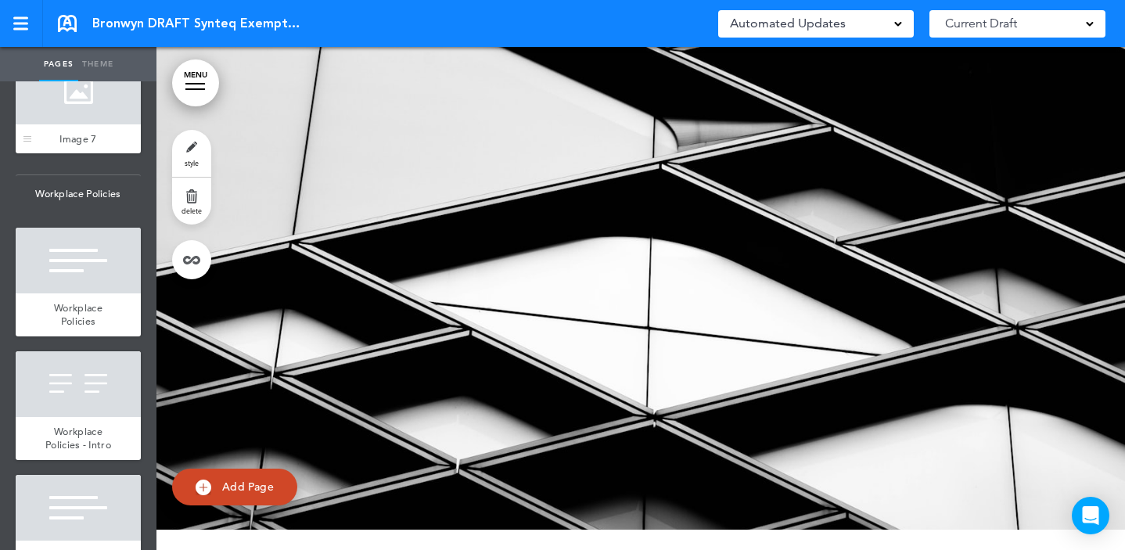
click at [93, 124] on div at bounding box center [78, 92] width 125 height 66
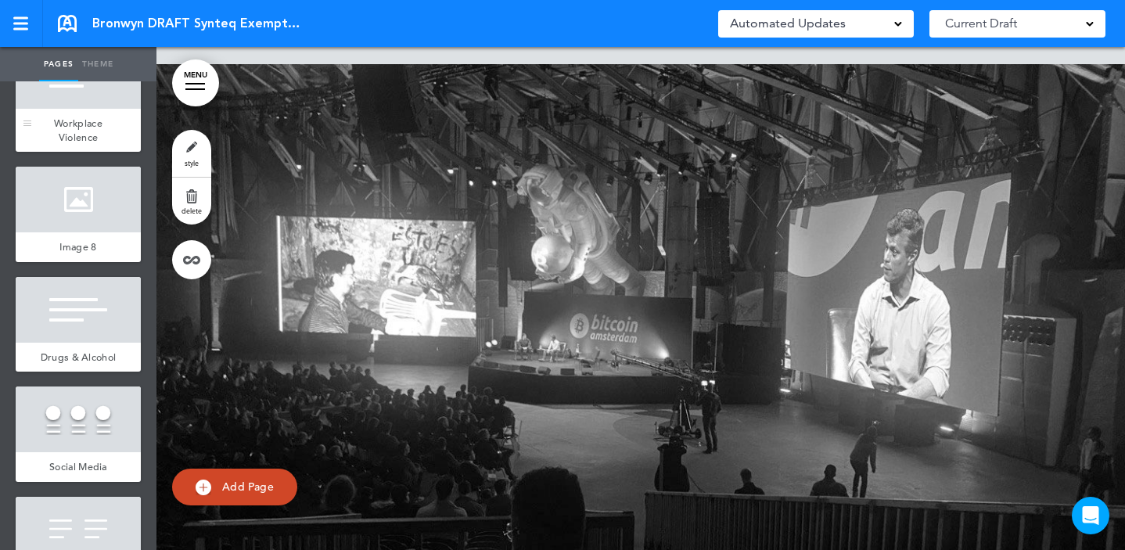
scroll to position [5220, 0]
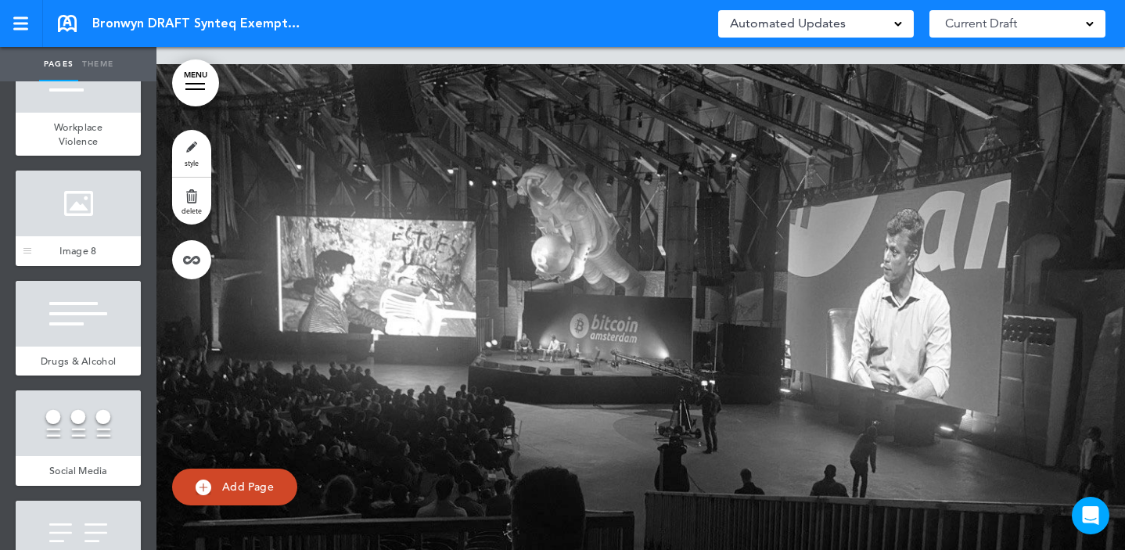
click at [73, 236] on div at bounding box center [78, 203] width 125 height 66
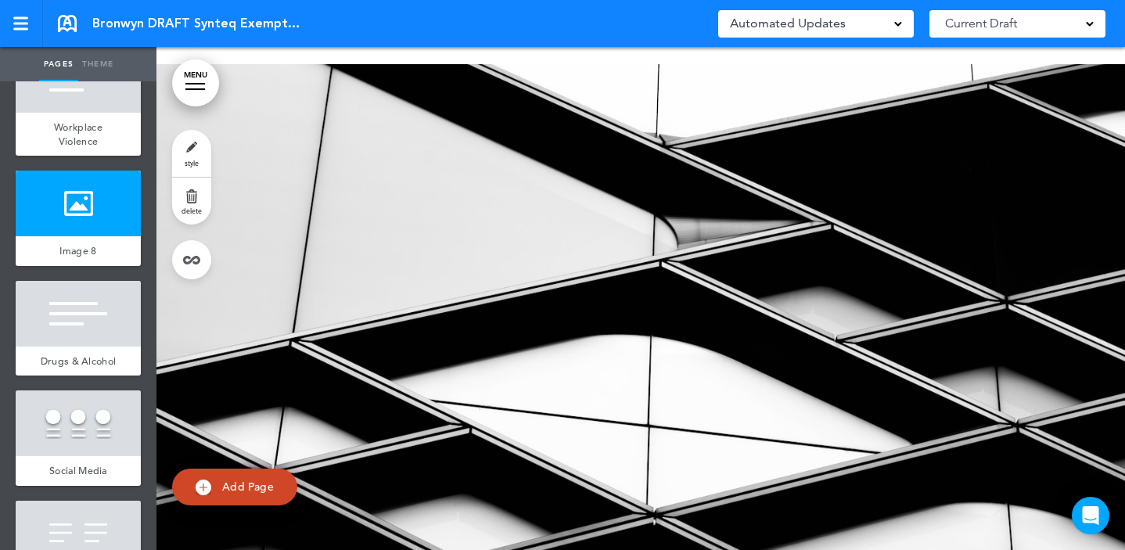
scroll to position [33845, 0]
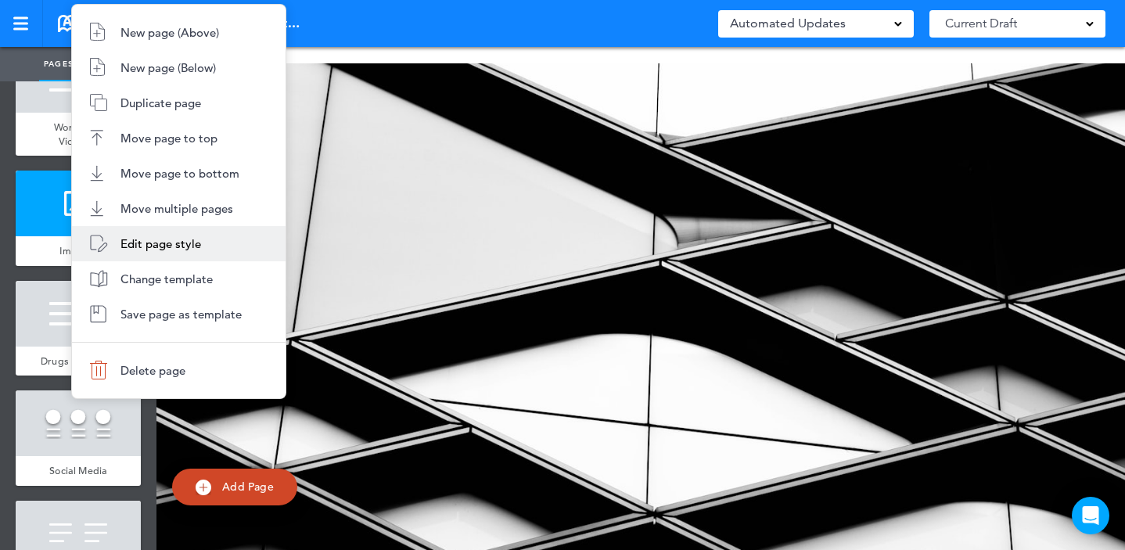
click at [148, 249] on span "Edit page style" at bounding box center [160, 243] width 81 height 15
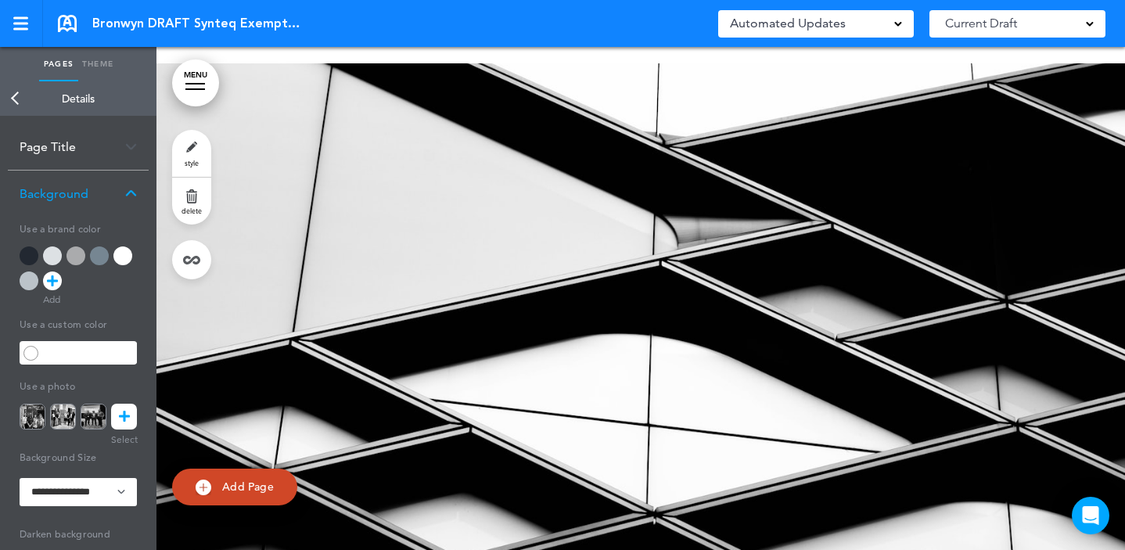
click at [117, 411] on link at bounding box center [124, 417] width 26 height 26
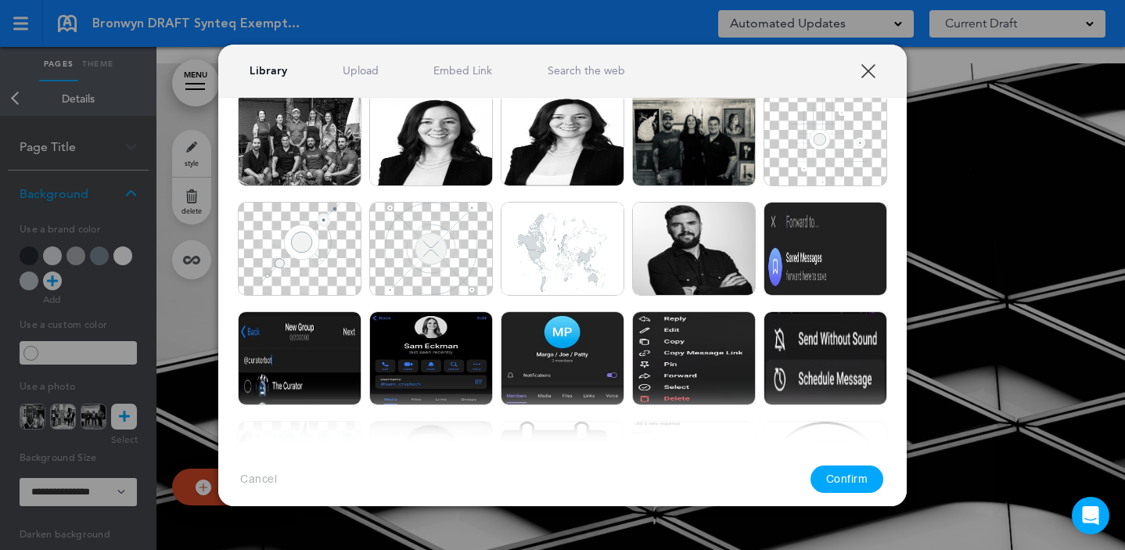
scroll to position [0, 0]
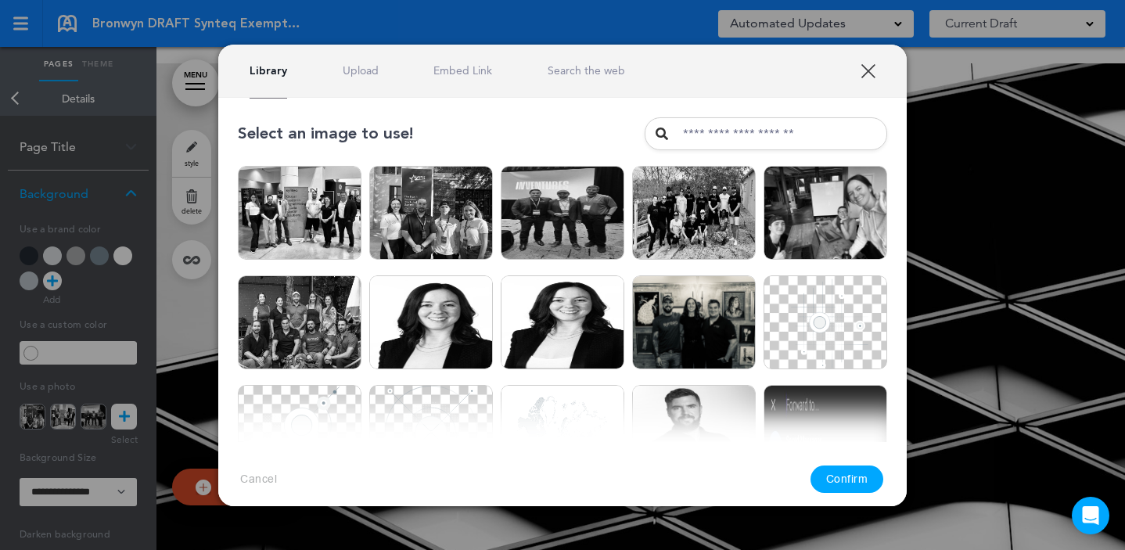
click at [368, 70] on link "Upload" at bounding box center [361, 70] width 36 height 15
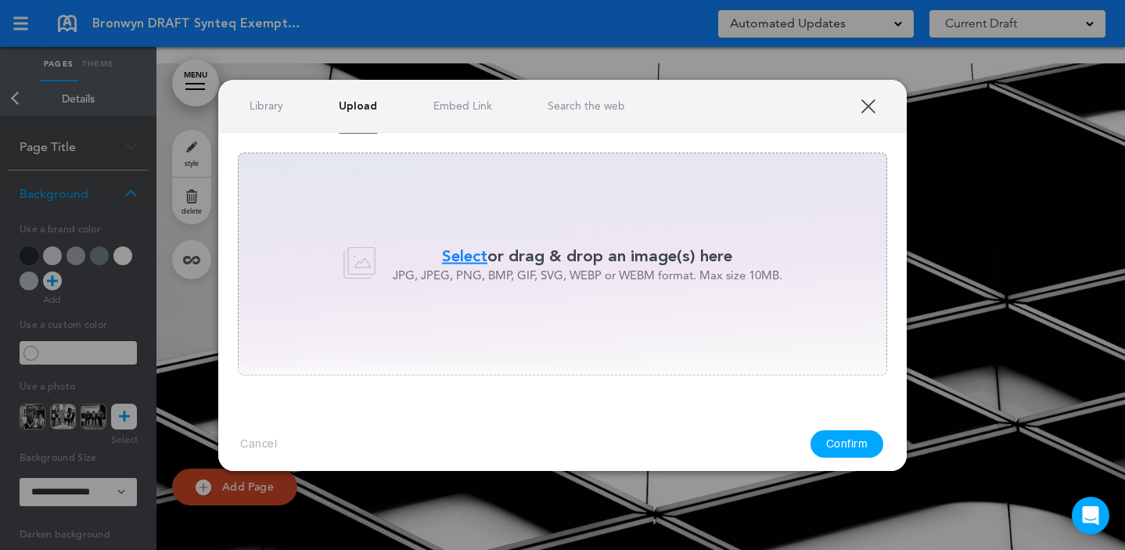
click at [454, 260] on span "Select" at bounding box center [464, 256] width 45 height 23
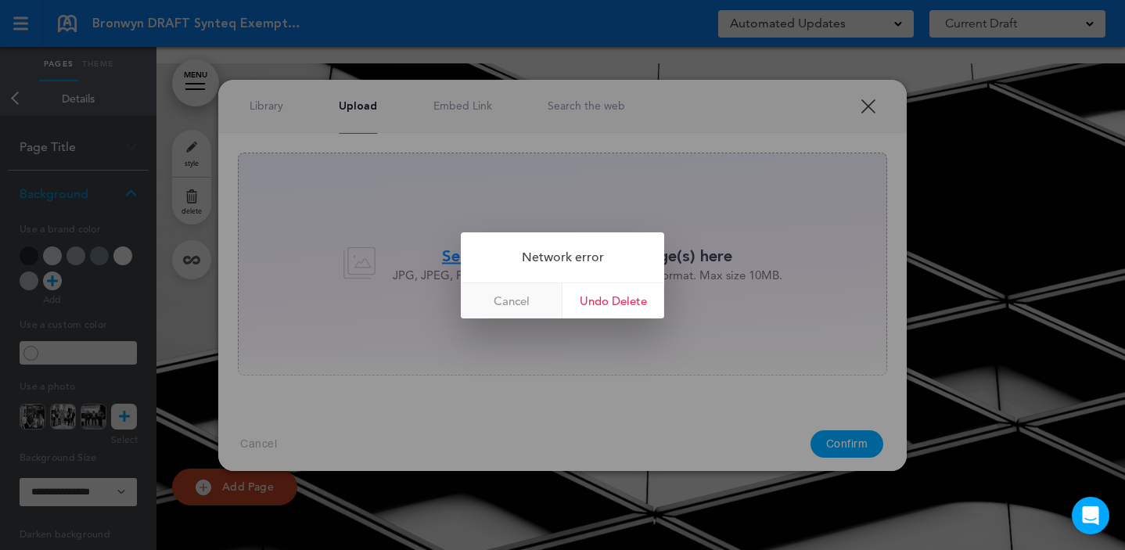
click at [512, 303] on link "Cancel" at bounding box center [512, 300] width 102 height 35
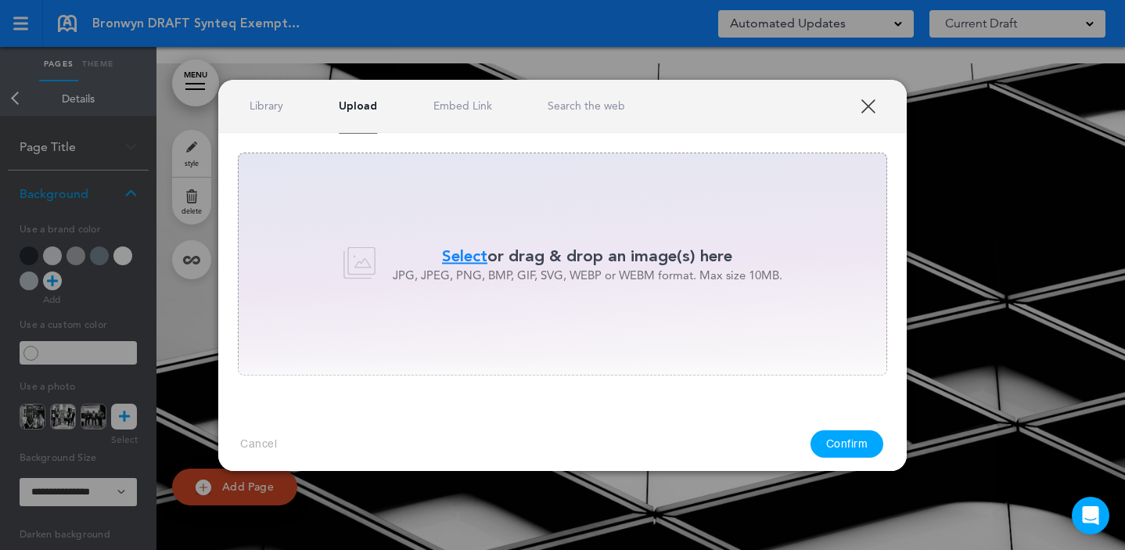
click at [462, 256] on span "Select" at bounding box center [464, 256] width 45 height 23
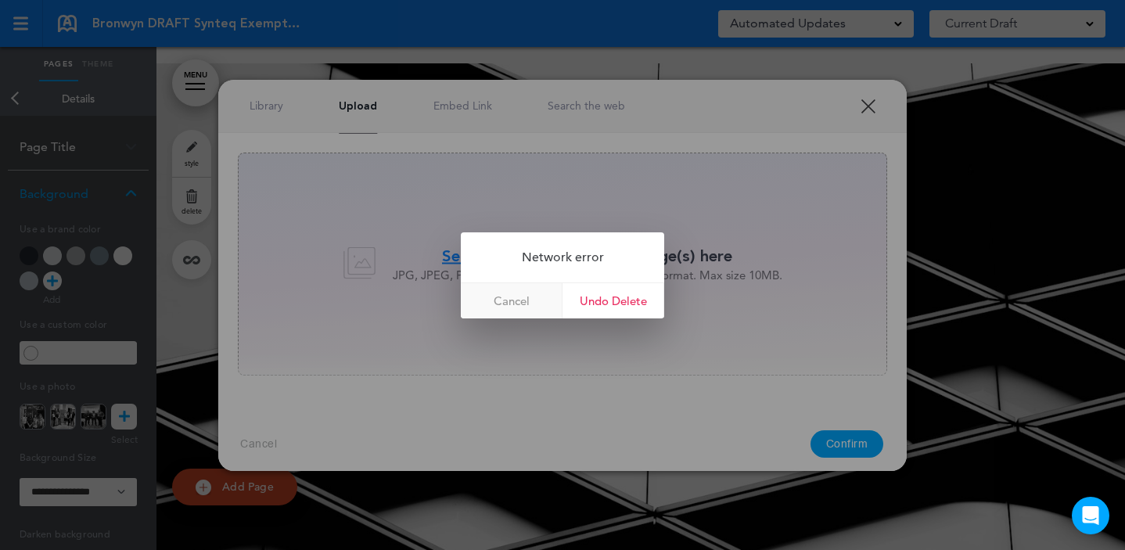
click at [520, 303] on link "Cancel" at bounding box center [512, 300] width 102 height 35
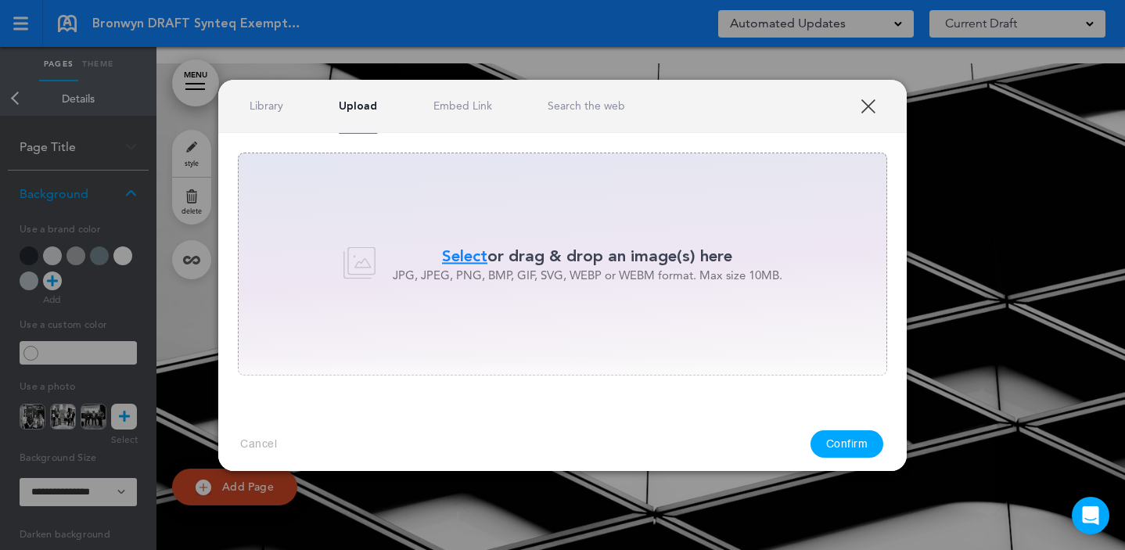
click at [870, 109] on link "XXX" at bounding box center [867, 106] width 15 height 15
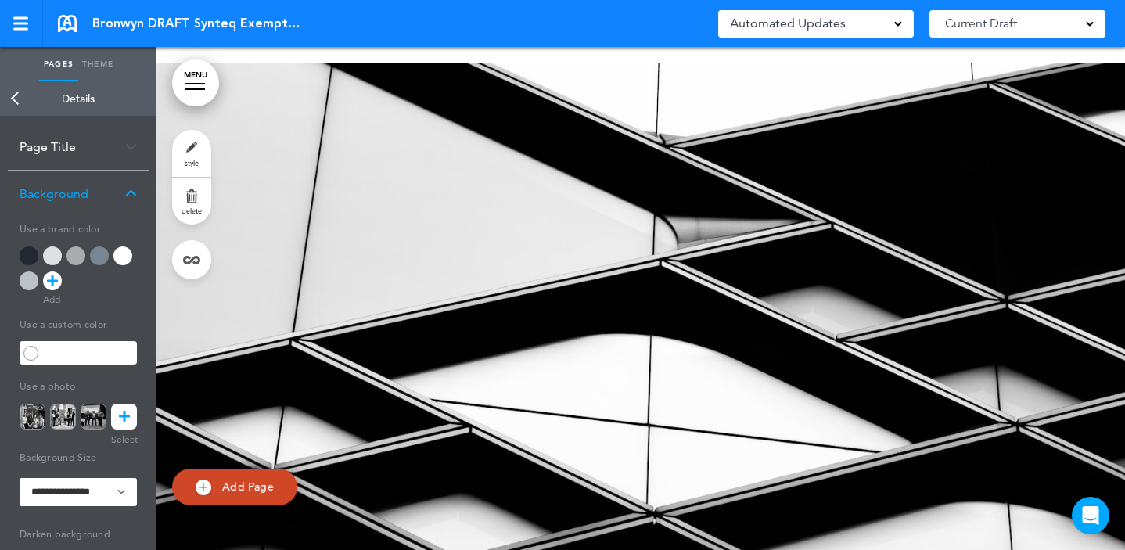
click at [127, 416] on icon at bounding box center [124, 417] width 11 height 26
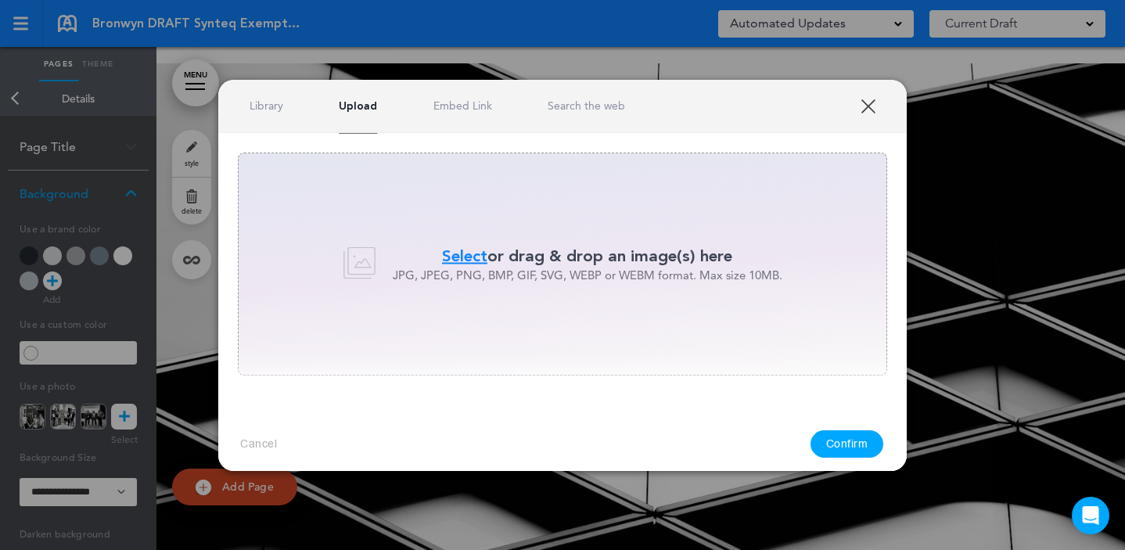
click at [468, 257] on span "Select" at bounding box center [464, 256] width 45 height 23
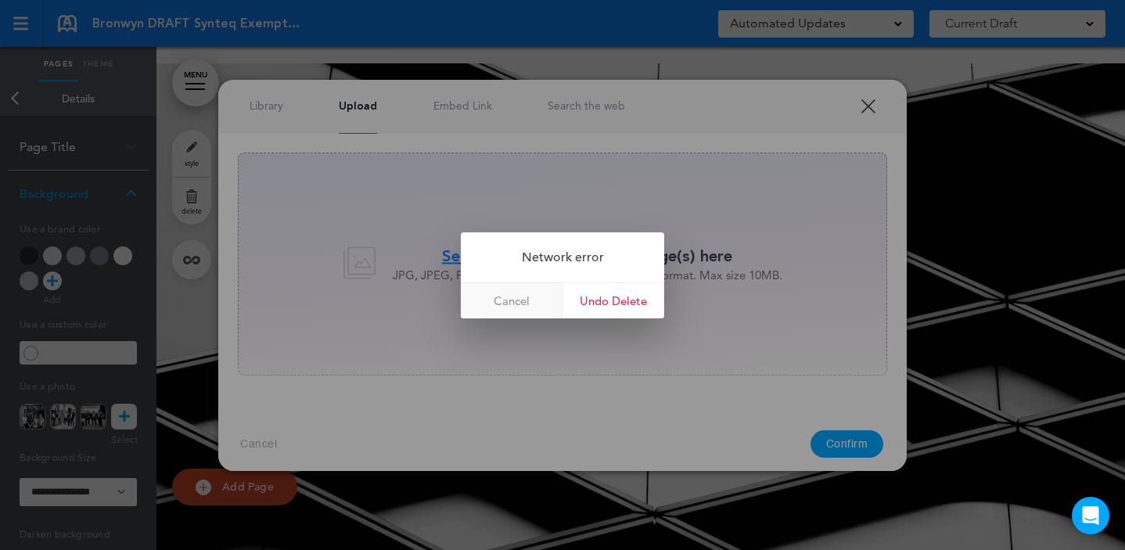
click at [495, 300] on link "Cancel" at bounding box center [512, 300] width 102 height 35
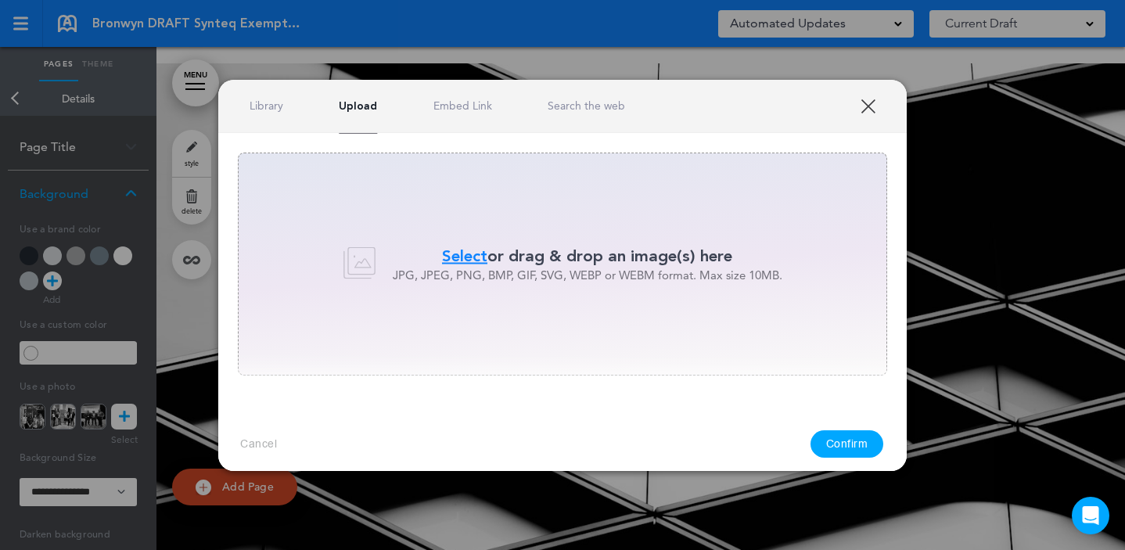
click at [875, 101] on link "XXX" at bounding box center [867, 106] width 15 height 15
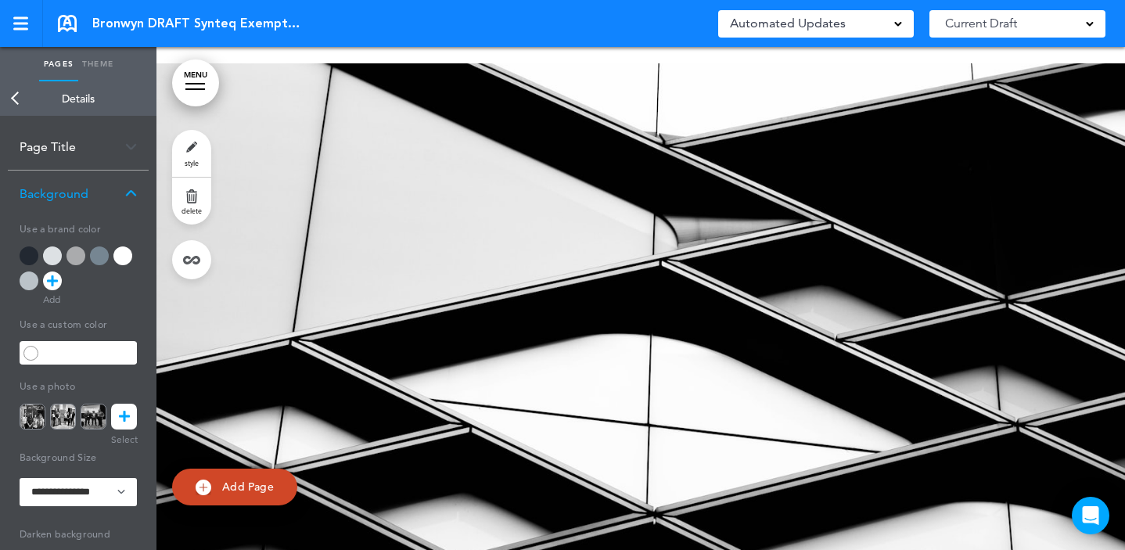
click at [24, 92] on link "Back" at bounding box center [15, 98] width 31 height 34
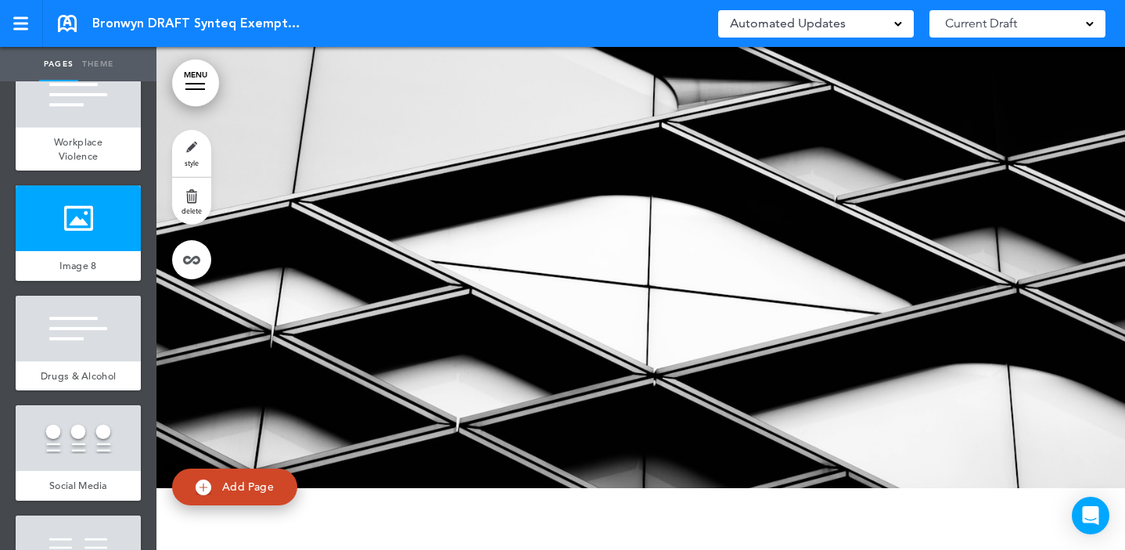
scroll to position [33987, 0]
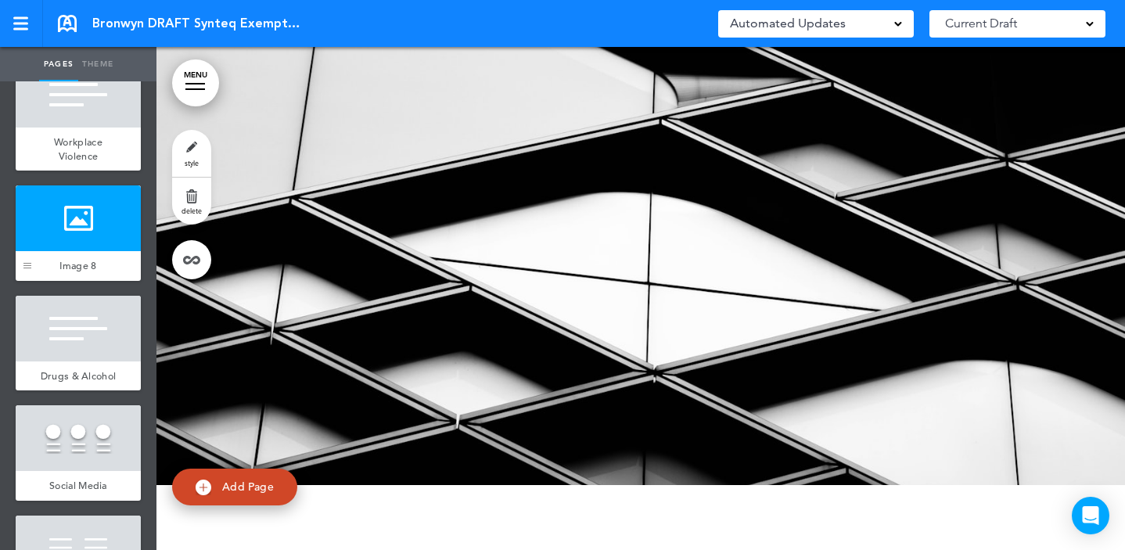
click at [25, 281] on div at bounding box center [27, 232] width 23 height 95
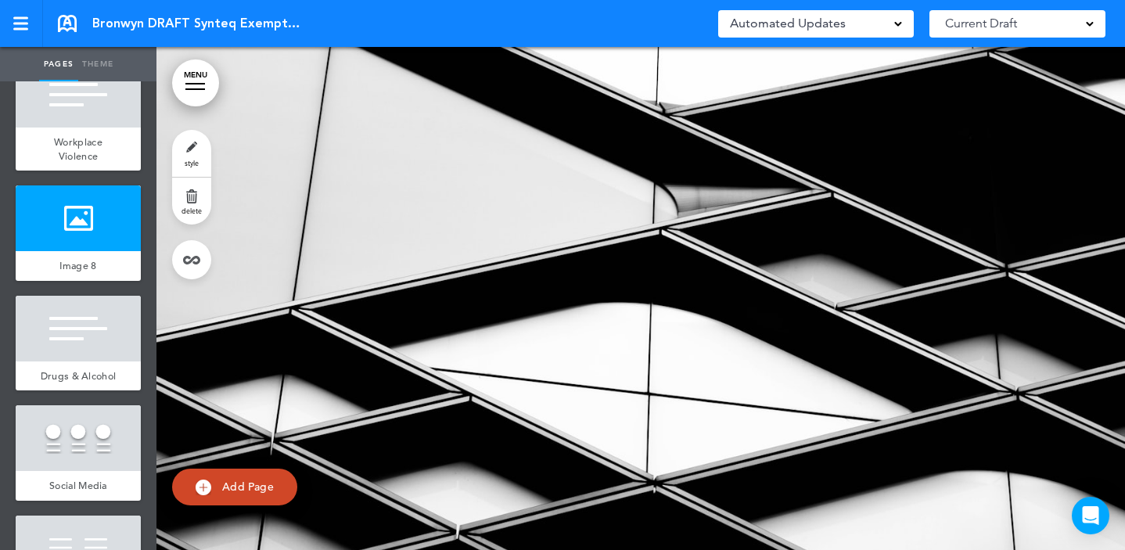
scroll to position [33845, 0]
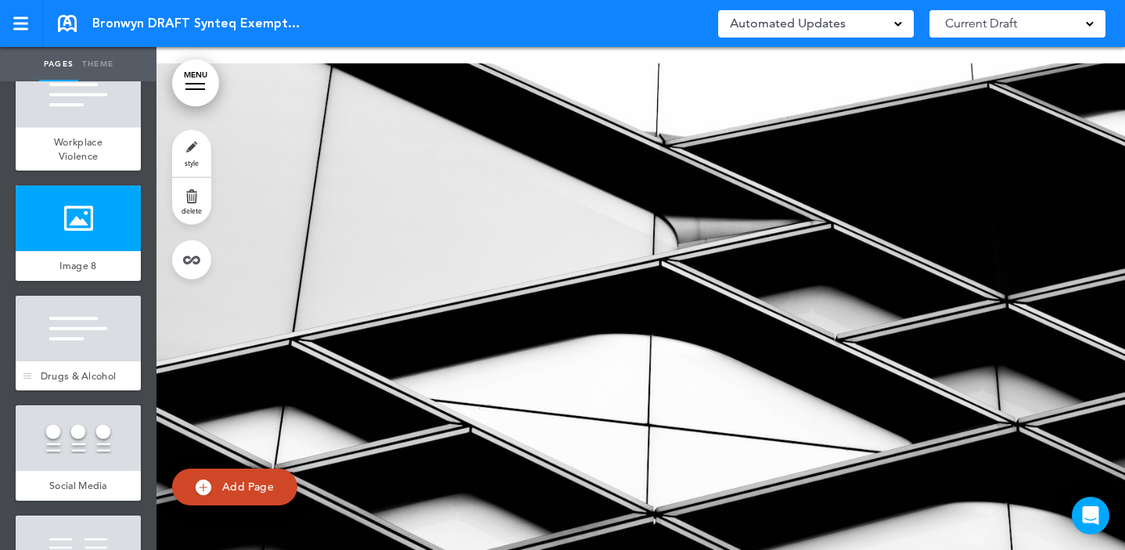
click at [90, 361] on div at bounding box center [78, 329] width 125 height 66
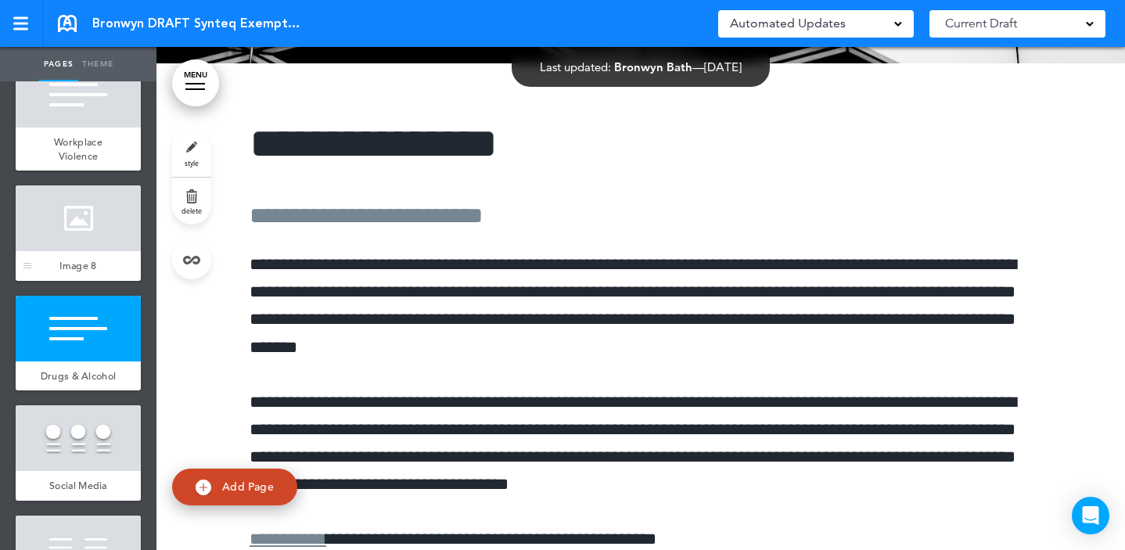
click at [70, 251] on div at bounding box center [78, 218] width 125 height 66
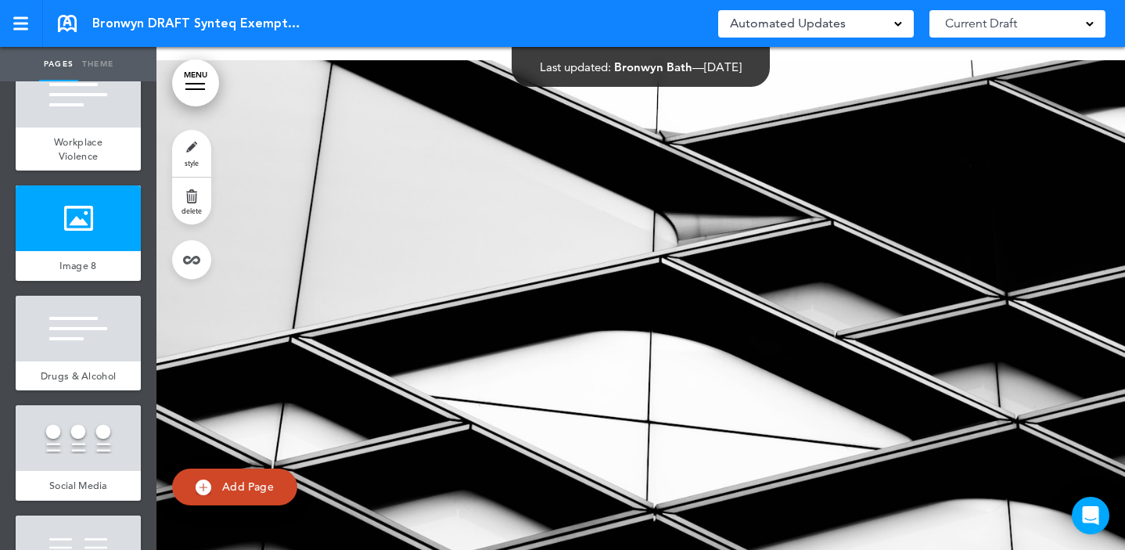
scroll to position [33845, 0]
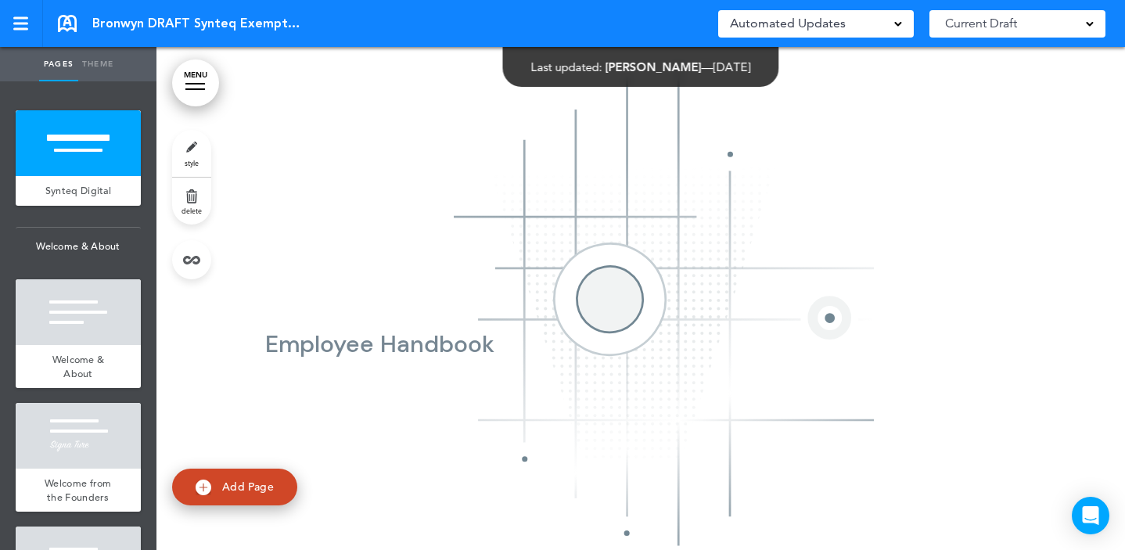
scroll to position [400, 0]
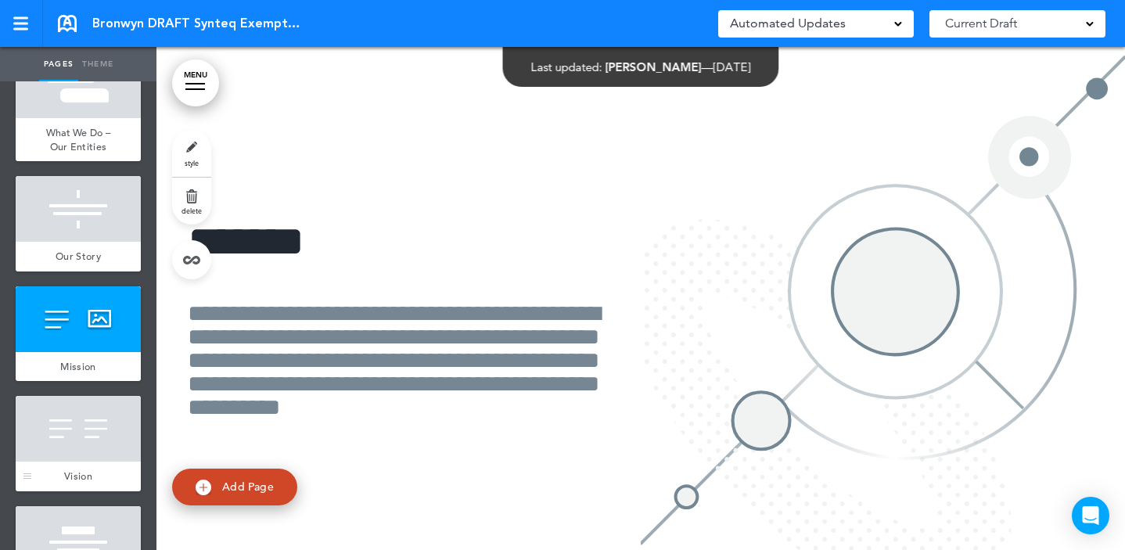
scroll to position [1281, 0]
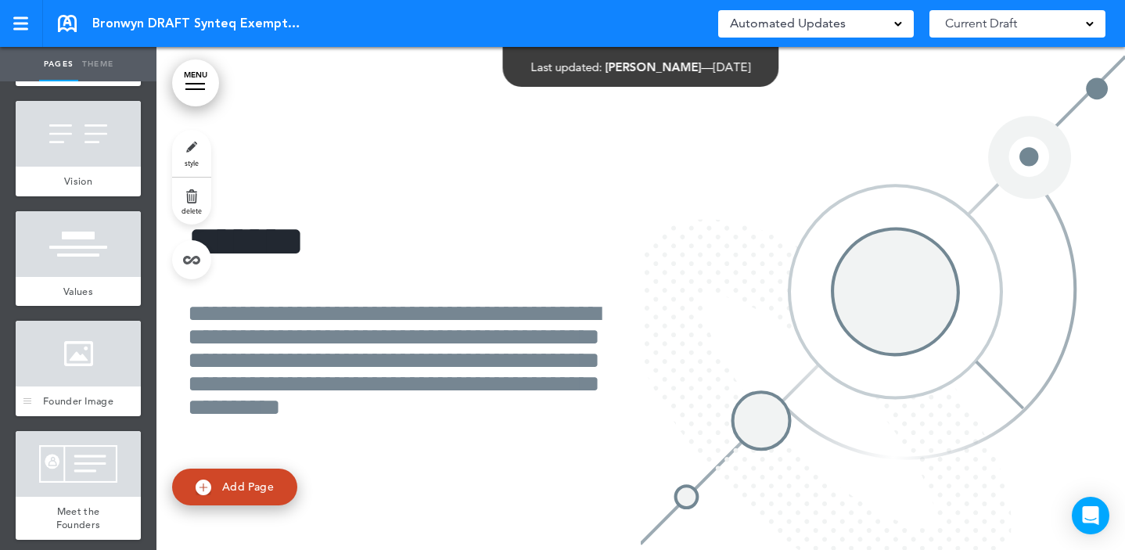
click at [99, 416] on div "Founder Image" at bounding box center [78, 401] width 125 height 30
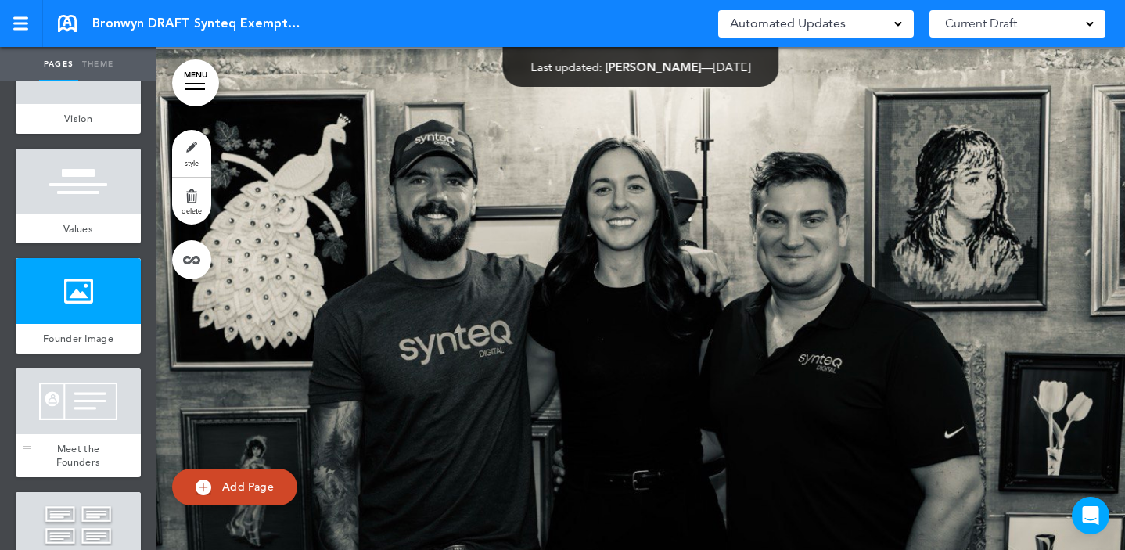
scroll to position [1372, 0]
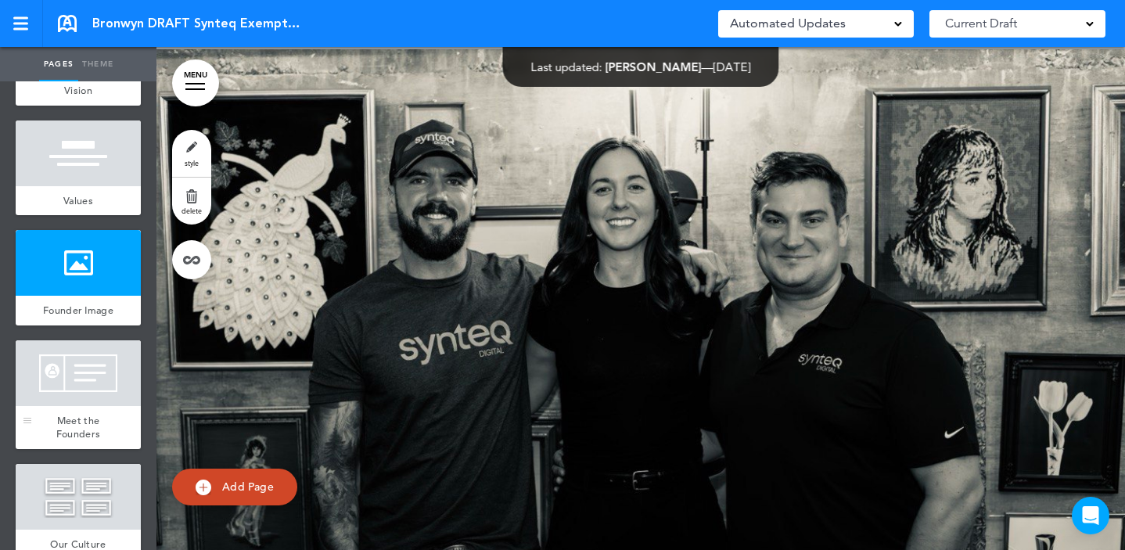
click at [67, 441] on span "Meet the Founders" at bounding box center [78, 427] width 44 height 27
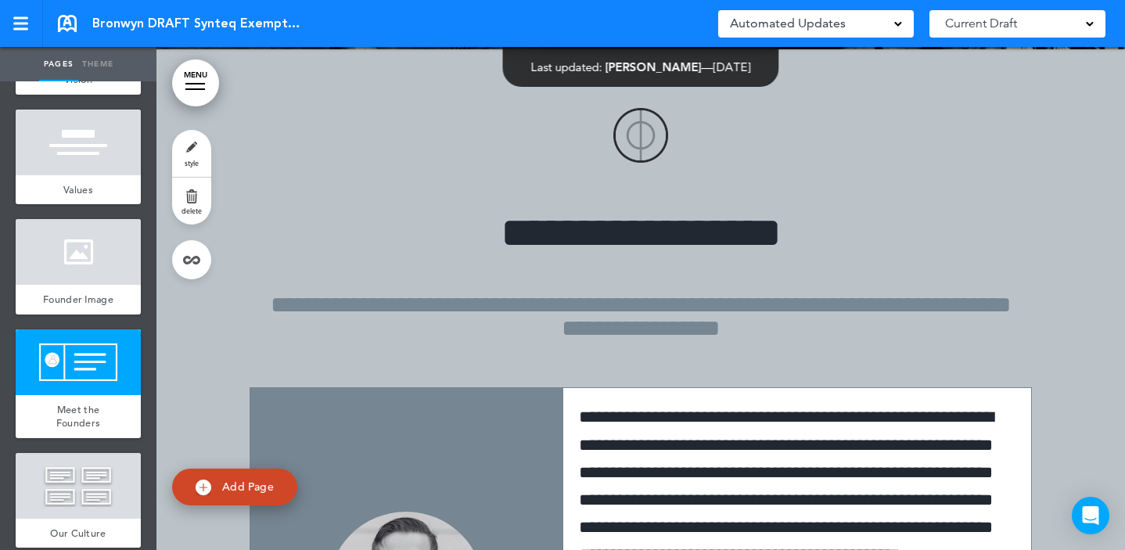
scroll to position [1402, 0]
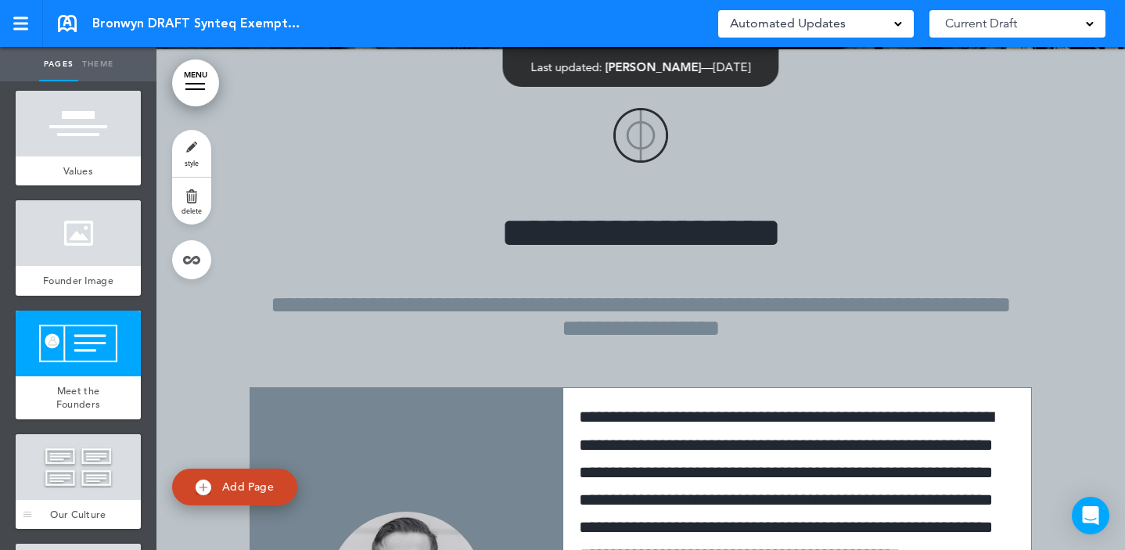
click at [48, 490] on div at bounding box center [78, 467] width 125 height 66
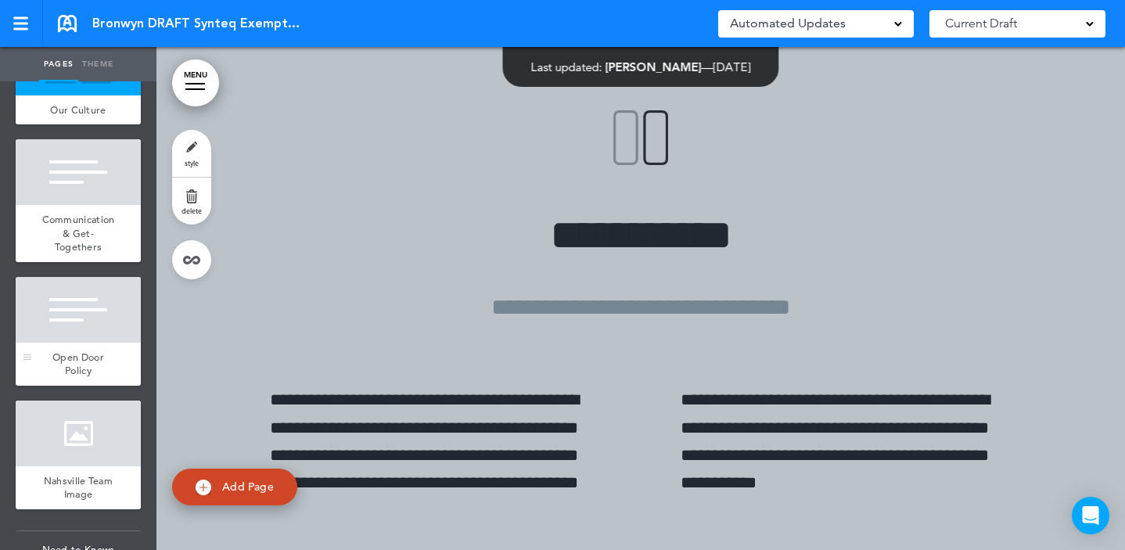
scroll to position [1954, 0]
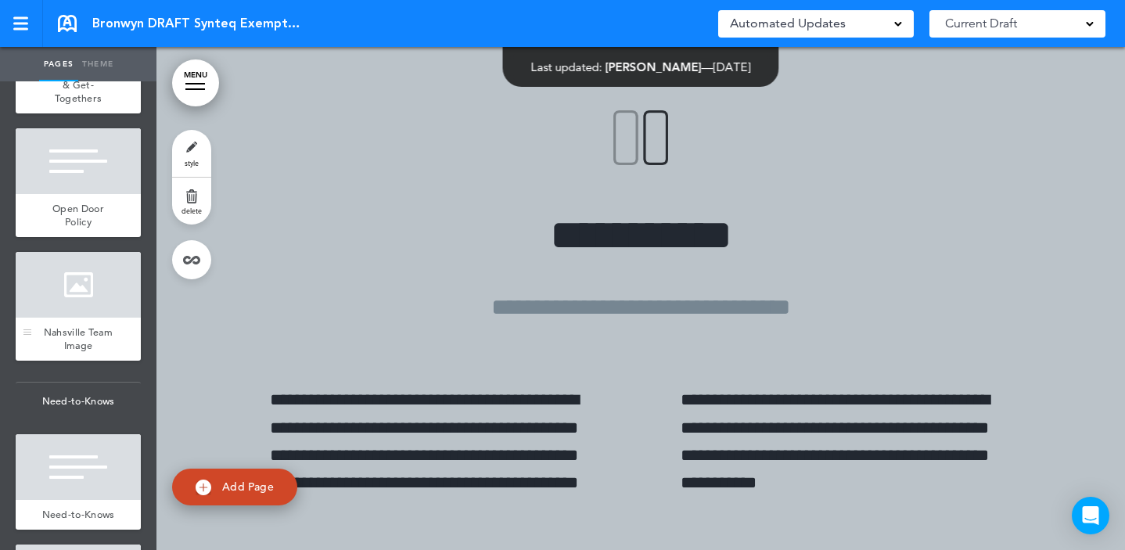
click at [84, 315] on div at bounding box center [78, 285] width 125 height 66
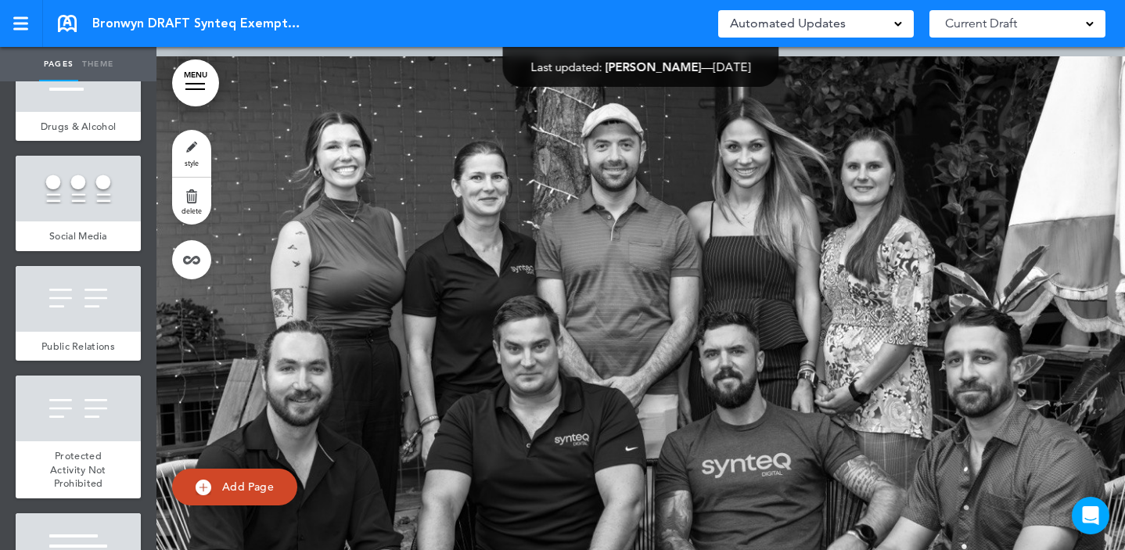
scroll to position [5475, 0]
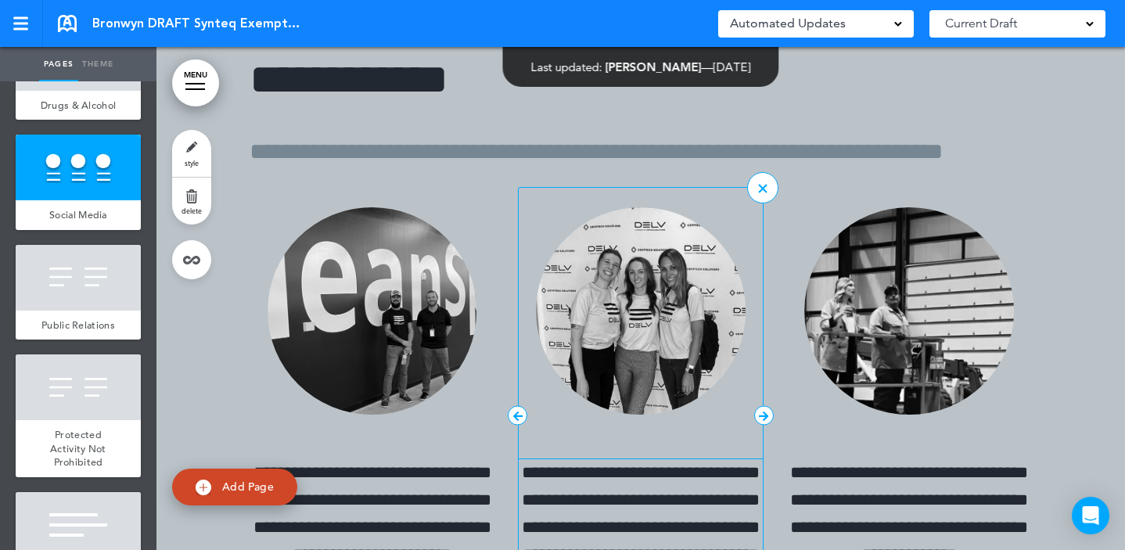
scroll to position [35234, 0]
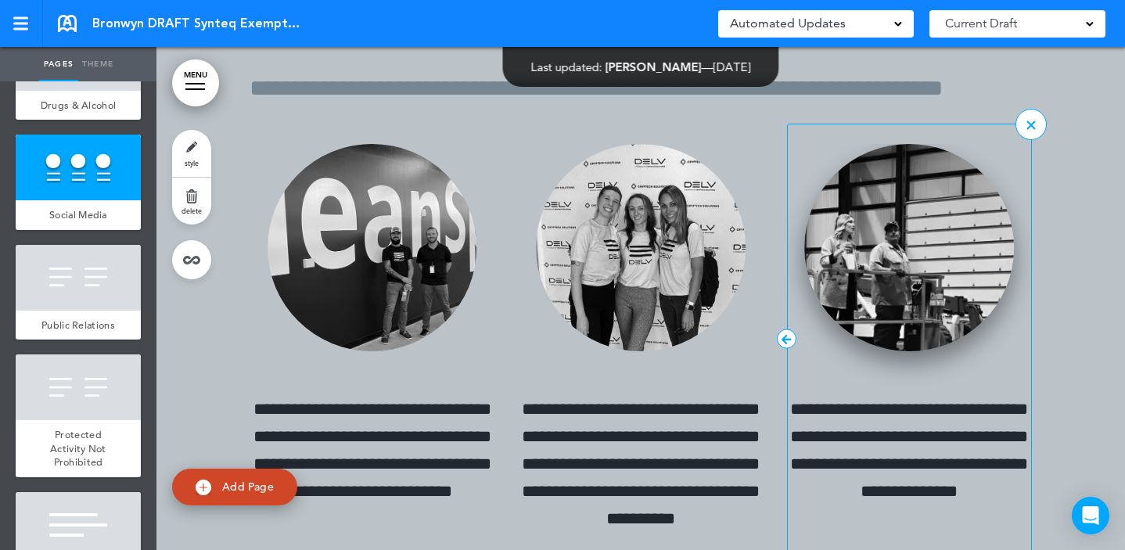
click at [874, 269] on img at bounding box center [909, 247] width 210 height 207
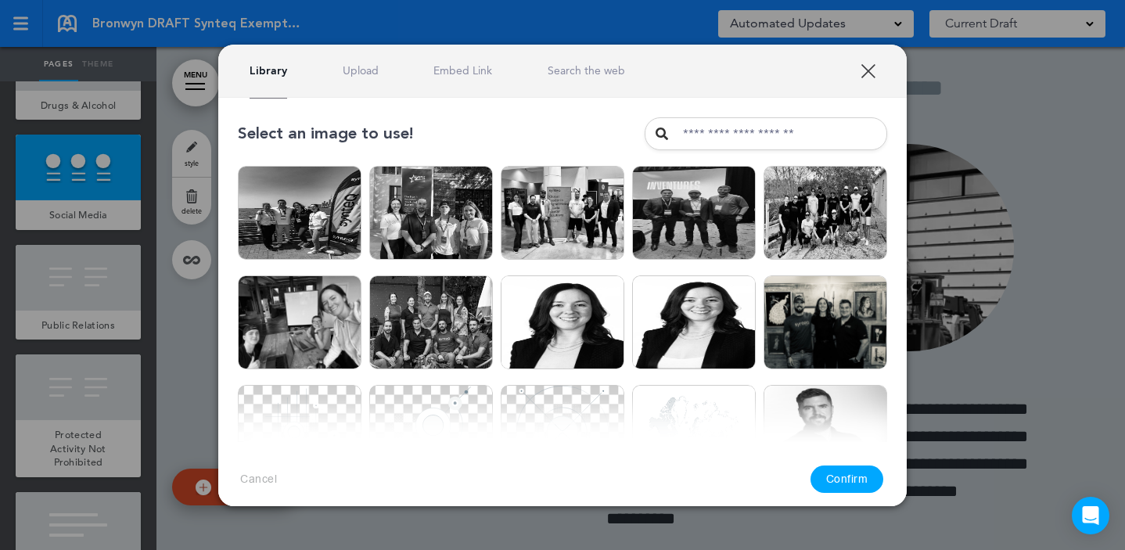
click at [359, 71] on link "Upload" at bounding box center [361, 70] width 36 height 15
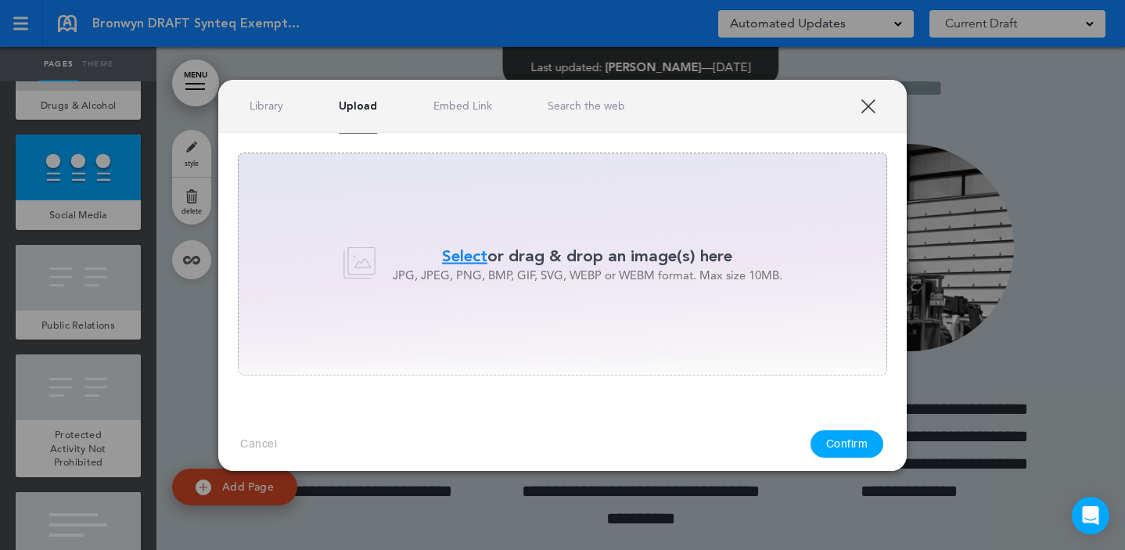
click at [279, 102] on link "Library" at bounding box center [266, 106] width 34 height 15
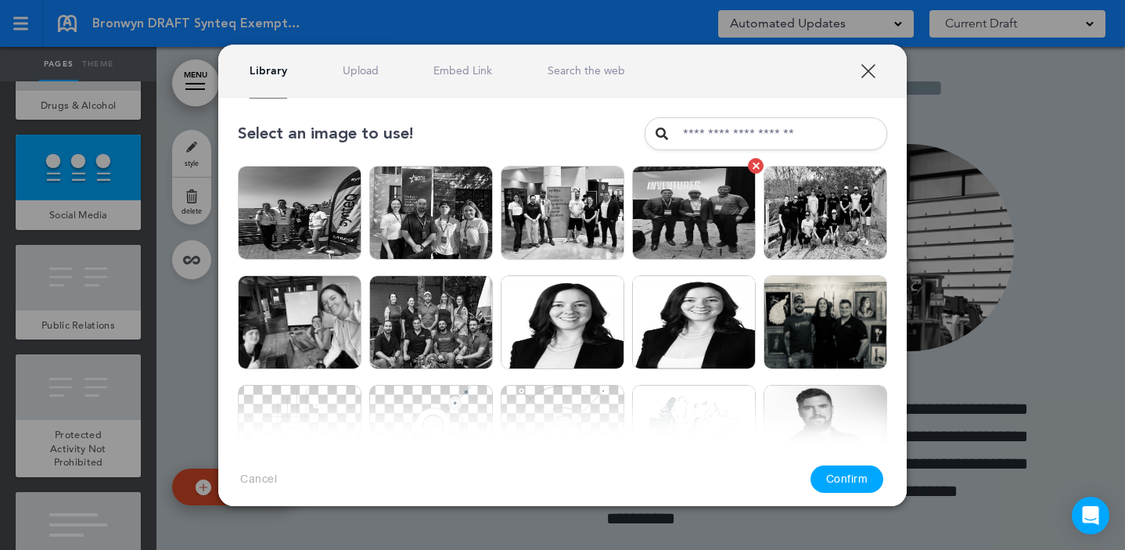
drag, startPoint x: 680, startPoint y: 219, endPoint x: 683, endPoint y: 237, distance: 18.3
click at [680, 219] on img at bounding box center [694, 213] width 124 height 94
click at [846, 473] on button "Confirm" at bounding box center [847, 478] width 74 height 27
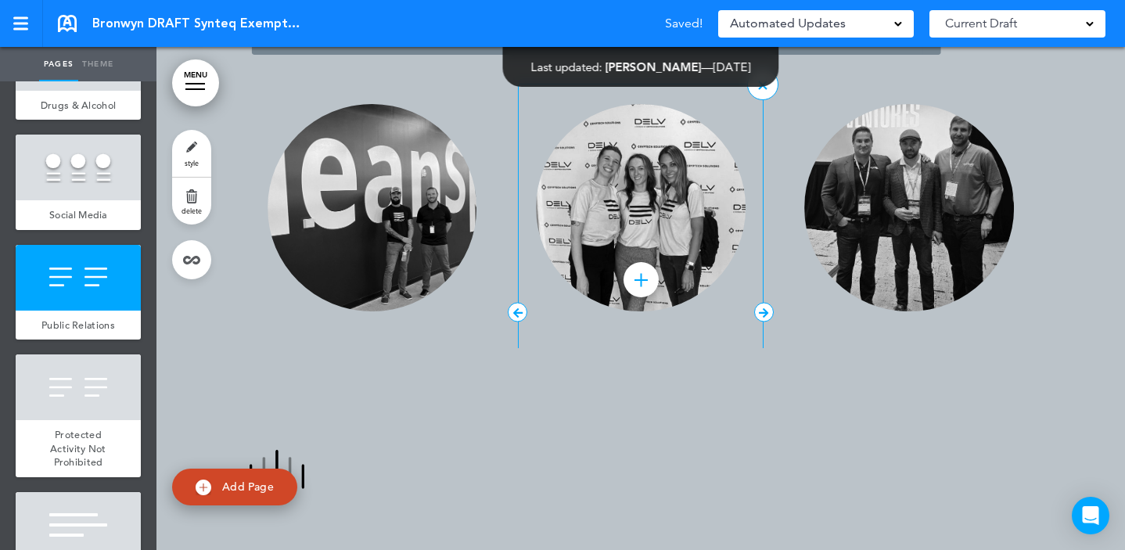
scroll to position [35274, 0]
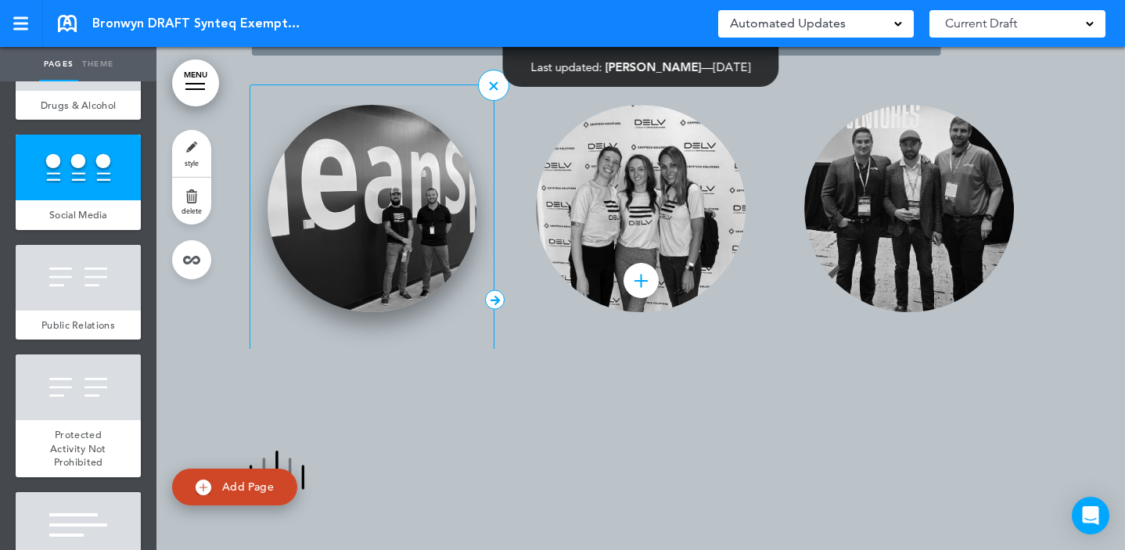
click at [382, 178] on img at bounding box center [372, 208] width 210 height 207
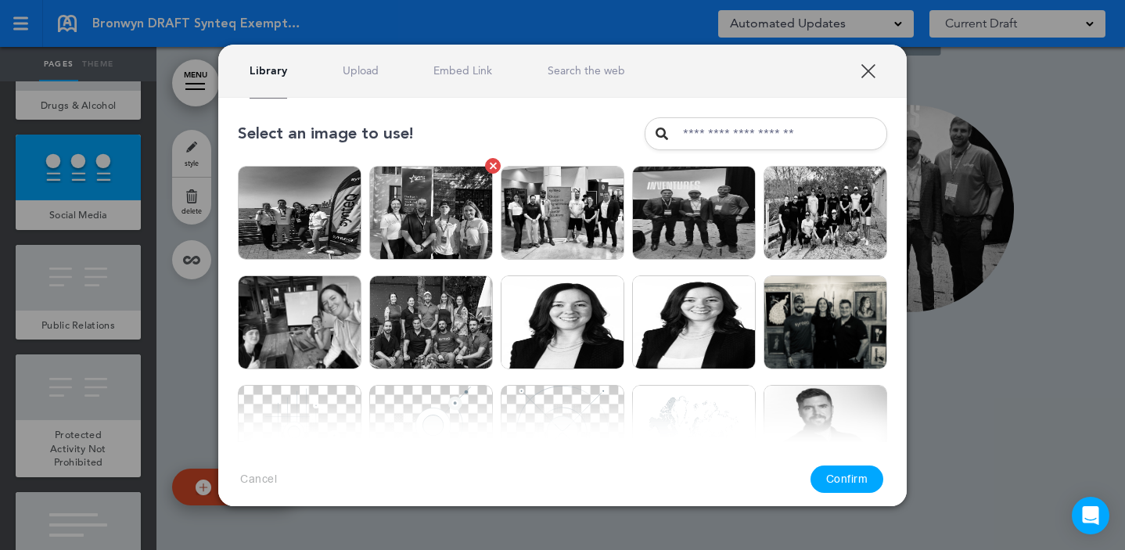
click at [439, 215] on img at bounding box center [431, 213] width 124 height 94
click at [871, 63] on link "XXX" at bounding box center [867, 70] width 15 height 15
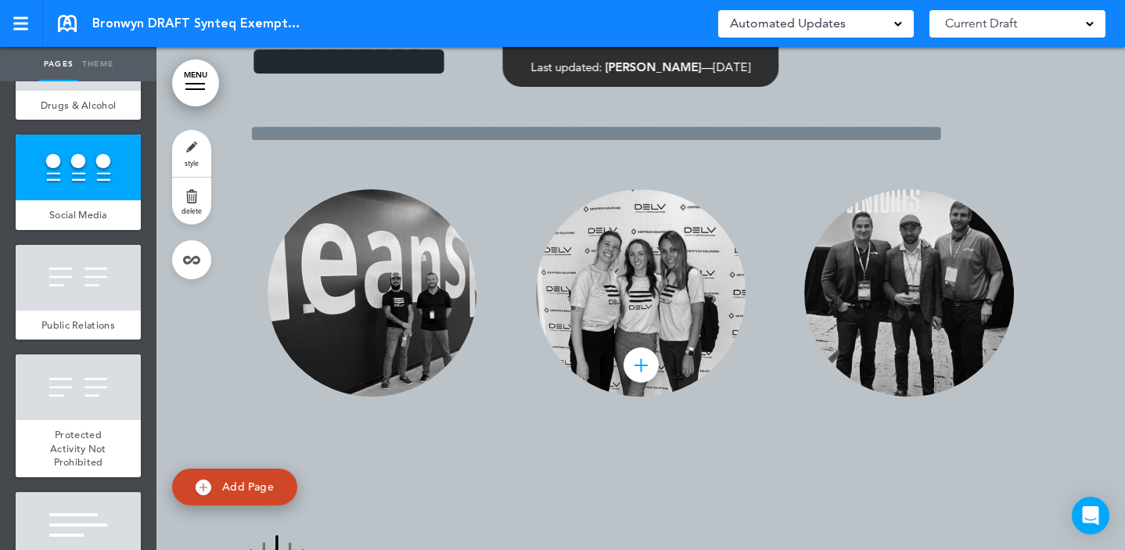
scroll to position [35202, 0]
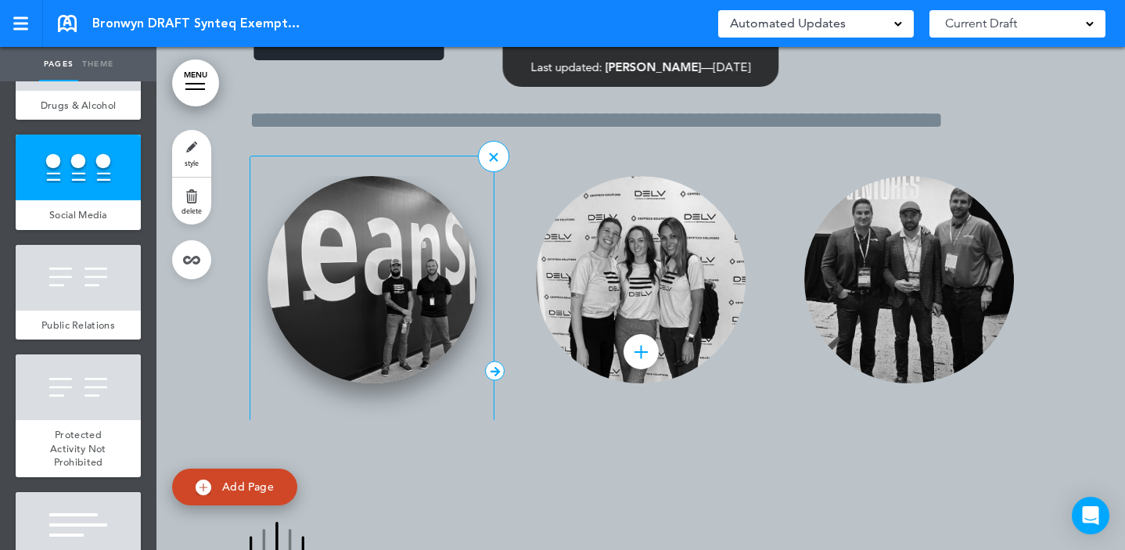
click at [334, 264] on img at bounding box center [372, 279] width 210 height 207
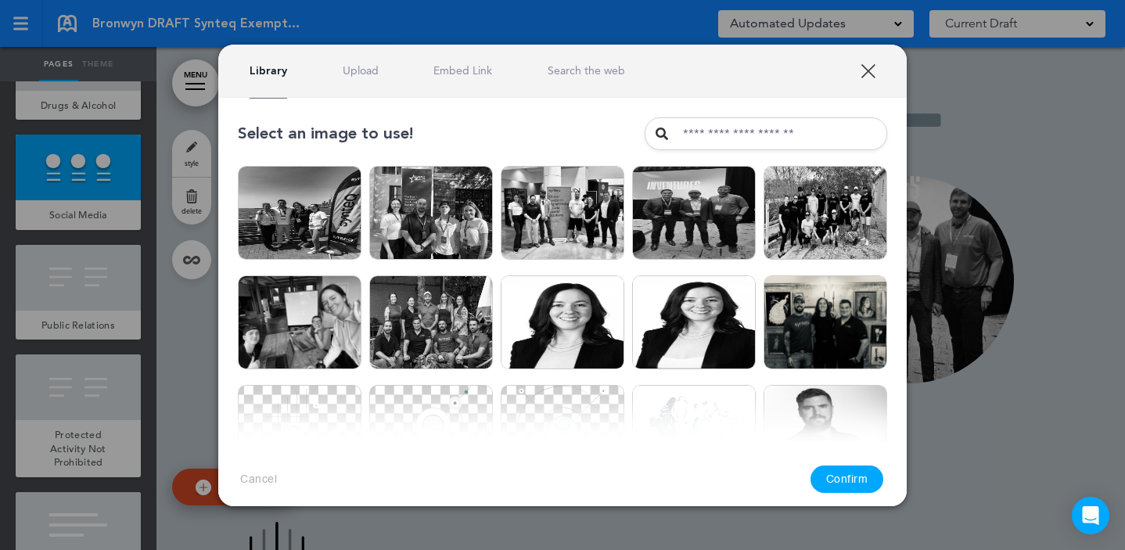
click at [368, 65] on link "Upload" at bounding box center [361, 70] width 36 height 15
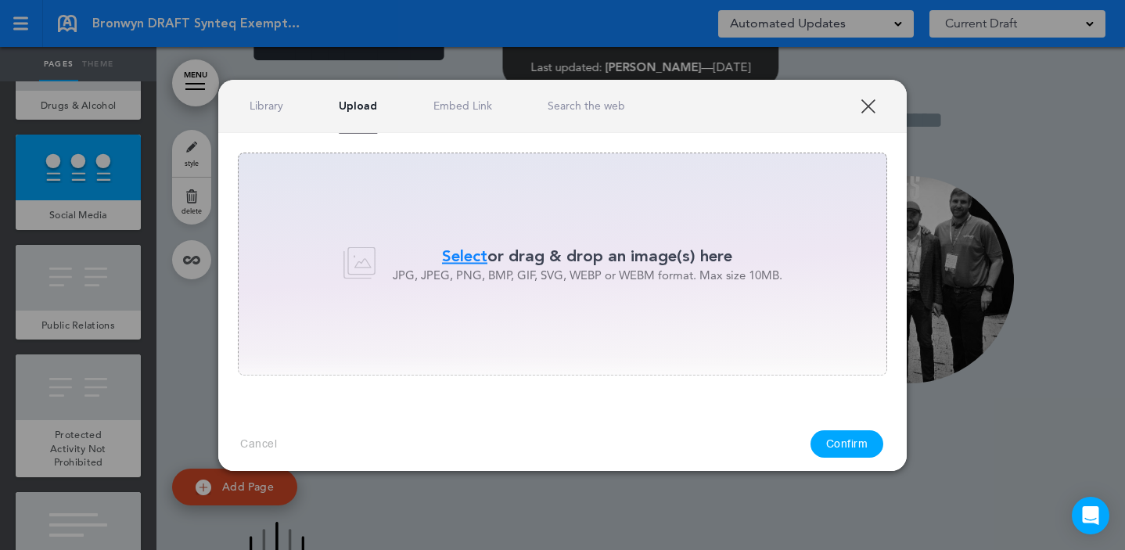
click at [454, 253] on span "Select" at bounding box center [464, 256] width 45 height 23
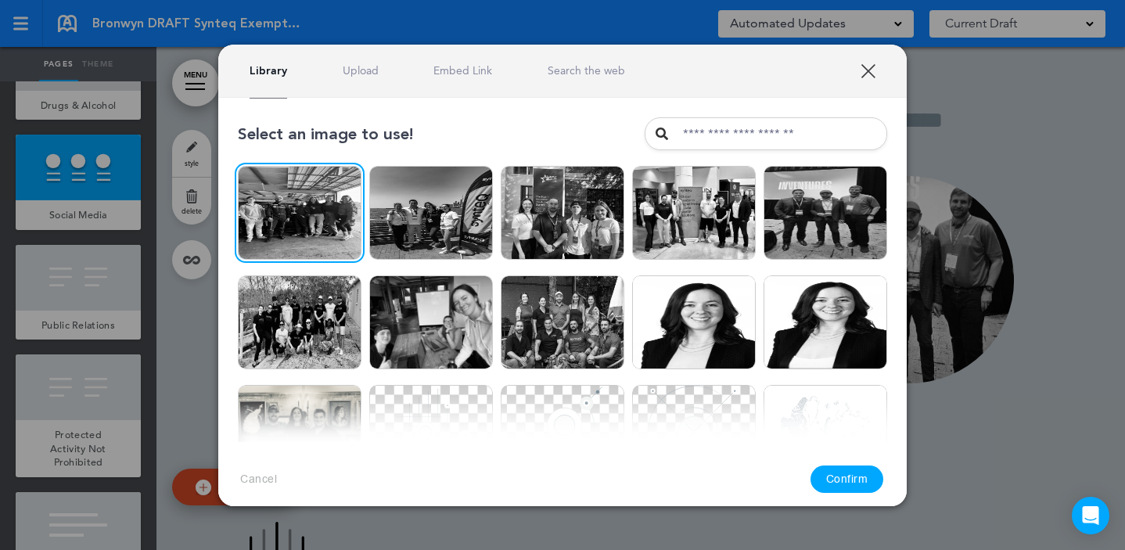
click at [838, 478] on button "Confirm" at bounding box center [847, 478] width 74 height 27
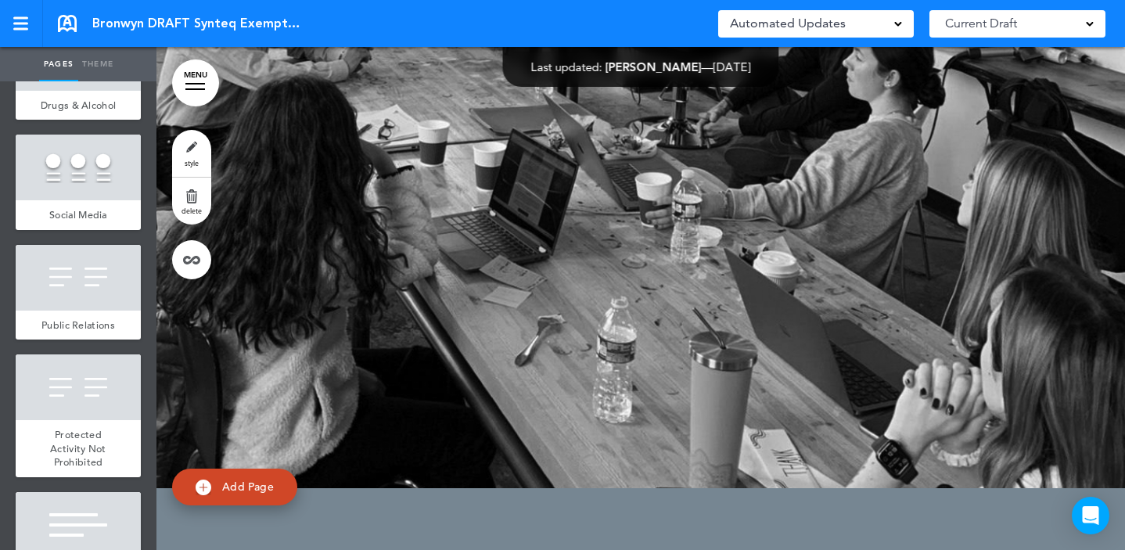
scroll to position [39765, 0]
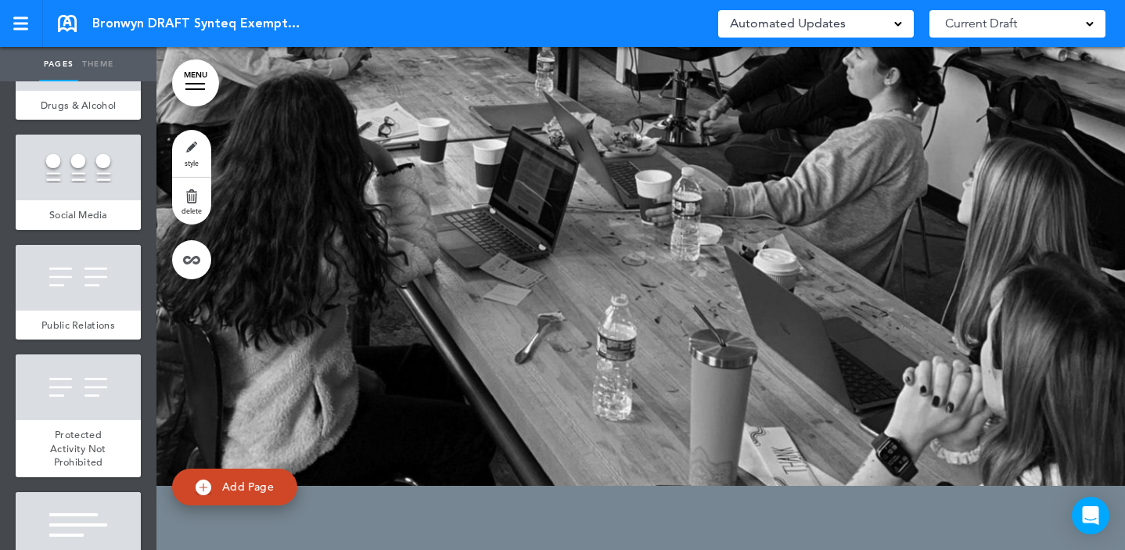
click at [719, 343] on div at bounding box center [640, 204] width 968 height 563
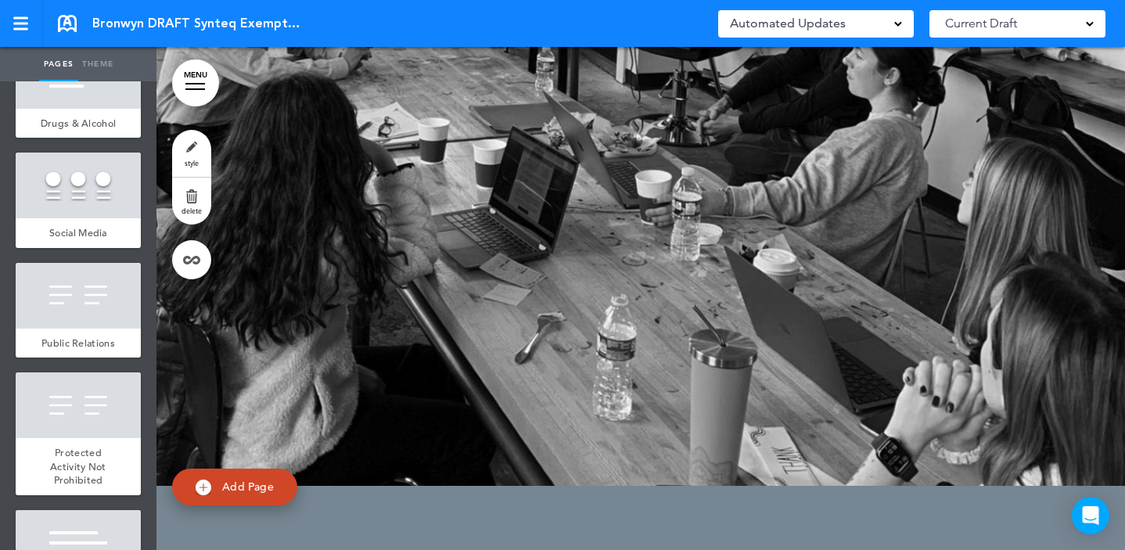
scroll to position [5396, 0]
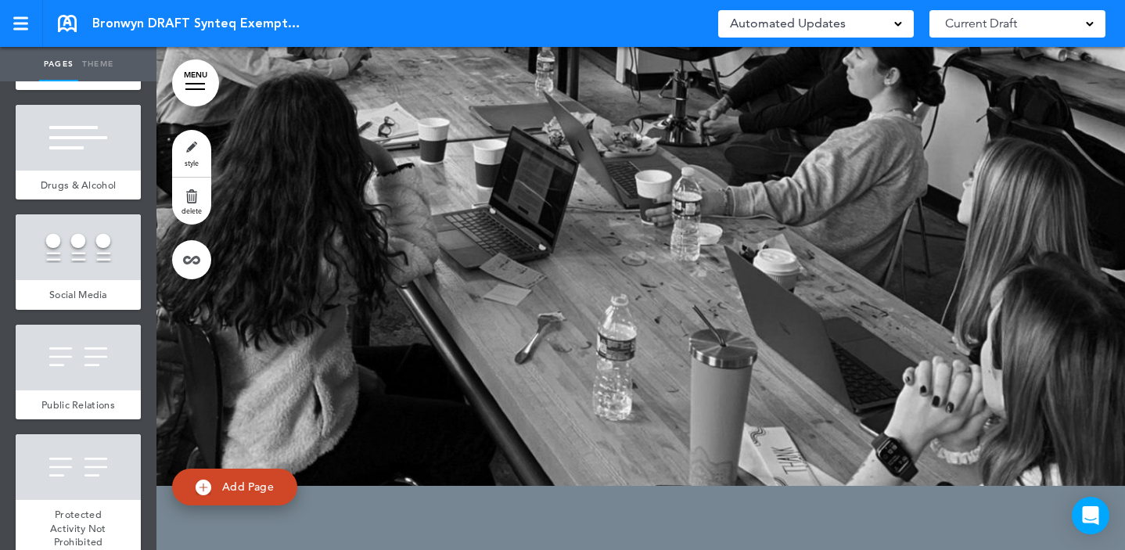
click at [68, 60] on div at bounding box center [78, 28] width 125 height 66
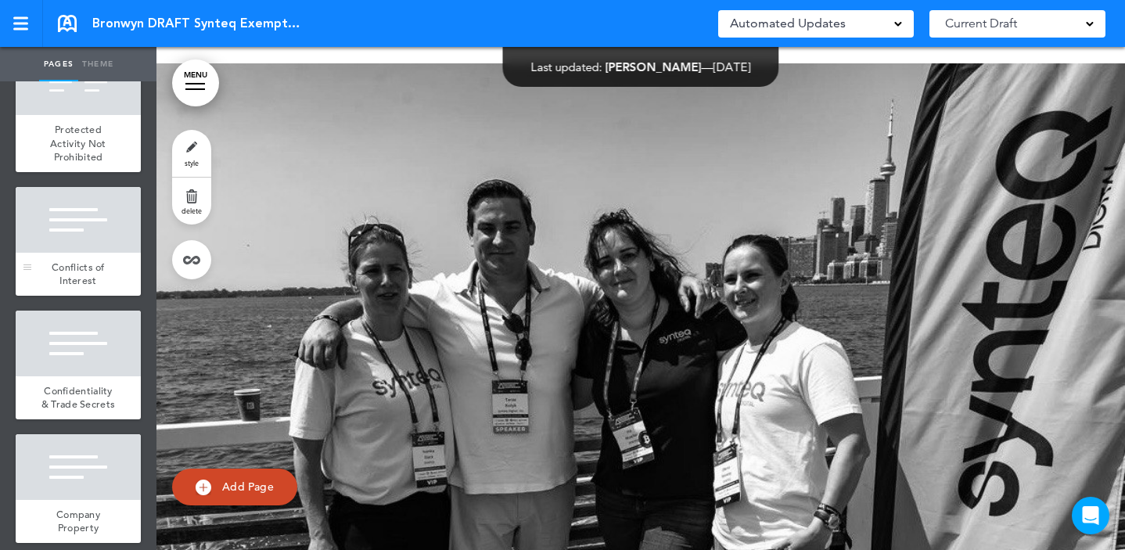
scroll to position [5804, 0]
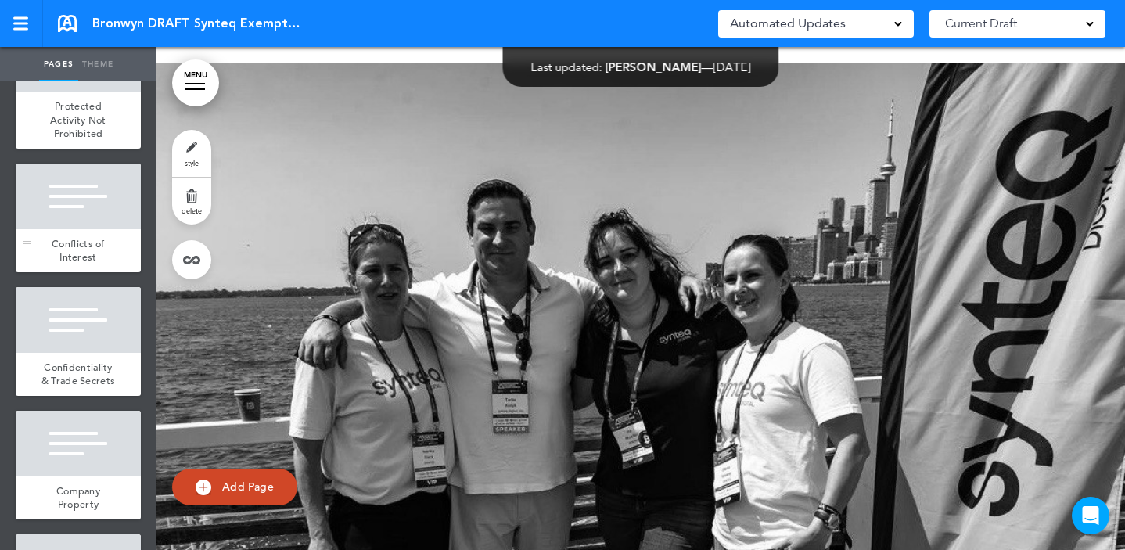
click at [83, 229] on div at bounding box center [78, 196] width 125 height 66
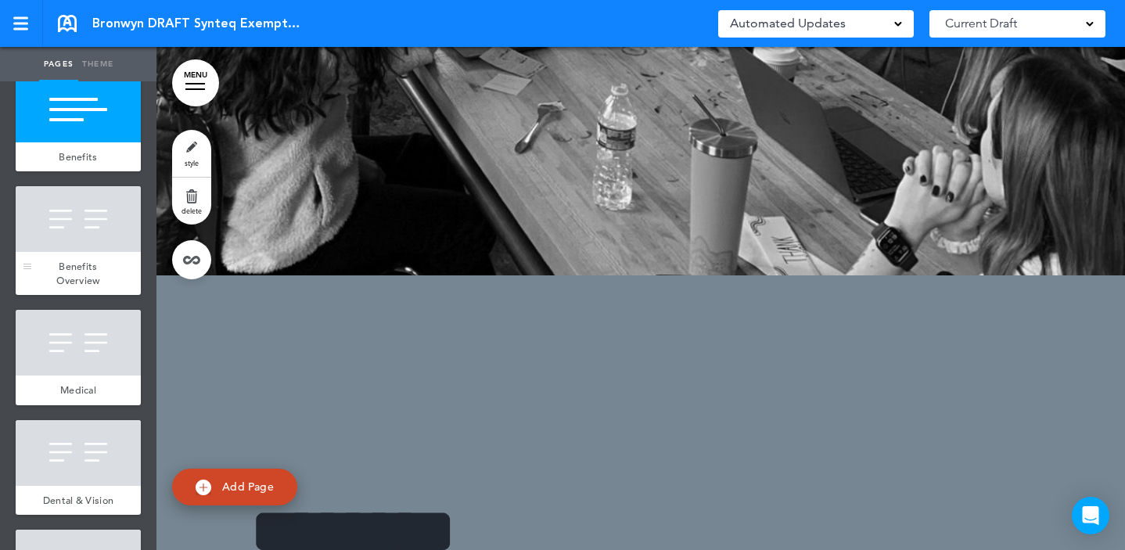
scroll to position [6897, 0]
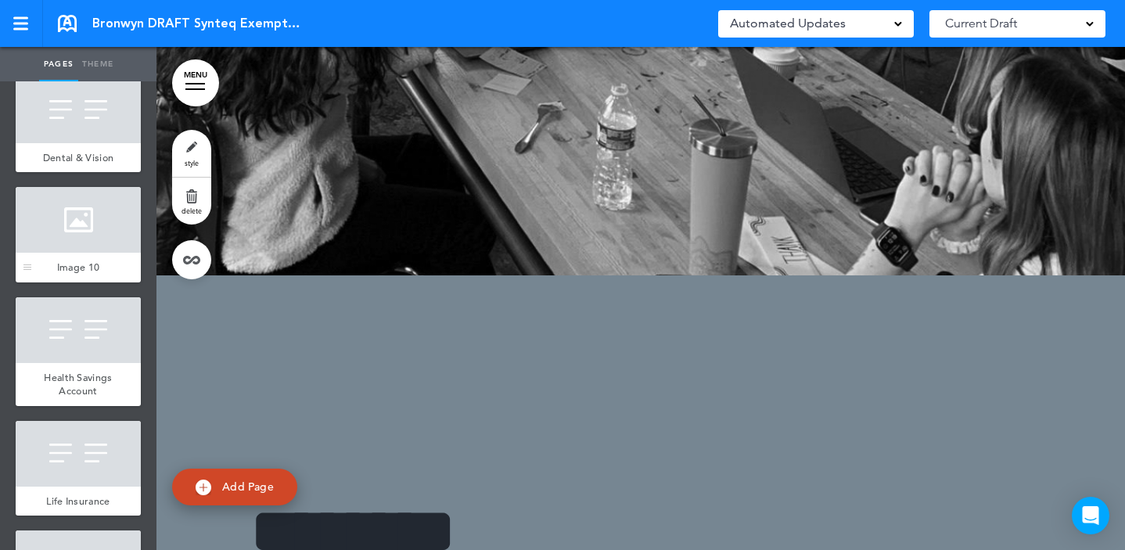
click at [86, 253] on div at bounding box center [78, 220] width 125 height 66
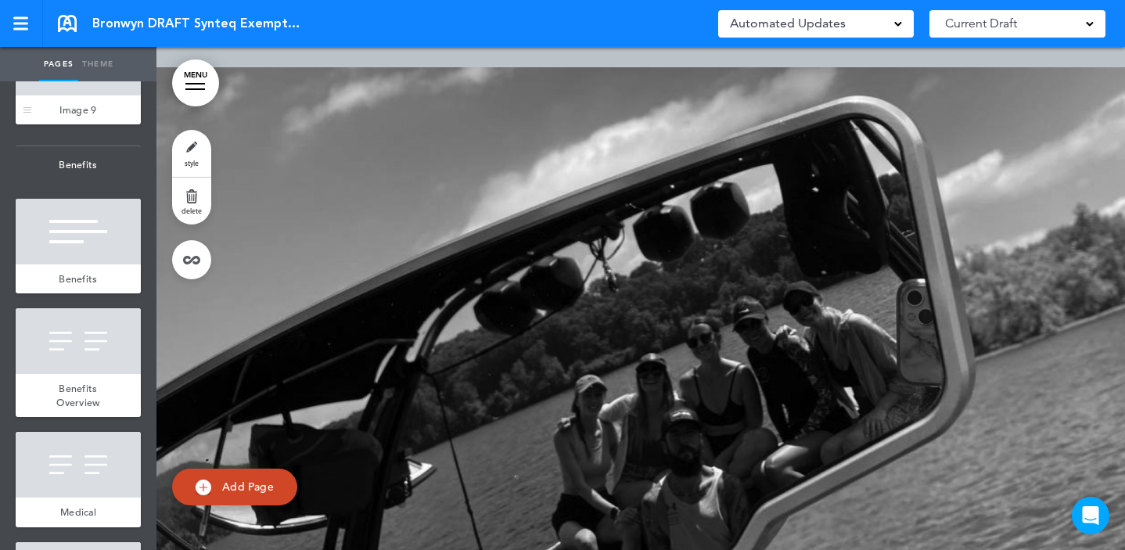
scroll to position [6430, 0]
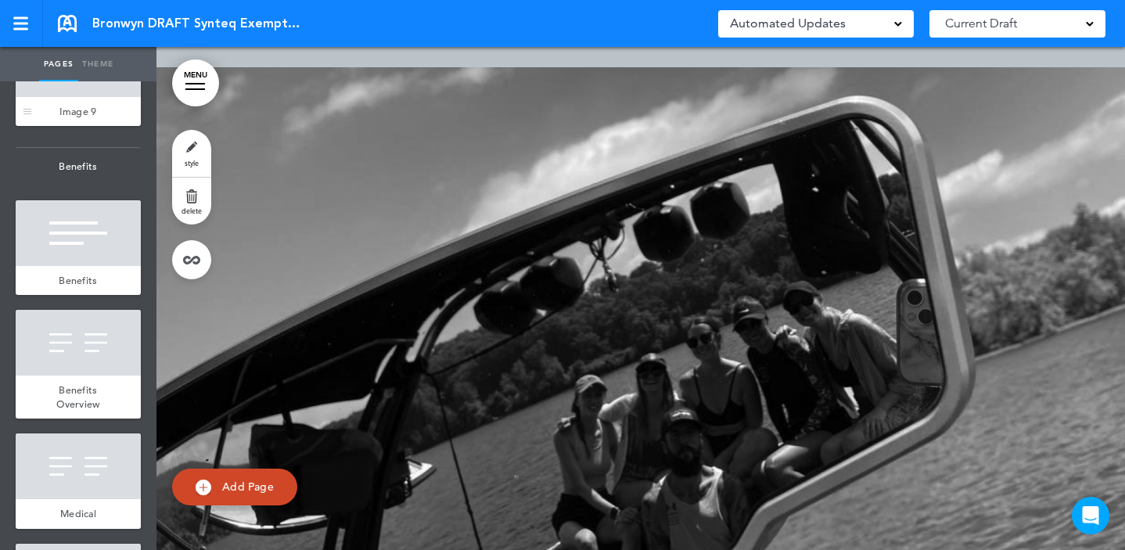
click at [45, 97] on div at bounding box center [78, 64] width 125 height 66
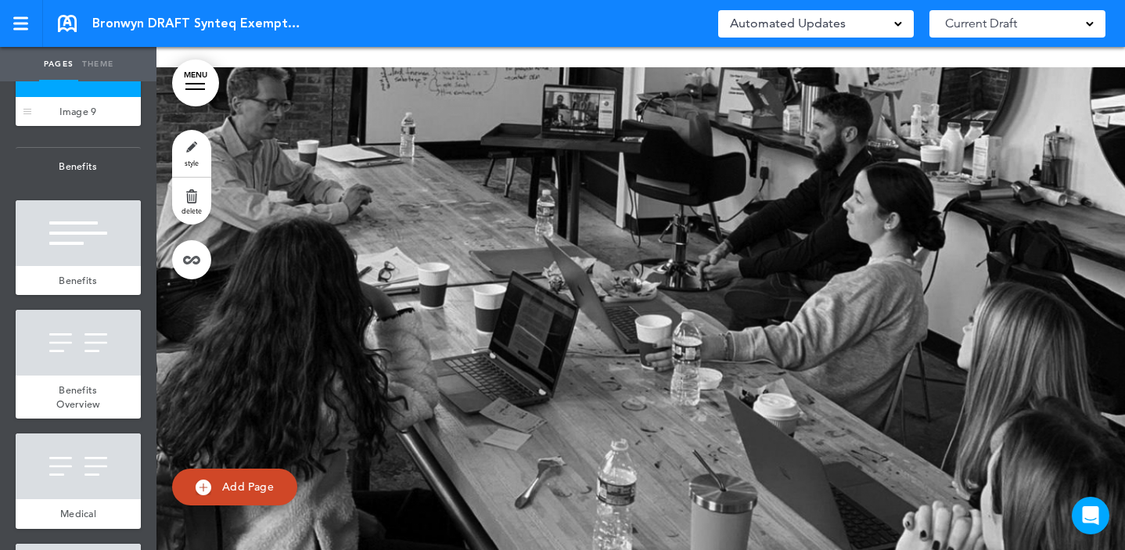
scroll to position [39621, 0]
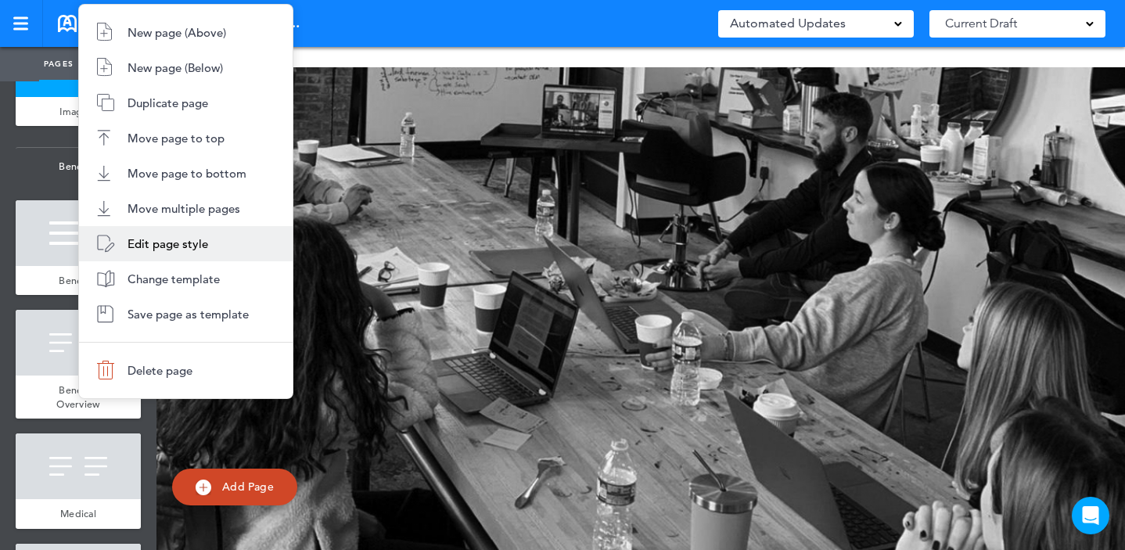
click at [175, 243] on span "Edit page style" at bounding box center [167, 243] width 81 height 15
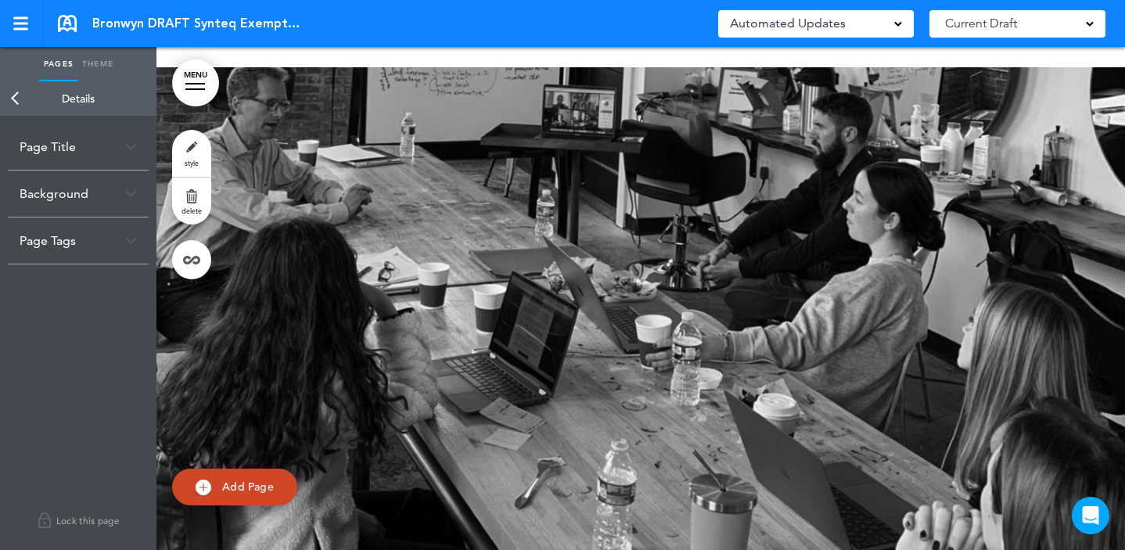
click at [58, 192] on div "Background" at bounding box center [78, 193] width 141 height 46
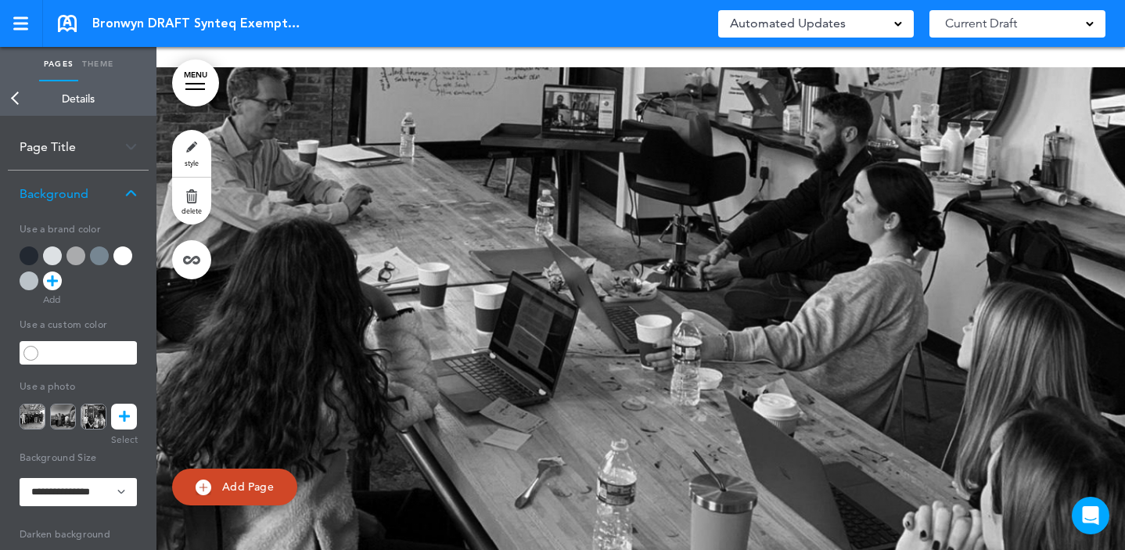
click at [122, 411] on icon at bounding box center [124, 417] width 11 height 26
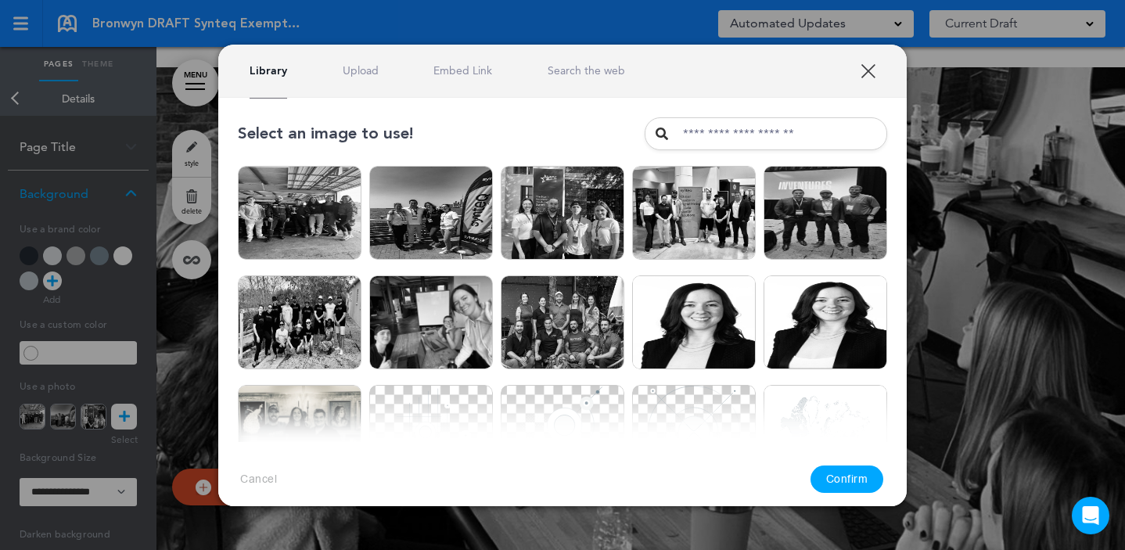
click at [361, 76] on link "Upload" at bounding box center [361, 70] width 36 height 15
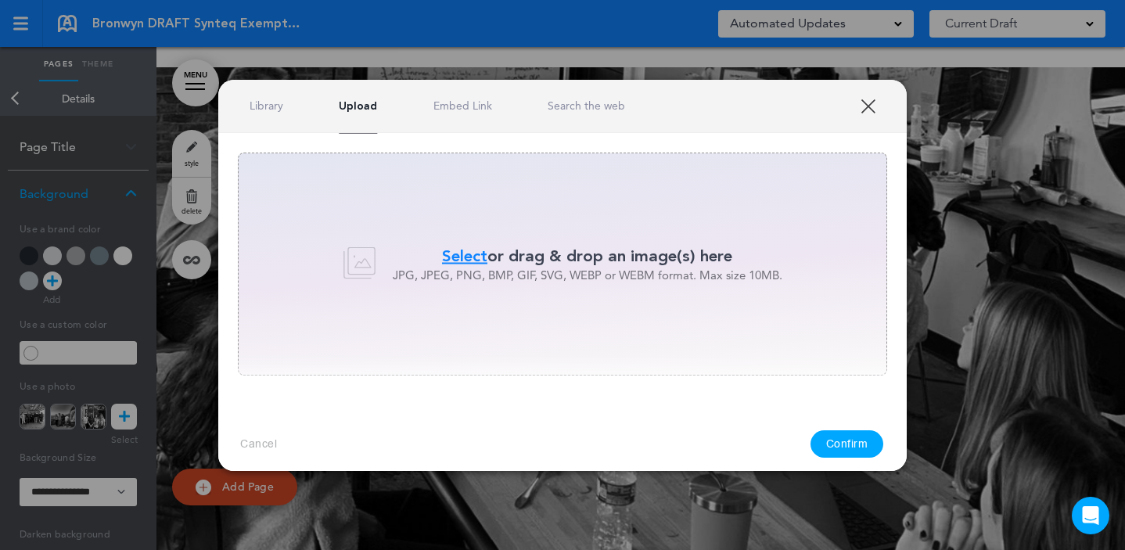
click at [446, 253] on span "Select" at bounding box center [464, 256] width 45 height 23
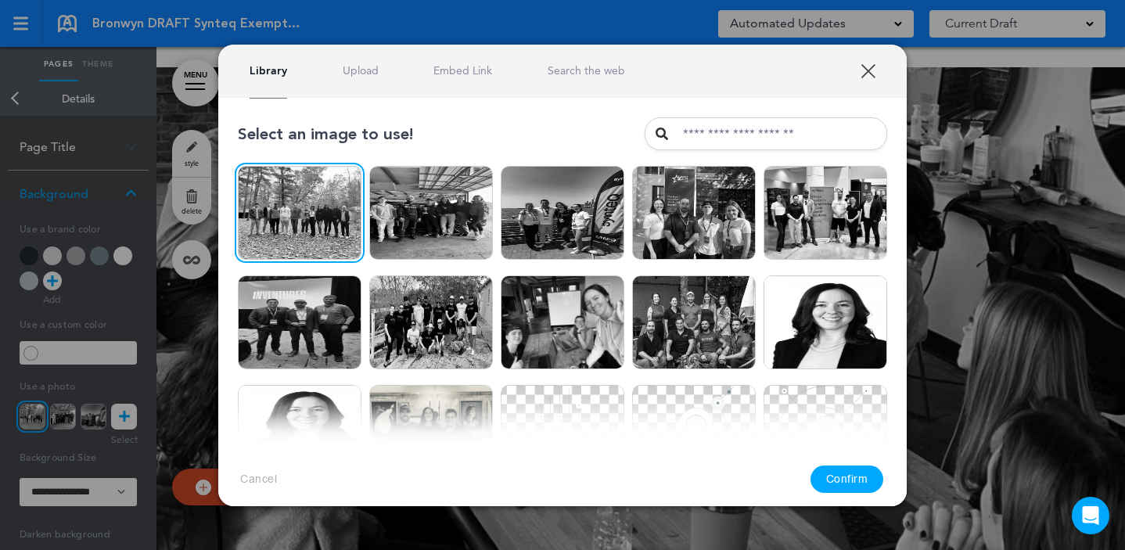
click at [842, 472] on button "Confirm" at bounding box center [847, 478] width 74 height 27
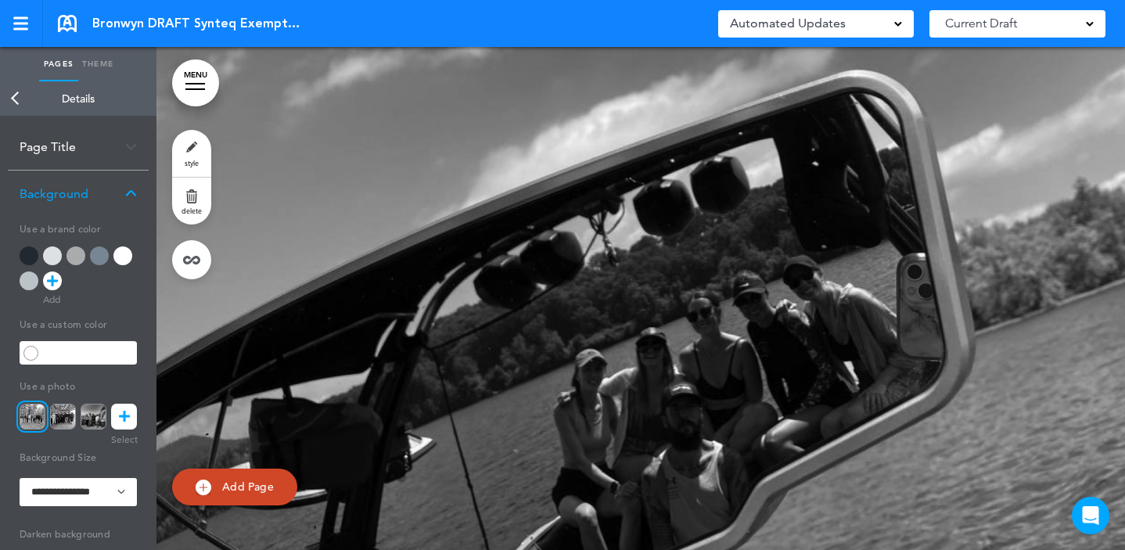
scroll to position [42624, 0]
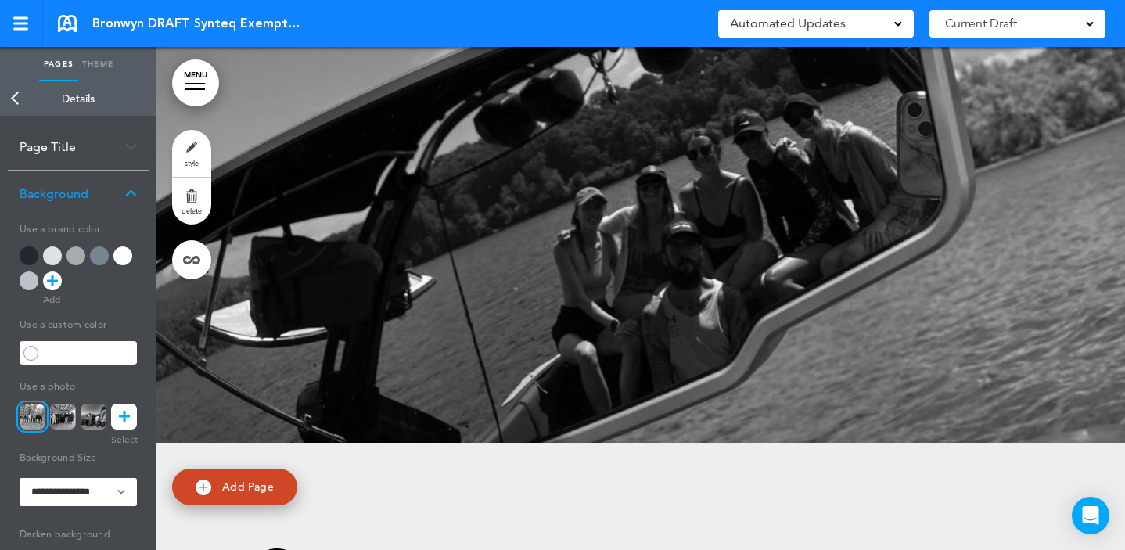
click at [13, 99] on link "Back" at bounding box center [15, 98] width 31 height 34
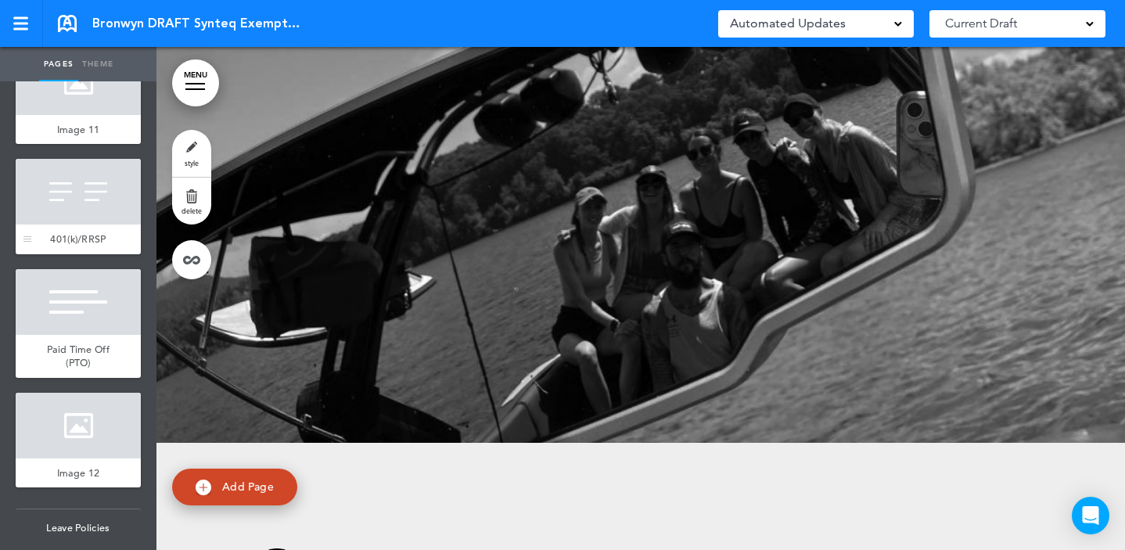
scroll to position [7518, 0]
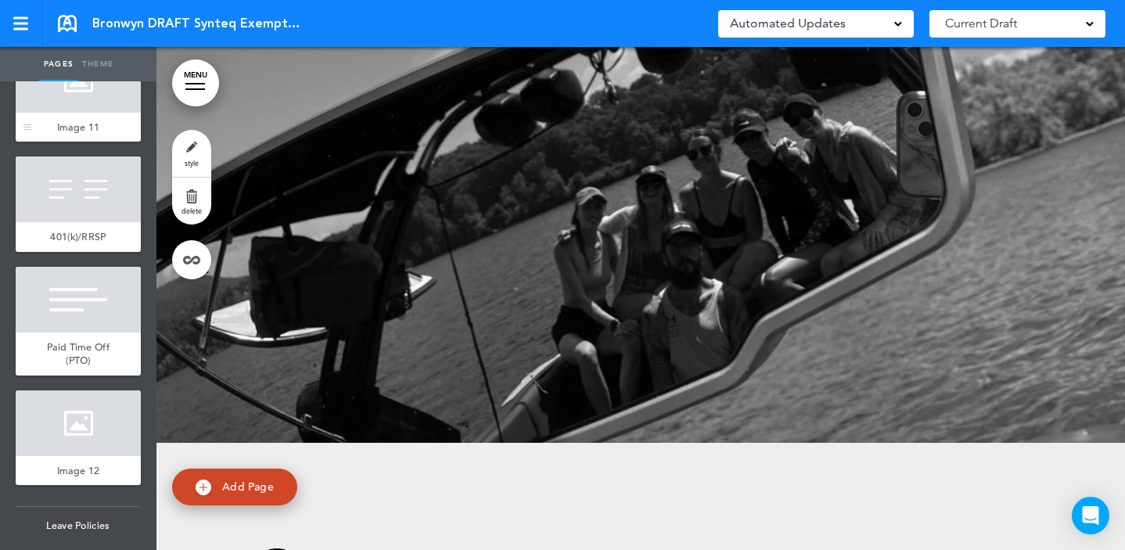
click at [70, 113] on div at bounding box center [78, 80] width 125 height 66
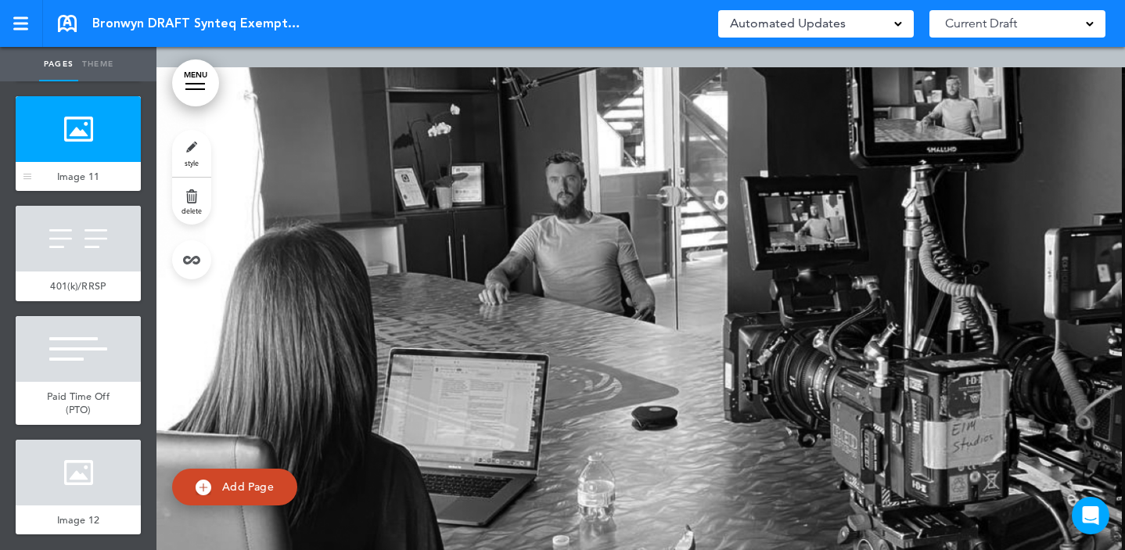
scroll to position [7464, 0]
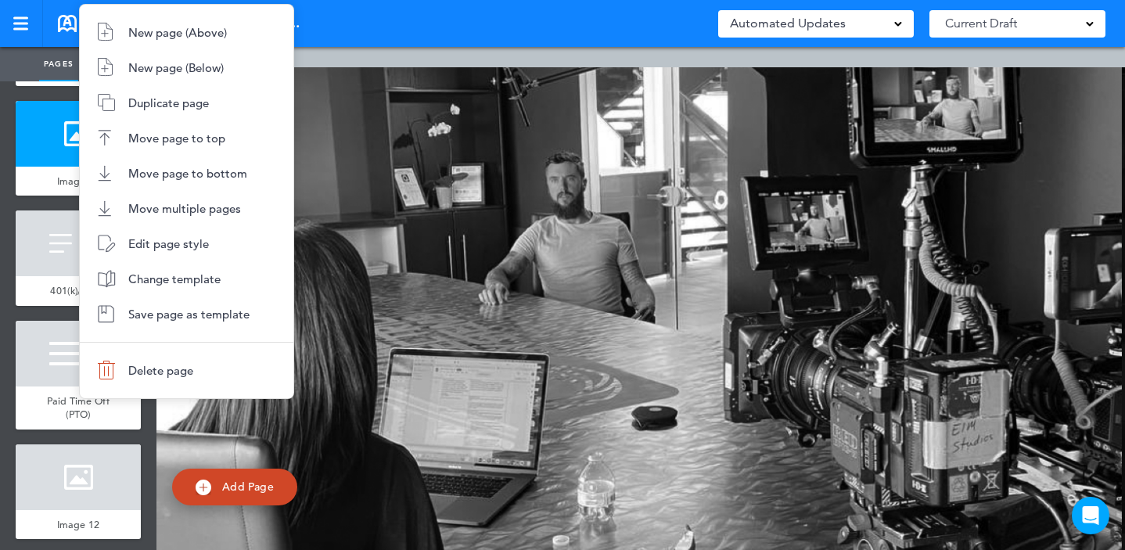
click at [33, 310] on div at bounding box center [562, 275] width 1125 height 550
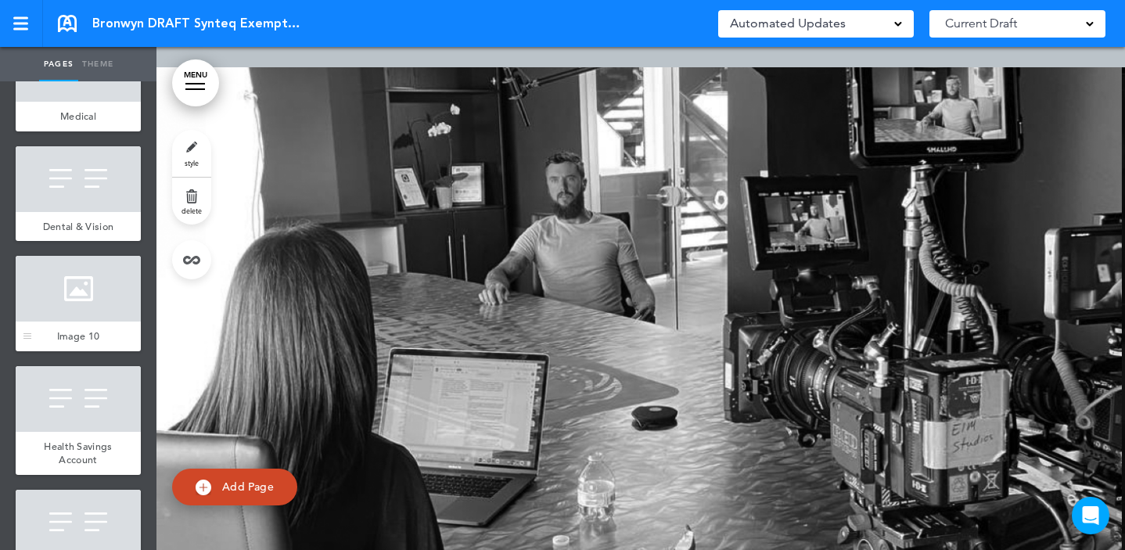
scroll to position [6831, 0]
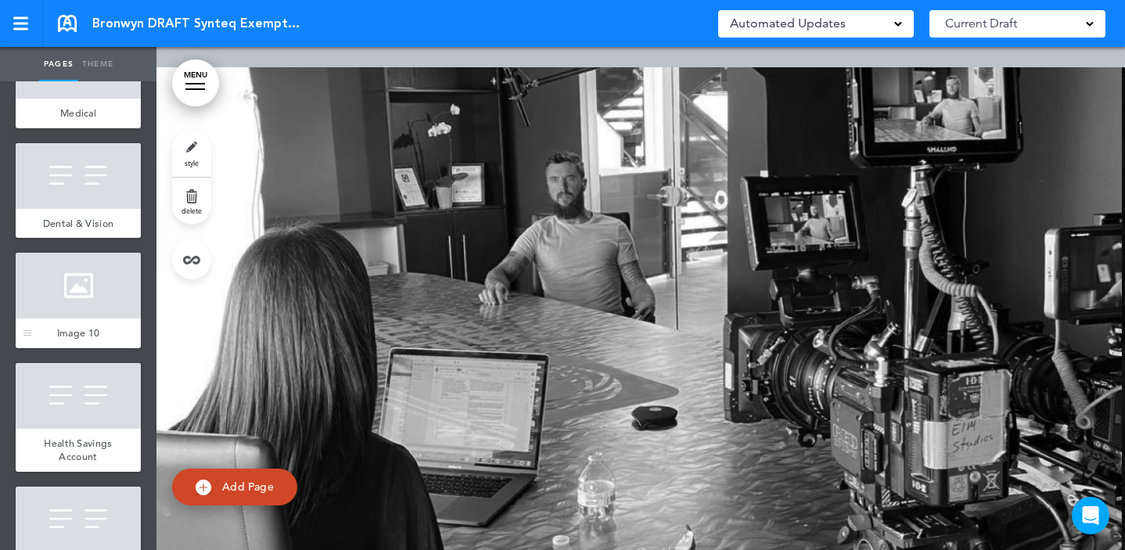
click at [79, 318] on div at bounding box center [78, 286] width 125 height 66
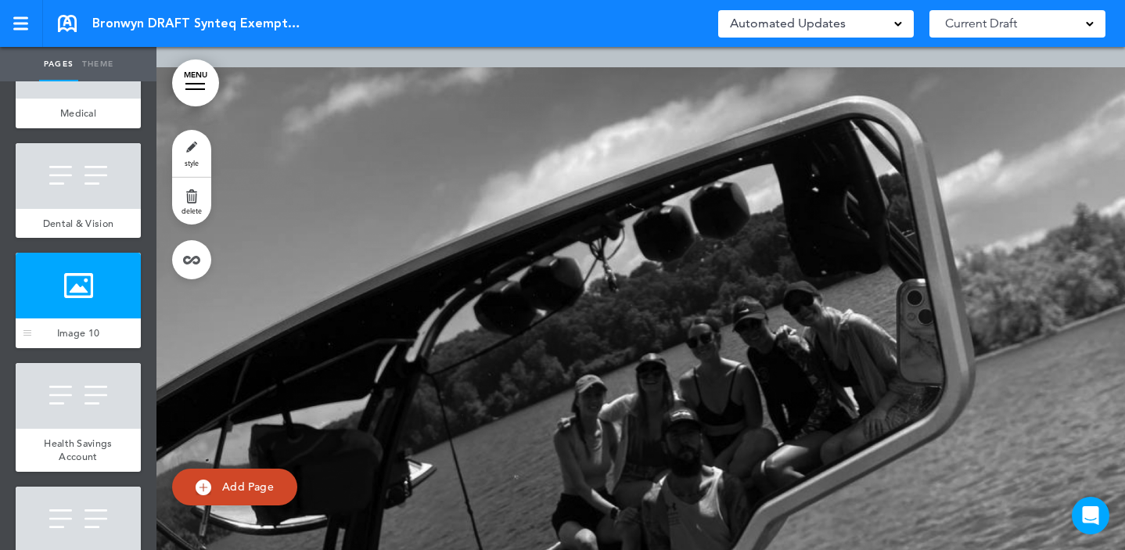
scroll to position [42436, 0]
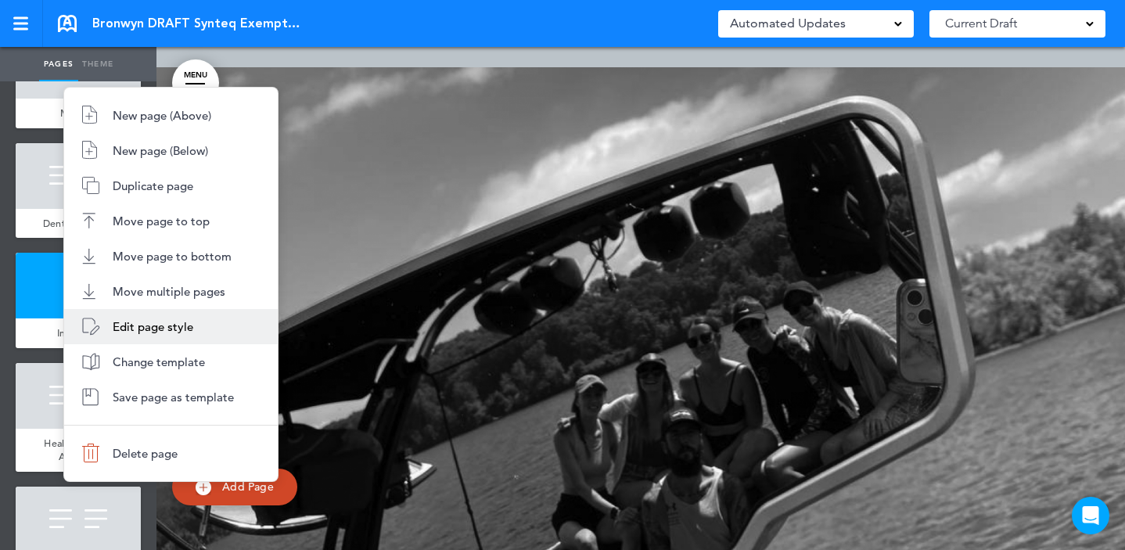
click at [162, 322] on span "Edit page style" at bounding box center [153, 326] width 81 height 15
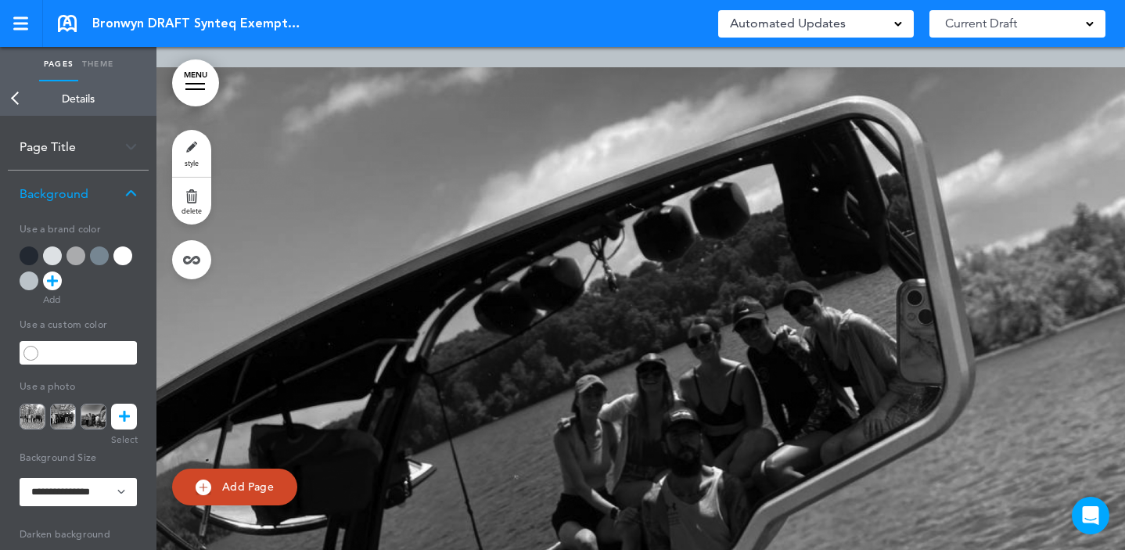
click at [131, 420] on link at bounding box center [124, 417] width 26 height 26
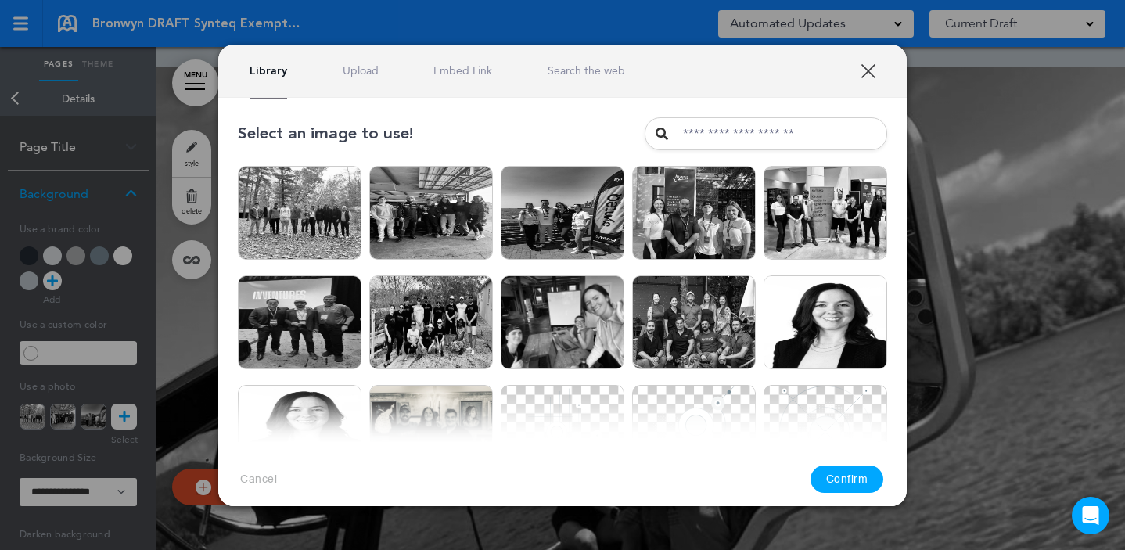
click at [352, 70] on link "Upload" at bounding box center [361, 70] width 36 height 15
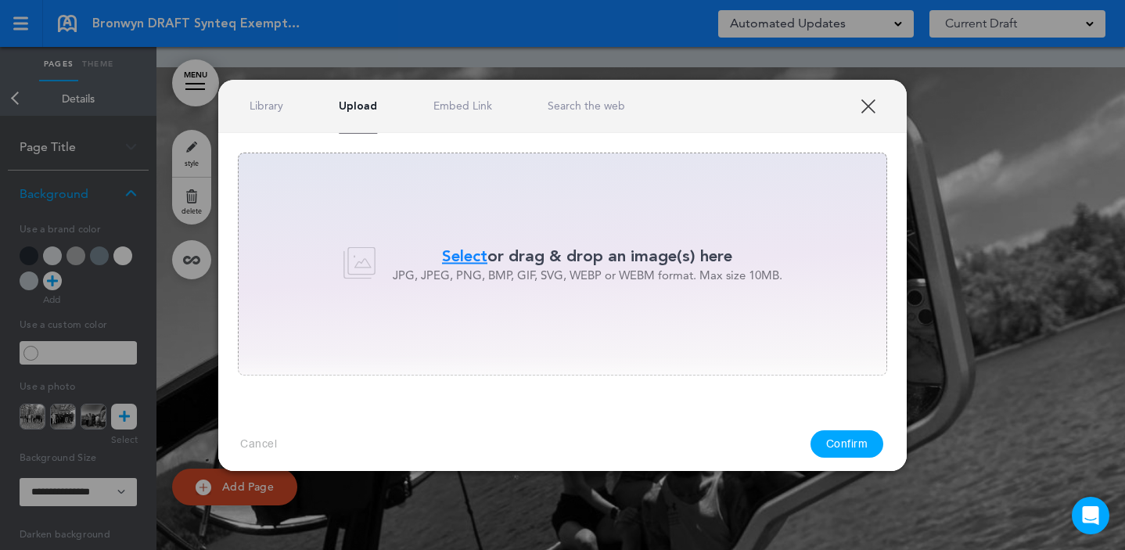
click at [458, 246] on span "Select" at bounding box center [464, 256] width 45 height 23
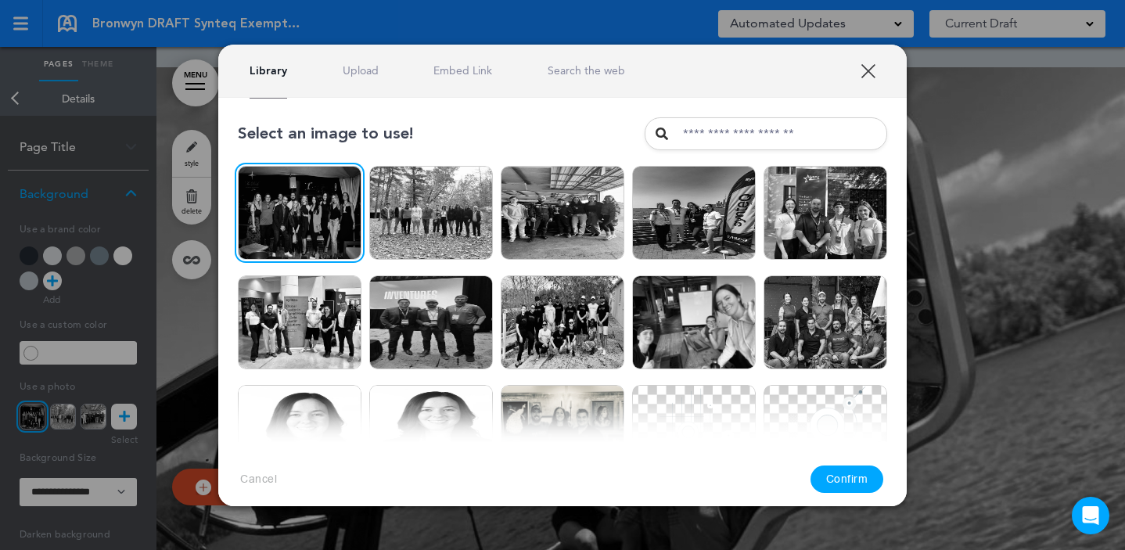
click at [843, 475] on button "Confirm" at bounding box center [847, 478] width 74 height 27
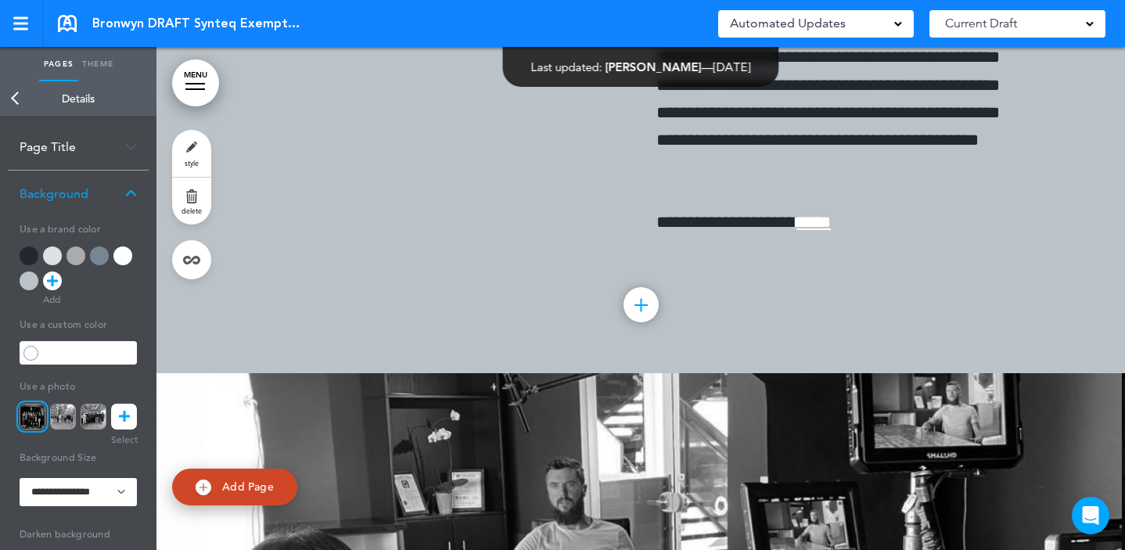
scroll to position [44905, 0]
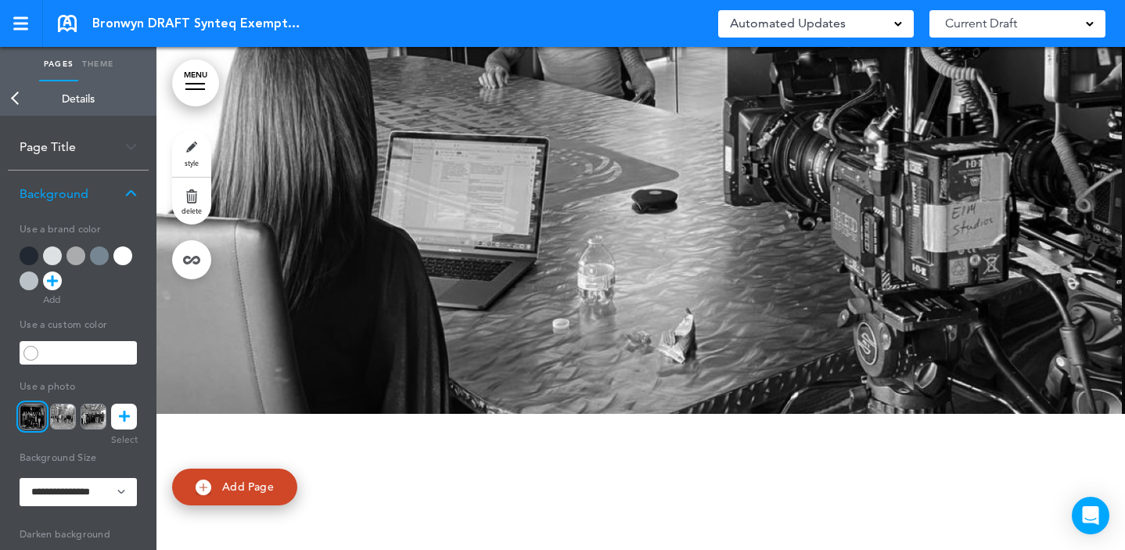
click at [562, 287] on div at bounding box center [640, 132] width 968 height 563
click at [127, 419] on icon at bounding box center [124, 417] width 11 height 26
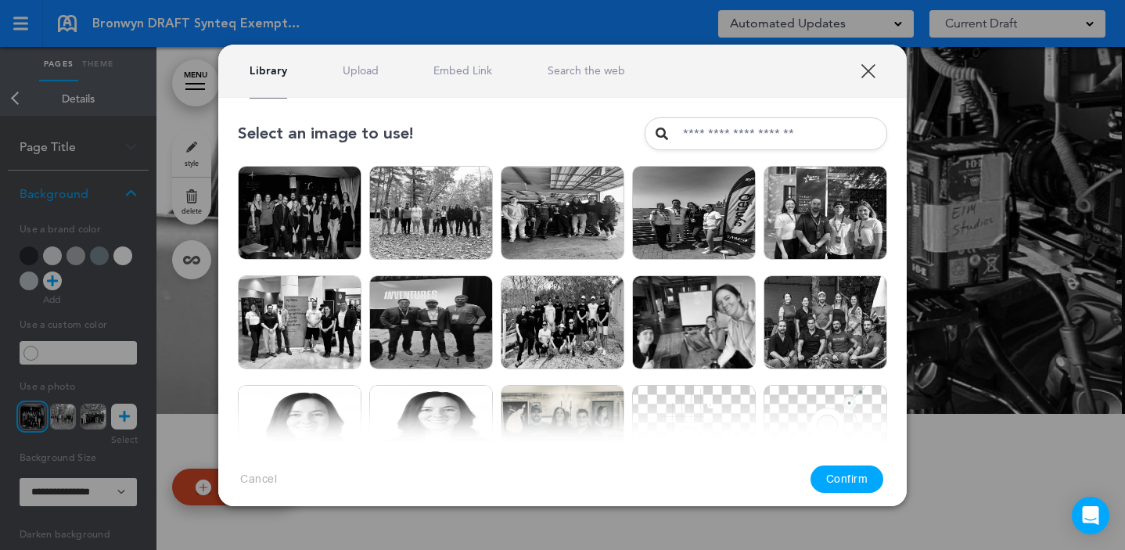
click at [360, 62] on div "Library Upload Embed Link Search the web" at bounding box center [562, 71] width 688 height 53
click at [358, 69] on link "Upload" at bounding box center [361, 70] width 36 height 15
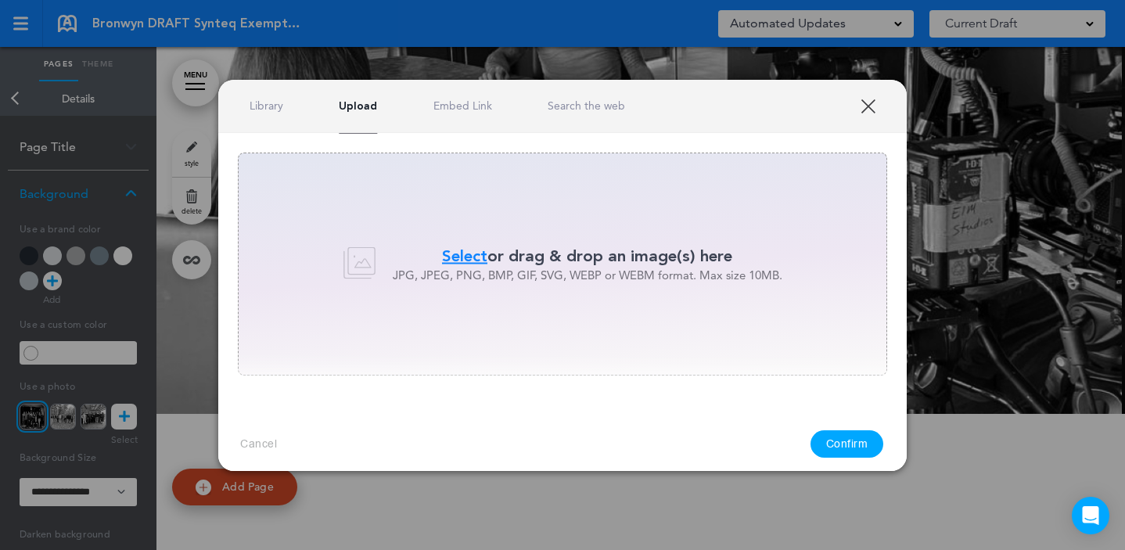
click at [459, 252] on span "Select" at bounding box center [464, 256] width 45 height 23
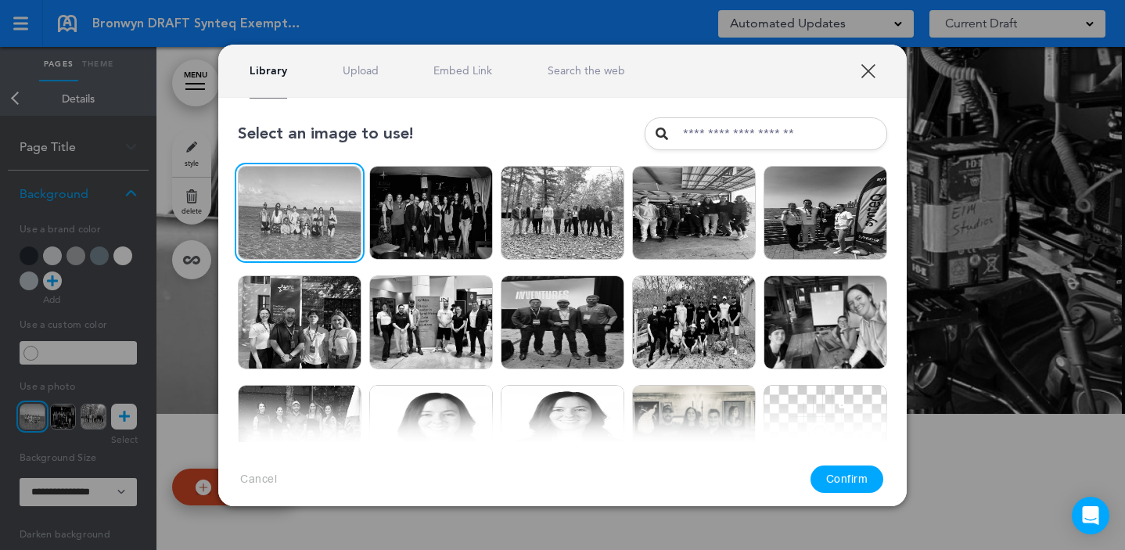
click at [846, 475] on button "Confirm" at bounding box center [847, 478] width 74 height 27
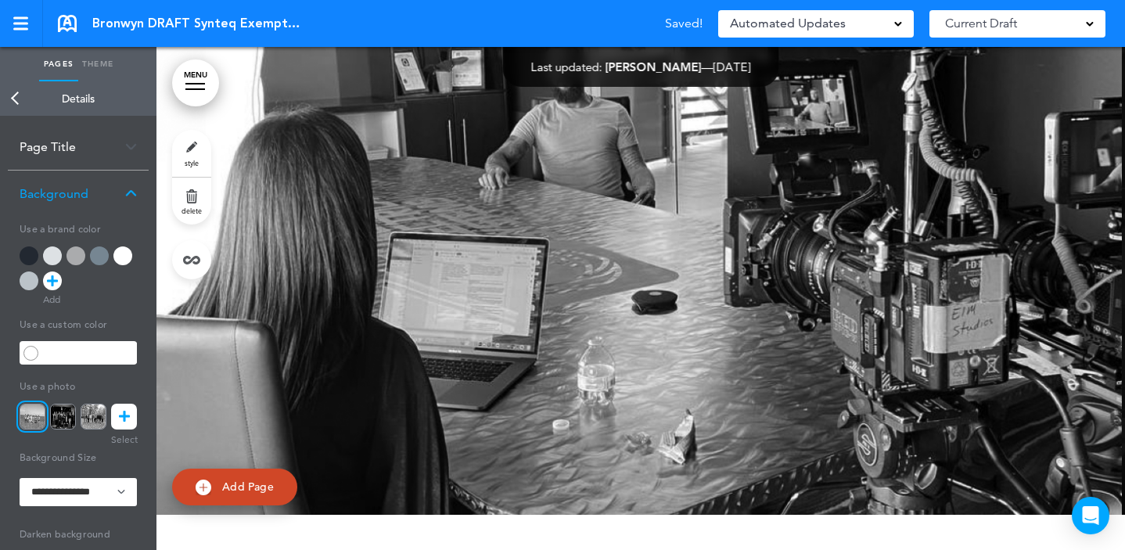
scroll to position [44765, 0]
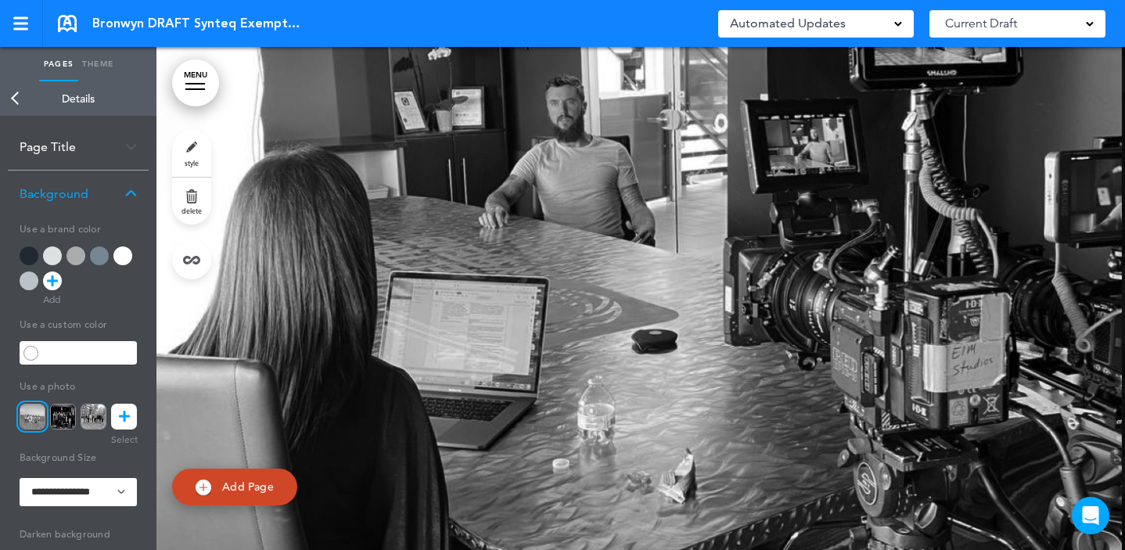
click at [460, 393] on div at bounding box center [640, 272] width 968 height 563
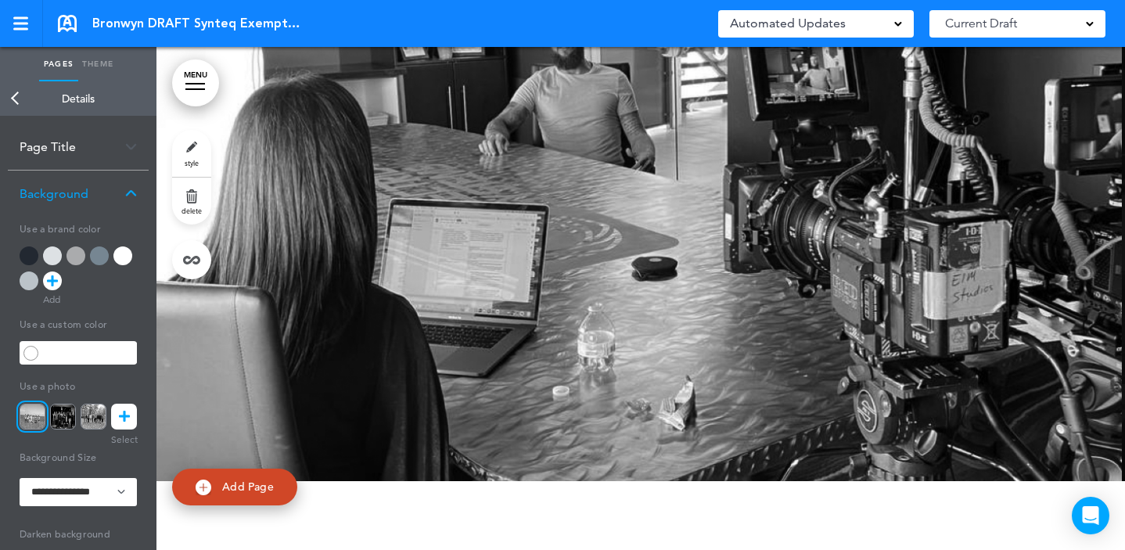
scroll to position [45164, 0]
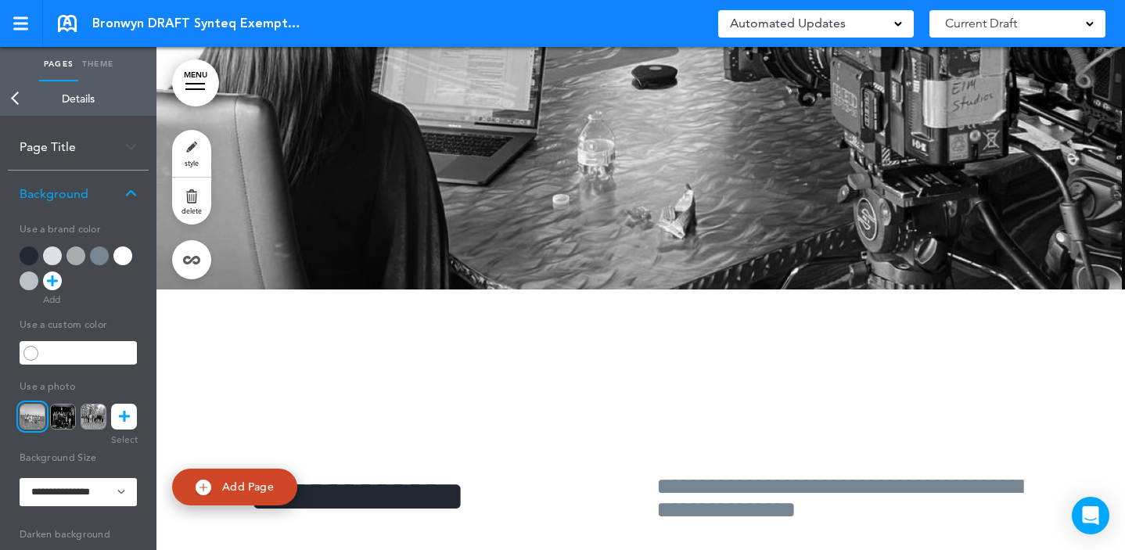
scroll to position [45005, 0]
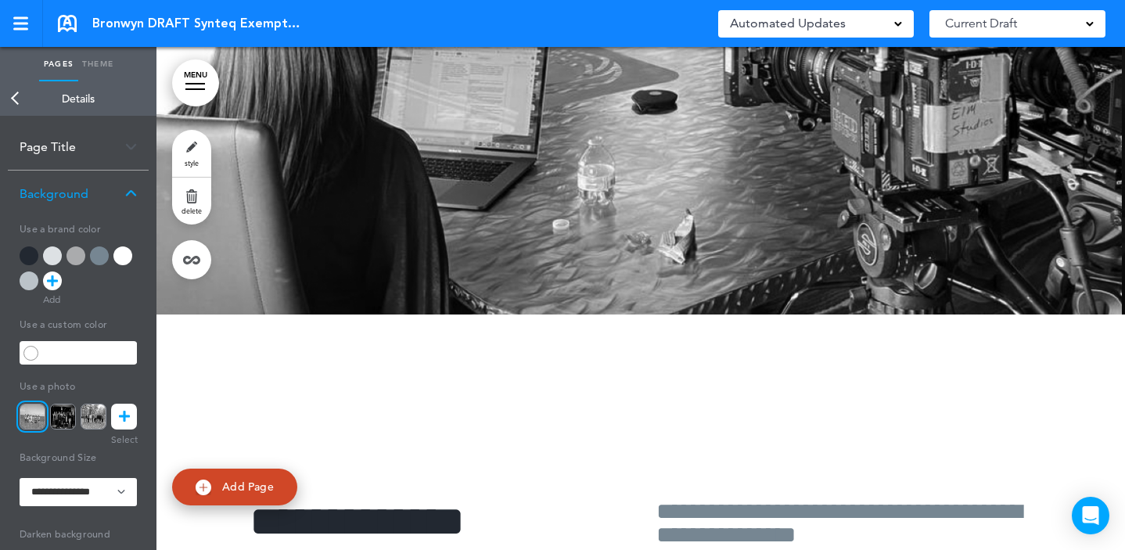
click at [41, 414] on img at bounding box center [33, 417] width 26 height 26
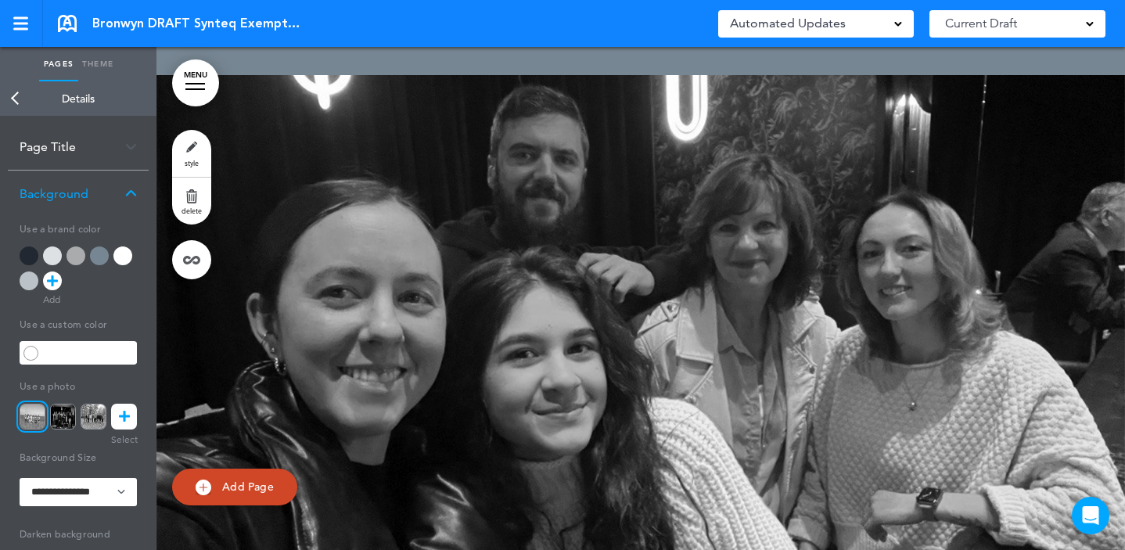
scroll to position [46365, 0]
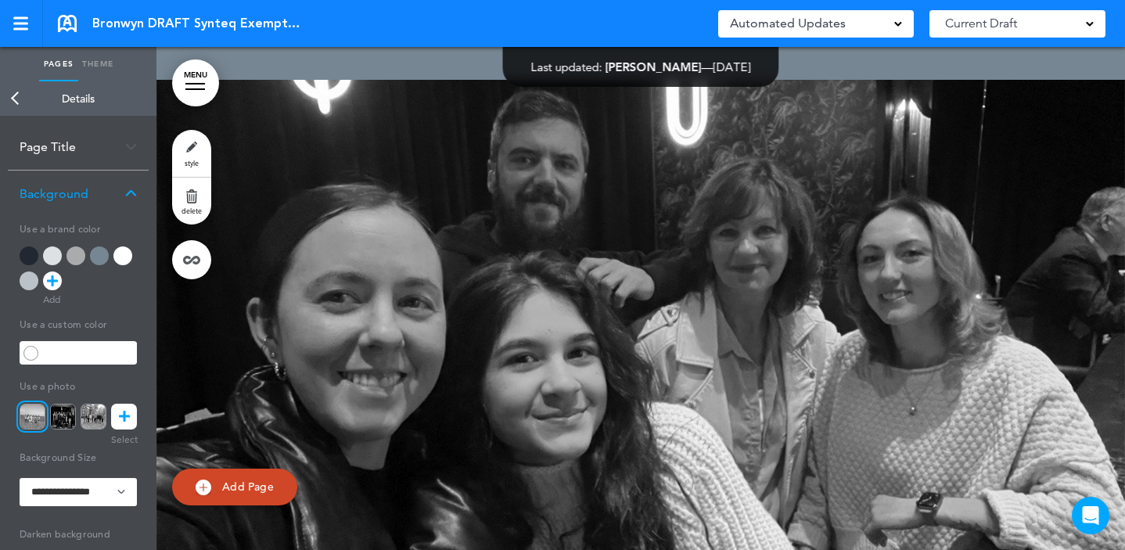
click at [695, 280] on div at bounding box center [640, 361] width 968 height 563
click at [23, 104] on link "Back" at bounding box center [15, 98] width 31 height 34
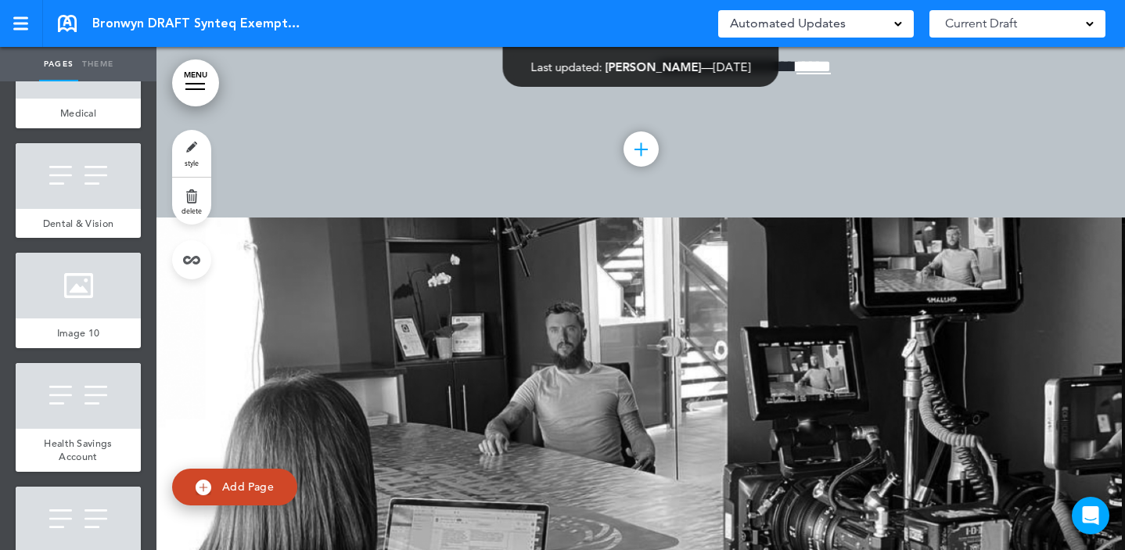
click at [407, 361] on div at bounding box center [640, 498] width 968 height 563
click at [52, 209] on div at bounding box center [78, 176] width 125 height 66
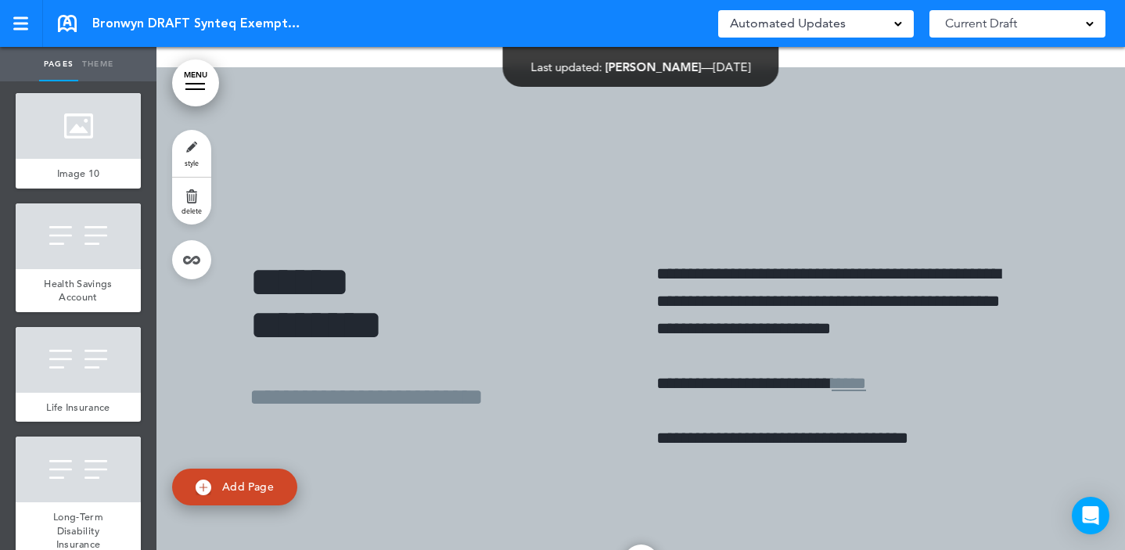
scroll to position [7155, 0]
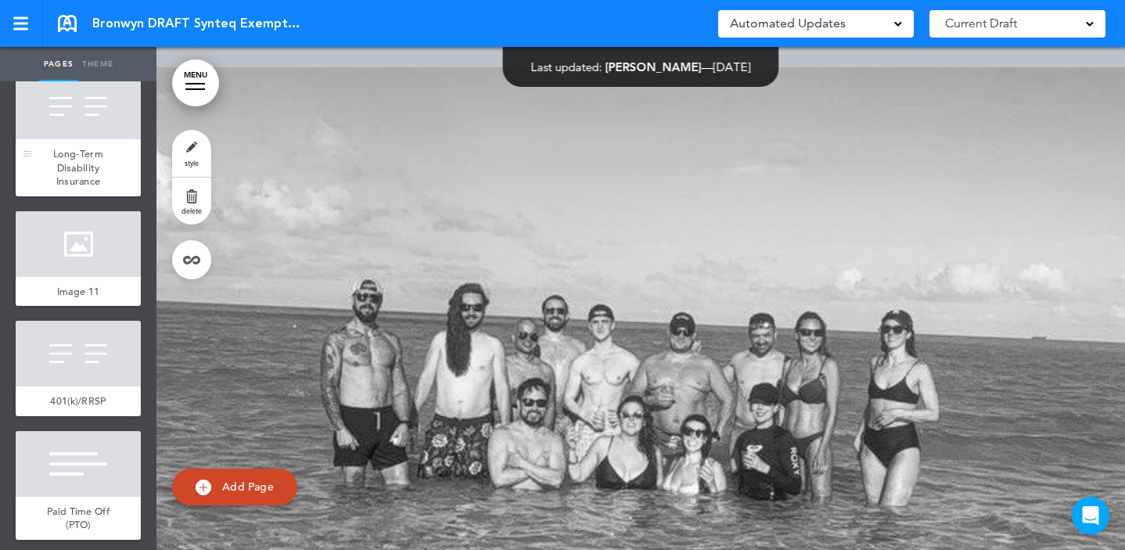
scroll to position [7407, 0]
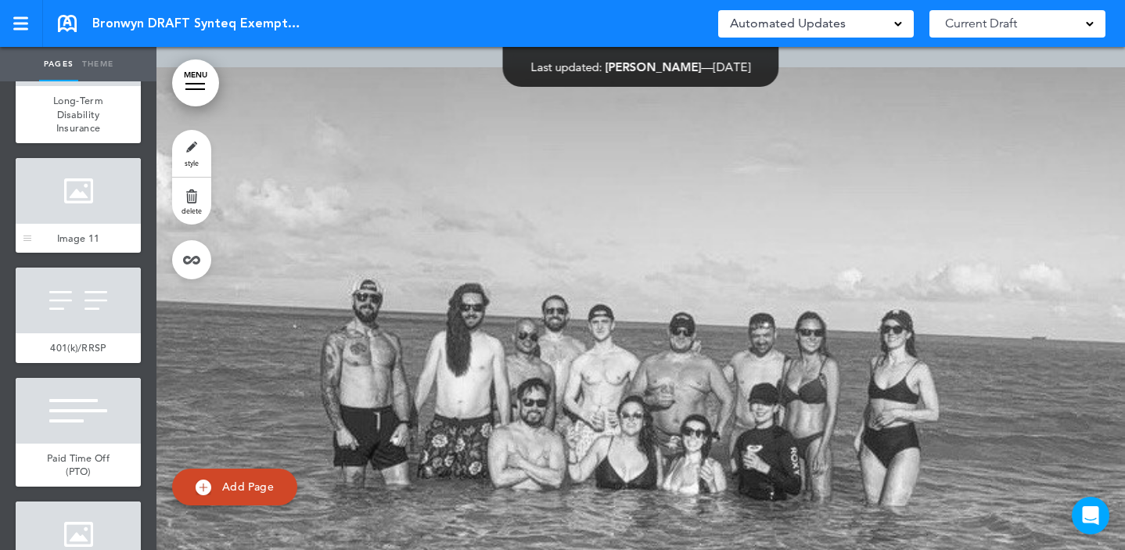
click at [77, 224] on div at bounding box center [78, 191] width 125 height 66
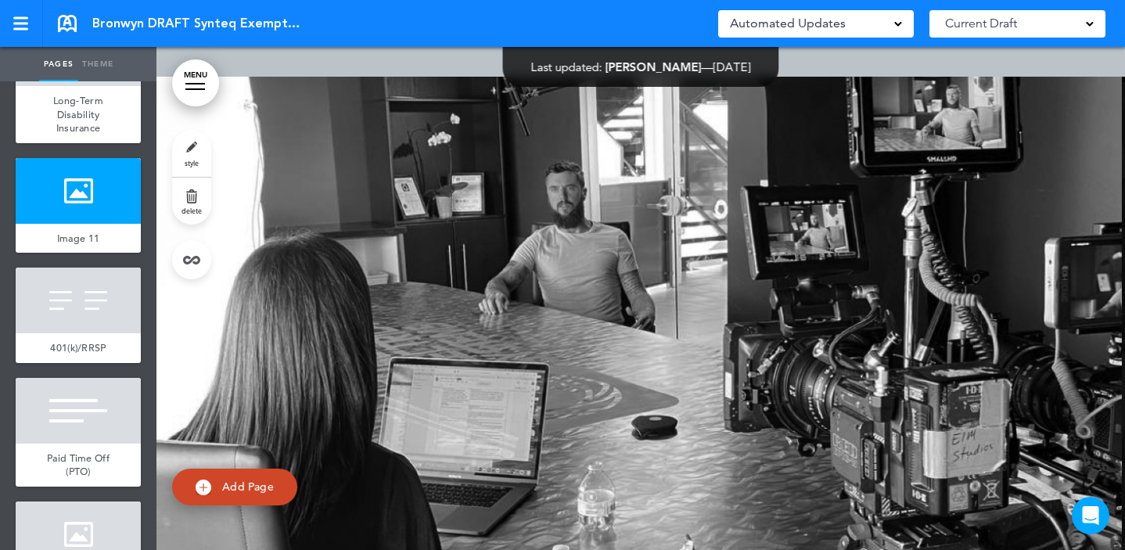
scroll to position [44689, 0]
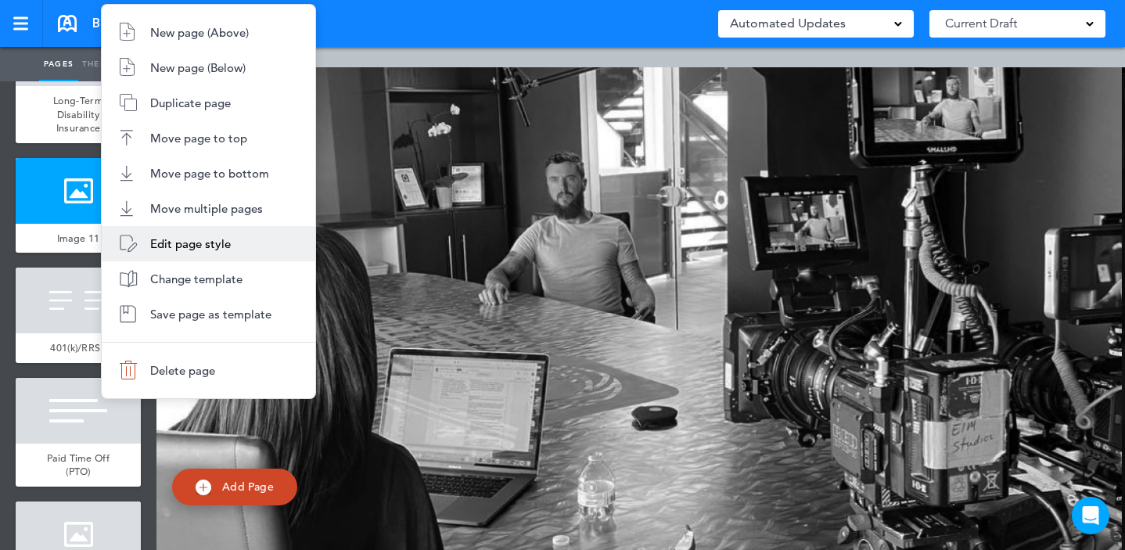
click at [193, 233] on li "Edit page style" at bounding box center [209, 243] width 214 height 35
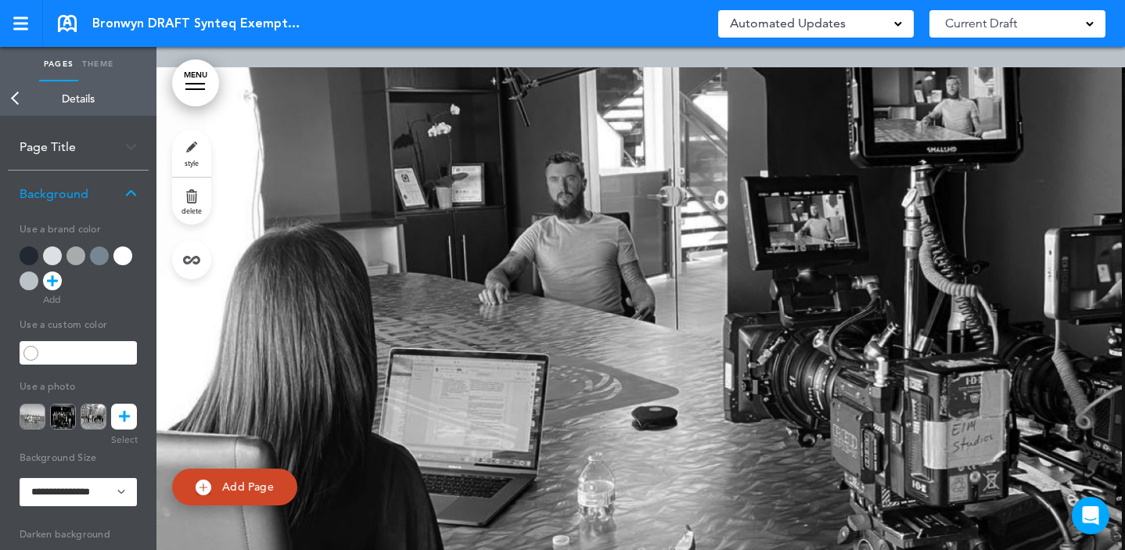
click at [66, 417] on img at bounding box center [63, 417] width 26 height 26
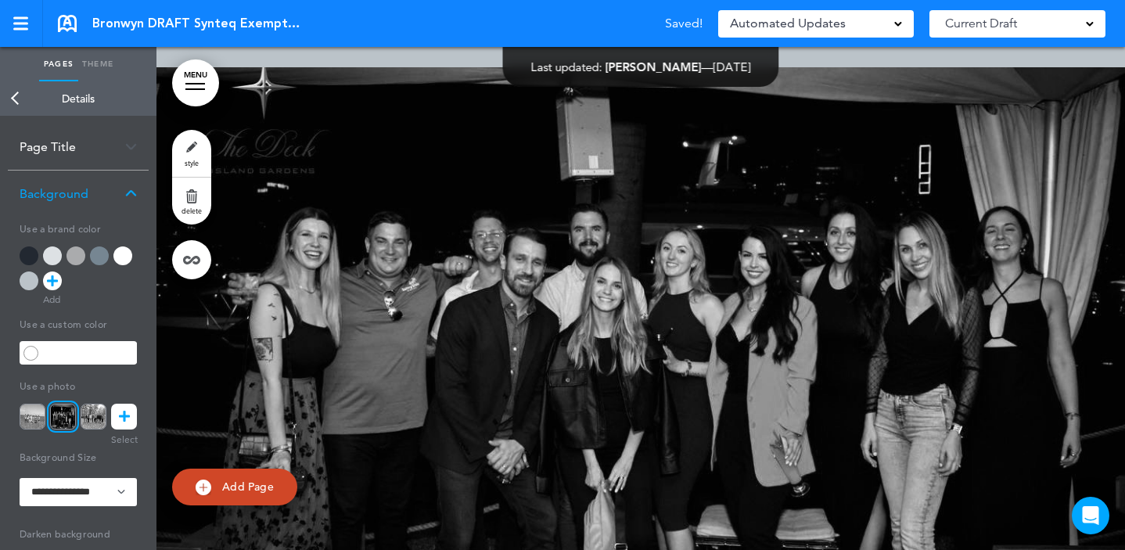
click at [17, 101] on link "Back" at bounding box center [15, 98] width 31 height 34
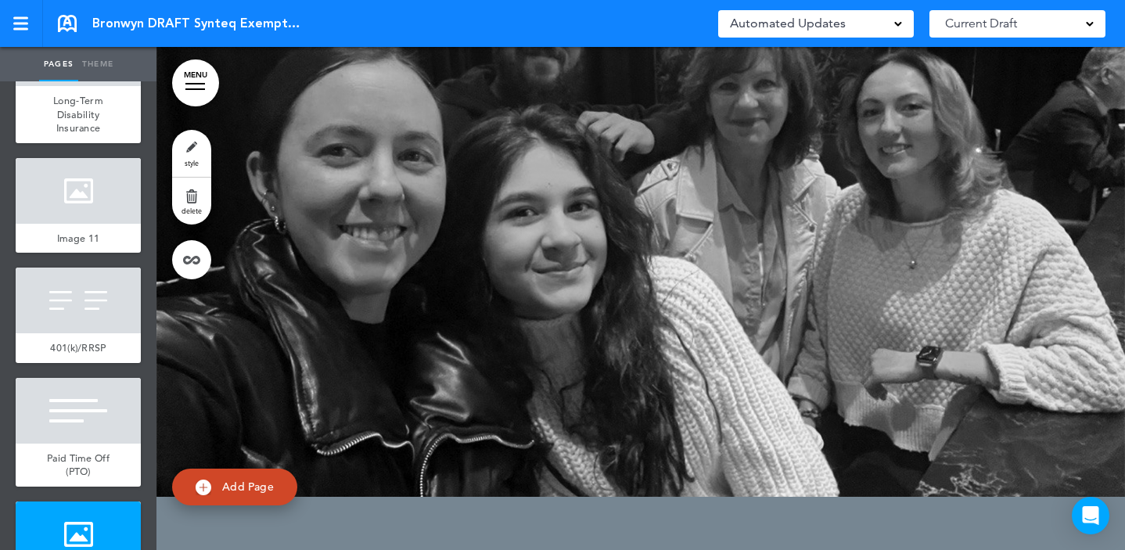
scroll to position [46498, 0]
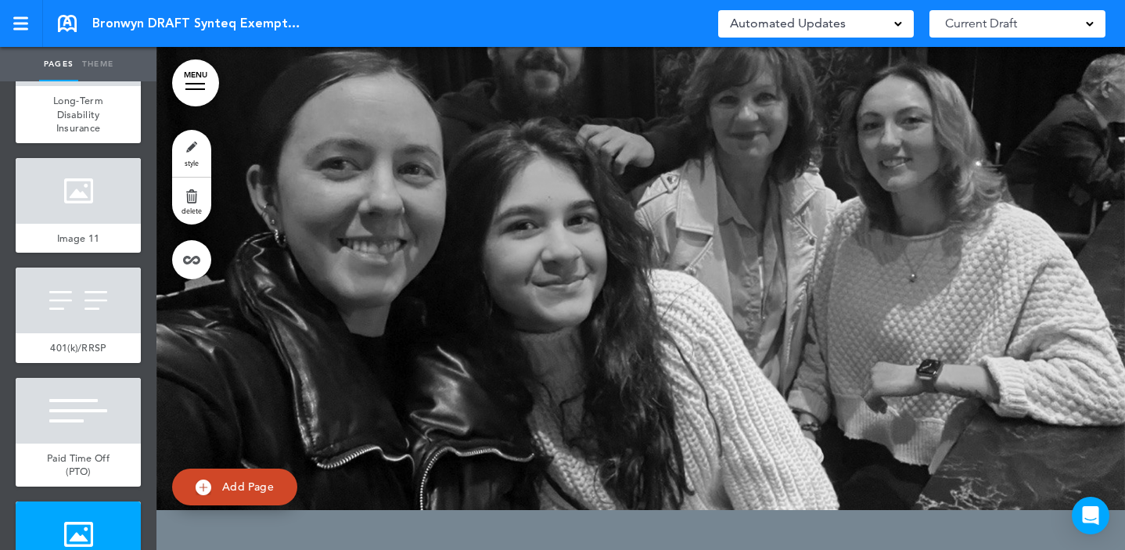
click at [375, 277] on div at bounding box center [640, 228] width 968 height 563
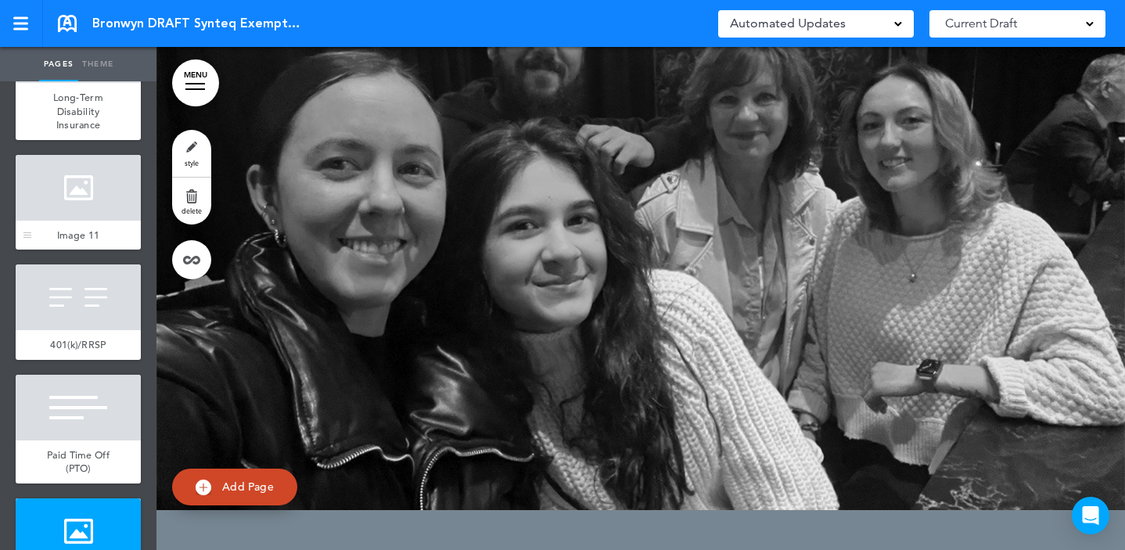
scroll to position [7434, 0]
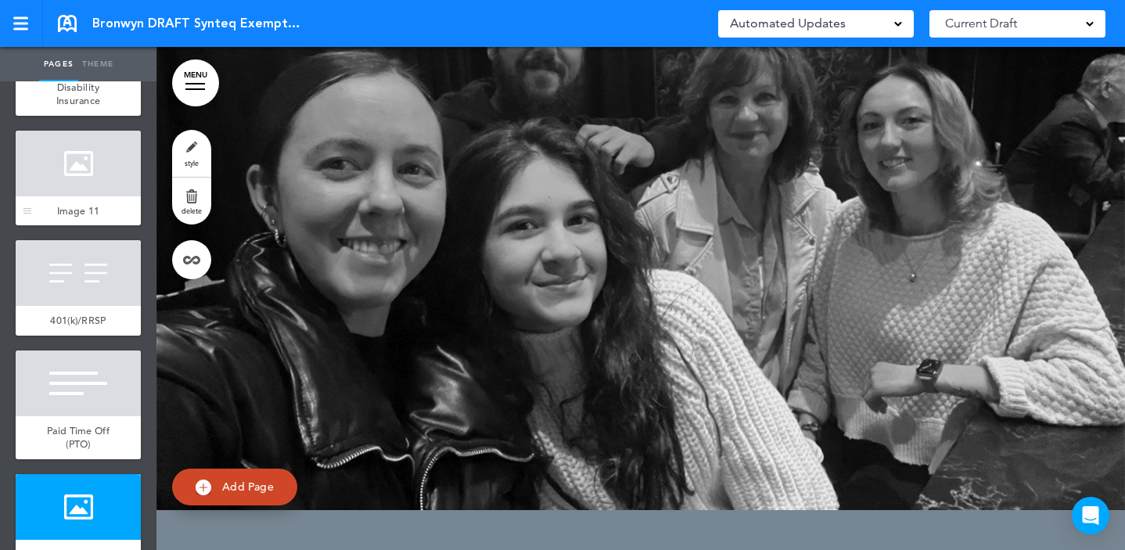
click at [84, 196] on div at bounding box center [78, 164] width 125 height 66
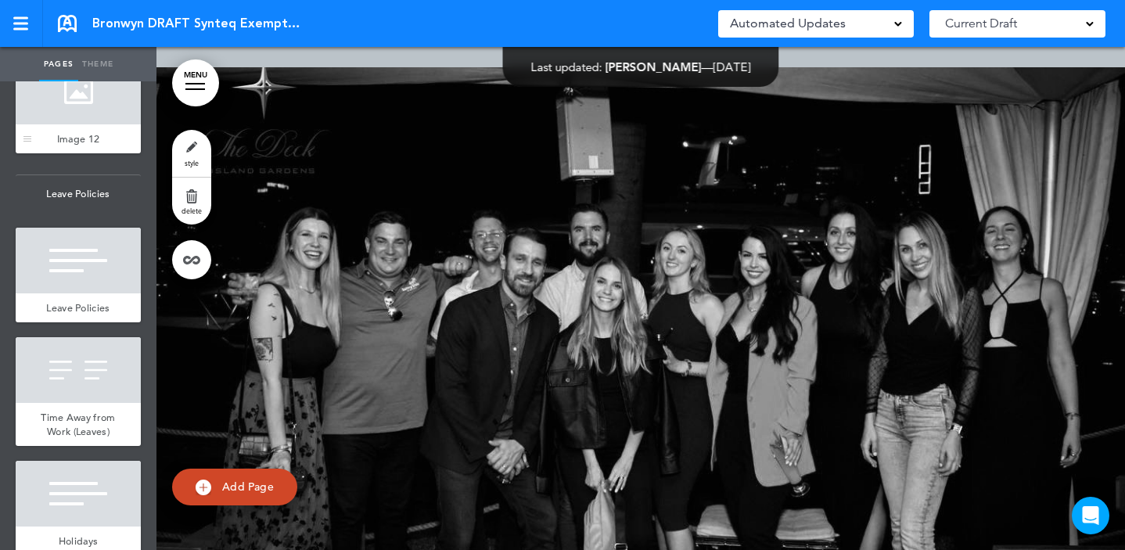
scroll to position [7850, 0]
click at [74, 124] on div at bounding box center [78, 91] width 125 height 66
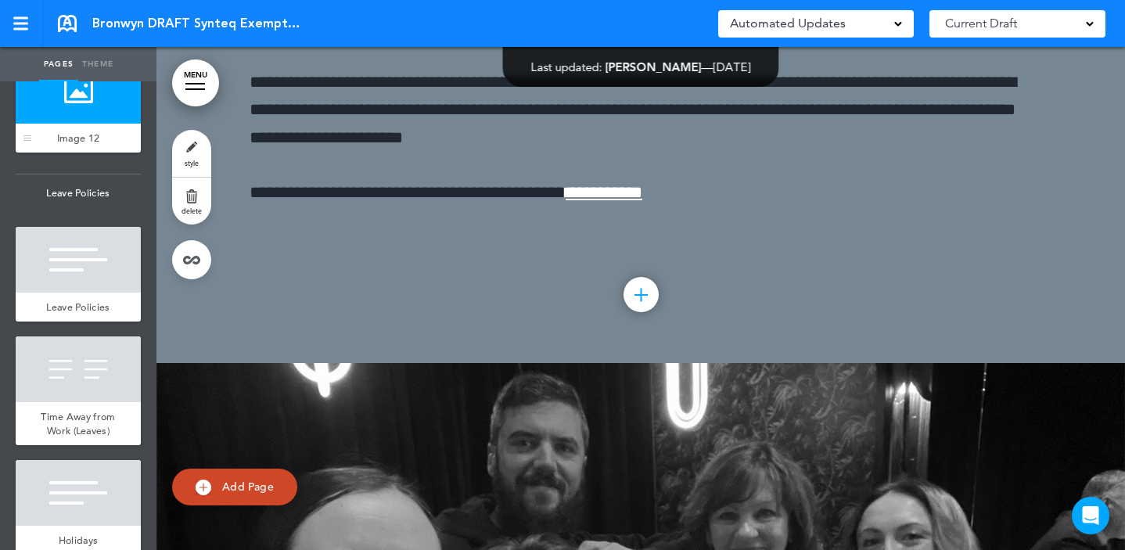
scroll to position [46378, 0]
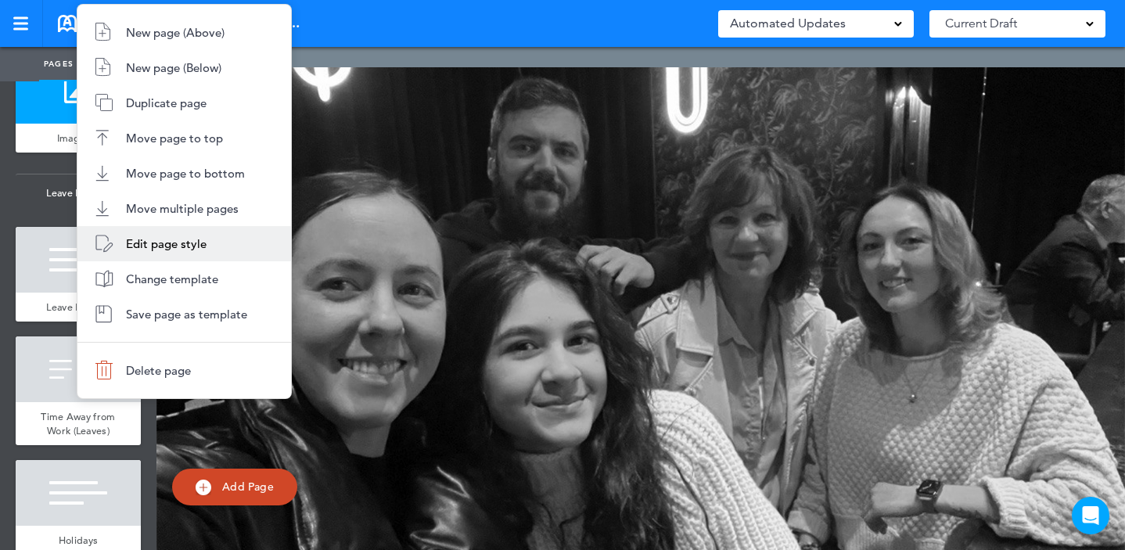
click at [179, 254] on li "Edit page style" at bounding box center [184, 243] width 214 height 35
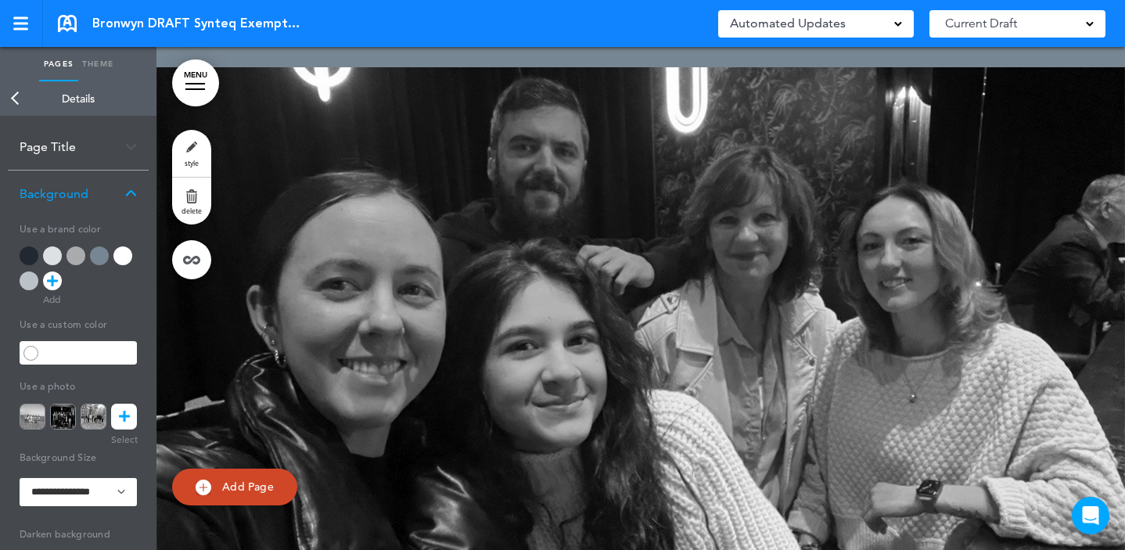
click at [124, 406] on icon at bounding box center [124, 417] width 11 height 26
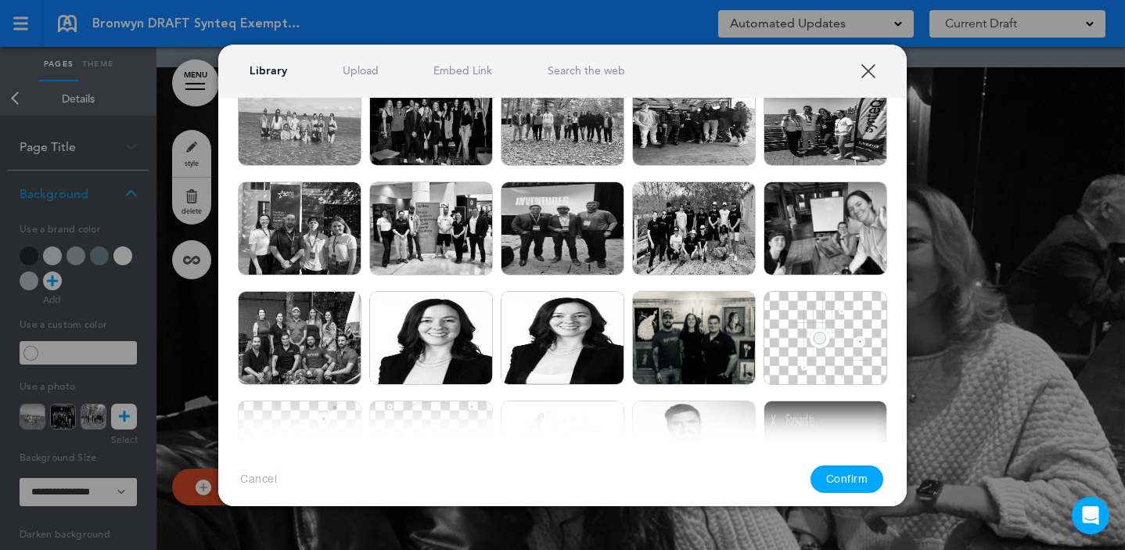
scroll to position [0, 0]
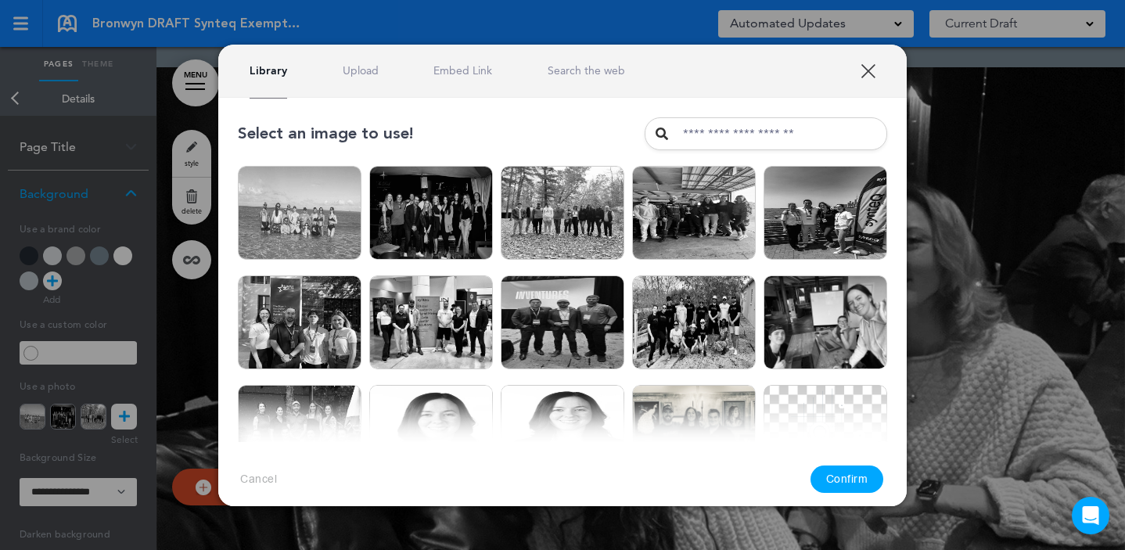
click at [367, 74] on link "Upload" at bounding box center [361, 70] width 36 height 15
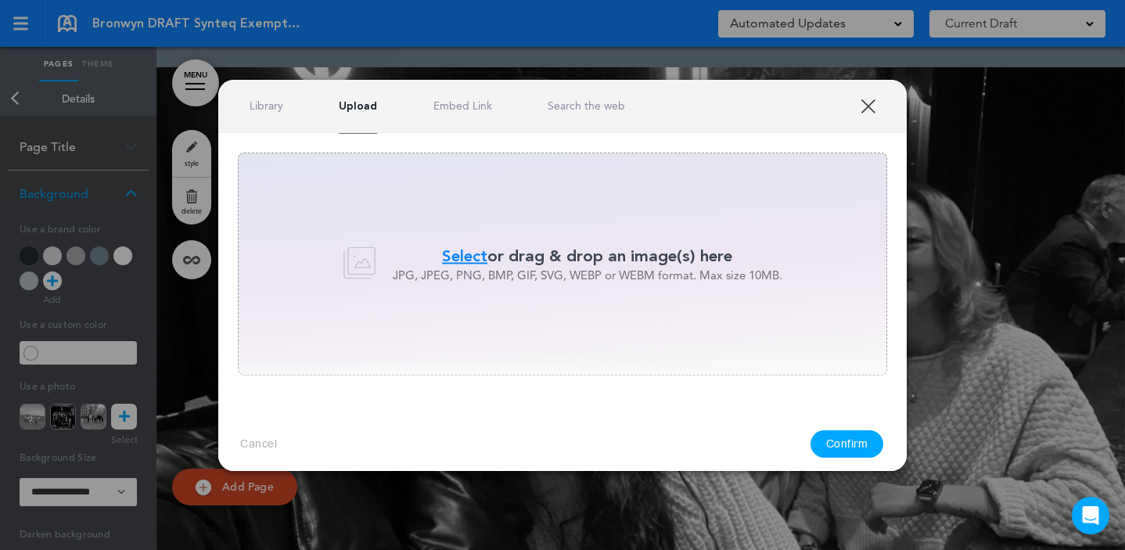
click at [455, 257] on span "Select" at bounding box center [464, 256] width 45 height 23
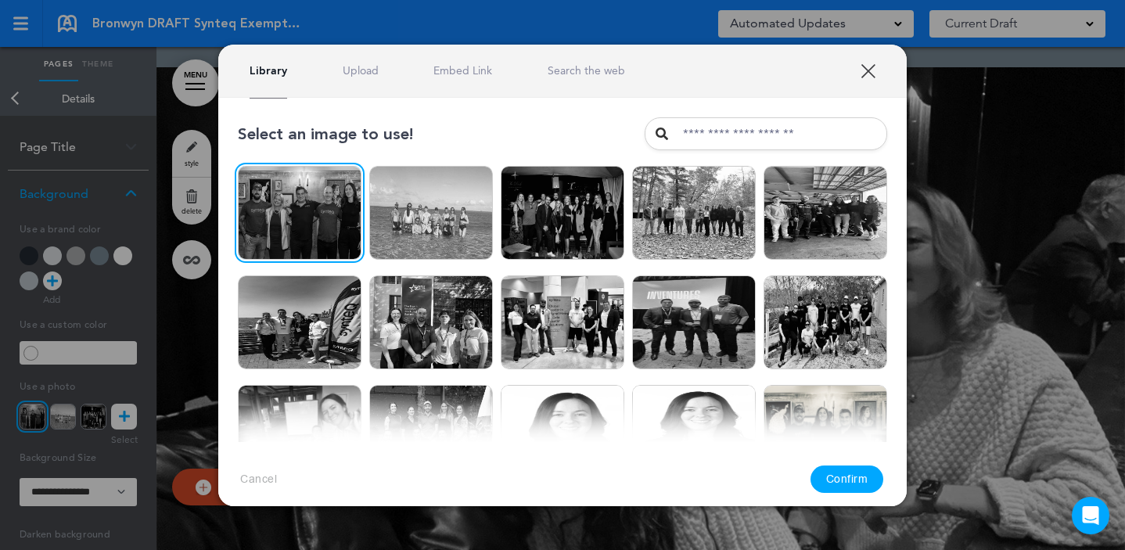
click at [852, 472] on button "Confirm" at bounding box center [847, 478] width 74 height 27
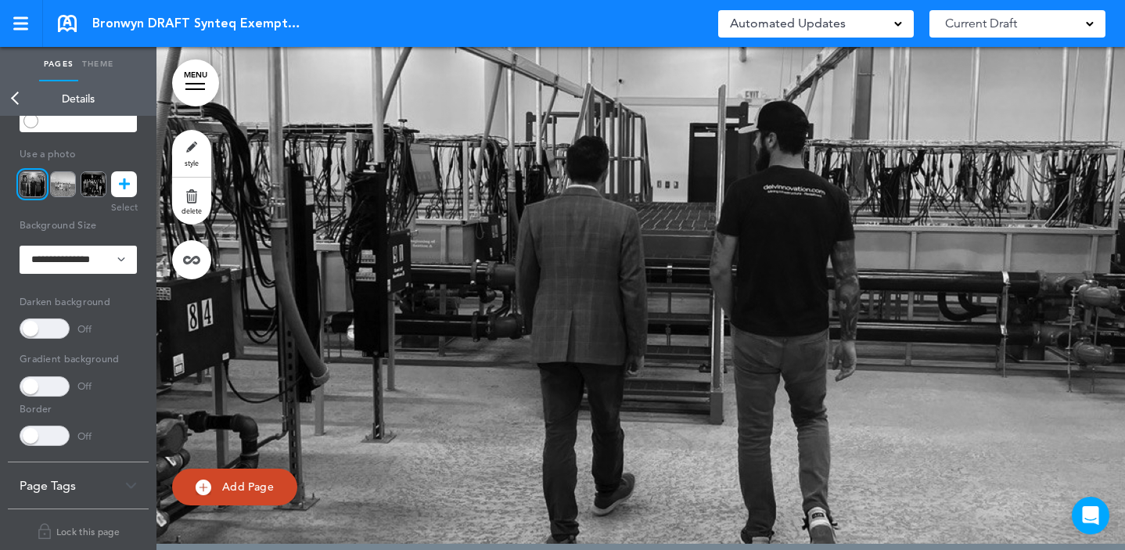
scroll to position [243, 0]
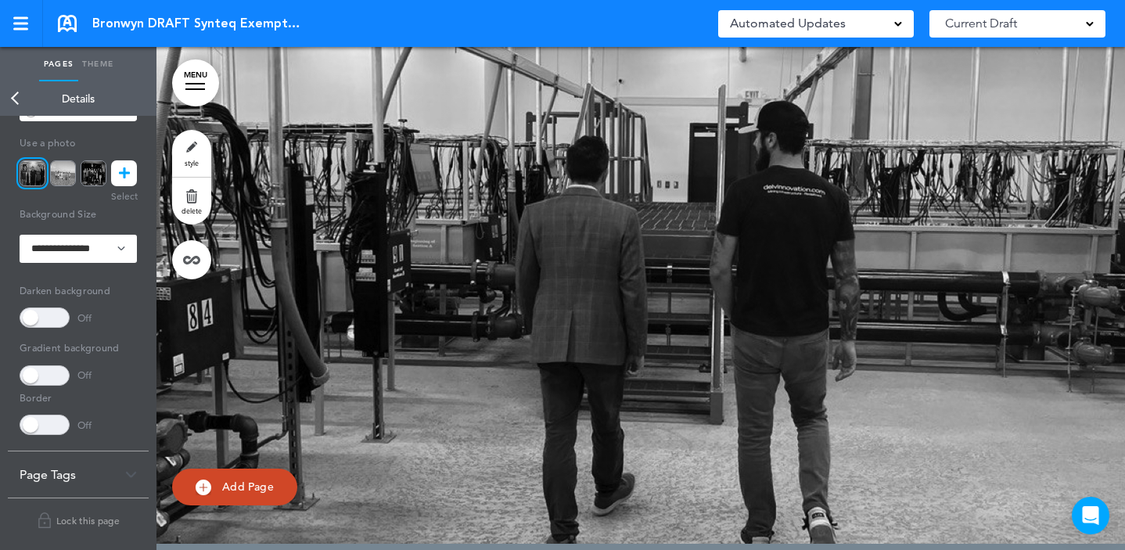
click at [18, 106] on link "Back" at bounding box center [15, 98] width 31 height 34
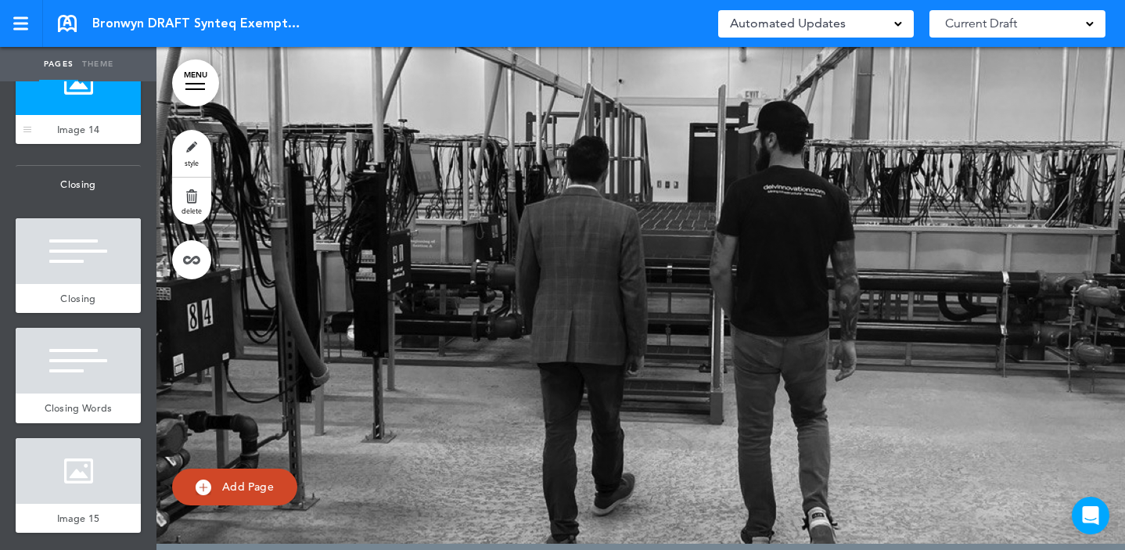
scroll to position [9068, 0]
click at [82, 115] on div at bounding box center [78, 82] width 125 height 66
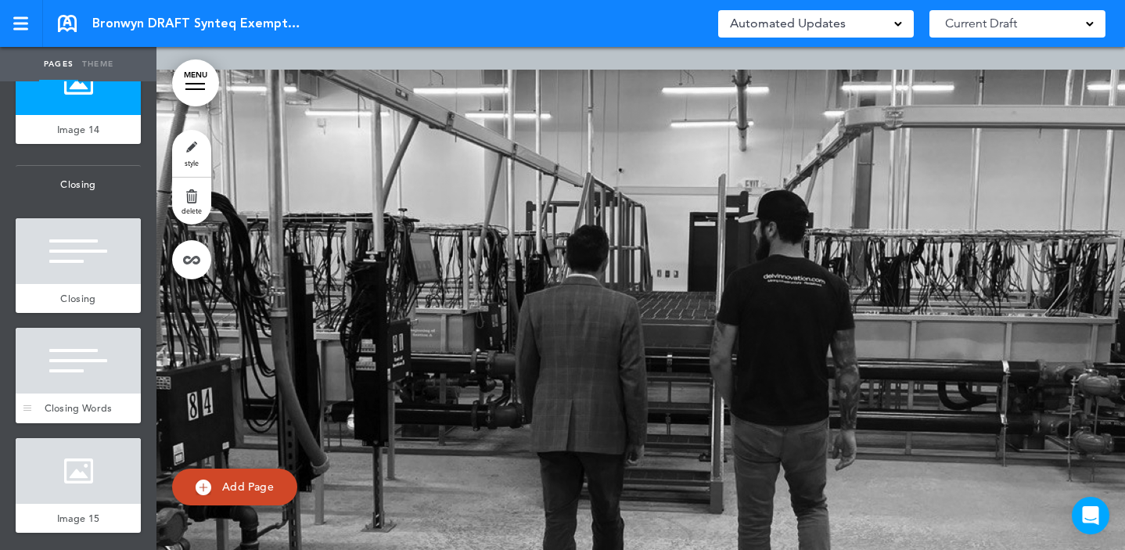
scroll to position [9208, 0]
click at [74, 475] on div at bounding box center [78, 471] width 125 height 66
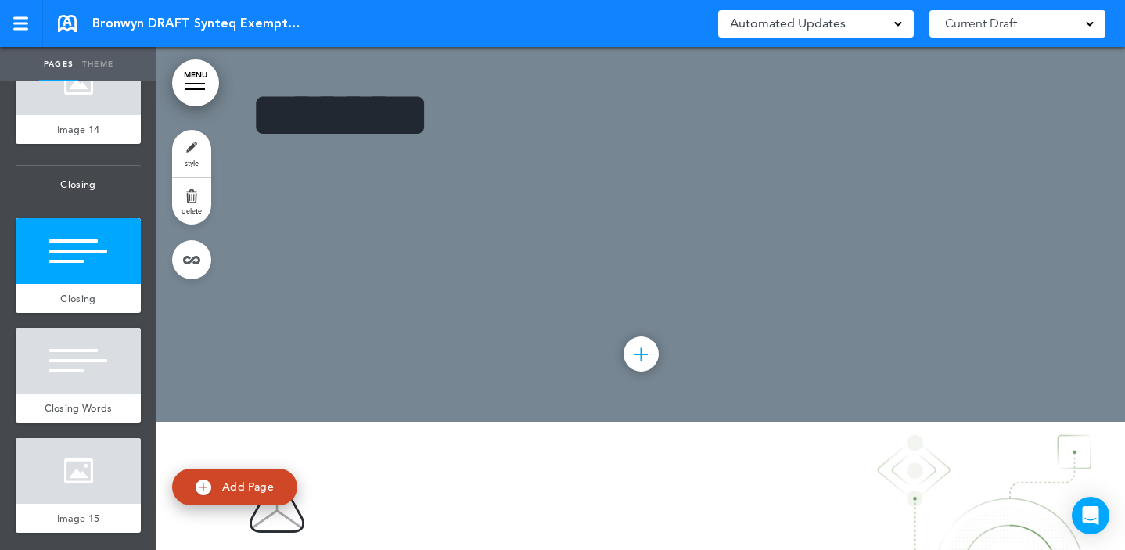
scroll to position [51630, 0]
